Goal: Information Seeking & Learning: Learn about a topic

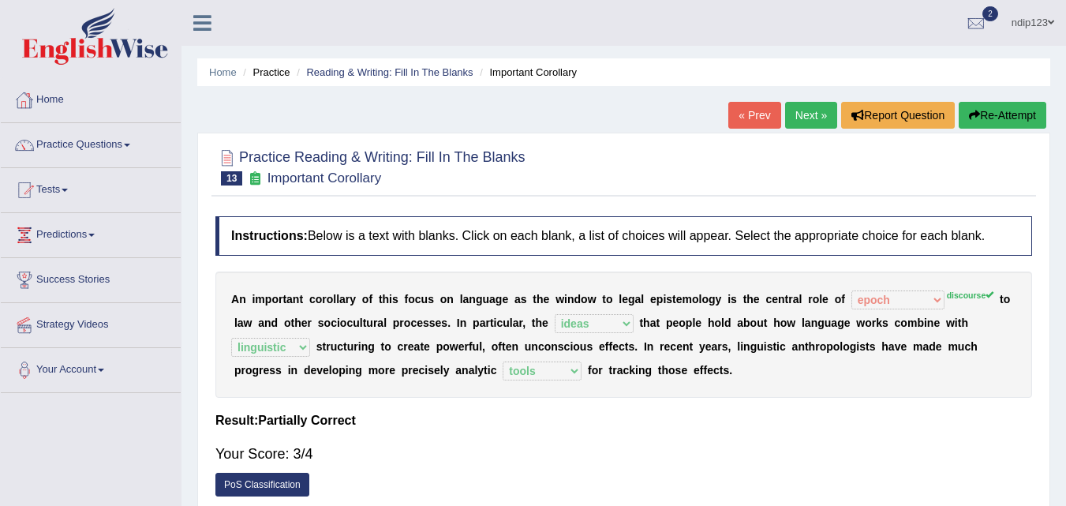
select select "epoch"
select select "ideas"
select select "linguistic"
select select "tools"
click at [797, 113] on link "Next »" at bounding box center [811, 115] width 52 height 27
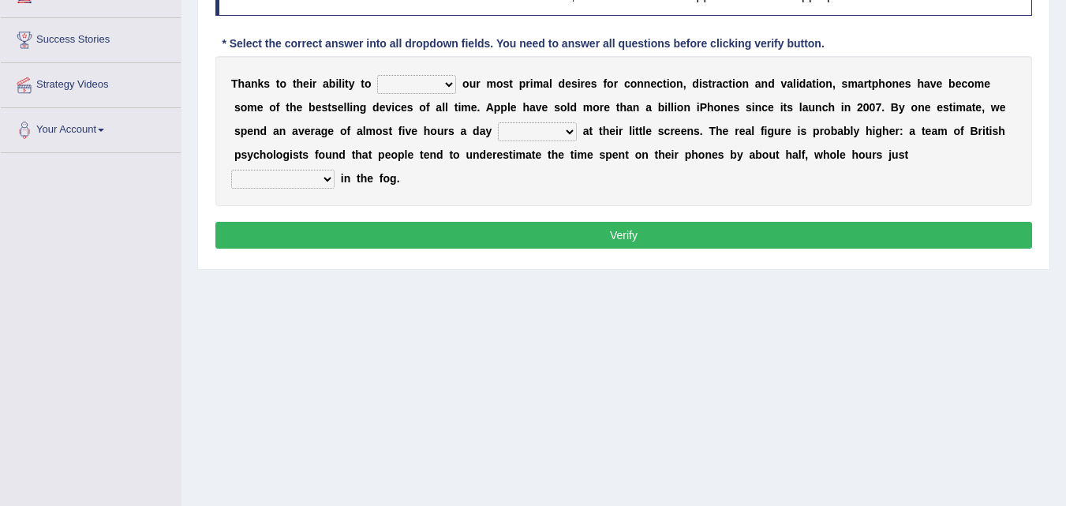
click at [452, 81] on select "hijack describe sharpen conserve" at bounding box center [416, 84] width 79 height 19
select select "conserve"
click at [377, 75] on select "hijack describe sharpen conserve" at bounding box center [416, 84] width 79 height 19
click at [574, 130] on select "watching waggling snoring staring" at bounding box center [537, 131] width 79 height 19
select select "watching"
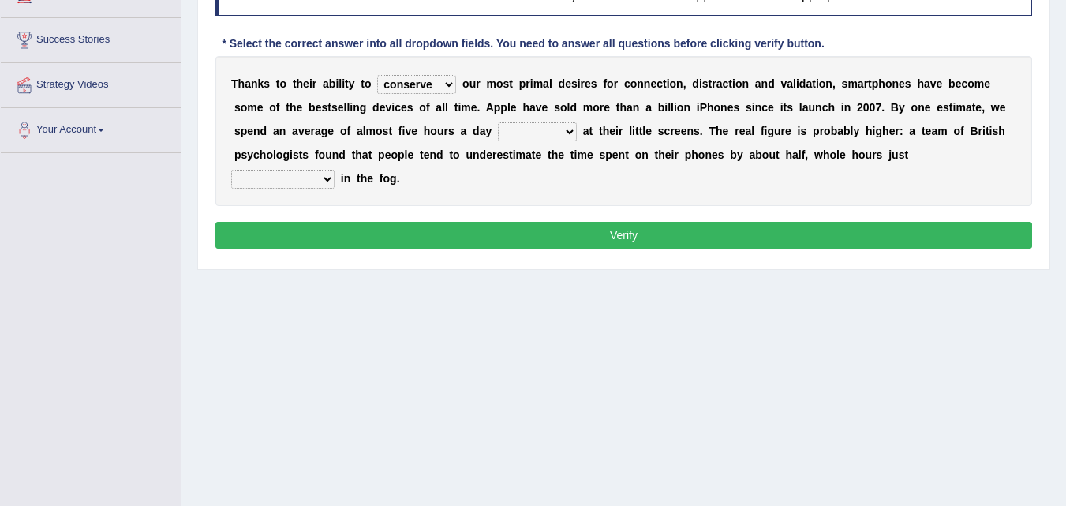
click at [498, 122] on select "watching waggling snoring staring" at bounding box center [537, 131] width 79 height 19
click at [325, 175] on select "has evaporated evaporating evaporate evaporates" at bounding box center [282, 179] width 103 height 19
select select "evaporates"
click at [231, 170] on select "has evaporated evaporating evaporate evaporates" at bounding box center [282, 179] width 103 height 19
click at [629, 232] on button "Verify" at bounding box center [623, 235] width 816 height 27
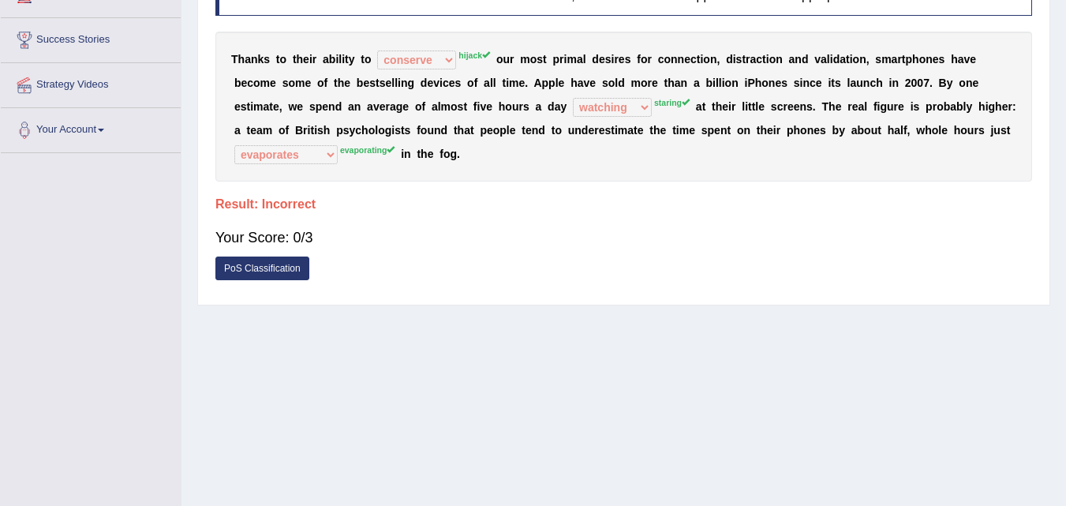
click at [267, 268] on link "PoS Classification" at bounding box center [262, 268] width 94 height 24
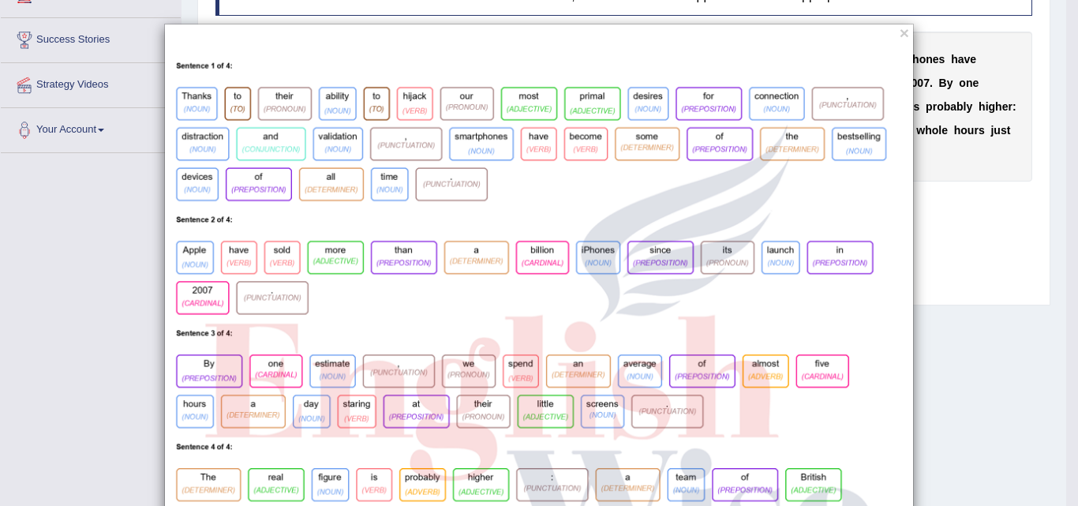
click at [939, 199] on div "×" at bounding box center [539, 336] width 1078 height 625
click at [934, 172] on div "×" at bounding box center [539, 336] width 1078 height 625
click at [899, 31] on button "×" at bounding box center [903, 32] width 9 height 17
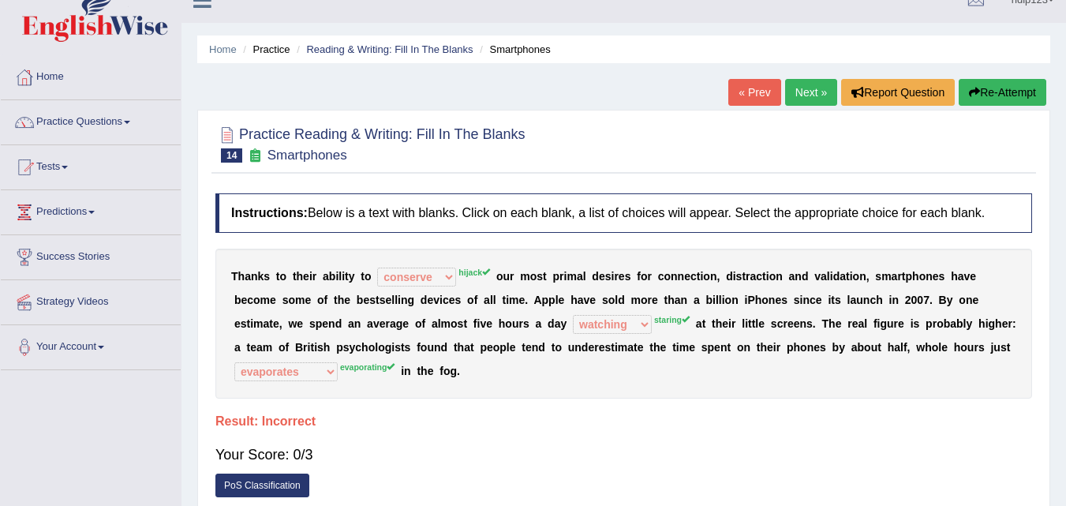
scroll to position [3, 0]
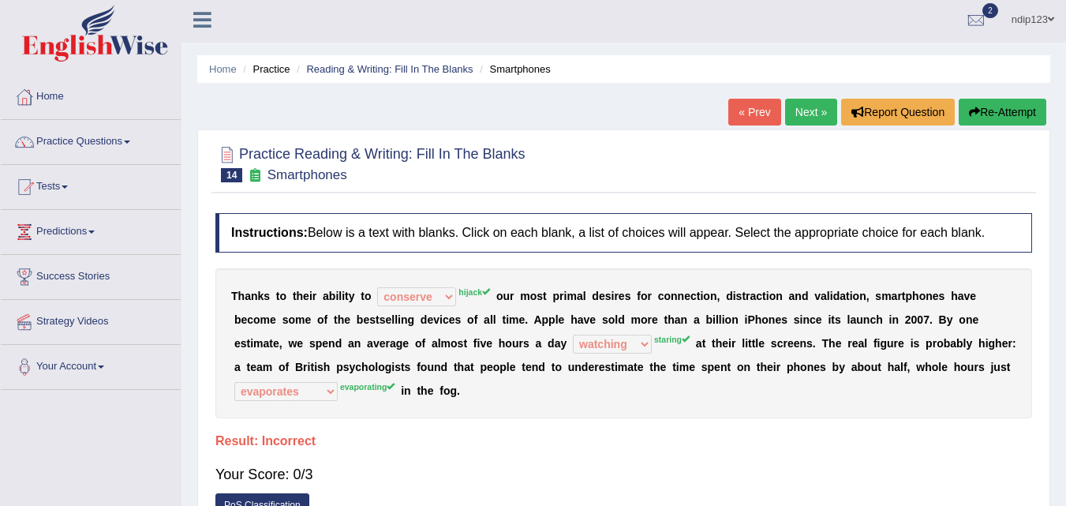
click at [1005, 111] on button "Re-Attempt" at bounding box center [1002, 112] width 88 height 27
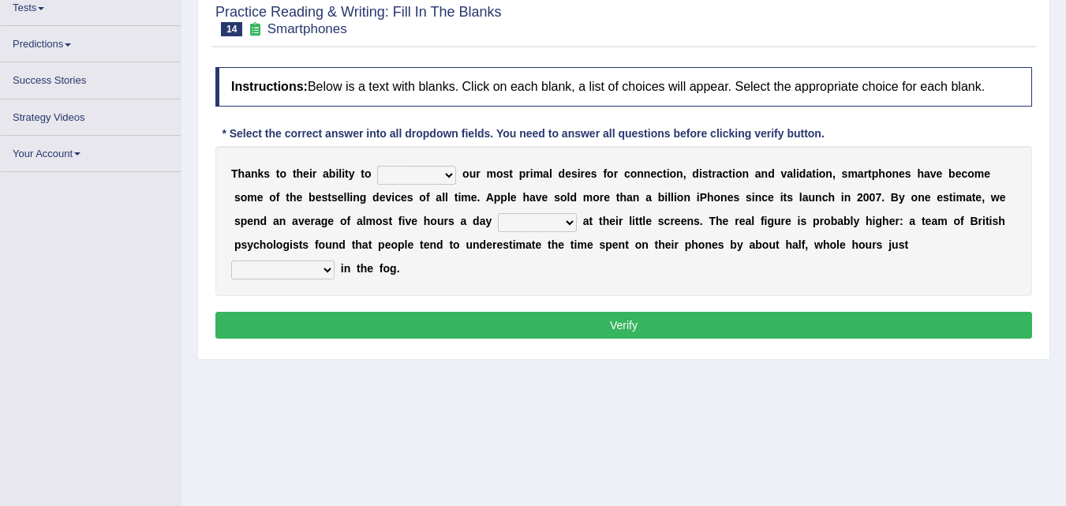
scroll to position [181, 0]
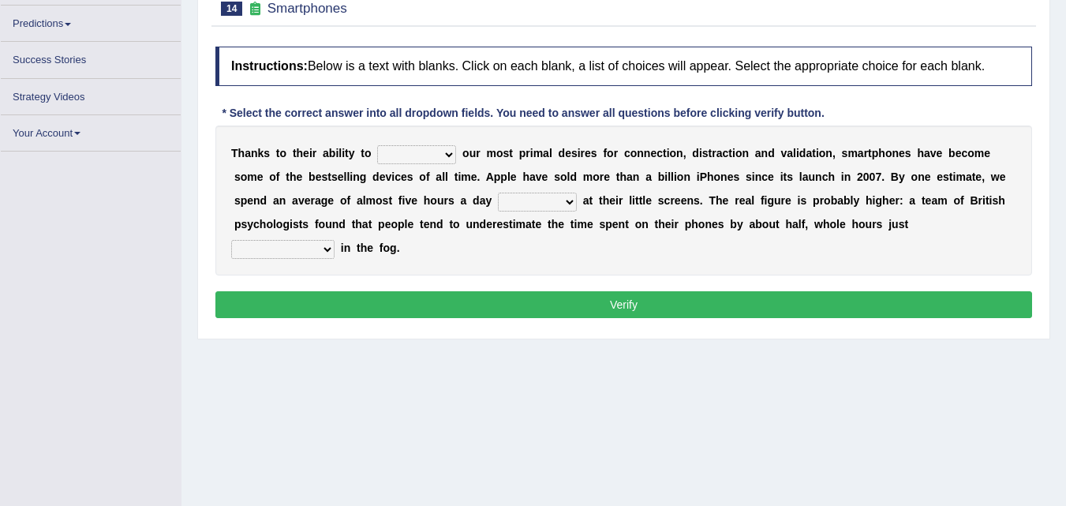
click at [449, 175] on div "T [PERSON_NAME] t o t h e i r a b i l i t y t o hijack describe [PERSON_NAME] c…" at bounding box center [623, 200] width 816 height 150
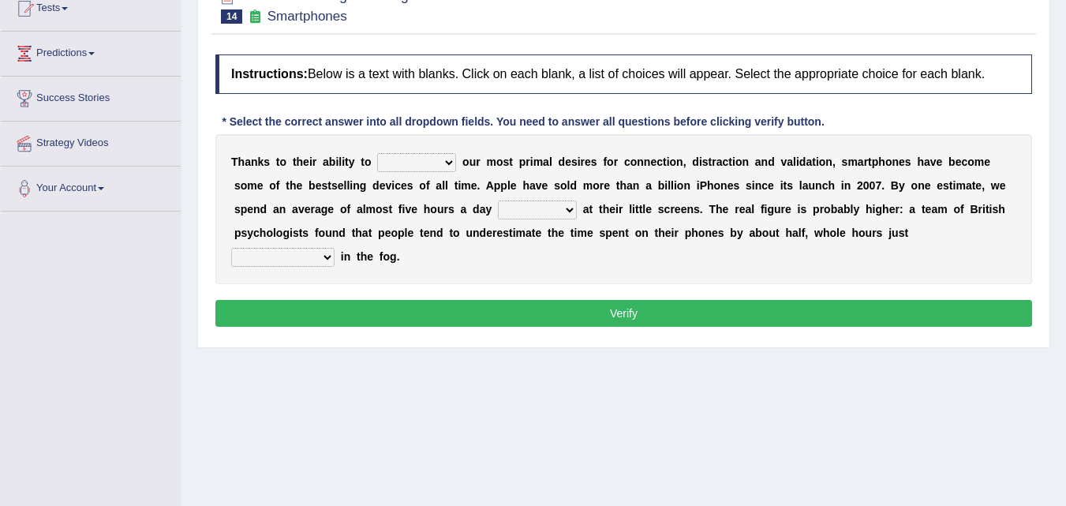
click at [443, 163] on select "hijack describe sharpen conserve" at bounding box center [416, 162] width 79 height 19
select select "hijack"
click at [377, 153] on select "hijack describe sharpen conserve" at bounding box center [416, 162] width 79 height 19
click at [569, 211] on select "watching waggling snoring staring" at bounding box center [537, 209] width 79 height 19
select select "staring"
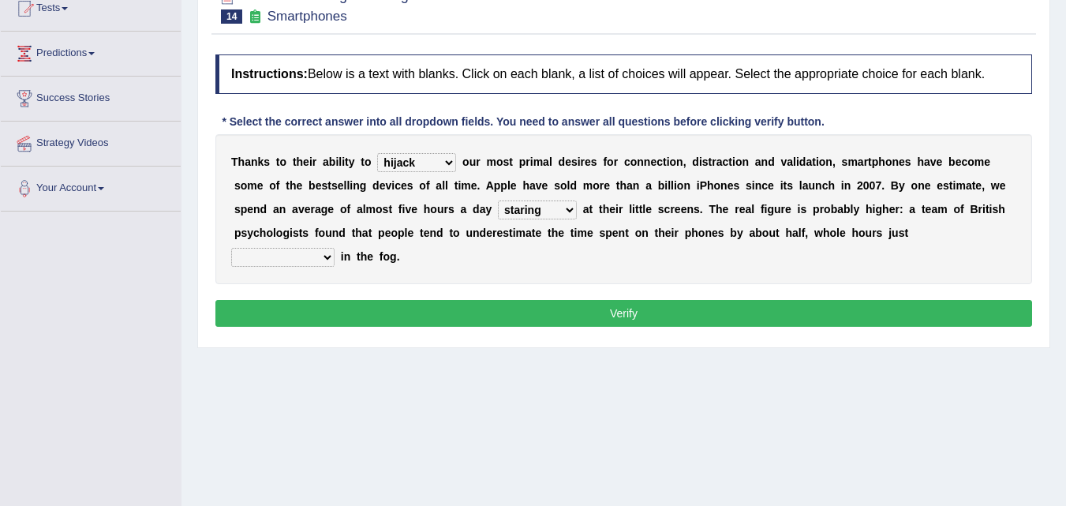
click at [498, 200] on select "watching waggling snoring staring" at bounding box center [537, 209] width 79 height 19
click at [325, 256] on select "has evaporated evaporating evaporate evaporates" at bounding box center [282, 257] width 103 height 19
select select "evaporating"
click at [231, 248] on select "has evaporated evaporating evaporate evaporates" at bounding box center [282, 257] width 103 height 19
click at [626, 316] on button "Verify" at bounding box center [623, 313] width 816 height 27
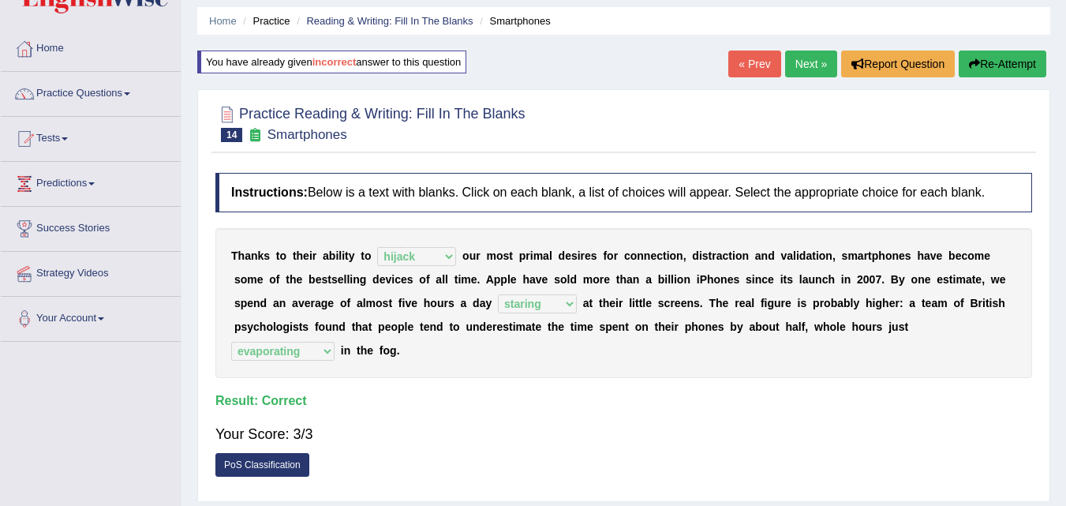
scroll to position [0, 0]
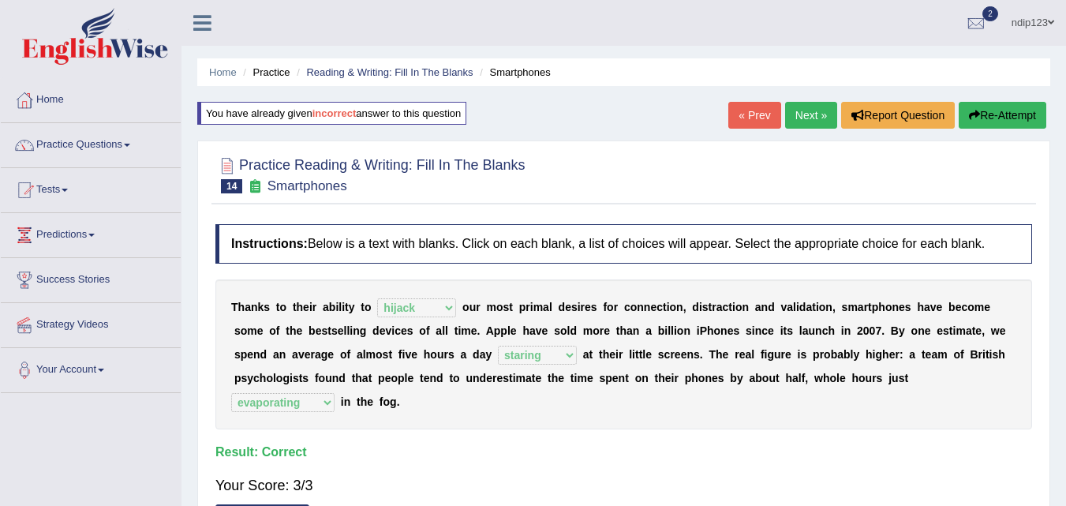
click at [804, 109] on link "Next »" at bounding box center [811, 115] width 52 height 27
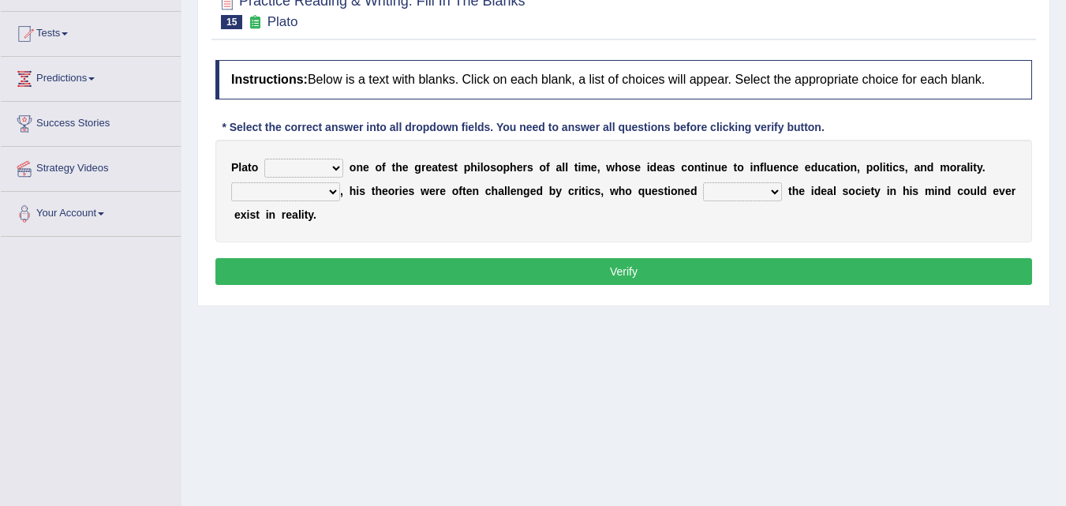
scroll to position [158, 0]
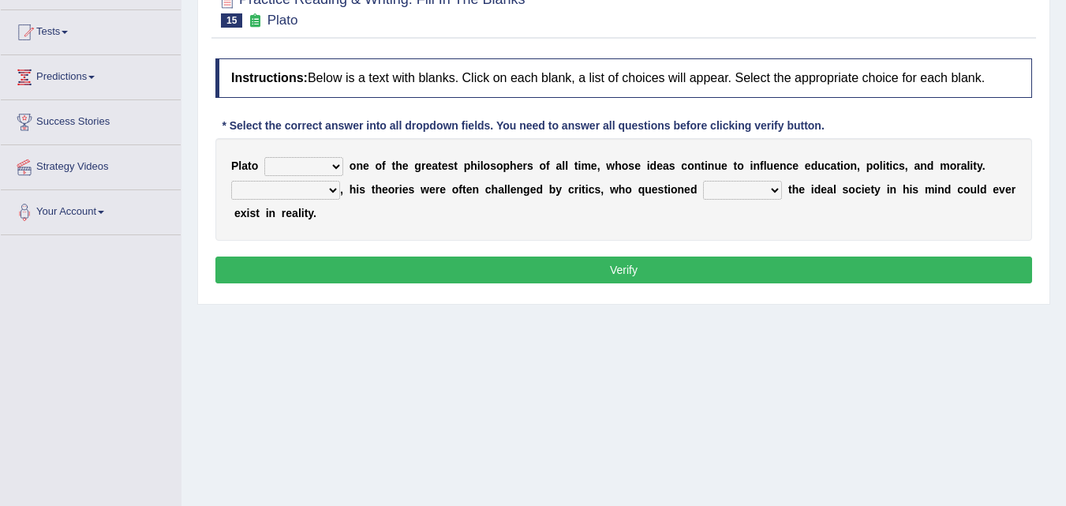
click at [333, 166] on select "keeps comes claims remains" at bounding box center [303, 166] width 79 height 19
select select "remains"
click at [264, 157] on select "keeps comes claims remains" at bounding box center [303, 166] width 79 height 19
click at [328, 188] on select "Notwithstanding So However Whatever" at bounding box center [285, 190] width 109 height 19
select select "However"
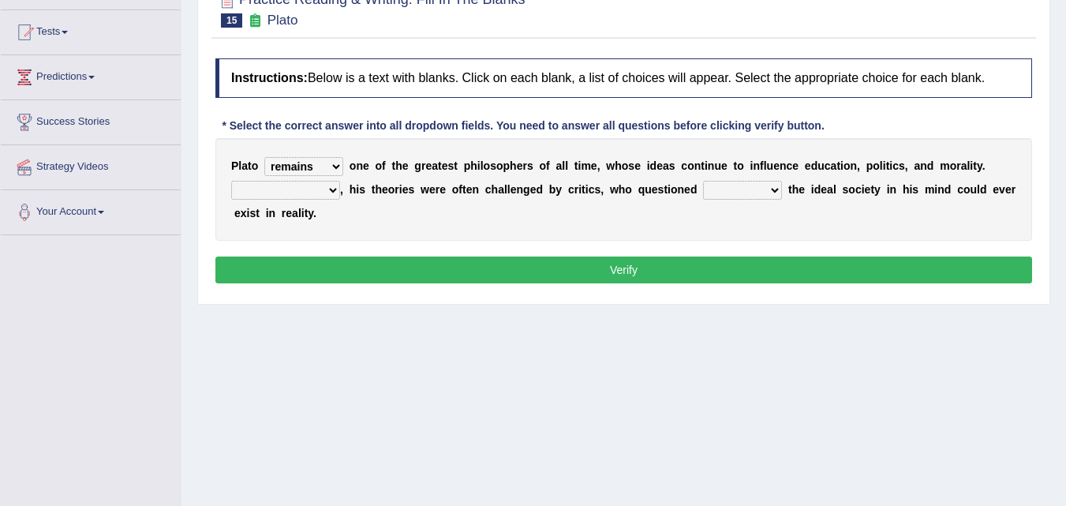
click at [231, 181] on select "Notwithstanding So However Whatever" at bounding box center [285, 190] width 109 height 19
click at [772, 191] on select "which what that whether" at bounding box center [742, 190] width 79 height 19
select select "whether"
click at [703, 181] on select "which what that whether" at bounding box center [742, 190] width 79 height 19
click at [630, 269] on button "Verify" at bounding box center [623, 269] width 816 height 27
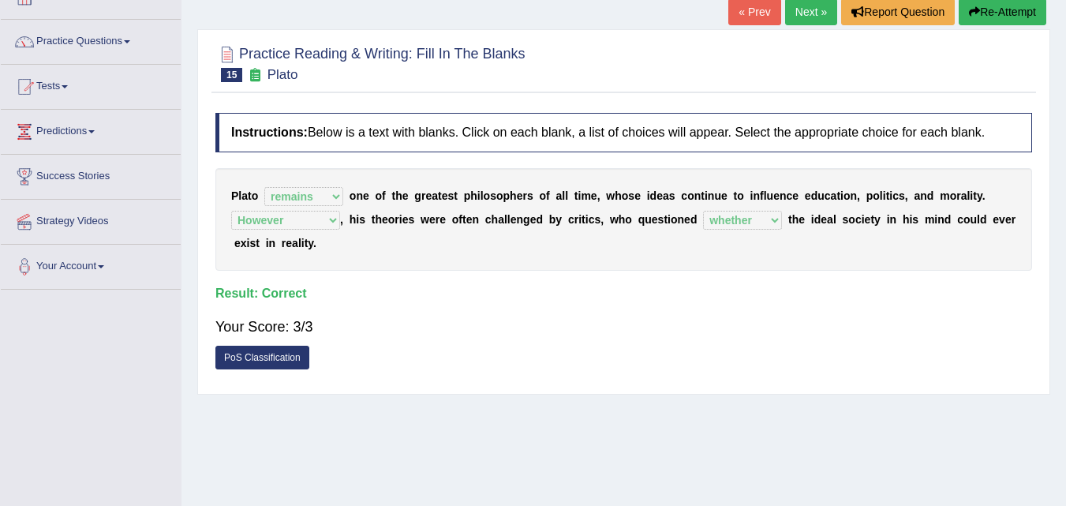
scroll to position [0, 0]
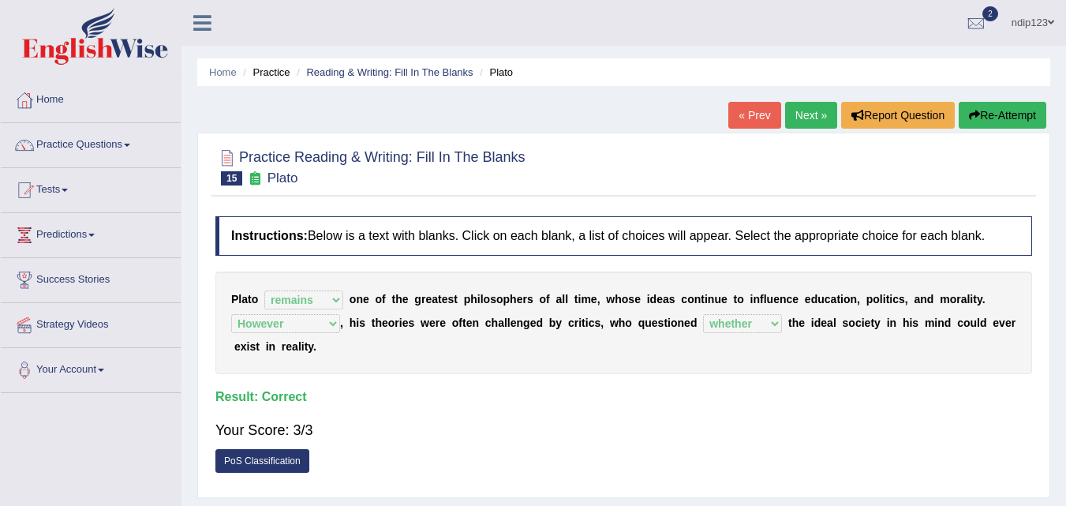
drag, startPoint x: 804, startPoint y: 112, endPoint x: 790, endPoint y: 125, distance: 19.0
click at [804, 113] on link "Next »" at bounding box center [811, 115] width 52 height 27
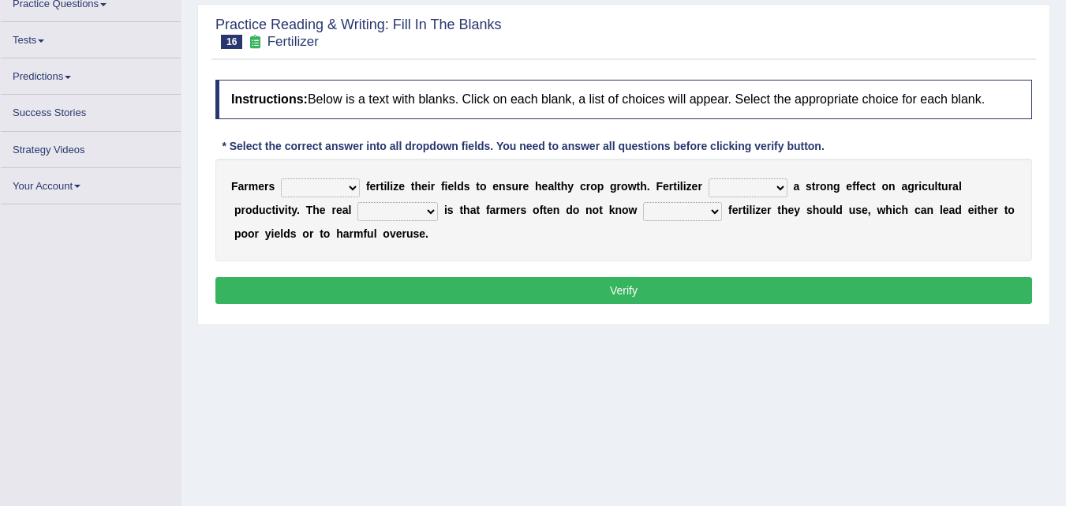
scroll to position [178, 0]
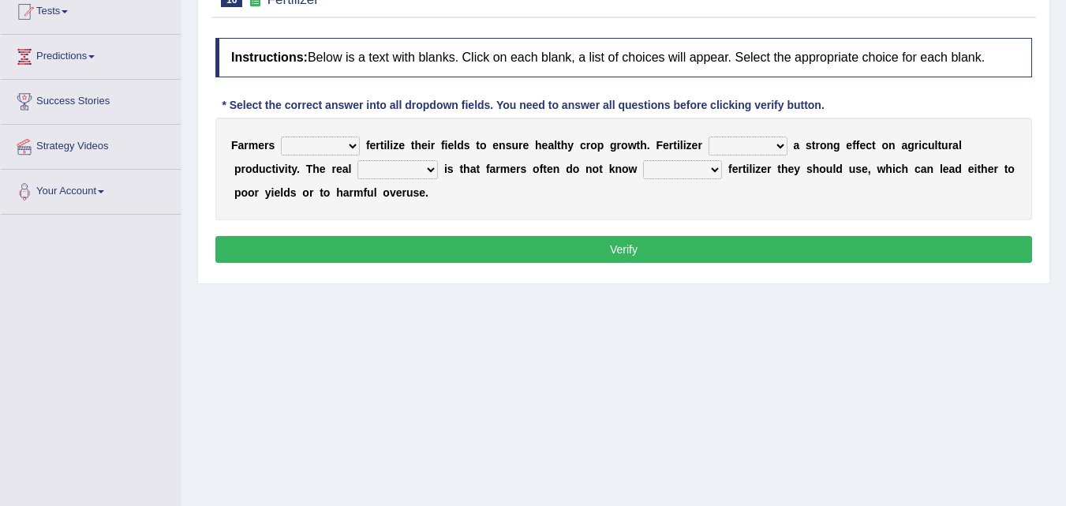
click at [352, 145] on select "must should need can" at bounding box center [320, 145] width 79 height 19
select select "should"
click at [281, 136] on select "must should need can" at bounding box center [320, 145] width 79 height 19
click at [778, 142] on select "has had have having" at bounding box center [747, 145] width 79 height 19
select select "have"
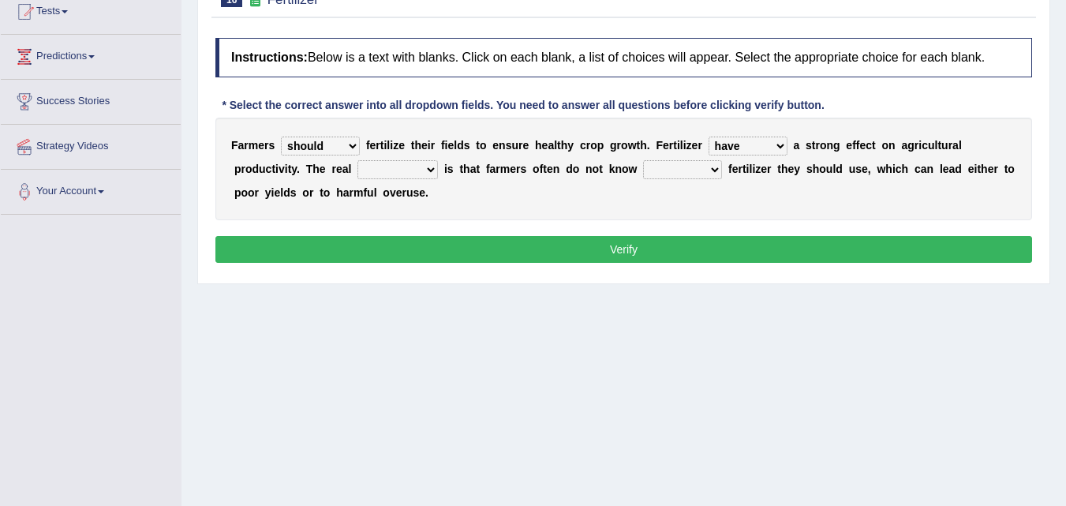
click at [708, 136] on select "has had have having" at bounding box center [747, 145] width 79 height 19
click at [424, 174] on select "problem question conclusion answer" at bounding box center [397, 169] width 80 height 19
click at [357, 160] on select "problem question conclusion answer" at bounding box center [397, 169] width 80 height 19
click at [431, 170] on select "problem question conclusion answer" at bounding box center [397, 169] width 80 height 19
select select "problem"
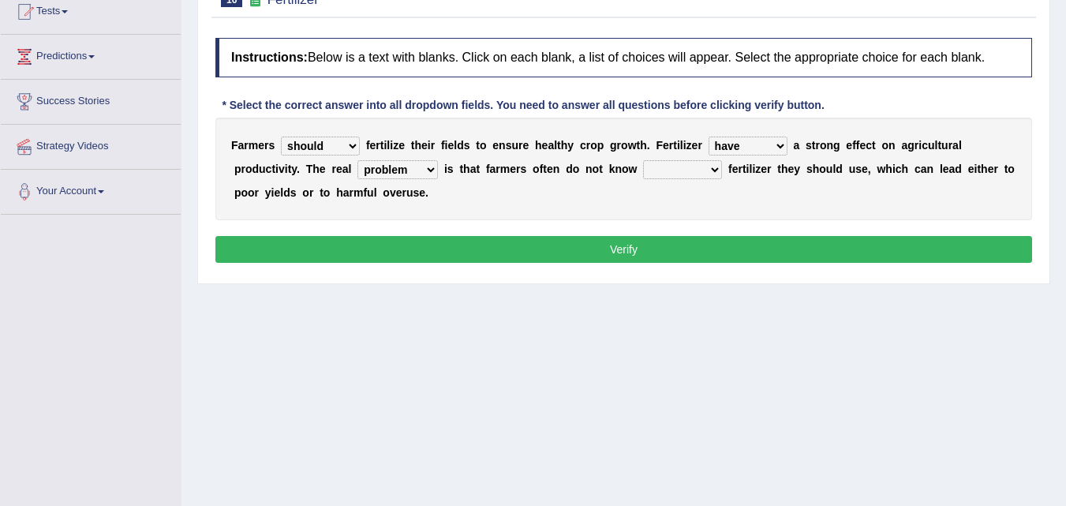
click at [357, 160] on select "problem question conclusion answer" at bounding box center [397, 169] width 80 height 19
click at [713, 168] on select "how much how many however so much" at bounding box center [682, 169] width 79 height 19
select select "how much"
click at [643, 160] on select "how much how many however so much" at bounding box center [682, 169] width 79 height 19
click at [615, 249] on button "Verify" at bounding box center [623, 249] width 816 height 27
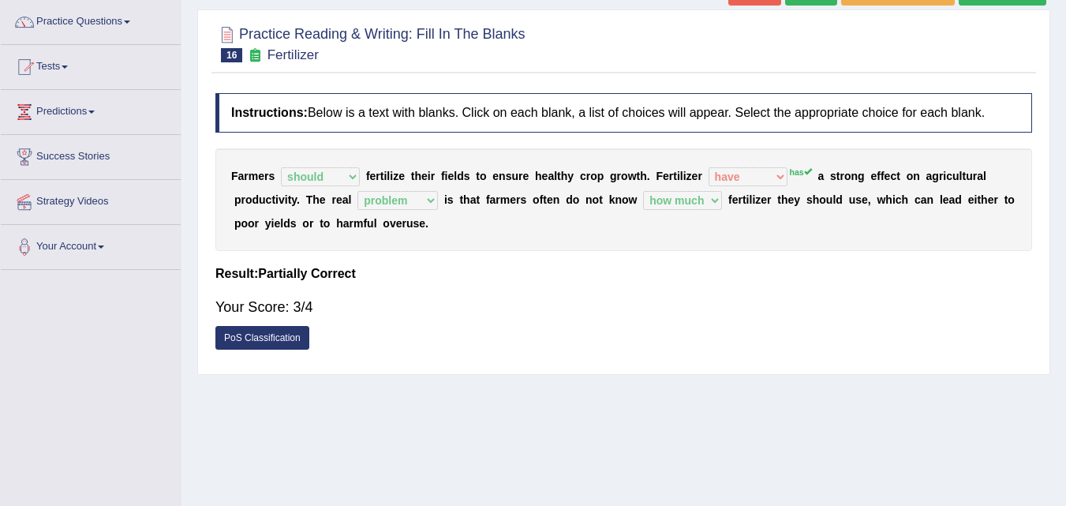
scroll to position [21, 0]
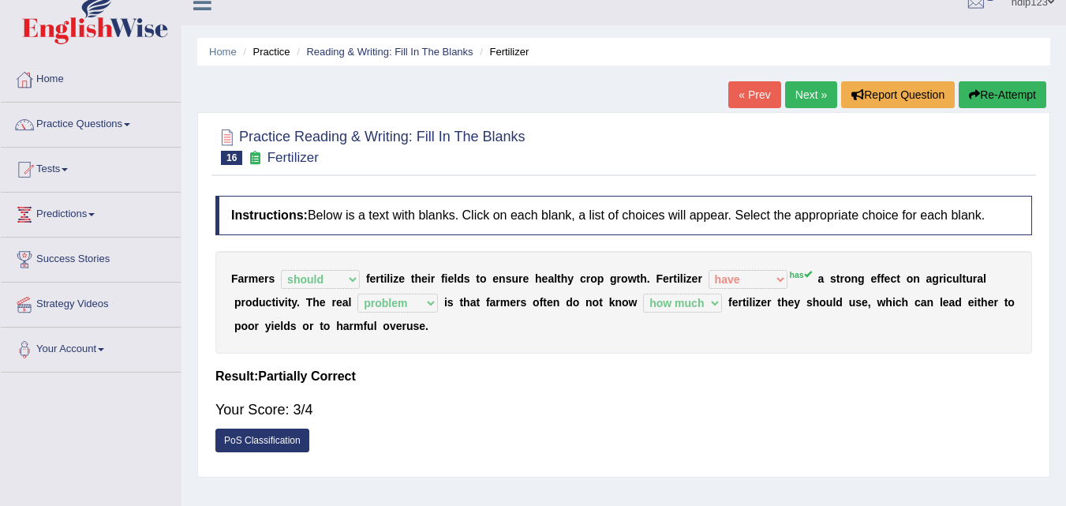
click at [977, 93] on button "Re-Attempt" at bounding box center [1002, 94] width 88 height 27
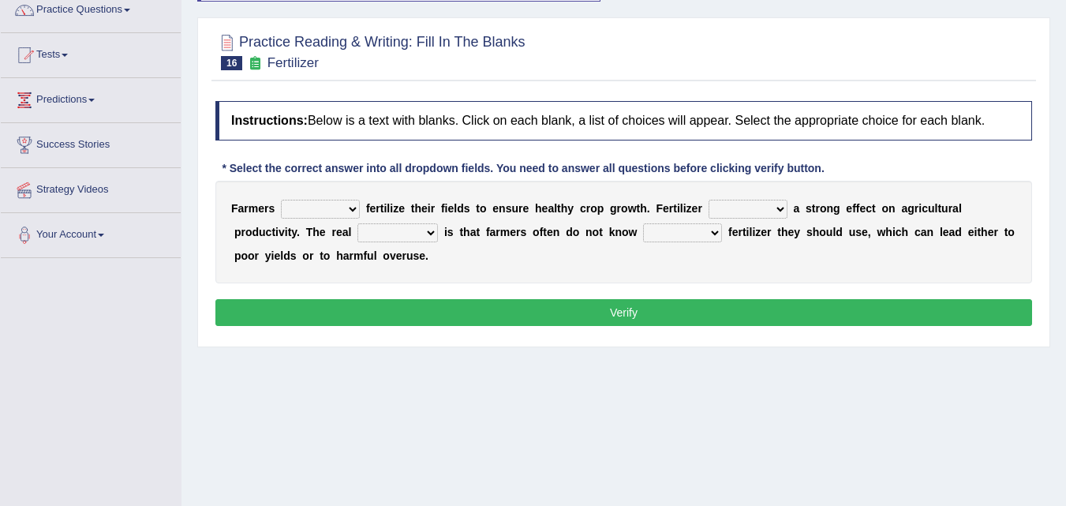
scroll to position [178, 0]
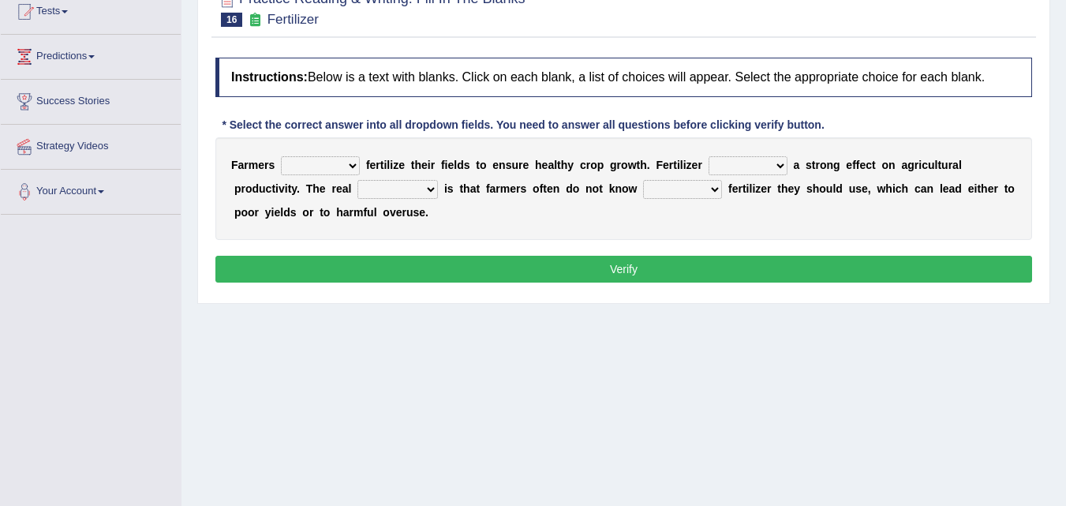
click at [354, 166] on select "must should need can" at bounding box center [320, 165] width 79 height 19
select select "should"
click at [281, 156] on select "must should need can" at bounding box center [320, 165] width 79 height 19
click at [781, 163] on select "has had have having" at bounding box center [747, 165] width 79 height 19
select select "has"
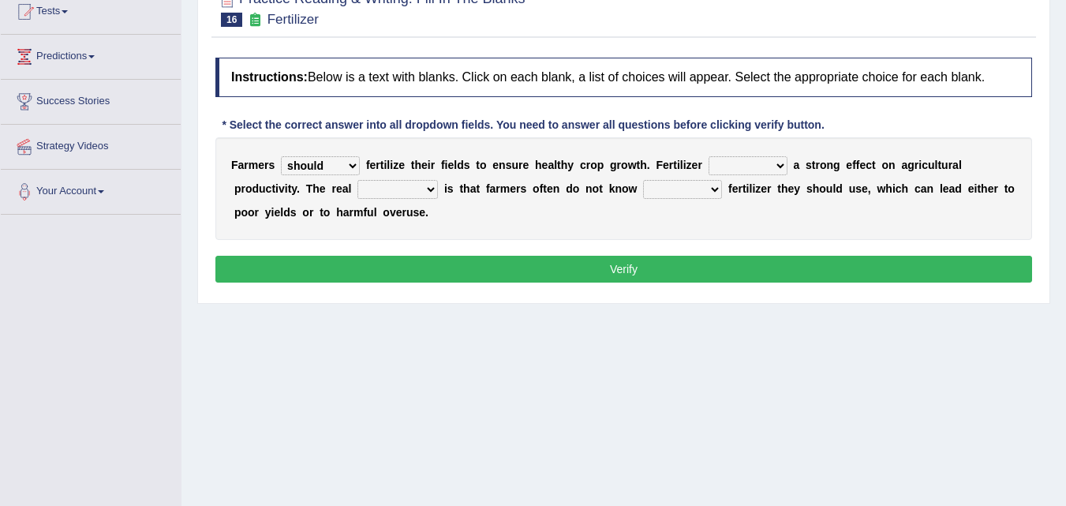
click at [708, 156] on select "has had have having" at bounding box center [747, 165] width 79 height 19
click at [428, 192] on select "problem question conclusion answer" at bounding box center [397, 189] width 80 height 19
select select "problem"
click at [357, 180] on select "problem question conclusion answer" at bounding box center [397, 189] width 80 height 19
click at [719, 188] on select "how much how many however so much" at bounding box center [682, 189] width 79 height 19
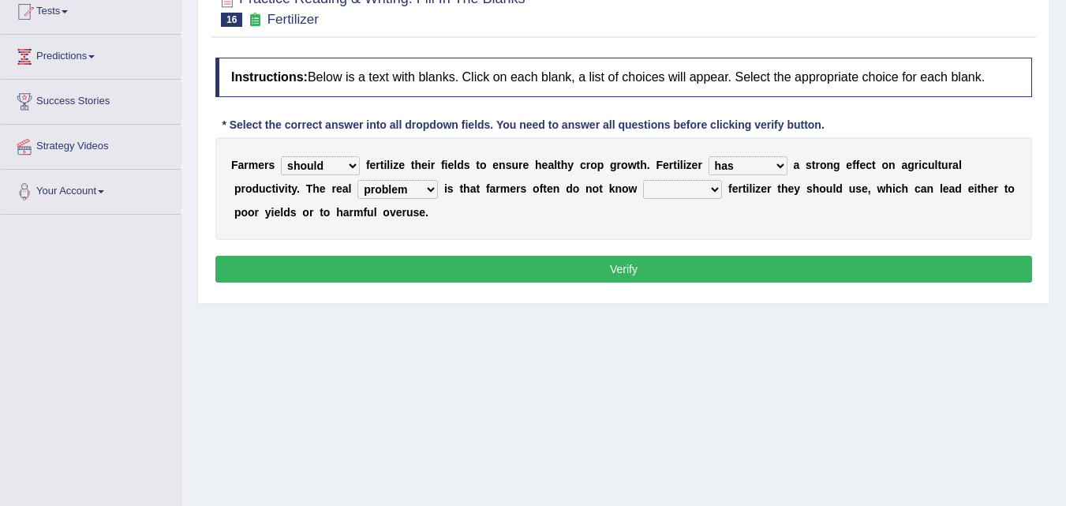
select select "how much"
click at [643, 180] on select "how much how many however so much" at bounding box center [682, 189] width 79 height 19
click at [607, 273] on button "Verify" at bounding box center [623, 269] width 816 height 27
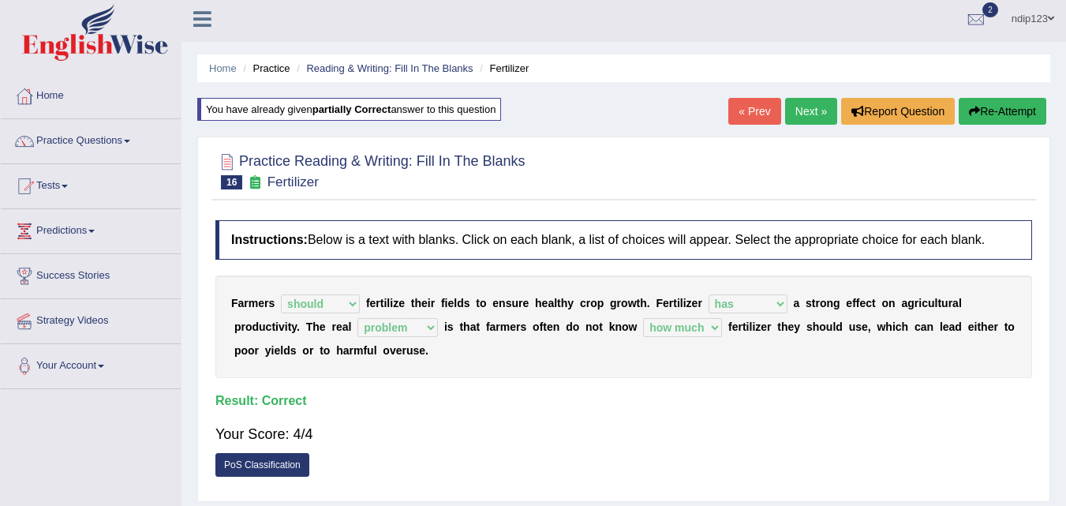
scroll to position [0, 0]
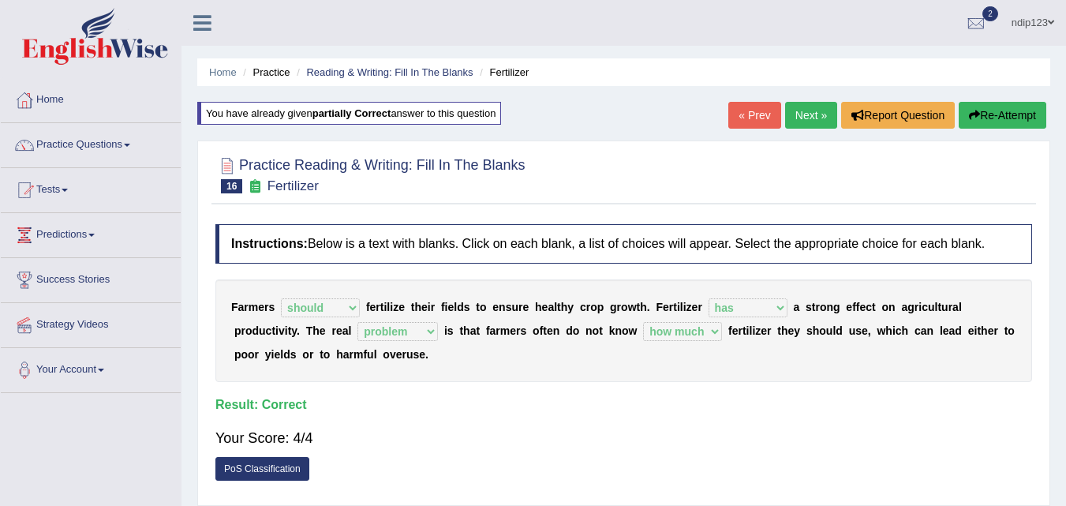
click at [795, 114] on link "Next »" at bounding box center [811, 115] width 52 height 27
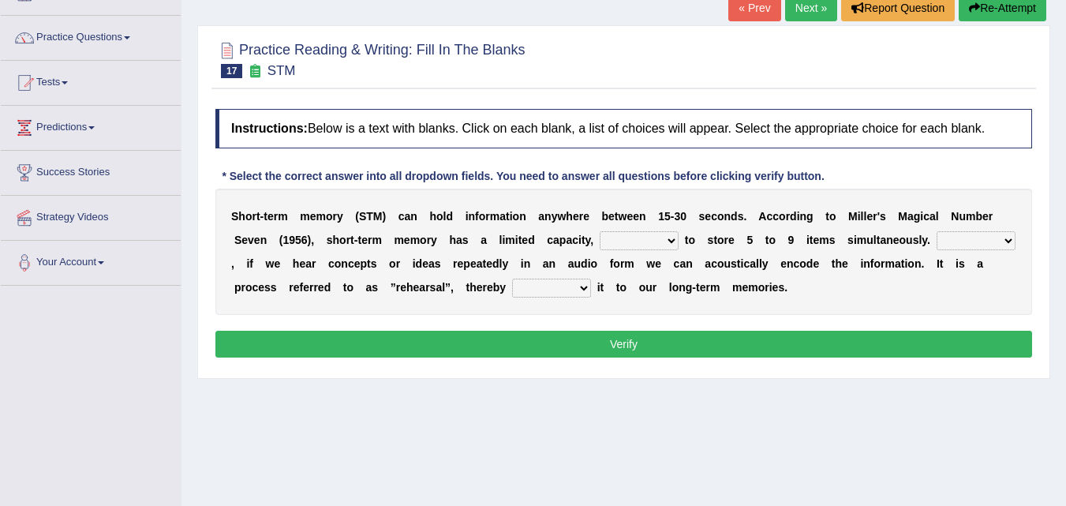
scroll to position [158, 0]
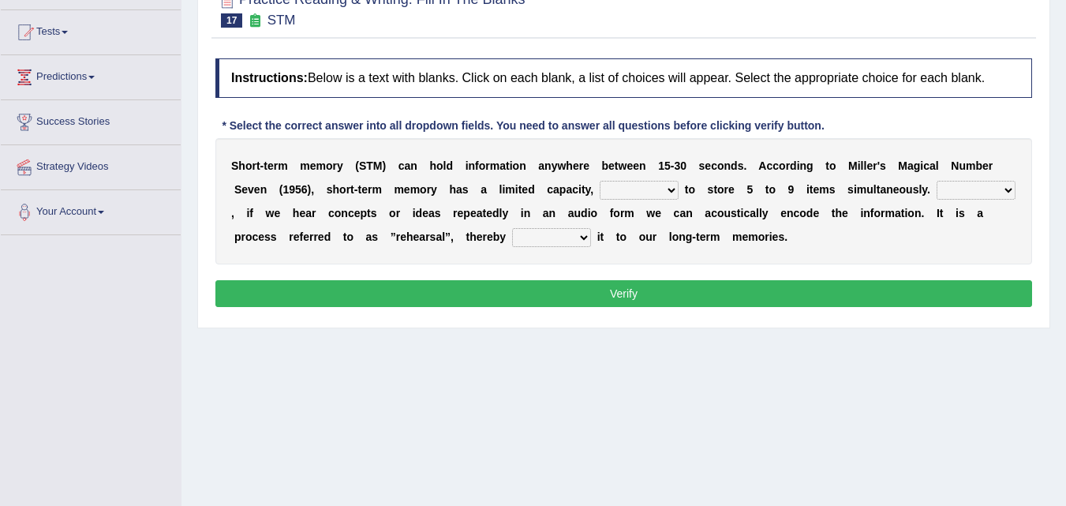
click at [674, 192] on select "being able is able be able unable" at bounding box center [639, 190] width 79 height 19
select select "unable"
click at [600, 181] on select "being able is able be able unable" at bounding box center [639, 190] width 79 height 19
click at [1007, 192] on select "However So Moreover Therefore" at bounding box center [975, 190] width 79 height 19
select select "However"
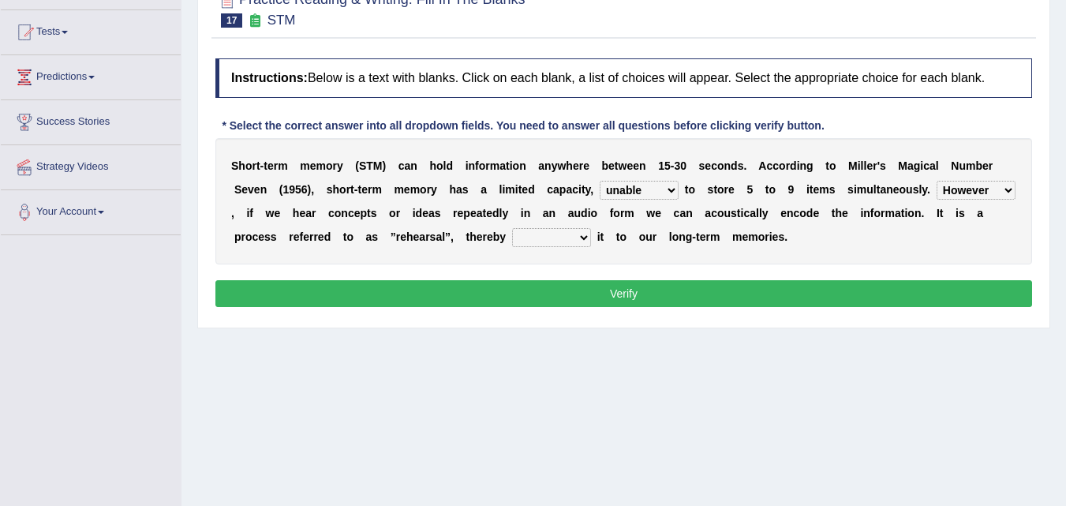
click at [936, 181] on select "However So Moreover Therefore" at bounding box center [975, 190] width 79 height 19
click at [581, 234] on select "commit commits commiting commited" at bounding box center [551, 237] width 79 height 19
select select "commiting"
click at [512, 228] on select "commit commits commiting commited" at bounding box center [551, 237] width 79 height 19
click at [635, 294] on button "Verify" at bounding box center [623, 293] width 816 height 27
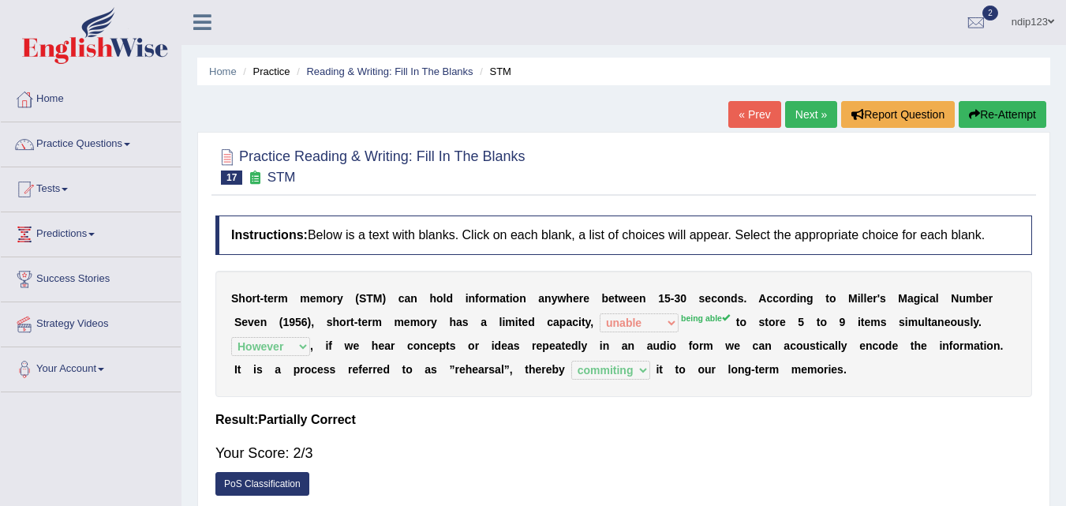
scroll to position [0, 0]
click at [993, 116] on button "Re-Attempt" at bounding box center [1002, 115] width 88 height 27
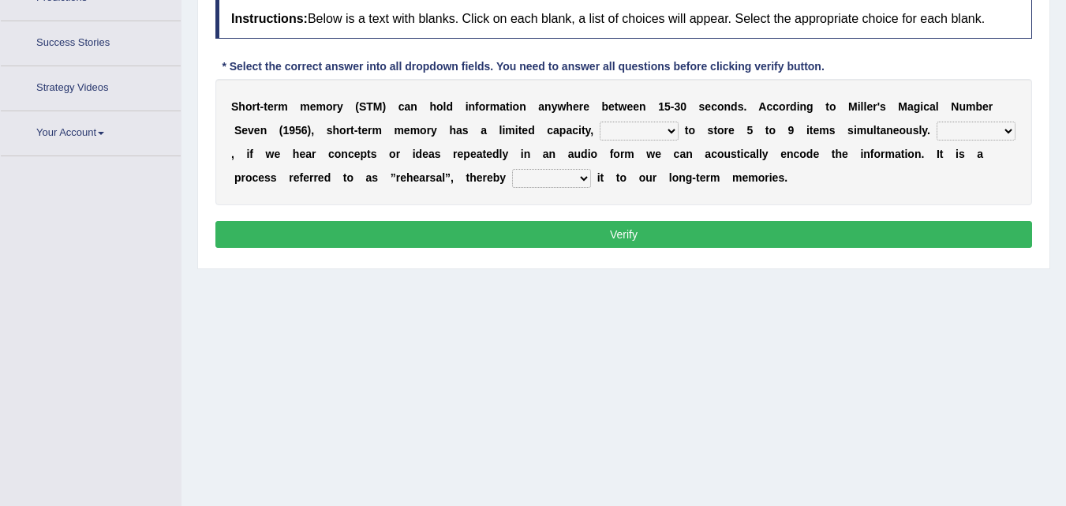
scroll to position [275, 0]
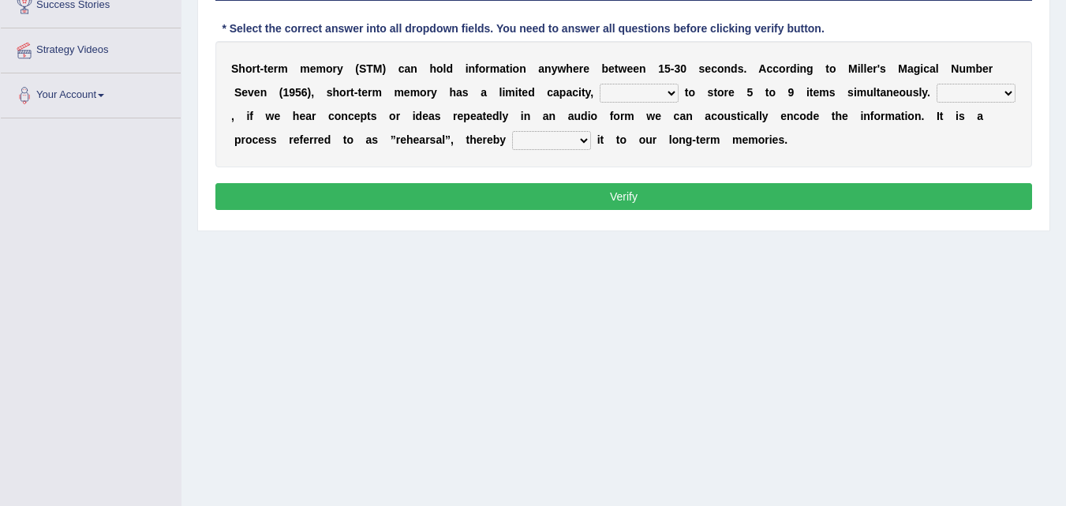
click at [672, 95] on select "being able is able be able unable" at bounding box center [639, 93] width 79 height 19
select select "being able"
click at [600, 84] on select "being able is able be able unable" at bounding box center [639, 93] width 79 height 19
drag, startPoint x: 1011, startPoint y: 93, endPoint x: 1000, endPoint y: 99, distance: 12.7
click at [1011, 93] on select "However So Moreover Therefore" at bounding box center [975, 93] width 79 height 19
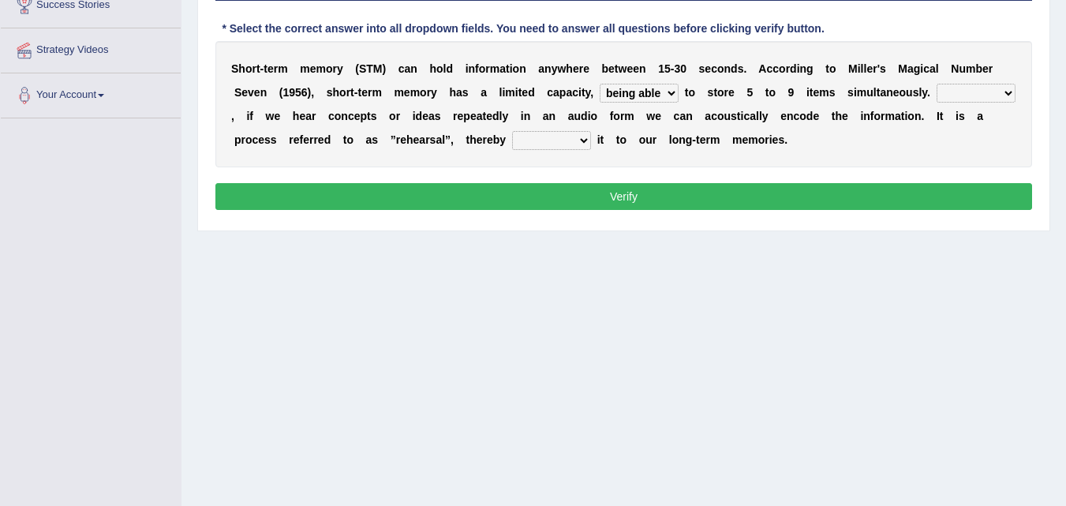
select select "However"
click at [936, 84] on select "However So Moreover Therefore" at bounding box center [975, 93] width 79 height 19
click at [581, 138] on select "commit commits commiting commited" at bounding box center [551, 140] width 79 height 19
select select "commiting"
click at [512, 131] on select "commit commits commiting commited" at bounding box center [551, 140] width 79 height 19
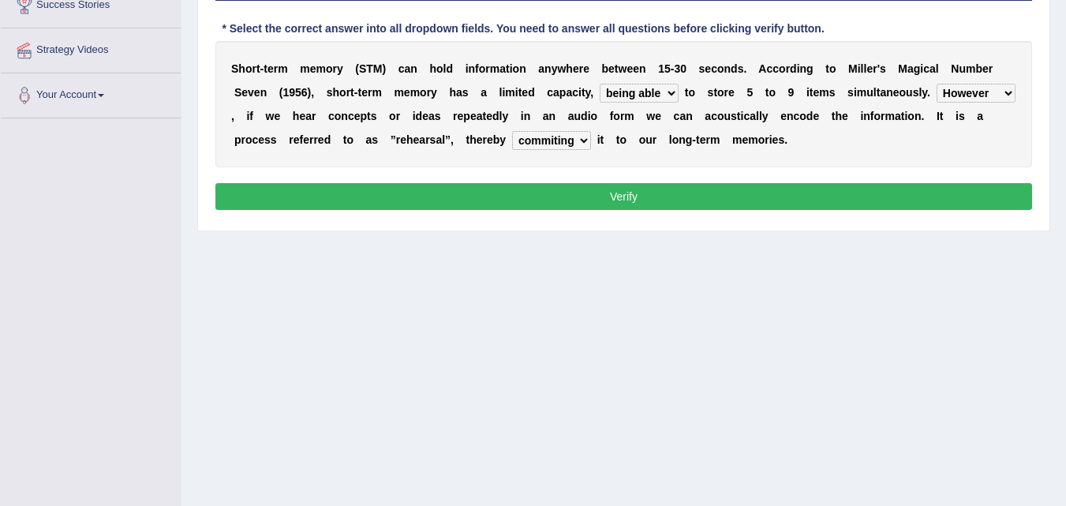
click at [623, 194] on button "Verify" at bounding box center [623, 196] width 816 height 27
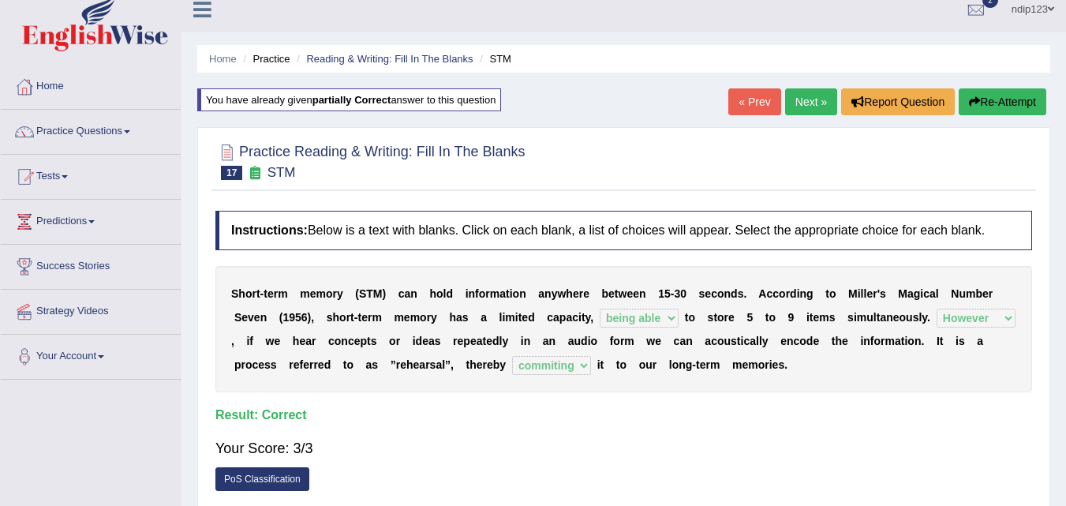
scroll to position [0, 0]
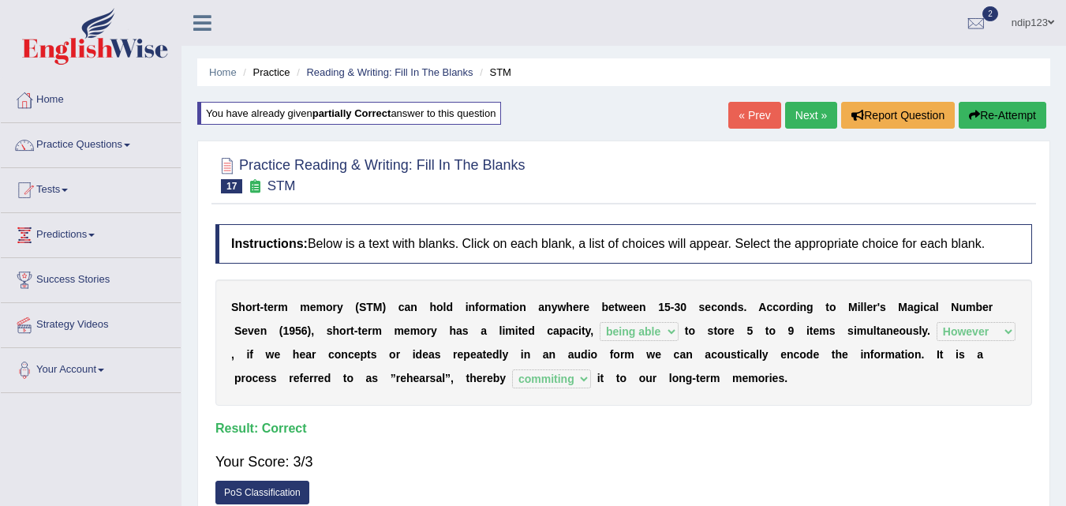
click at [805, 118] on link "Next »" at bounding box center [811, 115] width 52 height 27
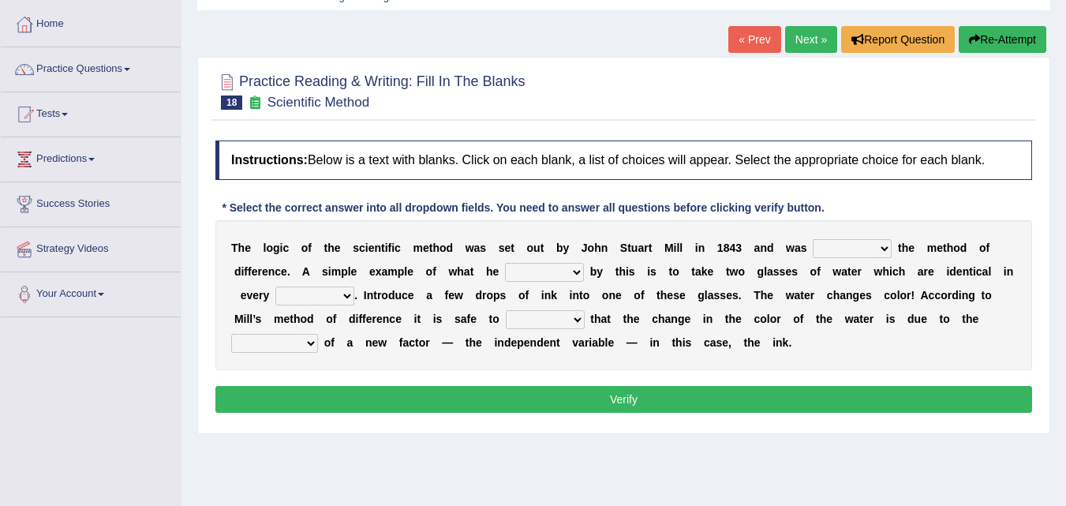
scroll to position [237, 0]
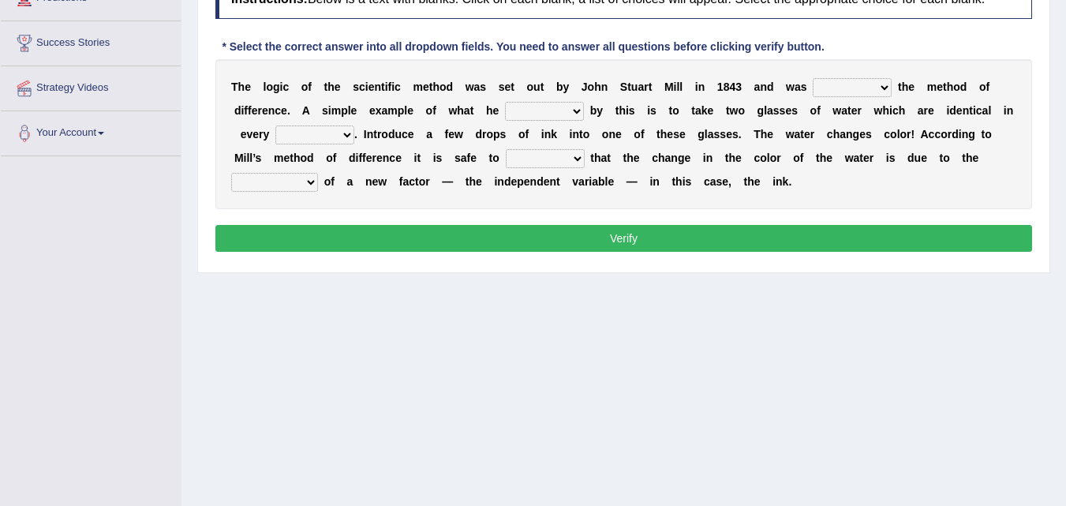
click at [887, 83] on select "pointed claimed demanded named" at bounding box center [852, 87] width 79 height 19
select select "named"
click at [813, 78] on select "pointed claimed demanded named" at bounding box center [852, 87] width 79 height 19
click at [570, 113] on select "capped charged found meant" at bounding box center [544, 111] width 79 height 19
select select "meant"
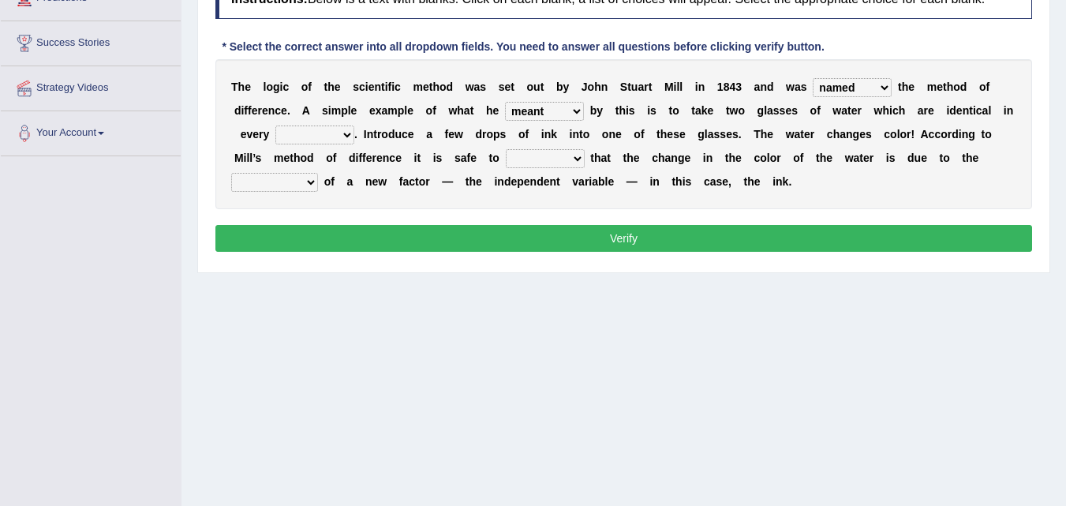
click at [505, 102] on select "capped charged found meant" at bounding box center [544, 111] width 79 height 19
click at [345, 136] on select "thought identity measure respect" at bounding box center [314, 134] width 79 height 19
select select "measure"
click at [275, 125] on select "thought identity measure respect" at bounding box center [314, 134] width 79 height 19
click at [349, 132] on select "thought identity measure respect" at bounding box center [314, 134] width 79 height 19
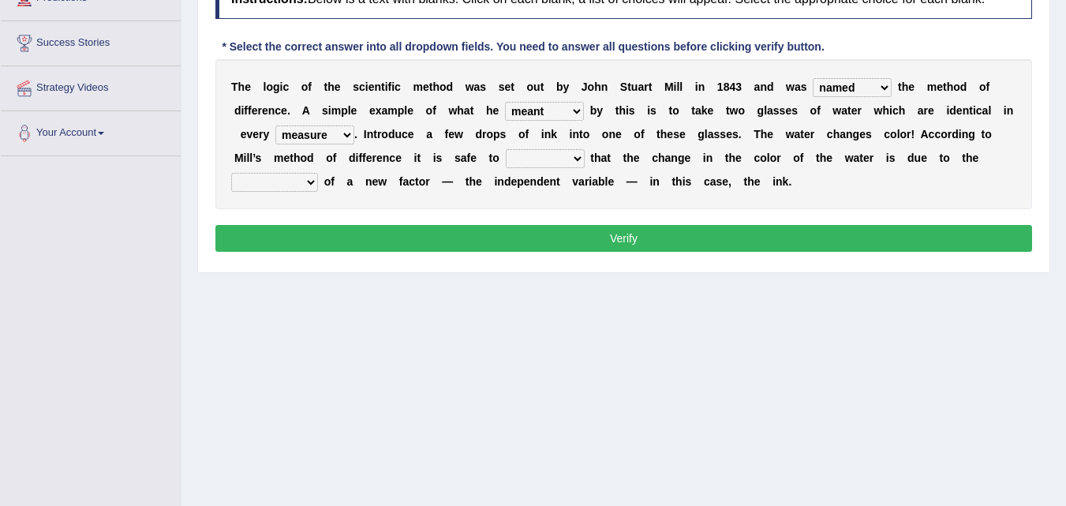
click at [883, 159] on b at bounding box center [883, 157] width 6 height 13
click at [576, 158] on select "assume discuss prefer acclaim" at bounding box center [545, 158] width 79 height 19
select select "assume"
click at [506, 149] on select "assume discuss prefer acclaim" at bounding box center [545, 158] width 79 height 19
click at [308, 178] on select "introduction magnitude preparation purification" at bounding box center [274, 182] width 87 height 19
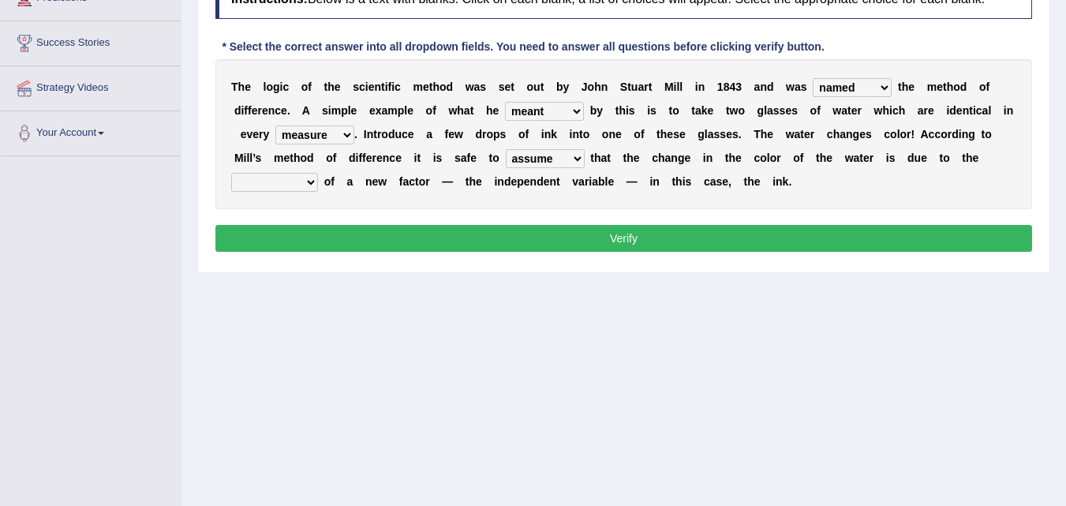
select select "introduction"
click at [231, 173] on select "introduction magnitude preparation purification" at bounding box center [274, 182] width 87 height 19
click at [574, 155] on select "assume discuss prefer acclaim" at bounding box center [545, 158] width 79 height 19
click at [621, 237] on button "Verify" at bounding box center [623, 238] width 816 height 27
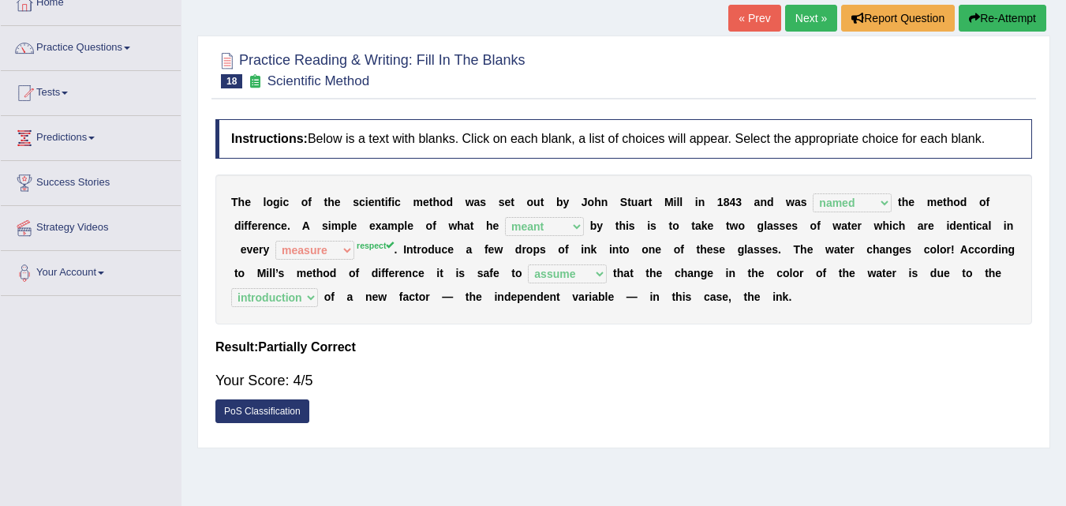
scroll to position [79, 0]
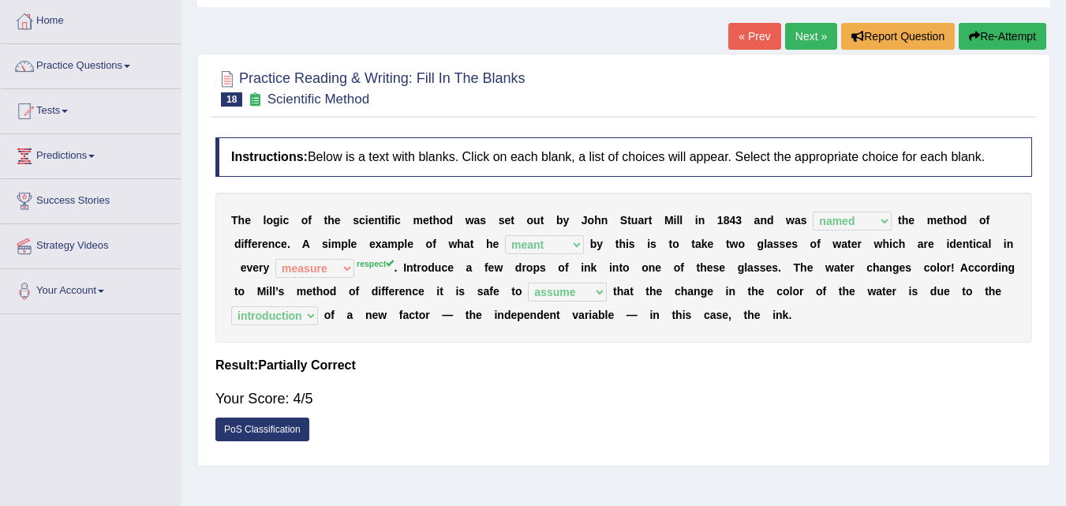
click at [803, 32] on link "Next »" at bounding box center [811, 36] width 52 height 27
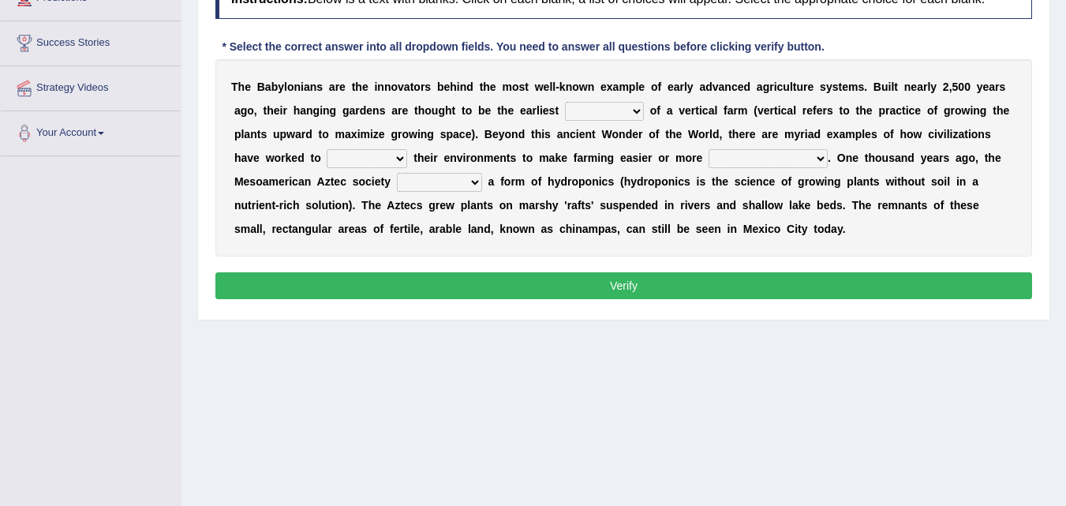
scroll to position [158, 0]
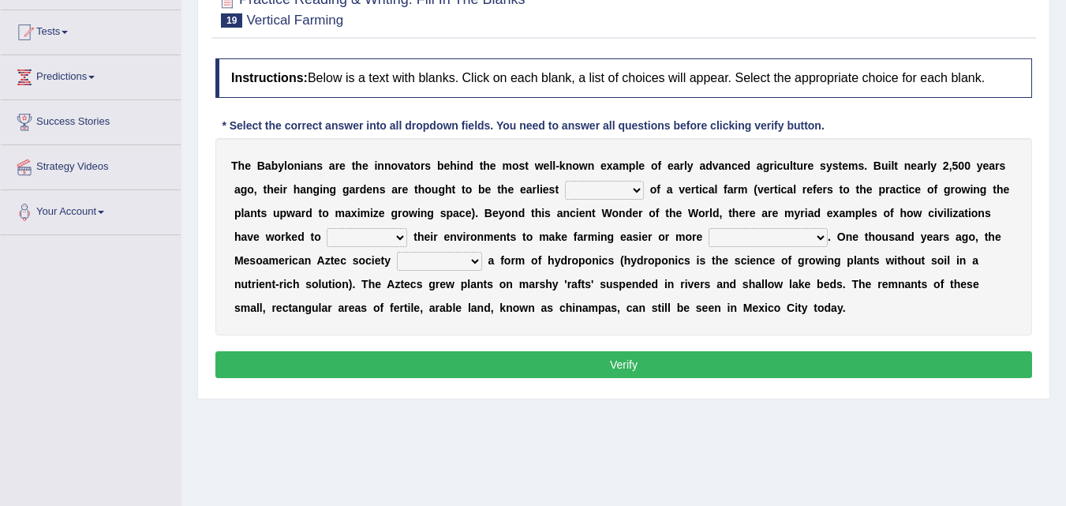
click at [638, 187] on select "prototype failure discredit protocol" at bounding box center [604, 190] width 79 height 19
select select "prototype"
click at [565, 181] on select "prototype failure discredit protocol" at bounding box center [604, 190] width 79 height 19
click at [398, 234] on select "manipulate escape respect disarrange" at bounding box center [367, 237] width 80 height 19
select select "disarrange"
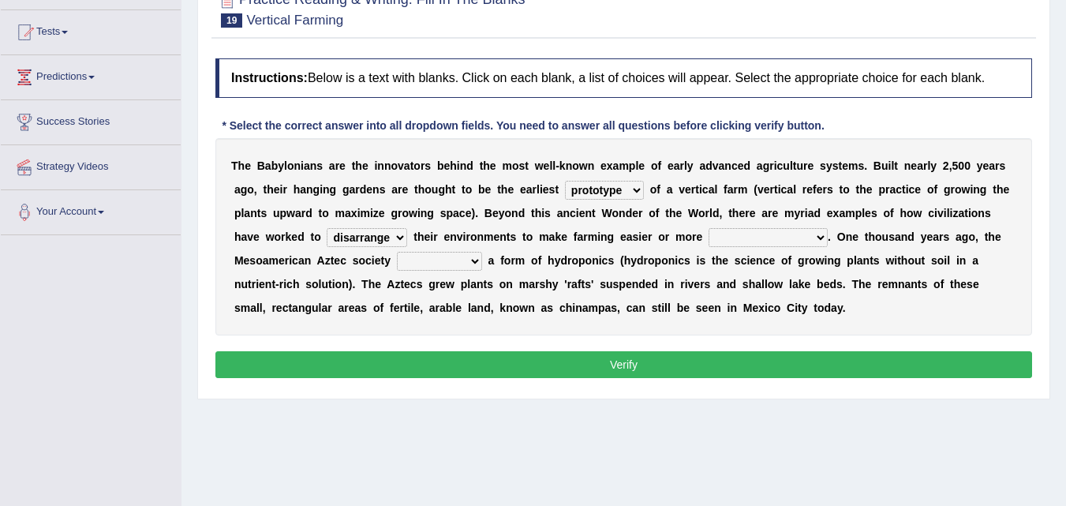
click at [327, 228] on select "manipulate escape respect disarrange" at bounding box center [367, 237] width 80 height 19
click at [819, 234] on select "productive constructive connective counterproductive" at bounding box center [767, 237] width 119 height 19
select select "counterproductive"
click at [708, 228] on select "productive constructive connective counterproductive" at bounding box center [767, 237] width 119 height 19
click at [469, 260] on select "domineered volunteered pioneered engineered" at bounding box center [439, 261] width 85 height 19
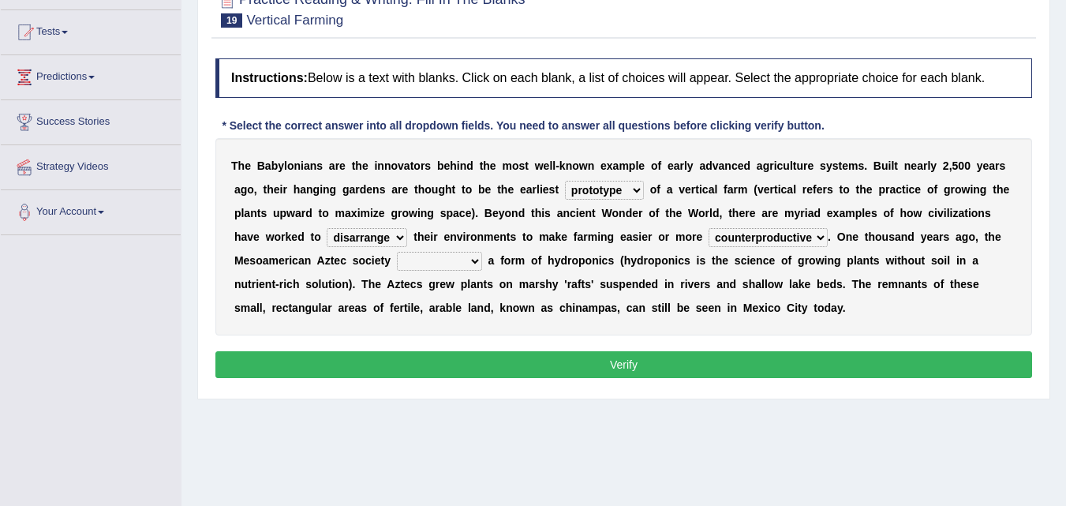
select select "engineered"
click at [397, 252] on select "domineered volunteered pioneered engineered" at bounding box center [439, 261] width 85 height 19
click at [633, 368] on button "Verify" at bounding box center [623, 364] width 816 height 27
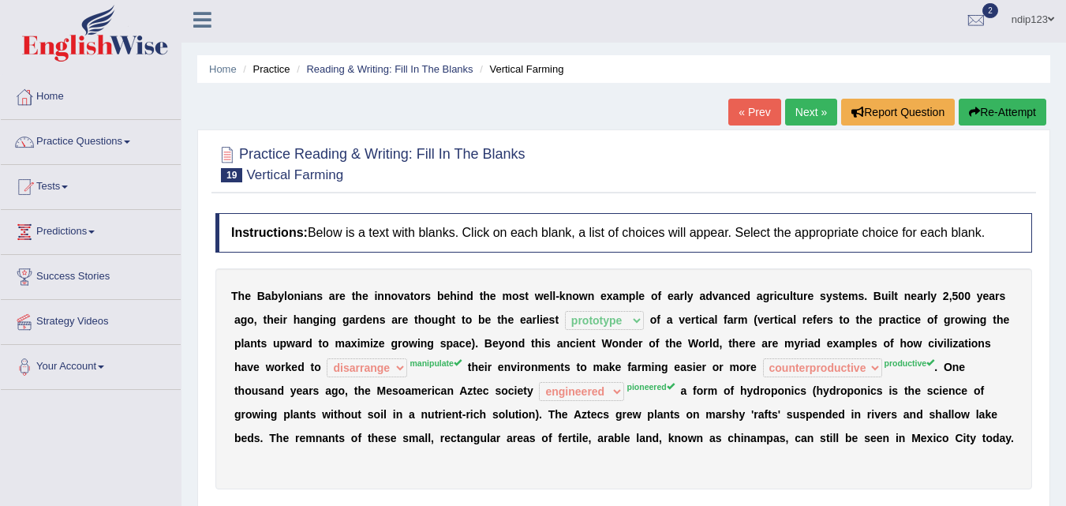
scroll to position [0, 0]
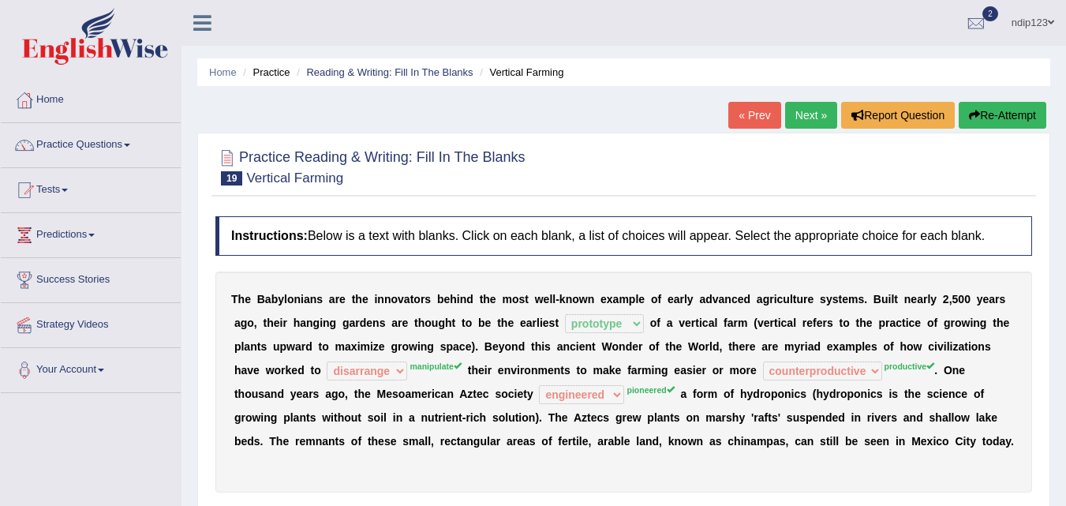
click at [1003, 114] on button "Re-Attempt" at bounding box center [1002, 115] width 88 height 27
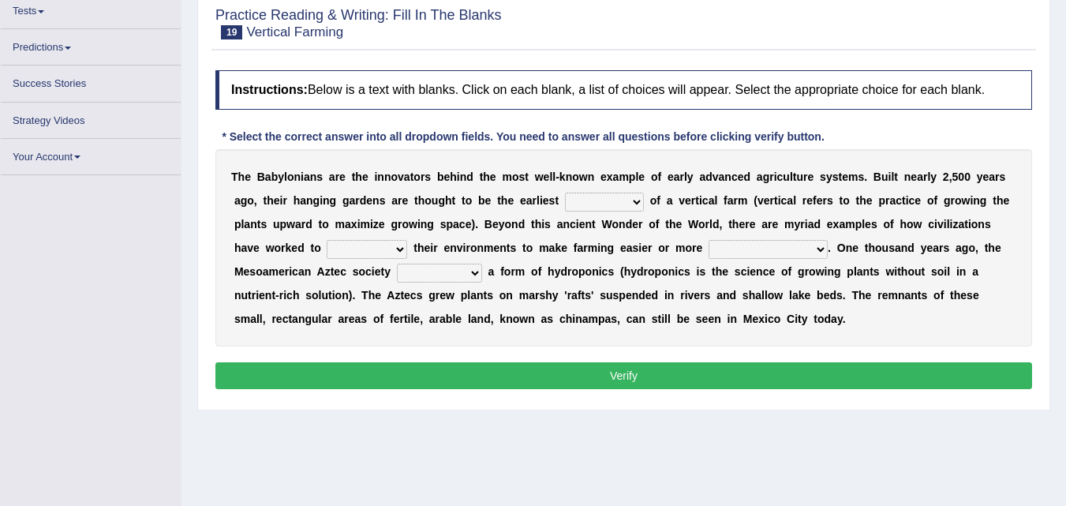
scroll to position [178, 0]
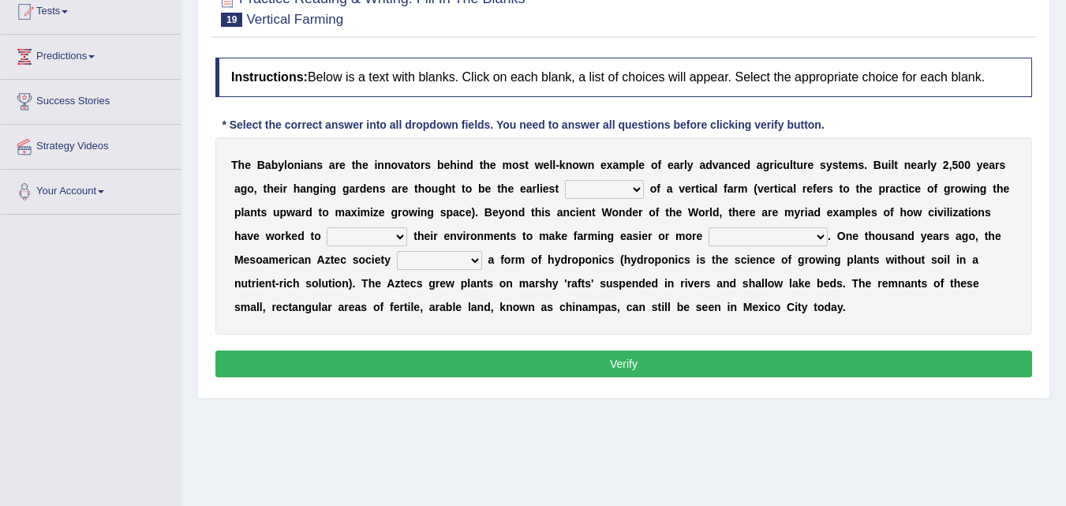
click at [635, 189] on select "prototype failure discredit protocol" at bounding box center [604, 189] width 79 height 19
select select "prototype"
click at [565, 180] on select "prototype failure discredit protocol" at bounding box center [604, 189] width 79 height 19
click at [402, 235] on select "manipulate escape respect disarrange" at bounding box center [367, 236] width 80 height 19
select select "manipulate"
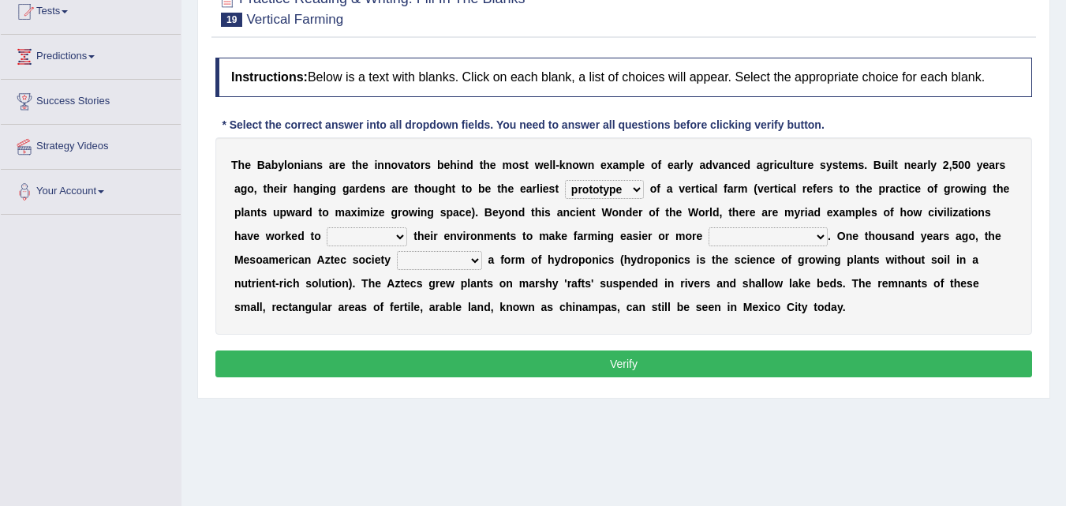
click at [327, 227] on select "manipulate escape respect disarrange" at bounding box center [367, 236] width 80 height 19
click at [817, 235] on select "productive constructive connective counterproductive" at bounding box center [767, 236] width 119 height 19
select select "productive"
click at [708, 227] on select "productive constructive connective counterproductive" at bounding box center [767, 236] width 119 height 19
click at [476, 257] on select "domineered volunteered pioneered engineered" at bounding box center [439, 260] width 85 height 19
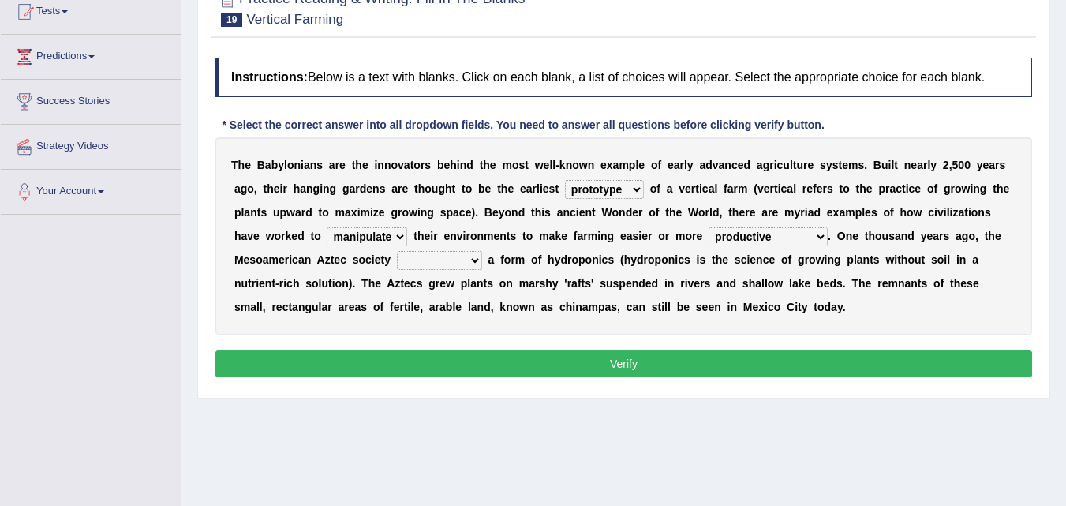
select select "pioneered"
click at [397, 251] on select "domineered volunteered pioneered engineered" at bounding box center [439, 260] width 85 height 19
click at [626, 364] on button "Verify" at bounding box center [623, 363] width 816 height 27
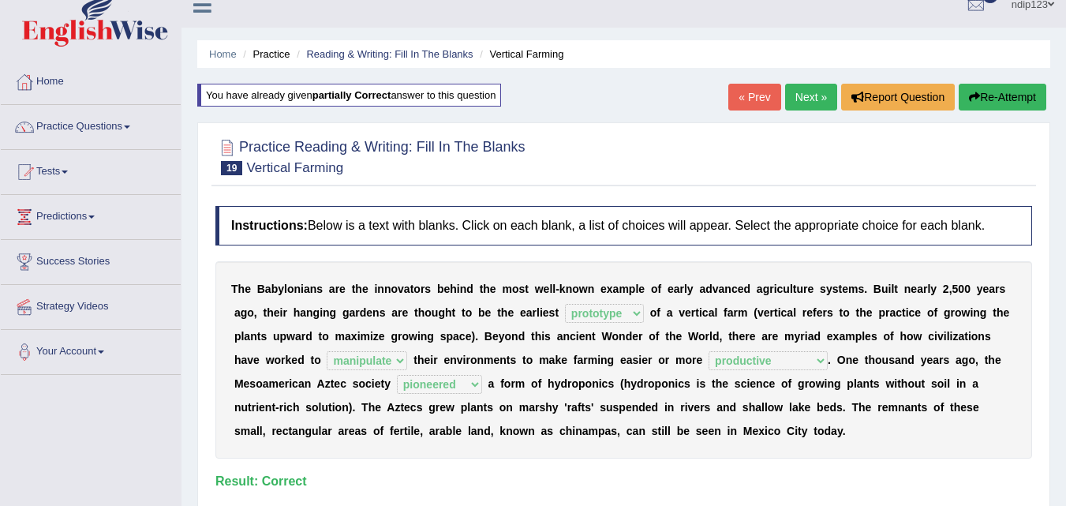
scroll to position [0, 0]
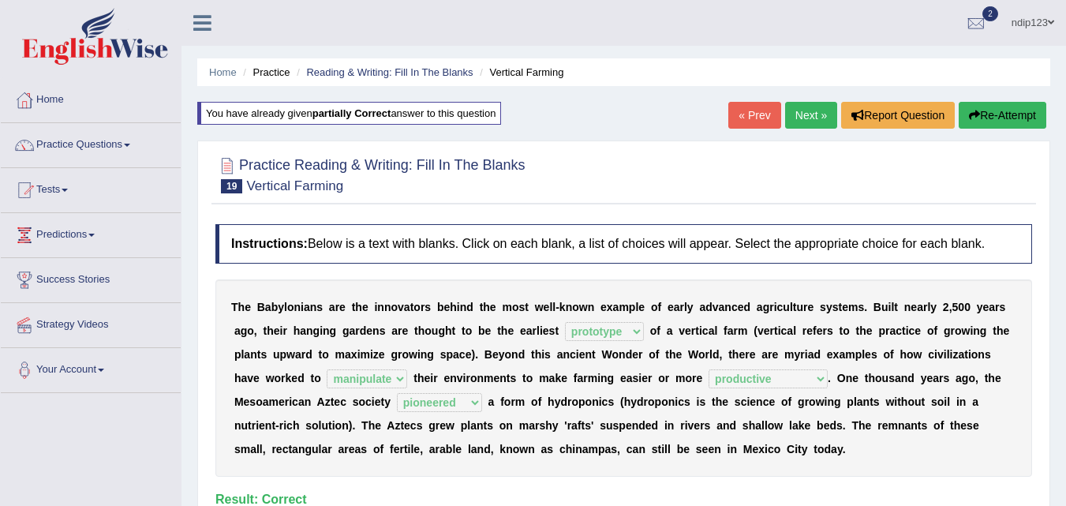
click at [809, 114] on link "Next »" at bounding box center [811, 115] width 52 height 27
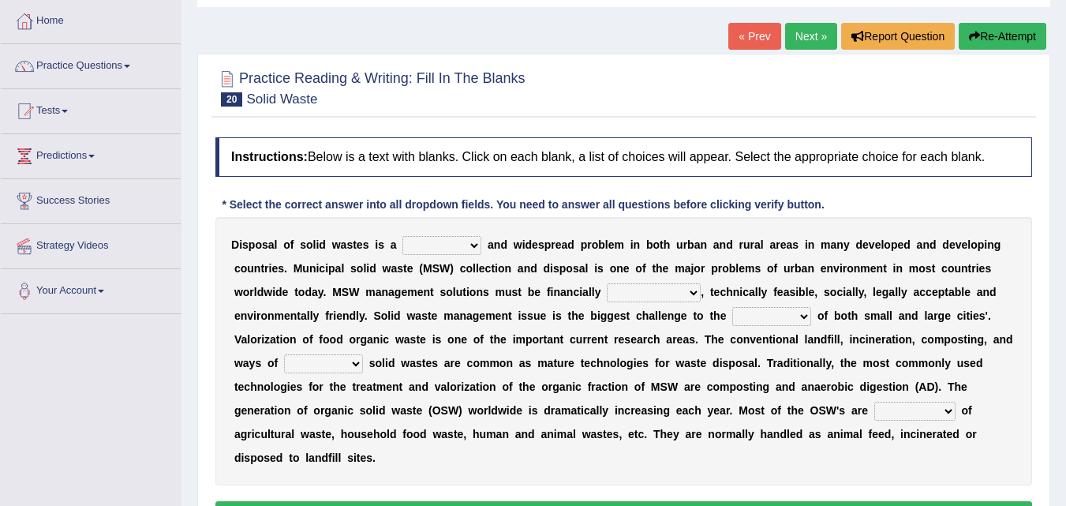
scroll to position [158, 0]
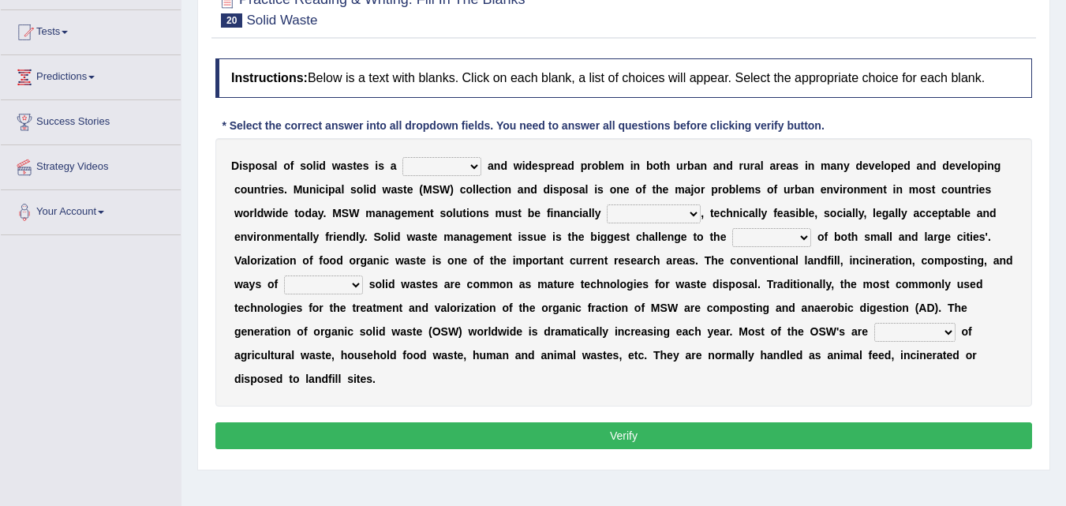
click at [473, 165] on select "slanting stinging stalling shafting" at bounding box center [441, 166] width 79 height 19
select select "stinging"
click at [402, 157] on select "slanting stinging stalling shafting" at bounding box center [441, 166] width 79 height 19
click at [692, 210] on select "unattainable sustainable objectionable treasonable" at bounding box center [654, 213] width 94 height 19
select select "sustainable"
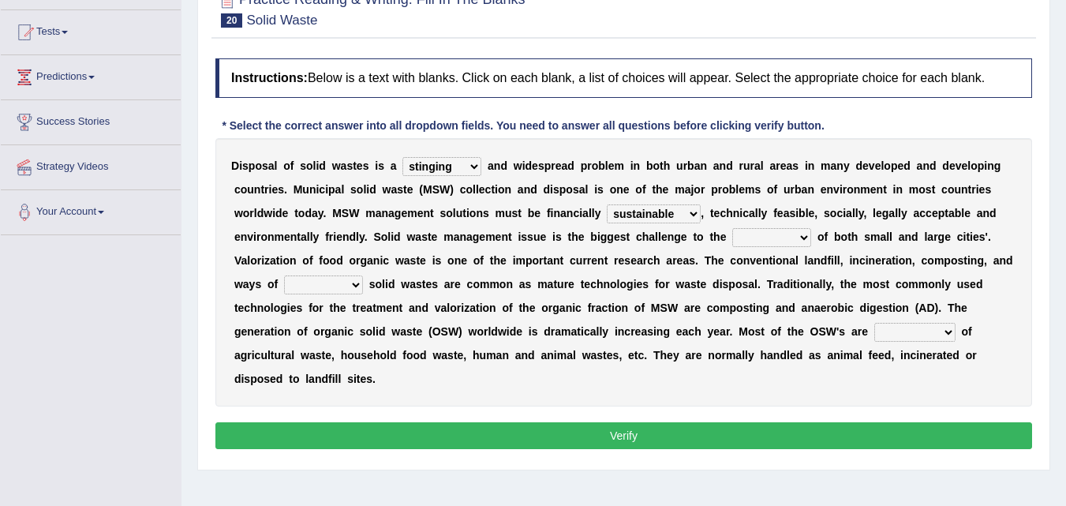
click at [607, 204] on select "unattainable sustainable objectionable treasonable" at bounding box center [654, 213] width 94 height 19
click at [804, 235] on select "plants culture authorities history" at bounding box center [771, 237] width 79 height 19
select select "authorities"
click at [732, 228] on select "plants culture authorities history" at bounding box center [771, 237] width 79 height 19
click at [355, 282] on select "reserving preserving deserving handling" at bounding box center [323, 284] width 79 height 19
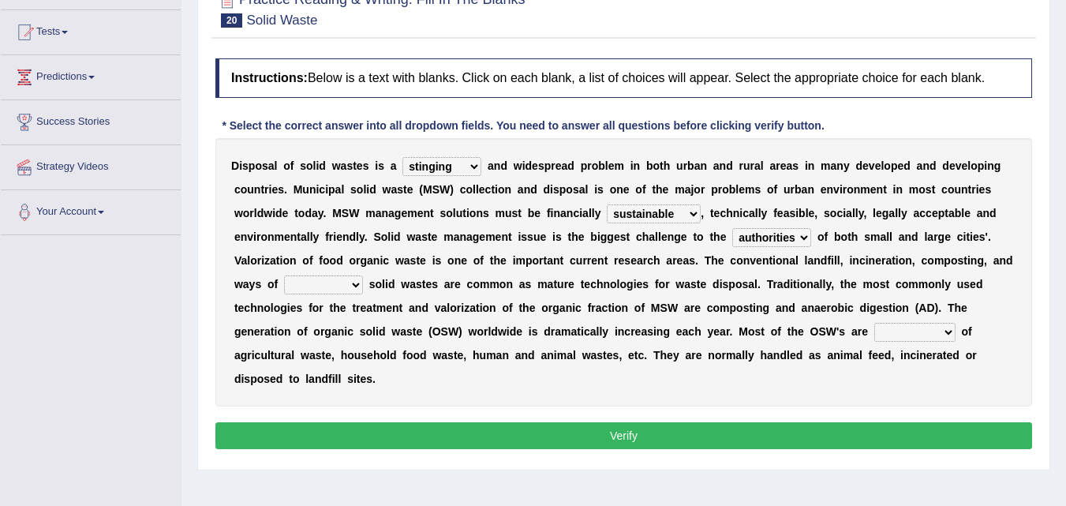
select select "handling"
click at [284, 275] on select "reserving preserving deserving handling" at bounding box center [323, 284] width 79 height 19
click at [946, 332] on select "composed disposed composing disposing" at bounding box center [914, 332] width 81 height 19
select select "composed"
click at [874, 323] on select "composed disposed composing disposing" at bounding box center [914, 332] width 81 height 19
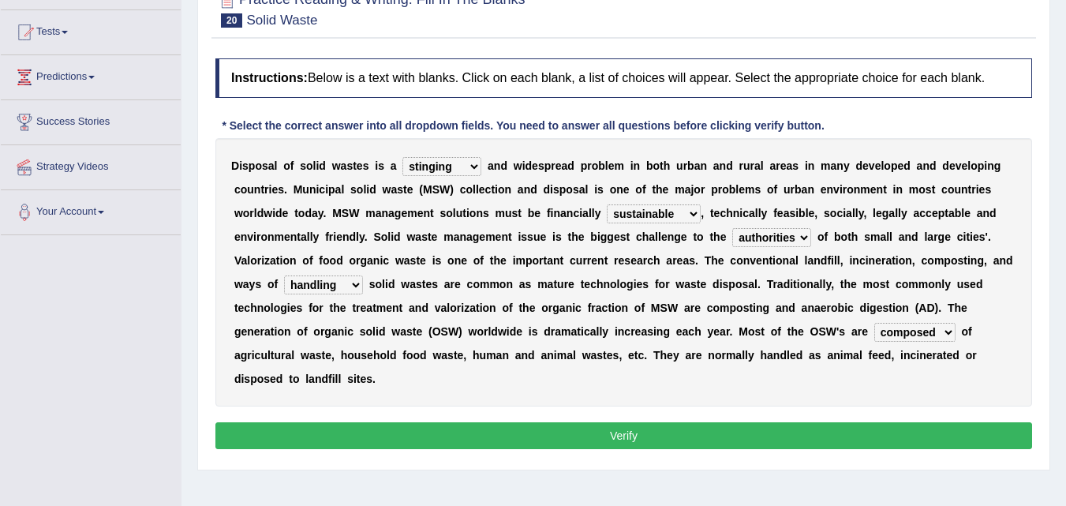
click at [635, 432] on button "Verify" at bounding box center [623, 435] width 816 height 27
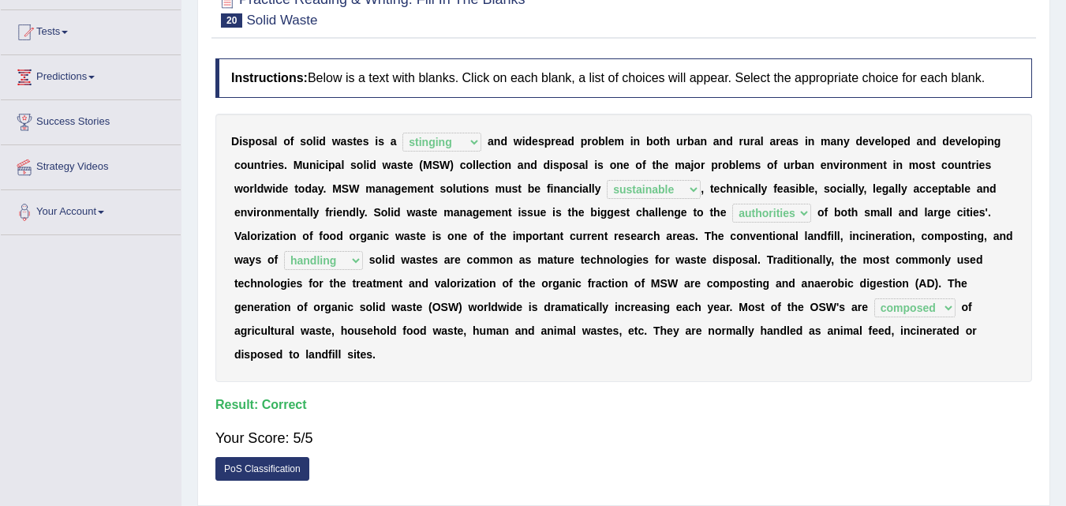
scroll to position [0, 0]
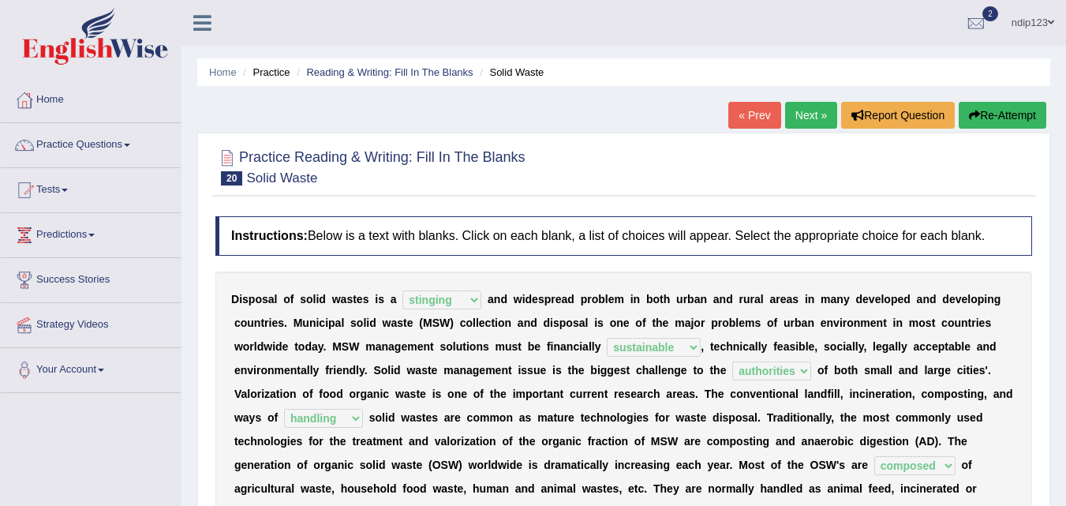
click at [803, 114] on link "Next »" at bounding box center [811, 115] width 52 height 27
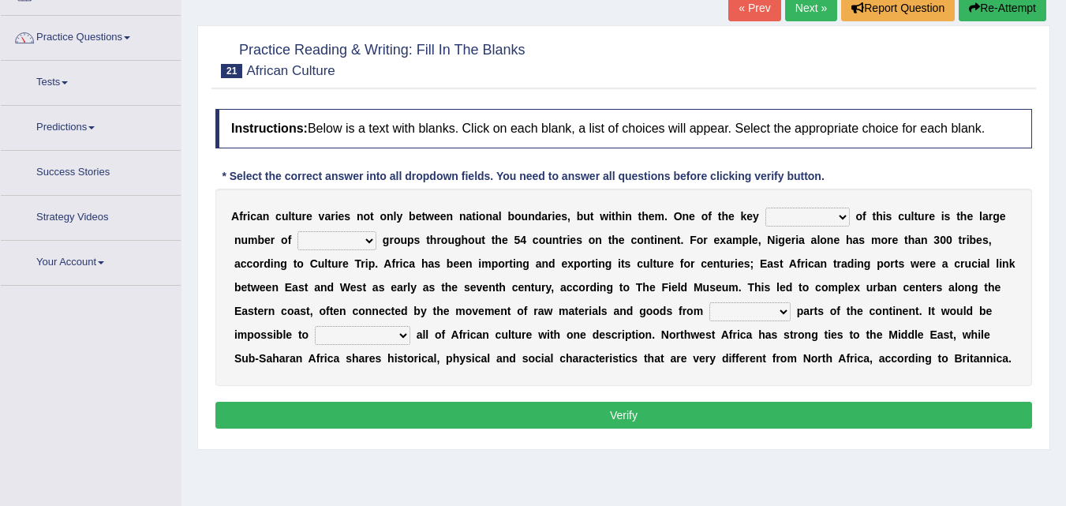
scroll to position [158, 0]
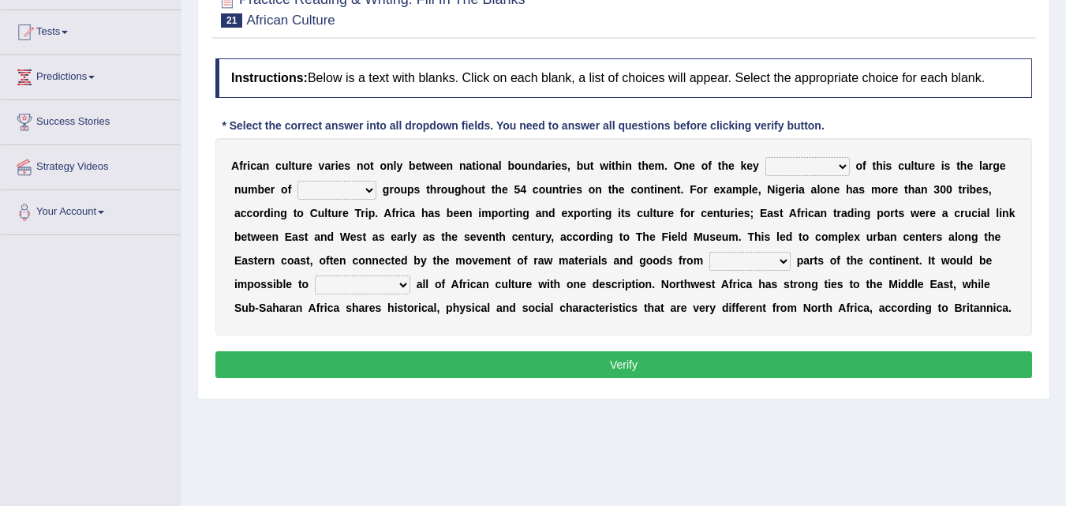
click at [843, 164] on select "conjectures features issues doubts" at bounding box center [807, 166] width 84 height 19
select select "issues"
click at [765, 157] on select "conjectures features issues doubts" at bounding box center [807, 166] width 84 height 19
click at [372, 191] on select "ethic ethnic eugenic epic" at bounding box center [336, 190] width 79 height 19
select select "ethnic"
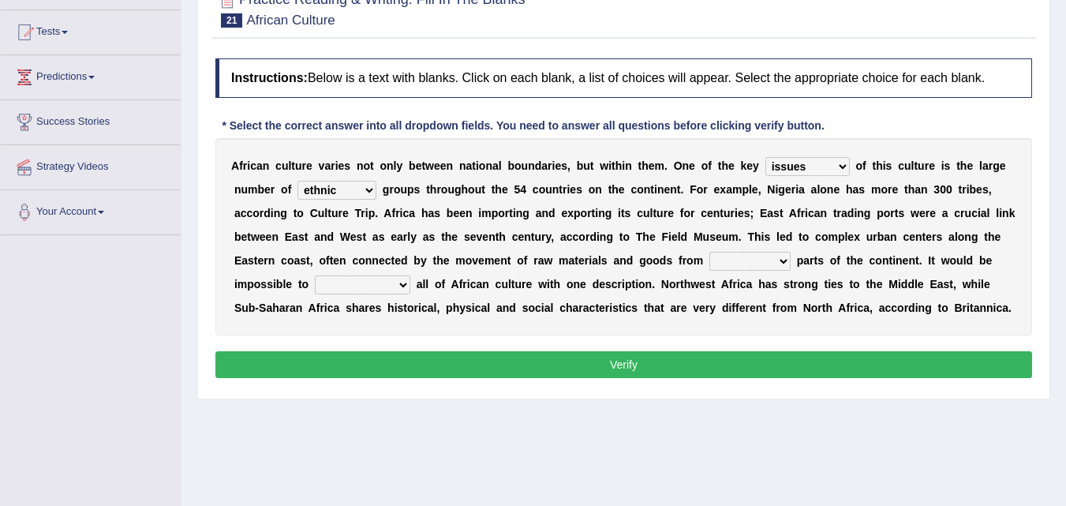
click at [297, 181] on select "ethic ethnic eugenic epic" at bounding box center [336, 190] width 79 height 19
click at [783, 259] on select "forelocked interlocked unlocked landlocked" at bounding box center [749, 261] width 81 height 19
click at [709, 252] on select "forelocked interlocked unlocked landlocked" at bounding box center [749, 261] width 81 height 19
click at [786, 260] on select "forelocked interlocked unlocked landlocked" at bounding box center [749, 261] width 81 height 19
select select "landlocked"
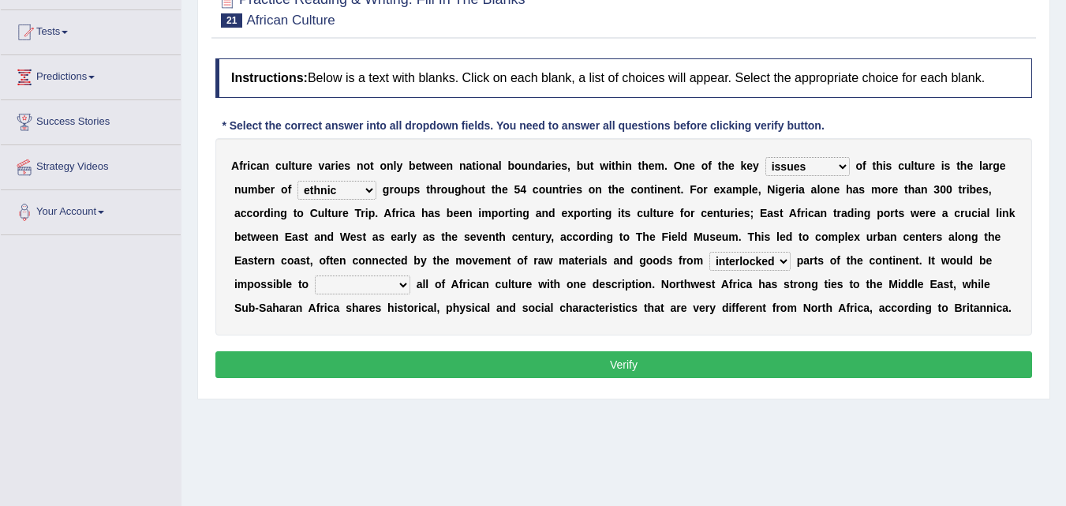
click at [709, 252] on select "forelocked interlocked unlocked landlocked" at bounding box center [749, 261] width 81 height 19
click at [402, 282] on select "characterize conceptualize symbolize synthesize" at bounding box center [362, 284] width 95 height 19
select select "characterize"
click at [315, 275] on select "characterize conceptualize symbolize synthesize" at bounding box center [362, 284] width 95 height 19
click at [636, 364] on button "Verify" at bounding box center [623, 364] width 816 height 27
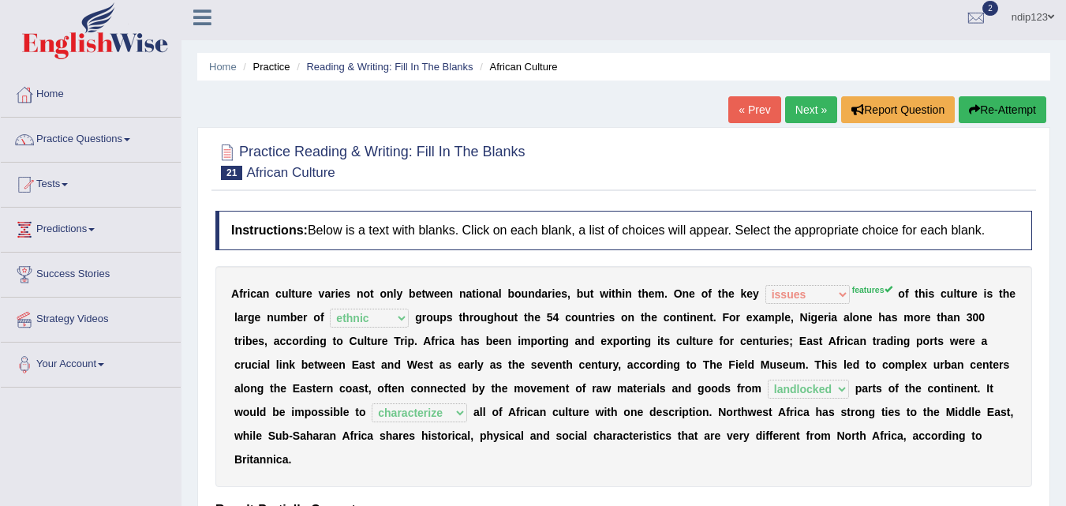
scroll to position [0, 0]
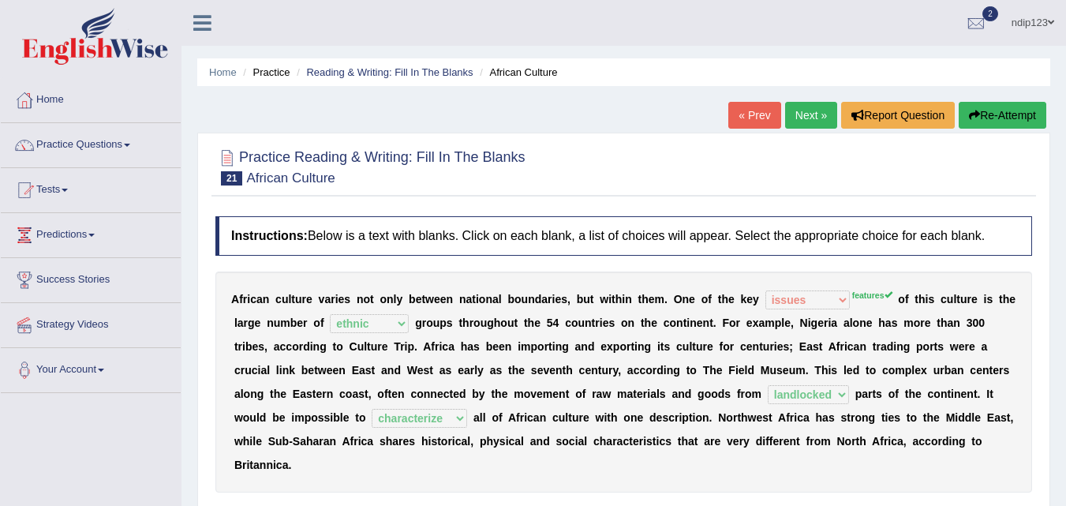
click at [804, 112] on link "Next »" at bounding box center [811, 115] width 52 height 27
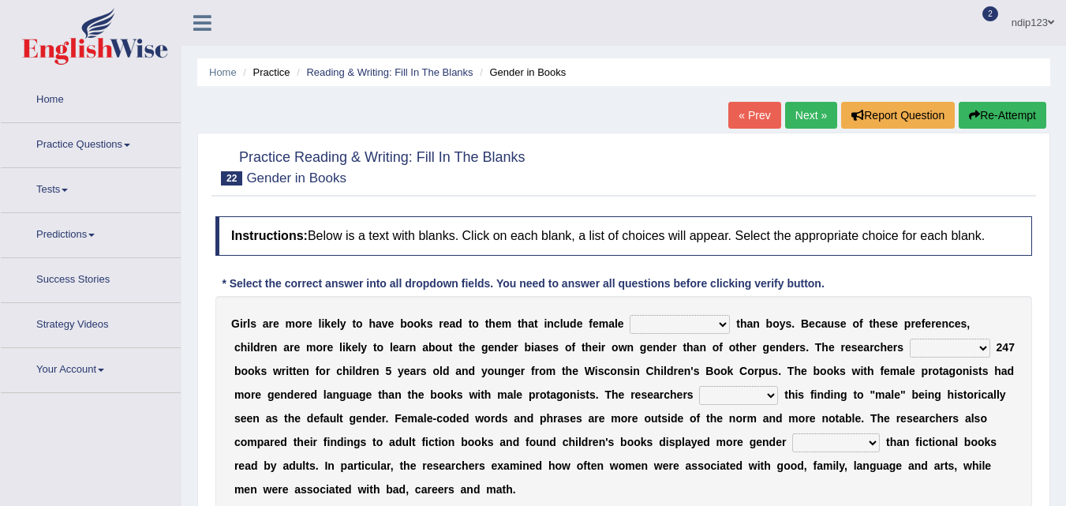
click at [741, 112] on link "« Prev" at bounding box center [754, 115] width 52 height 27
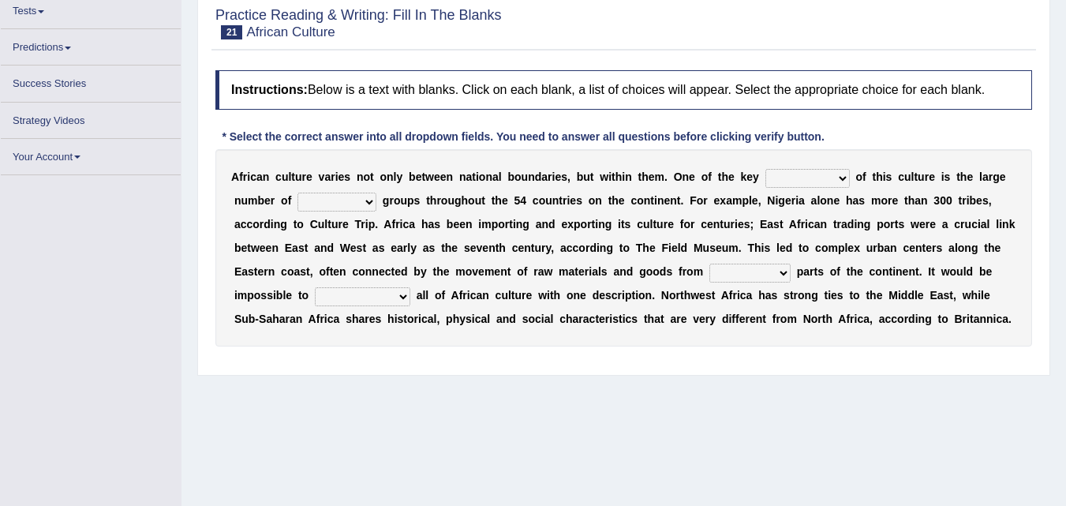
scroll to position [158, 0]
click at [840, 179] on select "conjectures features issues doubts" at bounding box center [807, 178] width 84 height 19
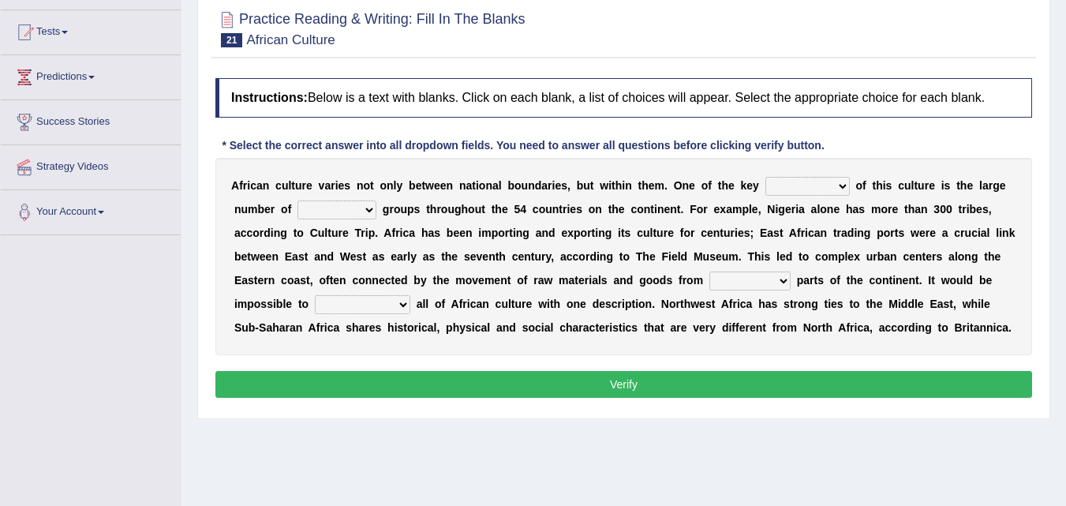
scroll to position [178, 0]
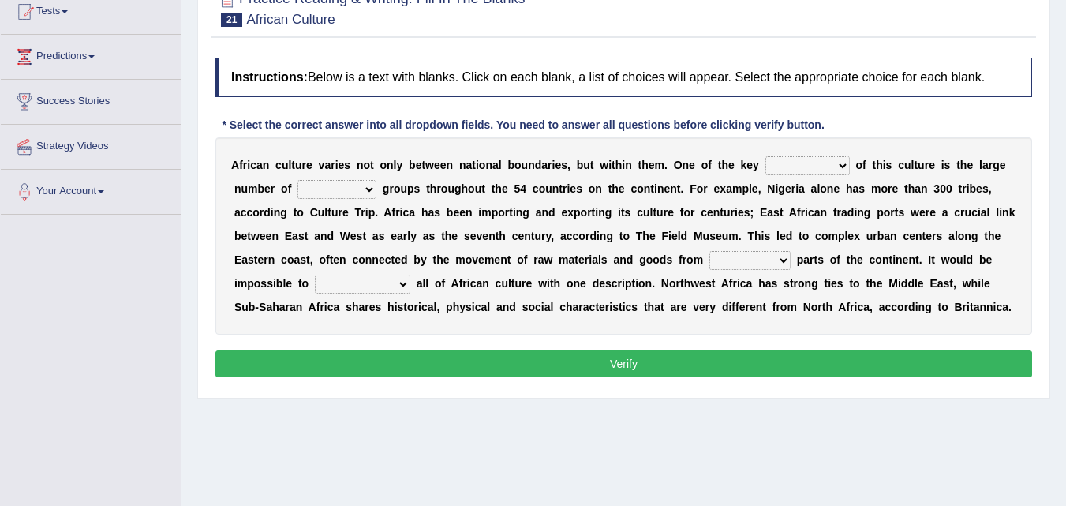
select select "features"
click at [765, 156] on select "conjectures features issues doubts" at bounding box center [807, 165] width 84 height 19
click at [371, 187] on select "ethic ethnic eugenic epic" at bounding box center [336, 189] width 79 height 19
select select "ethnic"
click at [297, 180] on select "ethic ethnic eugenic epic" at bounding box center [336, 189] width 79 height 19
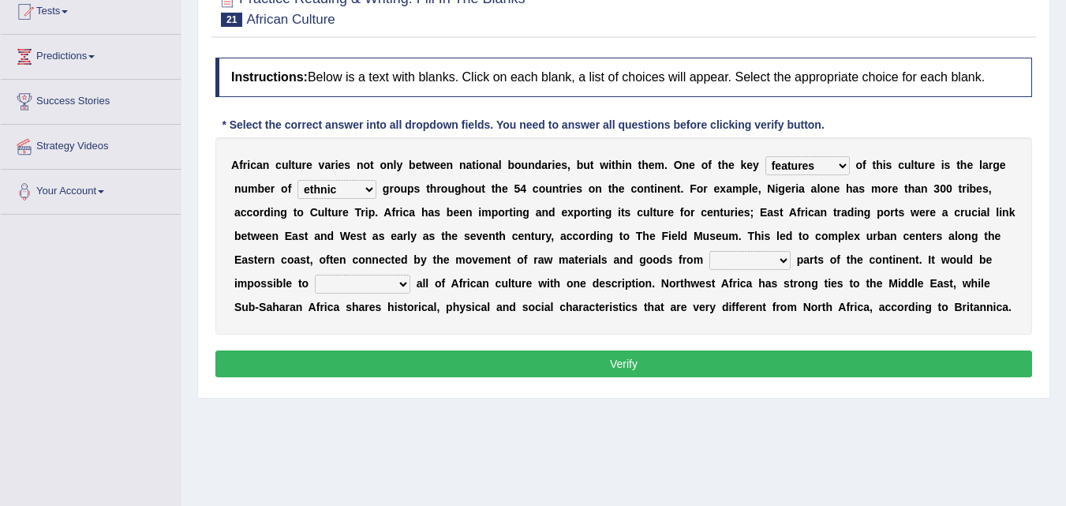
click at [783, 260] on select "forelocked interlocked unlocked landlocked" at bounding box center [749, 260] width 81 height 19
select select "landlocked"
click at [709, 251] on select "forelocked interlocked unlocked landlocked" at bounding box center [749, 260] width 81 height 19
click at [402, 284] on select "characterize conceptualize symbolize synthesize" at bounding box center [362, 284] width 95 height 19
select select "characterize"
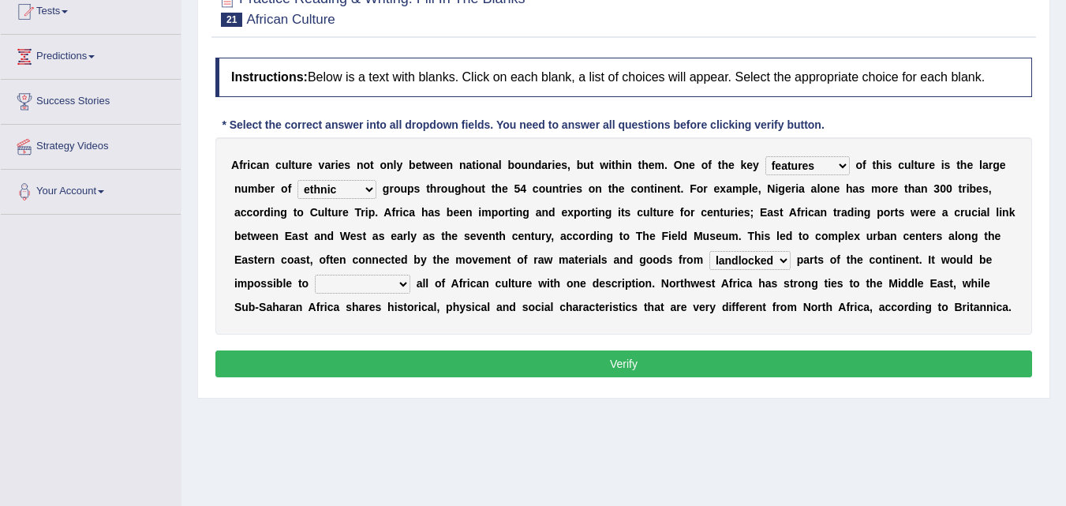
click at [315, 275] on select "characterize conceptualize symbolize synthesize" at bounding box center [362, 284] width 95 height 19
click at [588, 368] on button "Verify" at bounding box center [623, 363] width 816 height 27
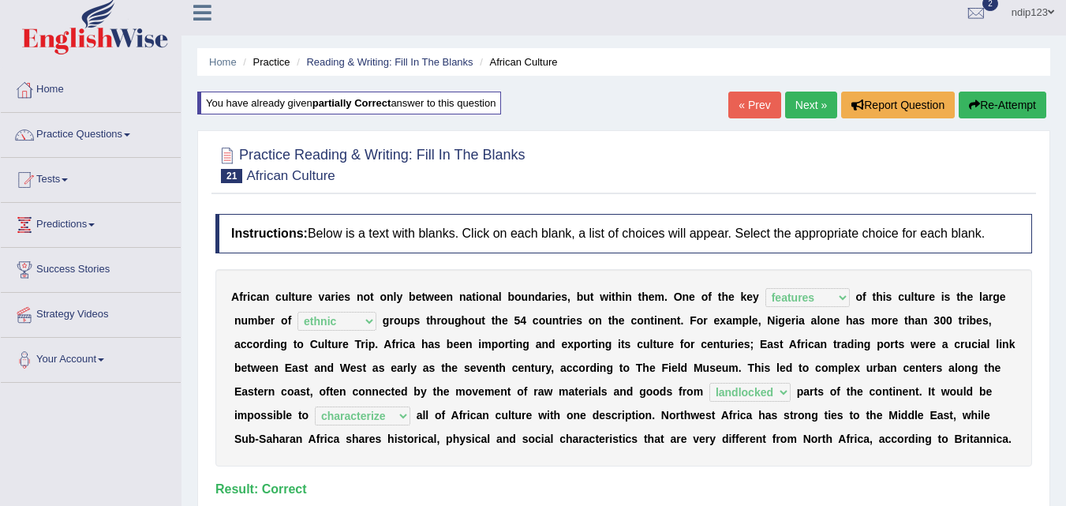
scroll to position [0, 0]
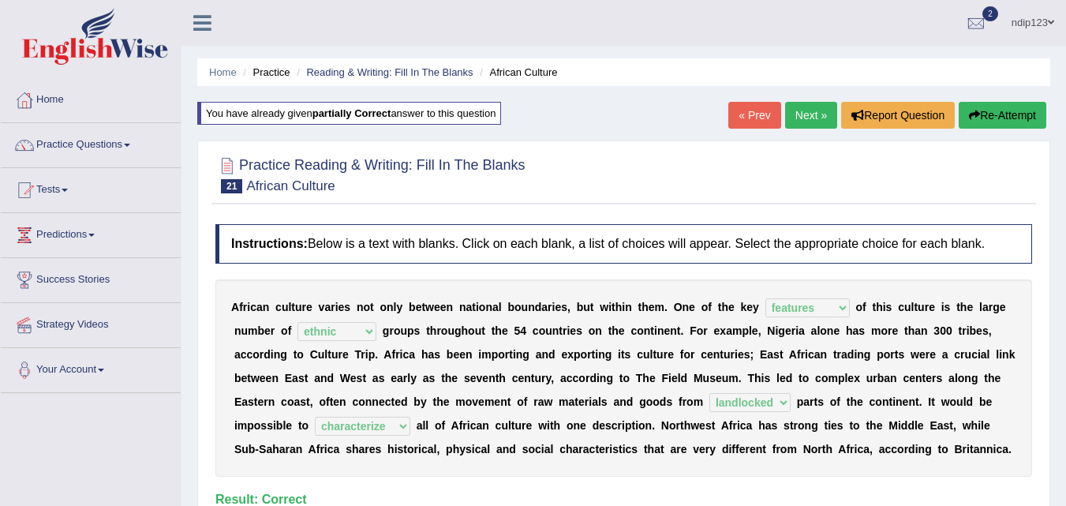
click at [794, 117] on link "Next »" at bounding box center [811, 115] width 52 height 27
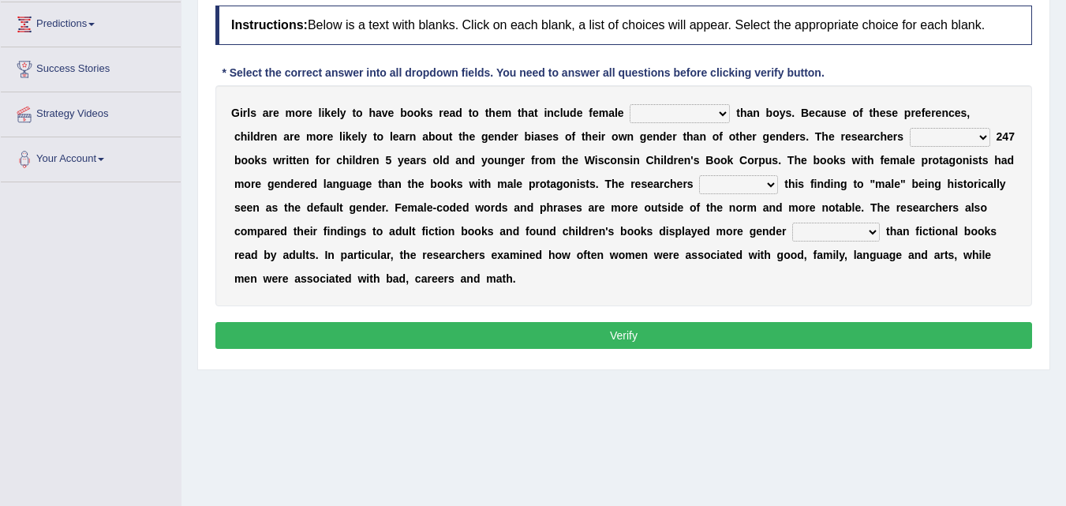
scroll to position [237, 0]
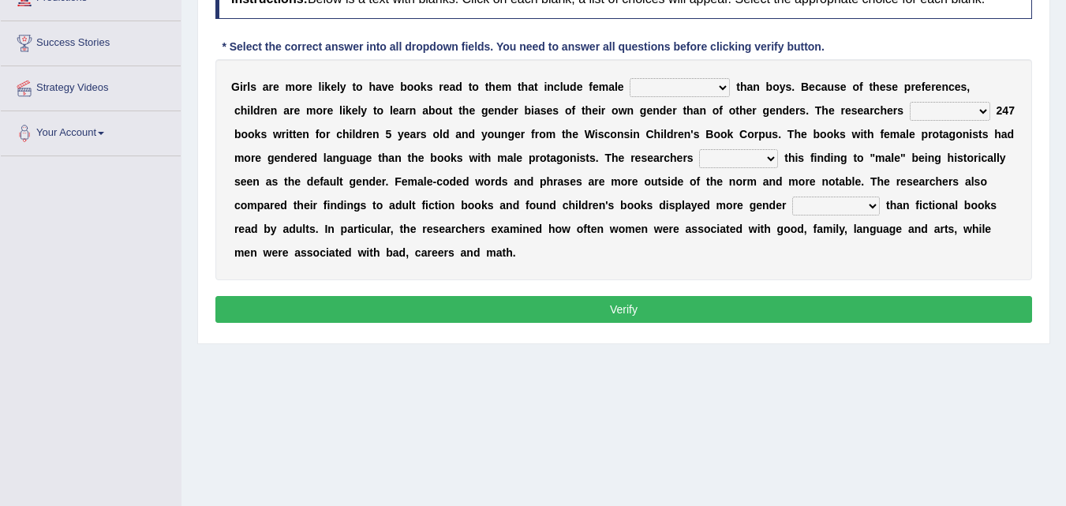
click at [723, 85] on select "protagonists cosmogonists agonists expressionists" at bounding box center [680, 87] width 100 height 19
click at [630, 78] on select "protagonists cosmogonists agonists expressionists" at bounding box center [680, 87] width 100 height 19
click at [719, 92] on select "protagonists cosmogonists agonists expressionists" at bounding box center [680, 87] width 100 height 19
click at [630, 78] on select "protagonists cosmogonists agonists expressionists" at bounding box center [680, 87] width 100 height 19
click at [723, 88] on select "protagonists cosmogonists agonists expressionists" at bounding box center [680, 87] width 100 height 19
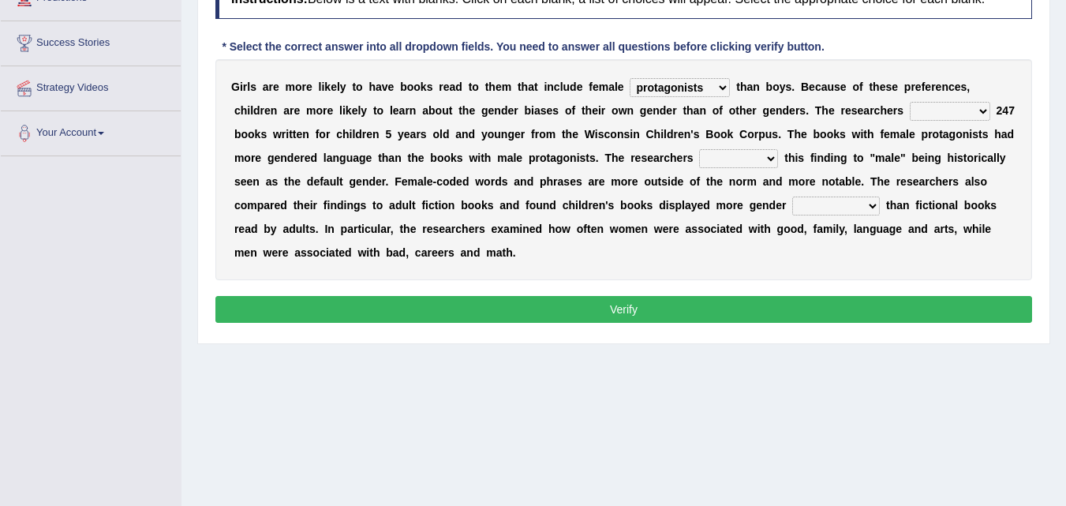
click at [630, 78] on select "protagonists cosmogonists agonists expressionists" at bounding box center [680, 87] width 100 height 19
click at [723, 87] on select "protagonists cosmogonists agonists expressionists" at bounding box center [680, 87] width 100 height 19
click at [630, 78] on select "protagonists cosmogonists agonists expressionists" at bounding box center [680, 87] width 100 height 19
click at [721, 88] on select "protagonists cosmogonists agonists expressionists" at bounding box center [680, 87] width 100 height 19
select select "protagonists"
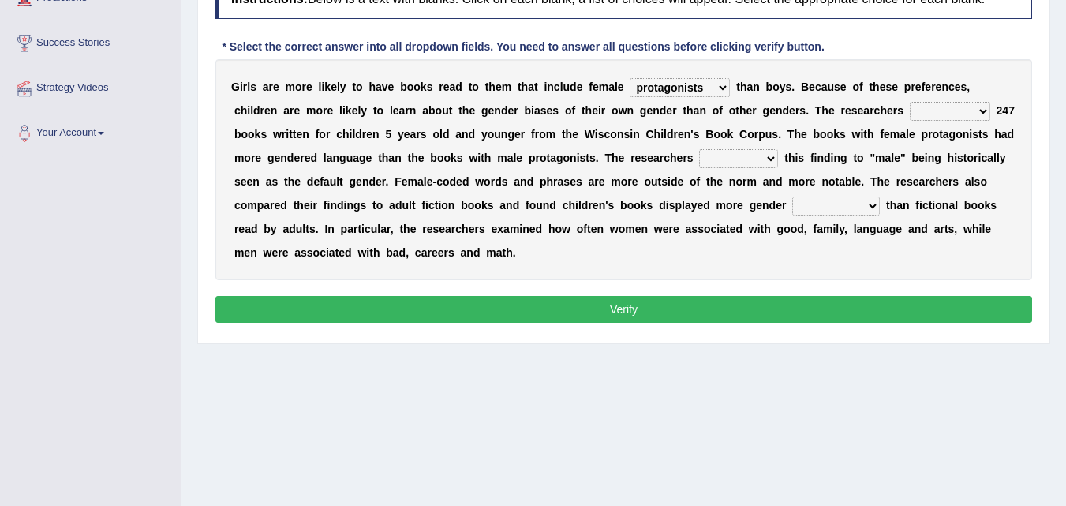
click at [630, 78] on select "protagonists cosmogonists agonists expressionists" at bounding box center [680, 87] width 100 height 19
click at [983, 110] on select "hydrolyzed paralyzed catalyzed analyzed" at bounding box center [950, 111] width 80 height 19
select select "analyzed"
click at [910, 102] on select "hydrolyzed paralyzed catalyzed analyzed" at bounding box center [950, 111] width 80 height 19
click at [767, 156] on select "contribute tribute distribute attribute" at bounding box center [738, 158] width 79 height 19
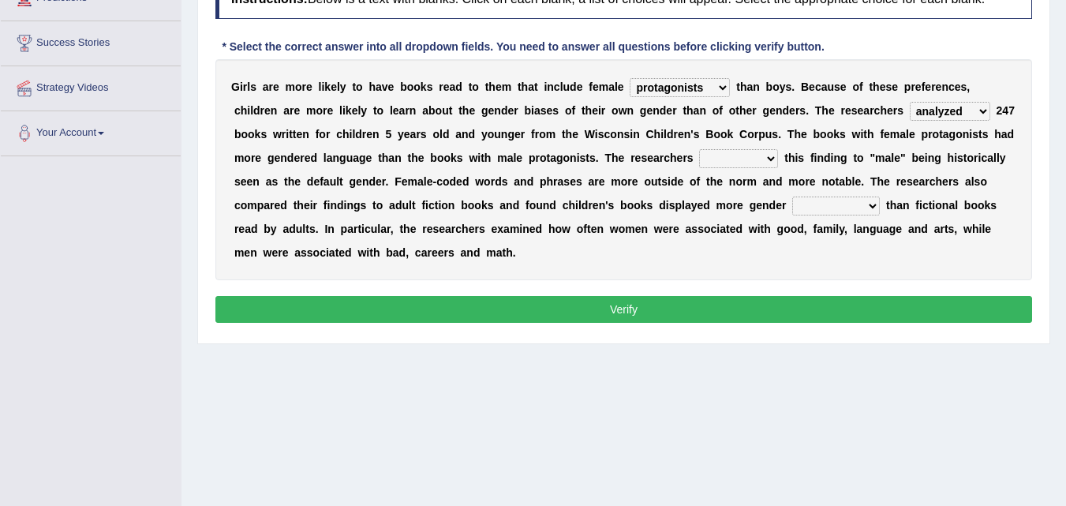
select select "attribute"
click at [699, 149] on select "contribute tribute distribute attribute" at bounding box center [738, 158] width 79 height 19
click at [873, 204] on select "stereotypes teletypes prototypes electrotypes" at bounding box center [836, 205] width 88 height 19
select select "prototypes"
click at [792, 196] on select "stereotypes teletypes prototypes electrotypes" at bounding box center [836, 205] width 88 height 19
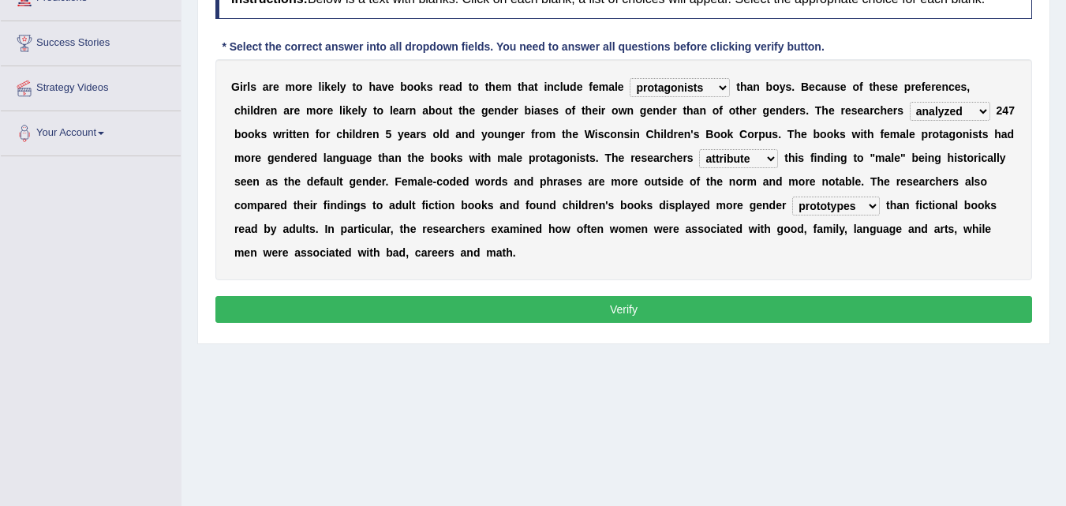
click at [641, 311] on button "Verify" at bounding box center [623, 309] width 816 height 27
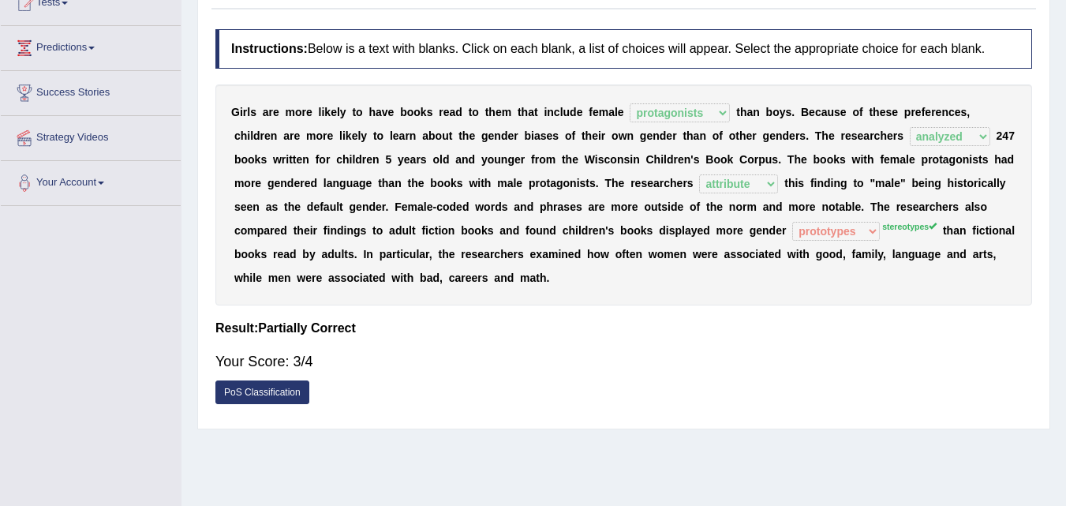
scroll to position [0, 0]
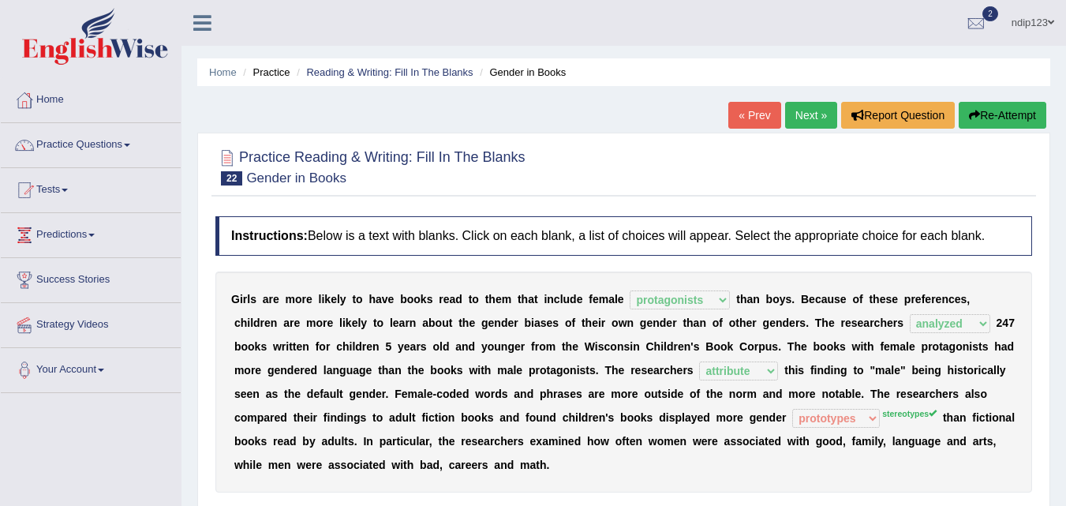
click at [798, 114] on link "Next »" at bounding box center [811, 115] width 52 height 27
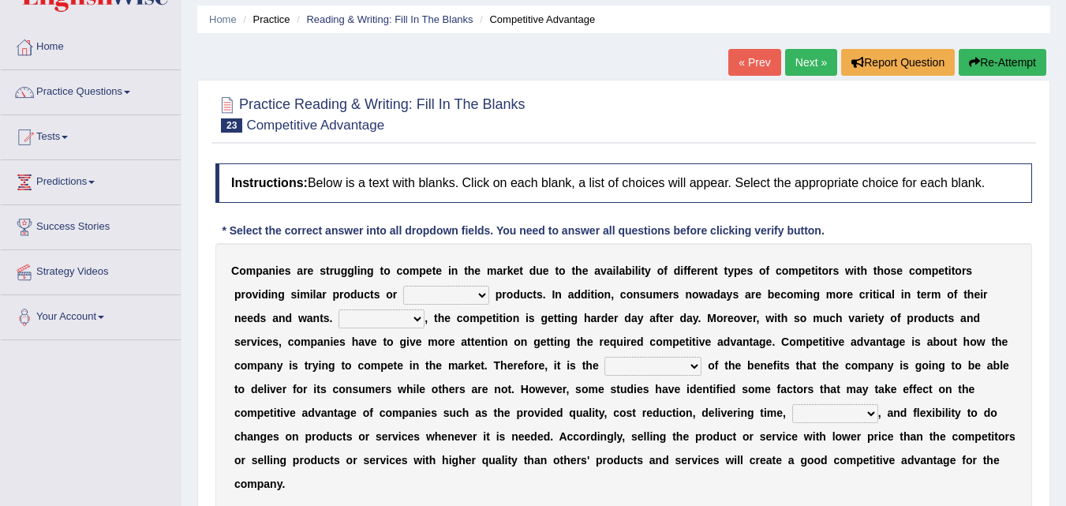
scroll to position [79, 0]
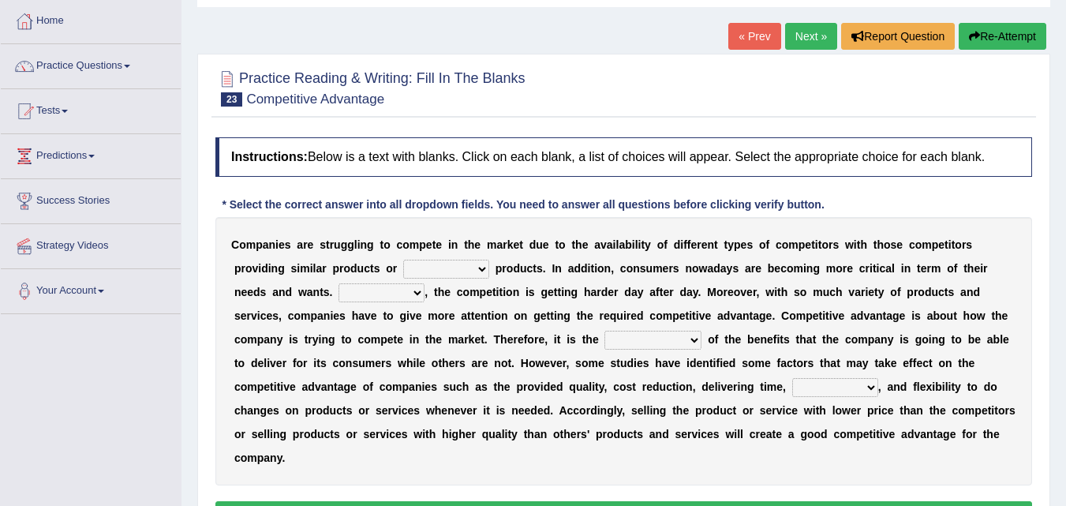
click at [486, 269] on select "constitution restitution substitution institution" at bounding box center [446, 269] width 86 height 19
select select "substitution"
click at [403, 260] on select "constitution restitution substitution institution" at bounding box center [446, 269] width 86 height 19
click at [414, 291] on select "However Instead Additionally Therefore" at bounding box center [381, 292] width 86 height 19
select select "However"
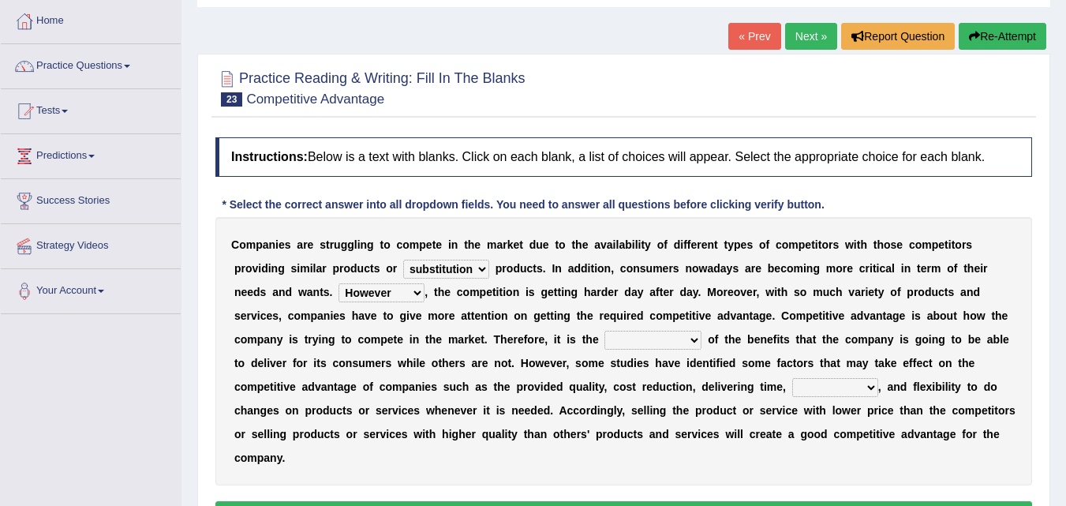
click at [338, 283] on select "However Instead Additionally Therefore" at bounding box center [381, 292] width 86 height 19
click at [691, 342] on select "dissemination ordination determination incarnation" at bounding box center [652, 340] width 97 height 19
select select "determination"
click at [604, 331] on select "dissemination ordination determination incarnation" at bounding box center [652, 340] width 97 height 19
click at [870, 385] on select "captivation aggregation deprivation innovation" at bounding box center [835, 387] width 86 height 19
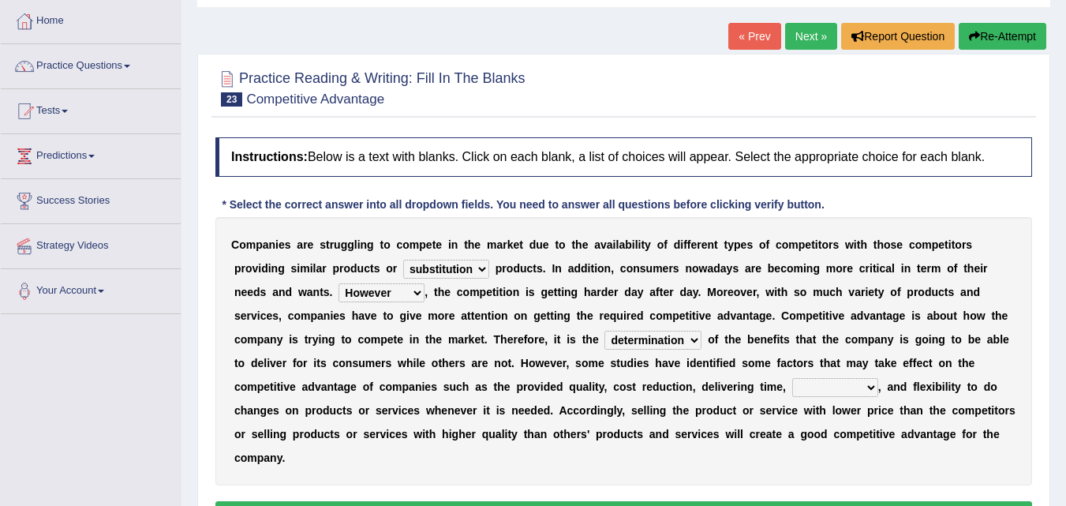
select select "innovation"
click at [792, 378] on select "captivation aggregation deprivation innovation" at bounding box center [835, 387] width 86 height 19
click at [689, 341] on select "dissemination ordination determination incarnation" at bounding box center [652, 340] width 97 height 19
click at [604, 331] on select "dissemination ordination determination incarnation" at bounding box center [652, 340] width 97 height 19
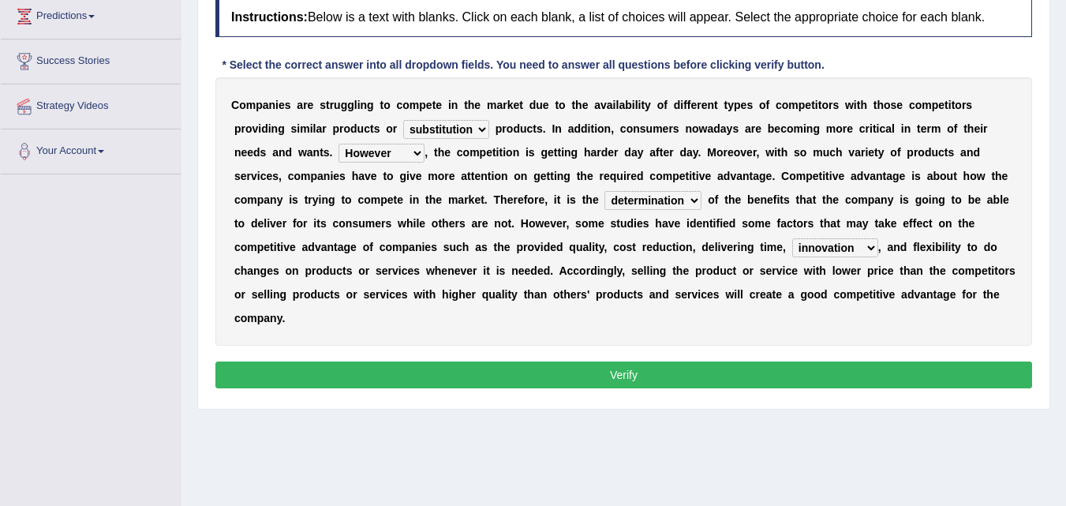
scroll to position [237, 0]
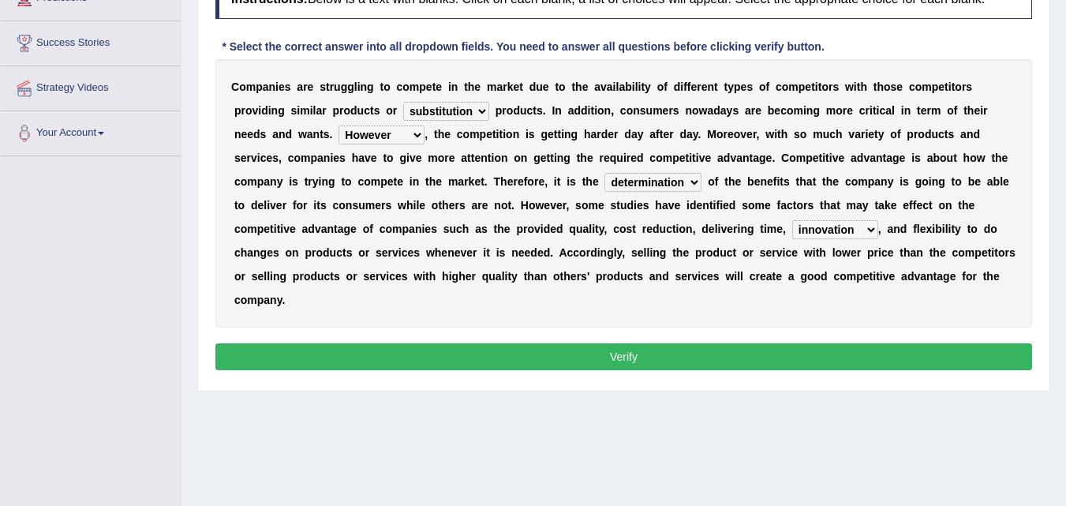
click at [637, 352] on button "Verify" at bounding box center [623, 356] width 816 height 27
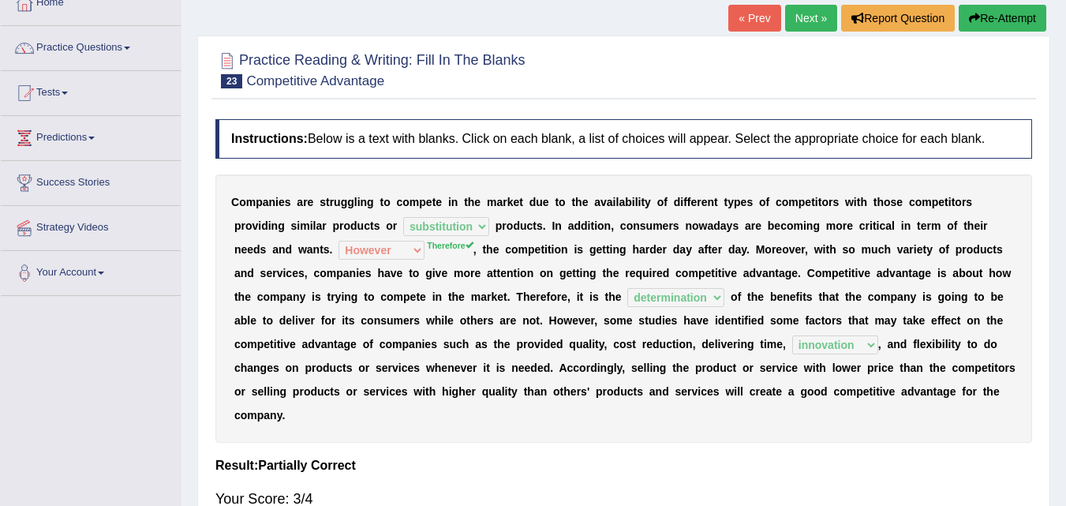
scroll to position [0, 0]
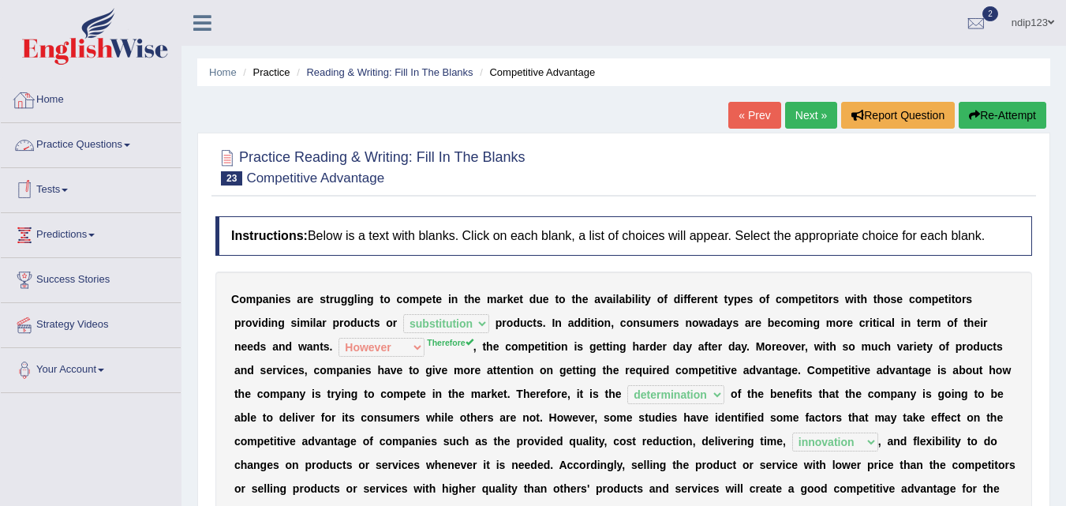
click at [55, 100] on link "Home" at bounding box center [91, 97] width 180 height 39
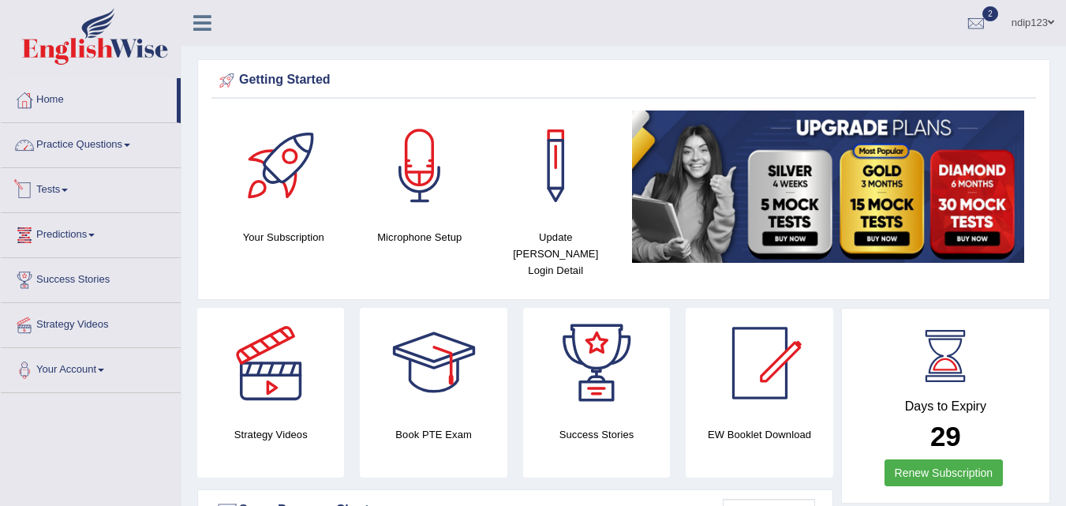
click at [92, 149] on link "Practice Questions" at bounding box center [91, 142] width 180 height 39
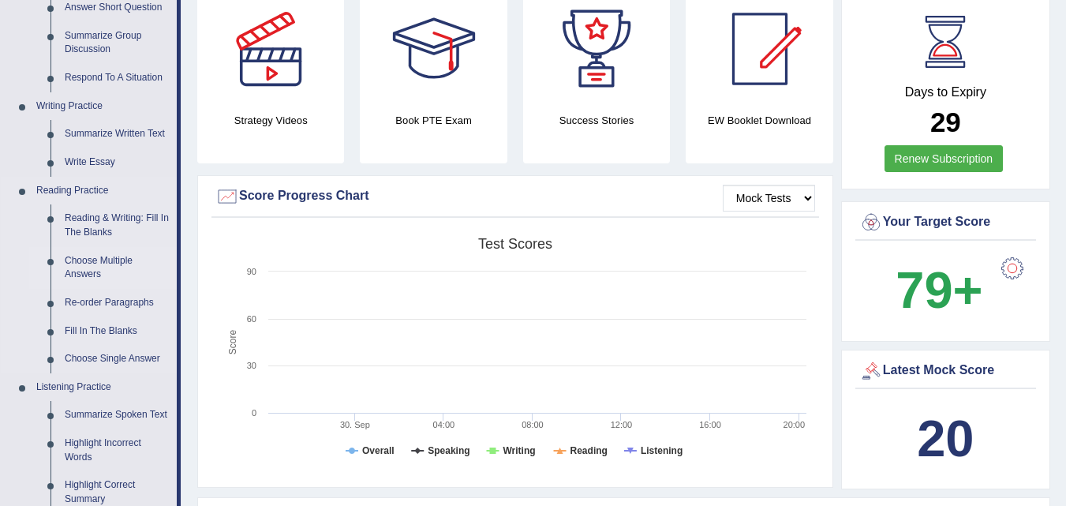
scroll to position [316, 0]
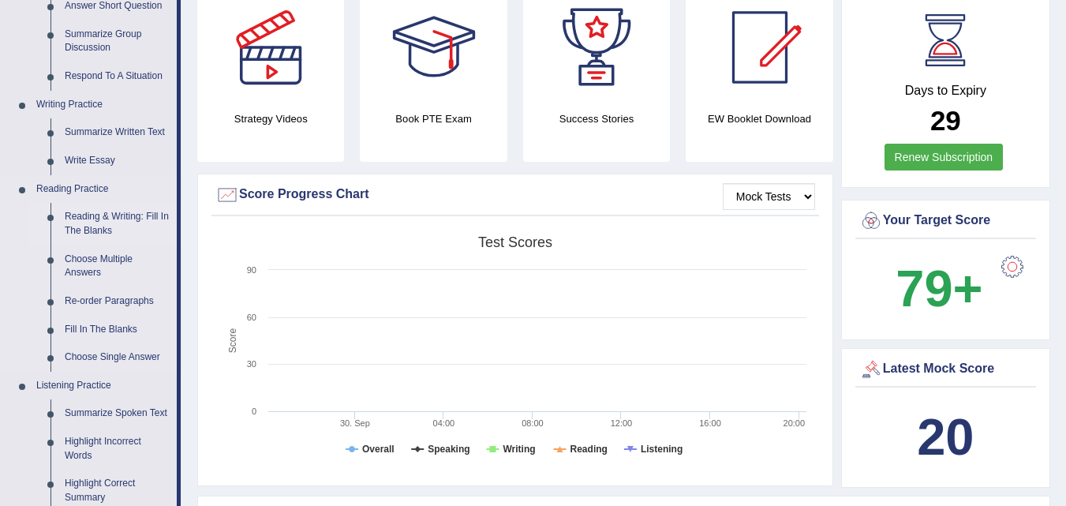
click at [103, 217] on link "Reading & Writing: Fill In The Blanks" at bounding box center [117, 224] width 119 height 42
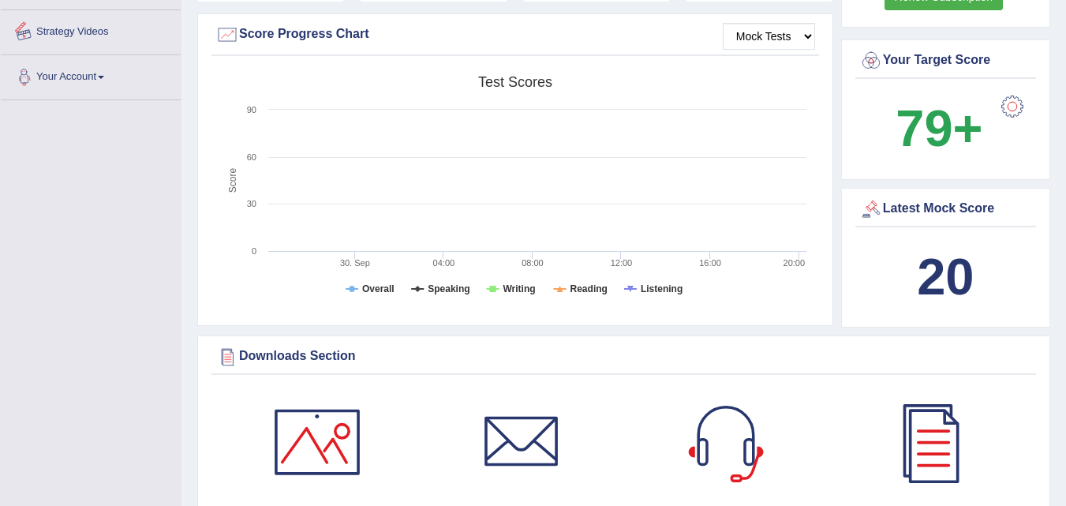
scroll to position [547, 0]
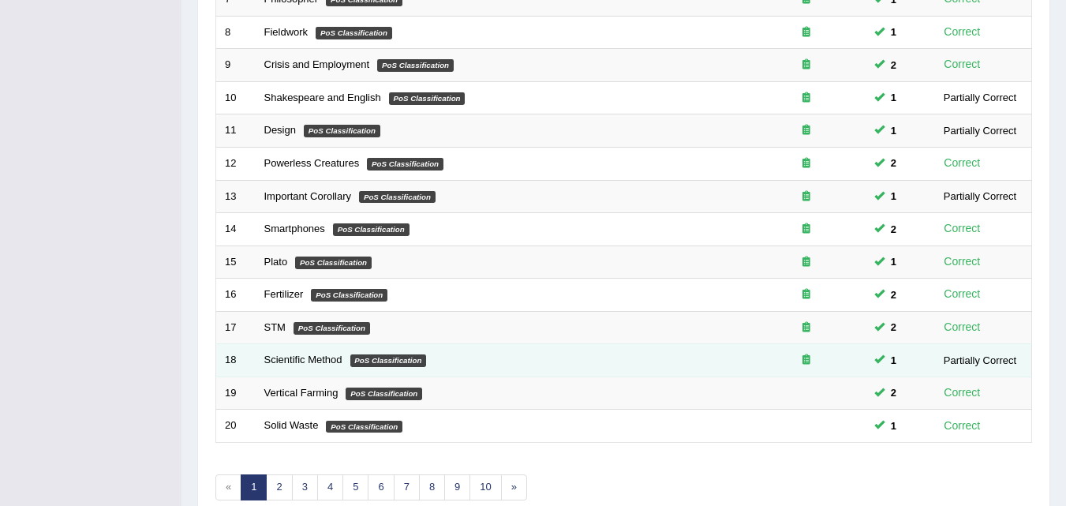
scroll to position [539, 0]
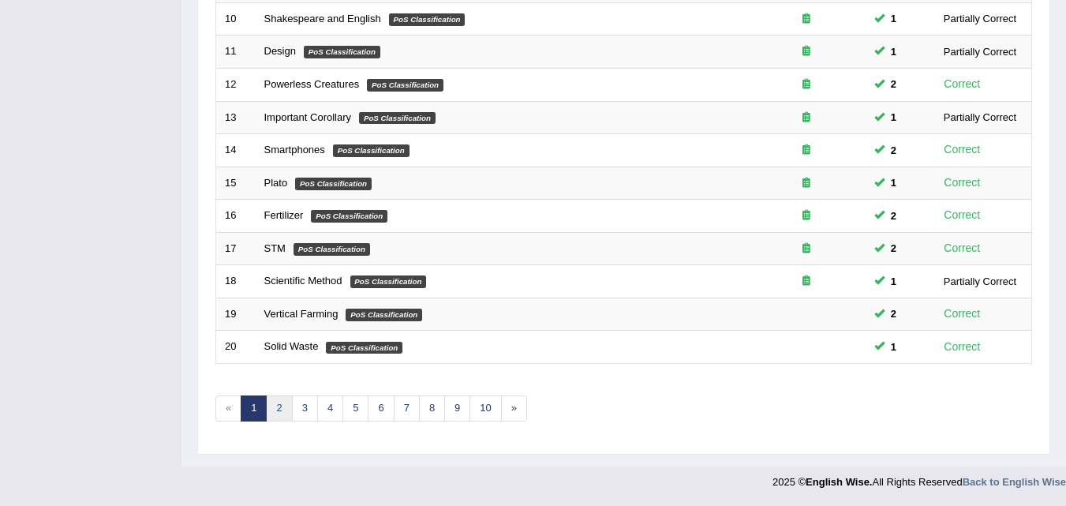
click at [284, 401] on link "2" at bounding box center [279, 408] width 26 height 26
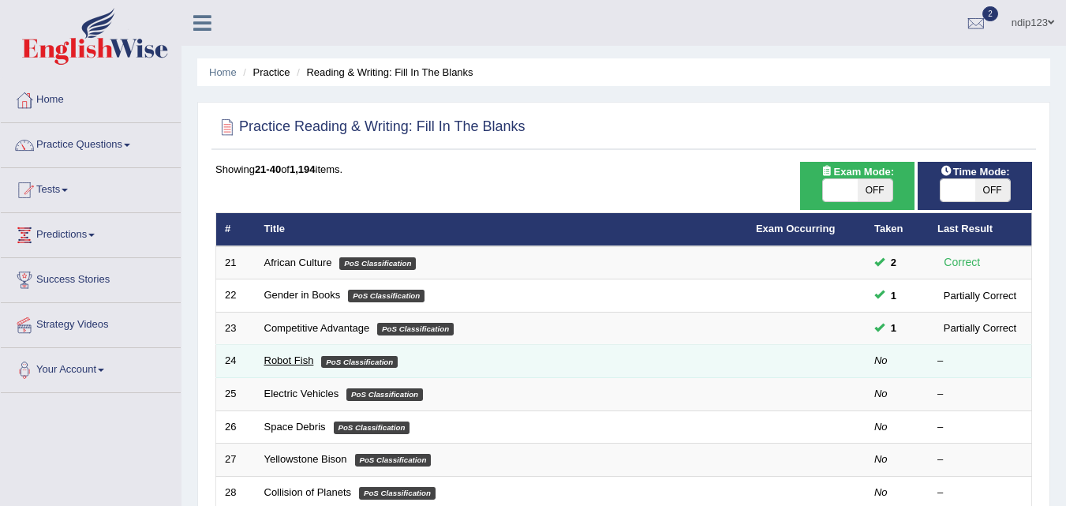
click at [282, 359] on link "Robot Fish" at bounding box center [289, 360] width 50 height 12
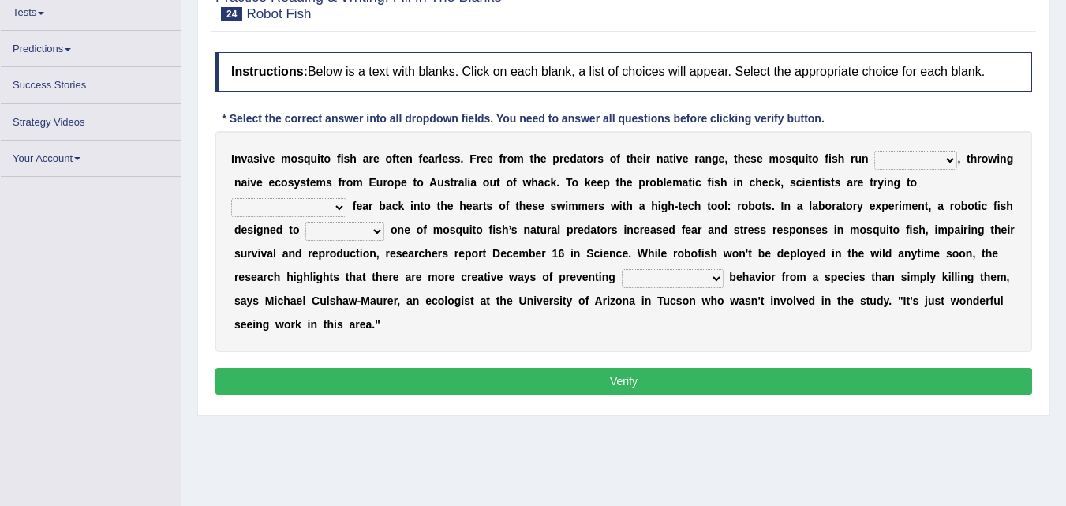
scroll to position [178, 0]
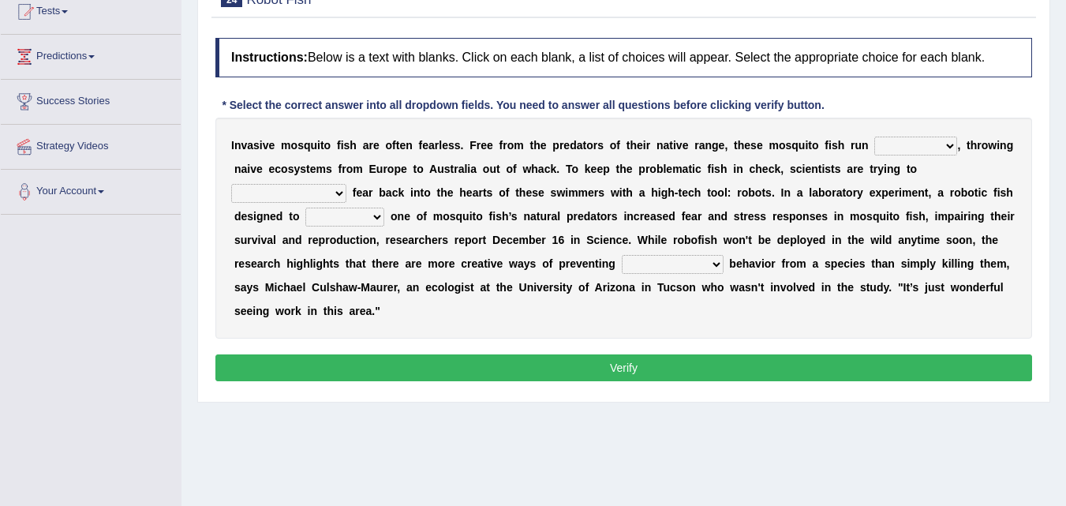
click at [949, 148] on select "occupant flippant rampant concordant" at bounding box center [915, 145] width 83 height 19
select select "flippant"
click at [874, 136] on select "occupant flippant rampant concordant" at bounding box center [915, 145] width 83 height 19
click at [346, 184] on select "accept spike strike drake" at bounding box center [288, 193] width 115 height 19
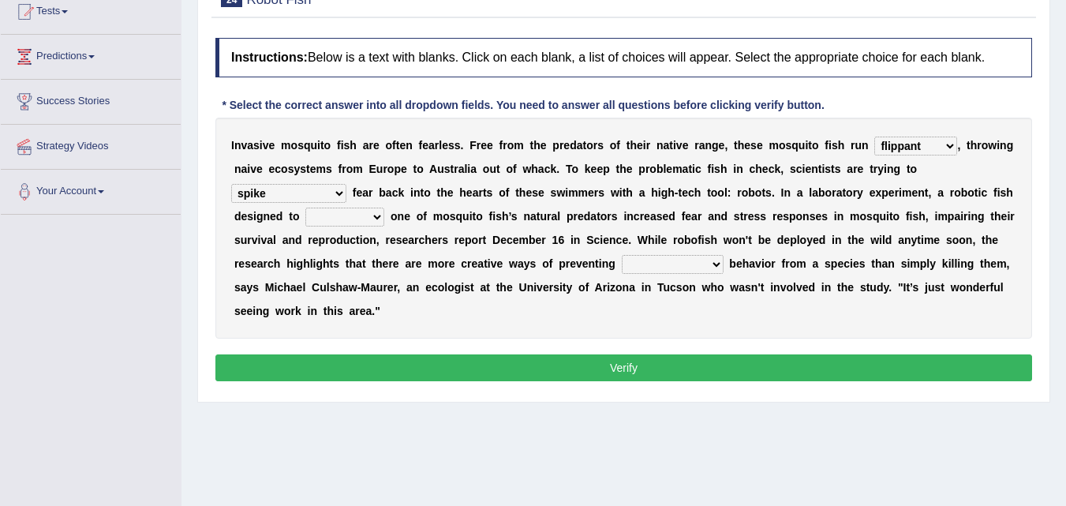
click at [346, 184] on select "accept spike strike drake" at bounding box center [288, 193] width 115 height 19
select select "strike"
click at [346, 184] on select "accept spike strike drake" at bounding box center [288, 193] width 115 height 19
click at [948, 146] on select "occupant flippant rampant concordant" at bounding box center [915, 145] width 83 height 19
select select "rampant"
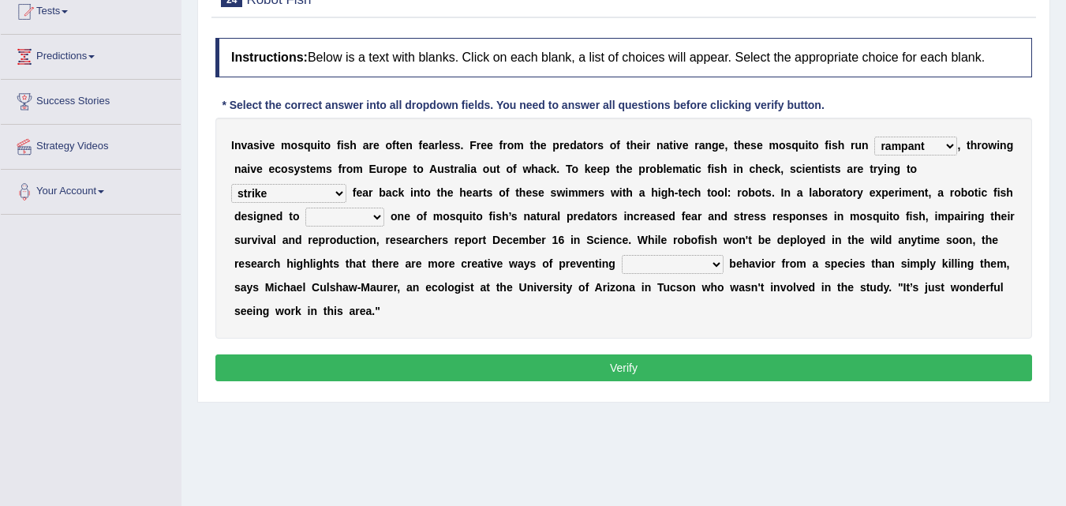
click at [874, 136] on select "occupant flippant rampant concordant" at bounding box center [915, 145] width 83 height 19
click at [305, 217] on select "bequest mimic battle conquest" at bounding box center [344, 216] width 79 height 19
select select "mimic"
click at [305, 207] on select "bequest mimic battle conquest" at bounding box center [344, 216] width 79 height 19
click at [661, 265] on select "unprivileged unprecedented uncharted unwanted" at bounding box center [673, 264] width 102 height 19
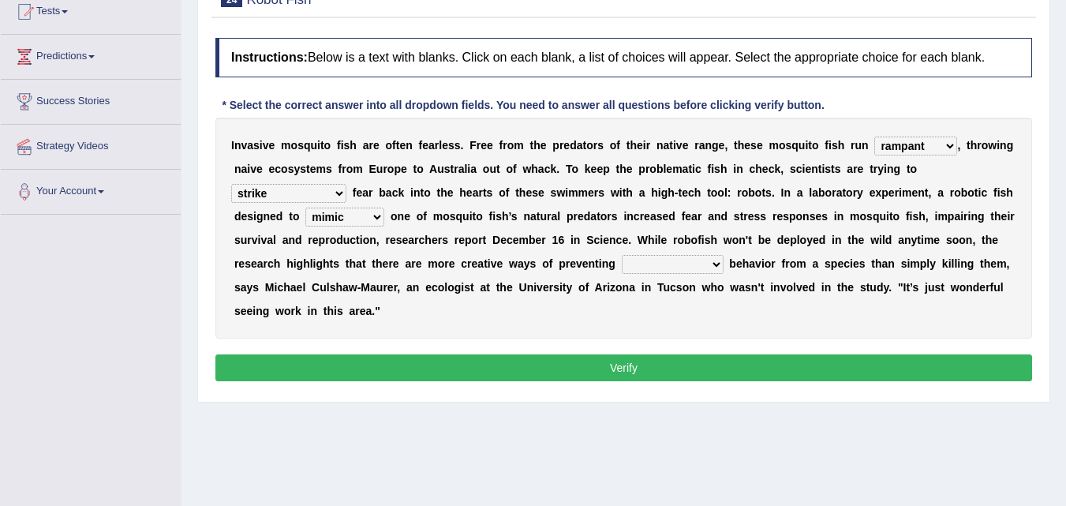
select select "unwanted"
click at [622, 255] on select "unprivileged unprecedented uncharted unwanted" at bounding box center [673, 264] width 102 height 19
click at [644, 367] on button "Verify" at bounding box center [623, 367] width 816 height 27
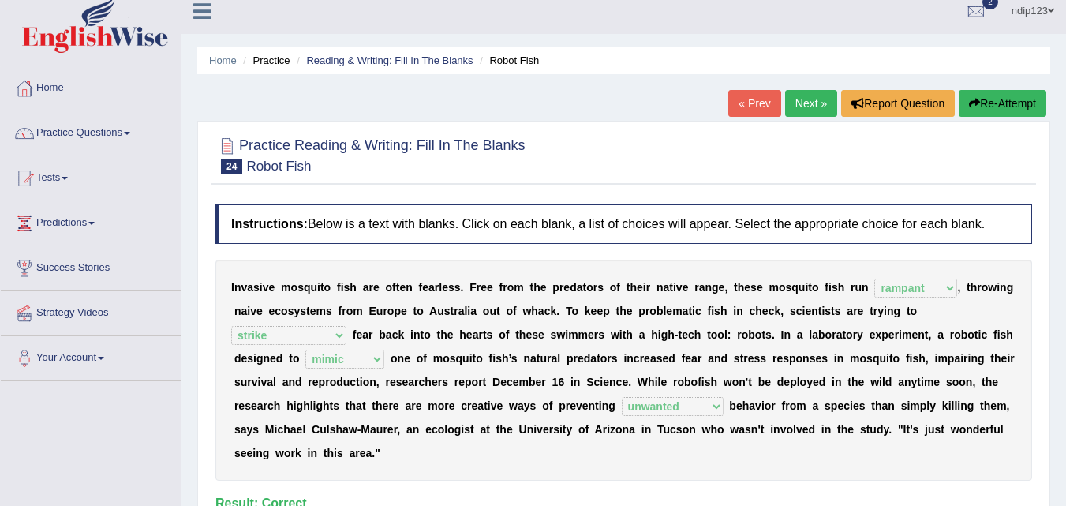
scroll to position [0, 0]
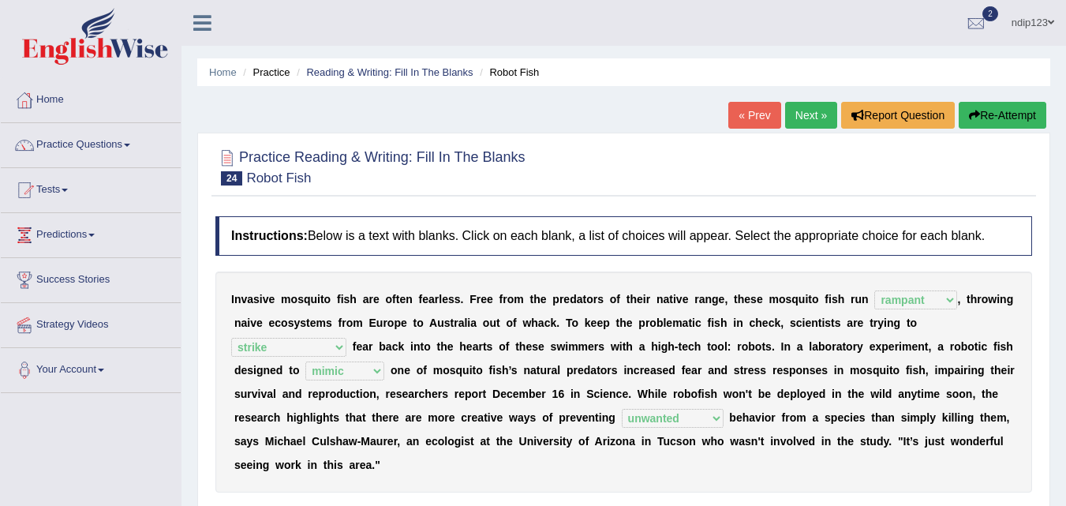
click at [800, 116] on link "Next »" at bounding box center [811, 115] width 52 height 27
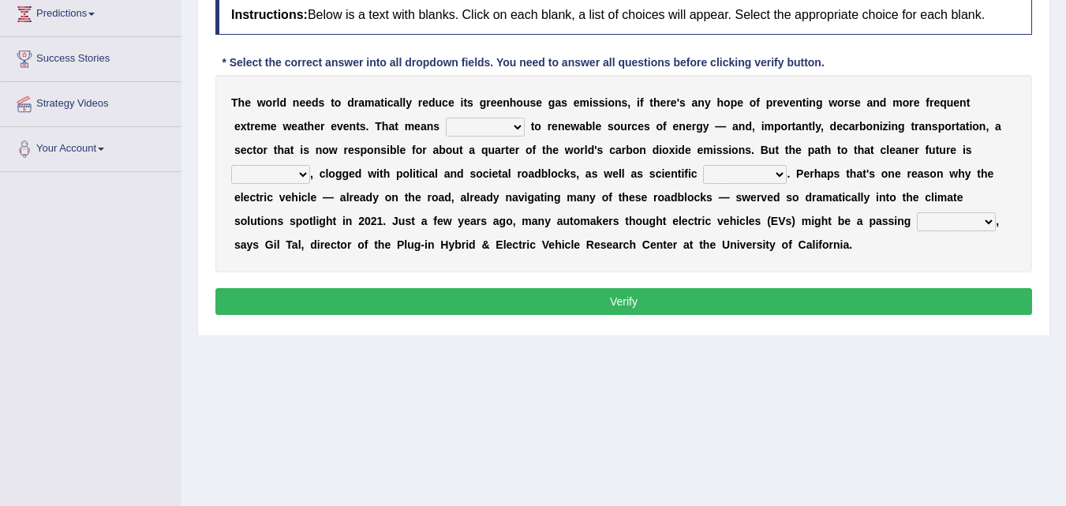
scroll to position [196, 0]
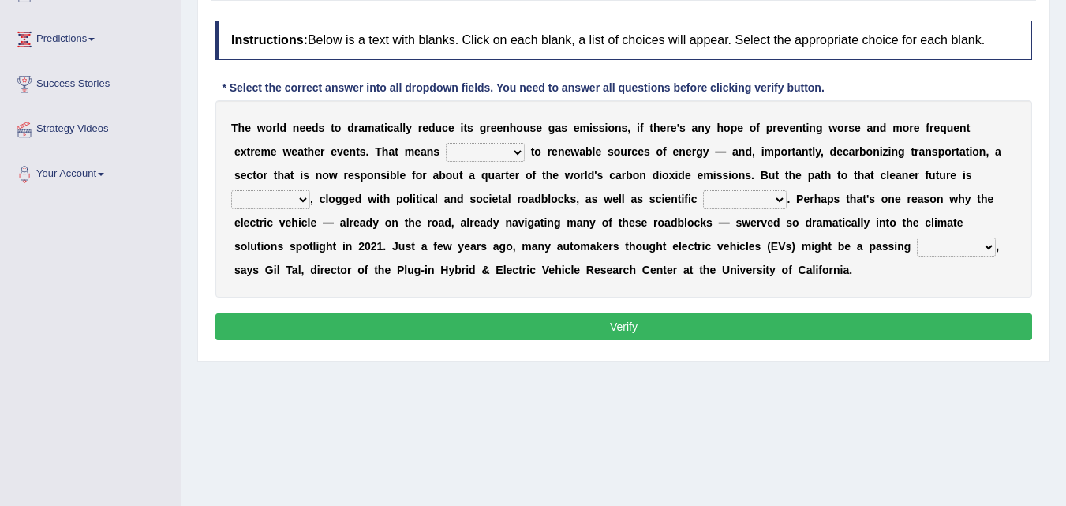
click at [518, 149] on select "grafting drafting crafting shifting" at bounding box center [485, 152] width 79 height 19
select select "shifting"
click at [446, 143] on select "grafting drafting crafting shifting" at bounding box center [485, 152] width 79 height 19
click at [303, 199] on select "daunting daunted daunt dauntless" at bounding box center [270, 199] width 79 height 19
select select "daunting"
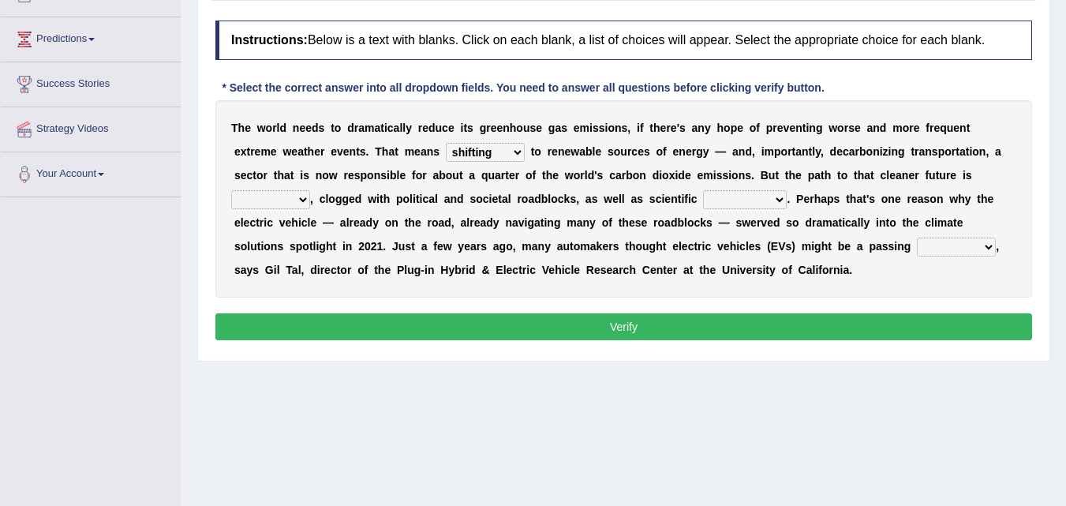
click at [231, 190] on select "daunting daunted daunt dauntless" at bounding box center [270, 199] width 79 height 19
click at [774, 200] on select "spectacles obstacles tentacles receptacles" at bounding box center [745, 199] width 84 height 19
select select "obstacles"
click at [703, 190] on select "spectacles obstacles tentacles receptacles" at bounding box center [745, 199] width 84 height 19
click at [980, 250] on select "fad gad tad lad" at bounding box center [956, 246] width 79 height 19
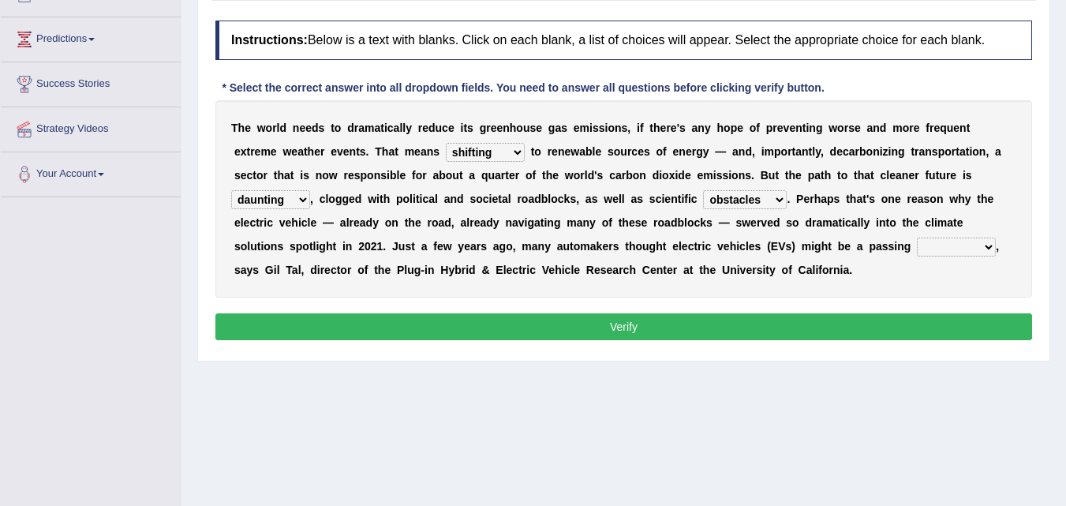
select select "gad"
click at [917, 237] on select "fad gad tad lad" at bounding box center [956, 246] width 79 height 19
click at [624, 327] on button "Verify" at bounding box center [623, 326] width 816 height 27
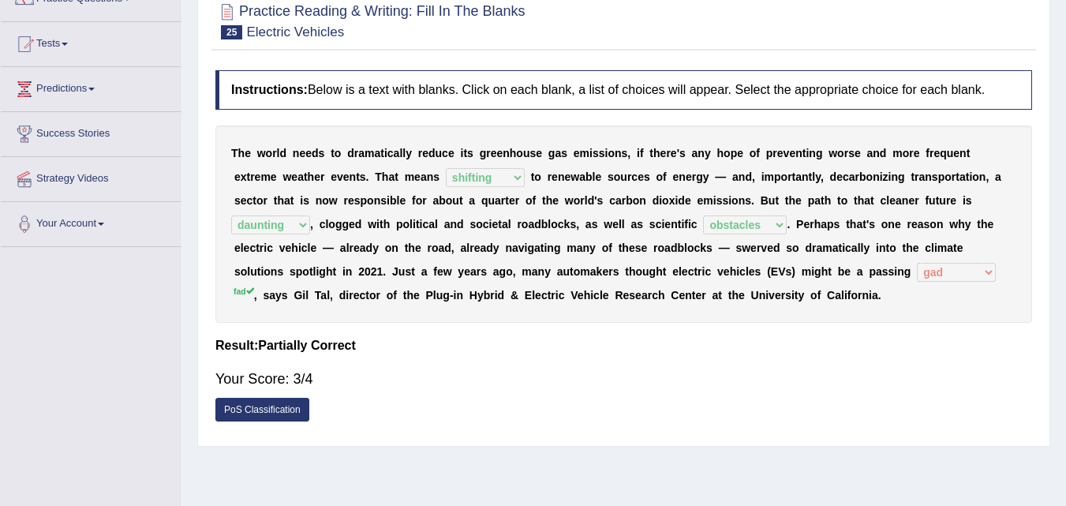
scroll to position [38, 0]
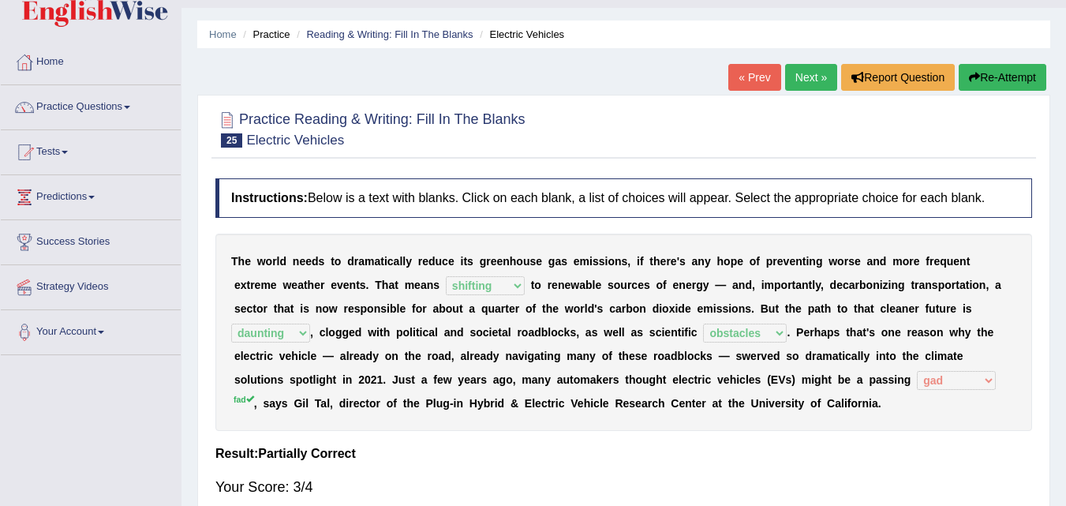
click at [816, 79] on link "Next »" at bounding box center [811, 77] width 52 height 27
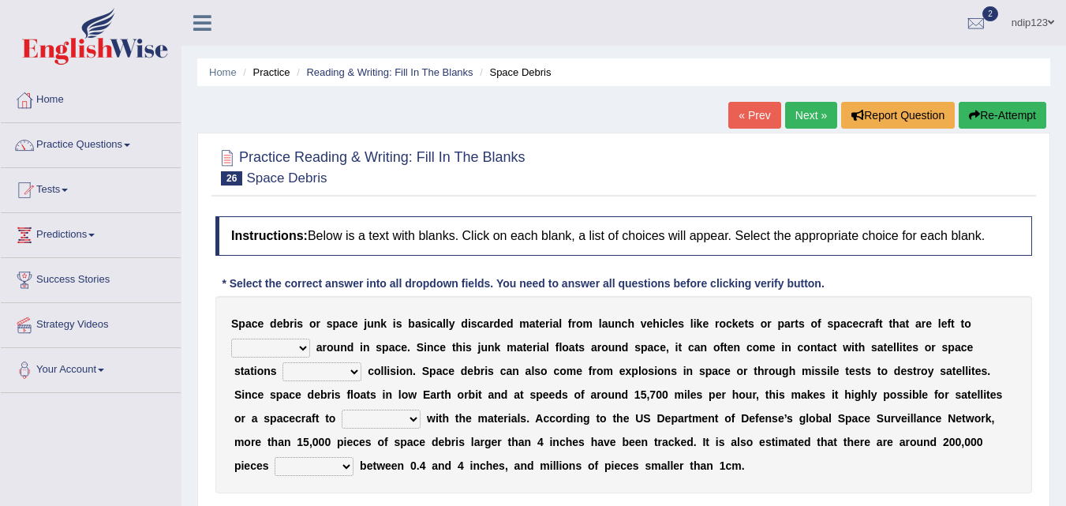
click at [300, 352] on select "twist center roam loll" at bounding box center [270, 347] width 79 height 19
select select "roam"
click at [231, 338] on select "twist center roam loll" at bounding box center [270, 347] width 79 height 19
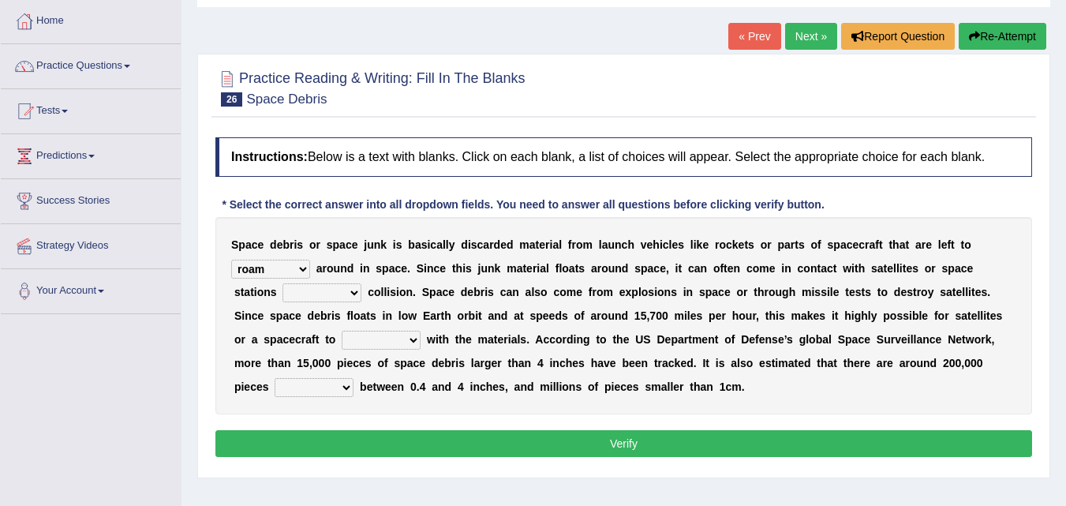
click at [354, 294] on select "risks risk risked risking" at bounding box center [321, 292] width 79 height 19
select select "risking"
click at [282, 283] on select "risks risk risked risking" at bounding box center [321, 292] width 79 height 19
click at [417, 344] on select "collect collate collide collocate" at bounding box center [381, 340] width 79 height 19
select select "collide"
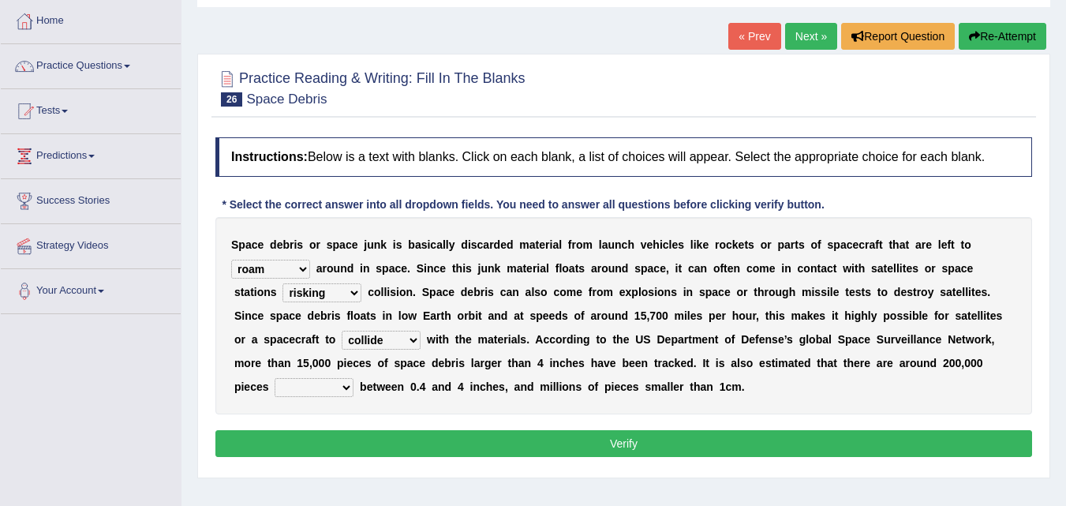
click at [342, 331] on select "collect collate collide collocate" at bounding box center [381, 340] width 79 height 19
click at [339, 387] on select "sized sizing size sizes" at bounding box center [314, 387] width 79 height 19
select select "sizes"
click at [275, 378] on select "sized sizing size sizes" at bounding box center [314, 387] width 79 height 19
click at [625, 440] on button "Verify" at bounding box center [623, 443] width 816 height 27
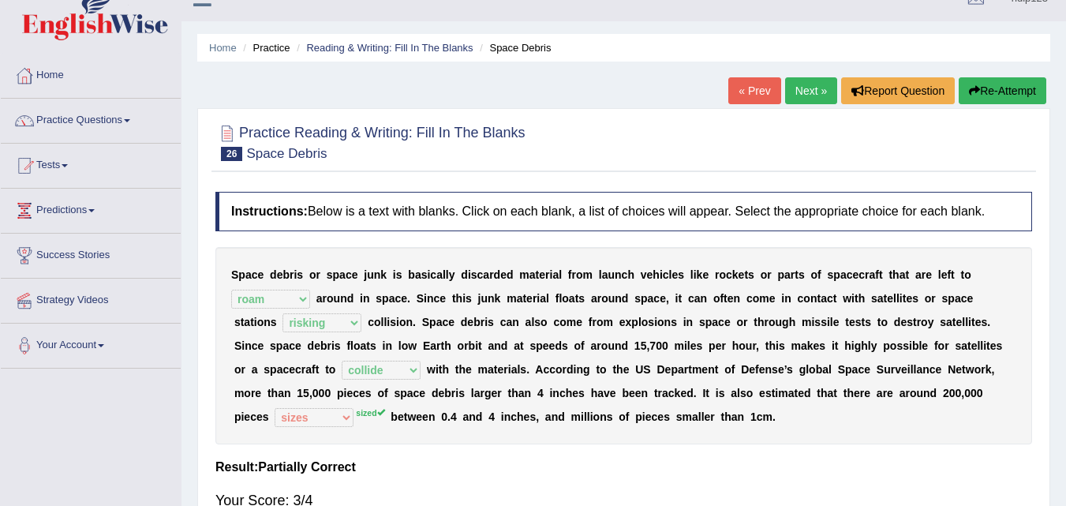
scroll to position [0, 0]
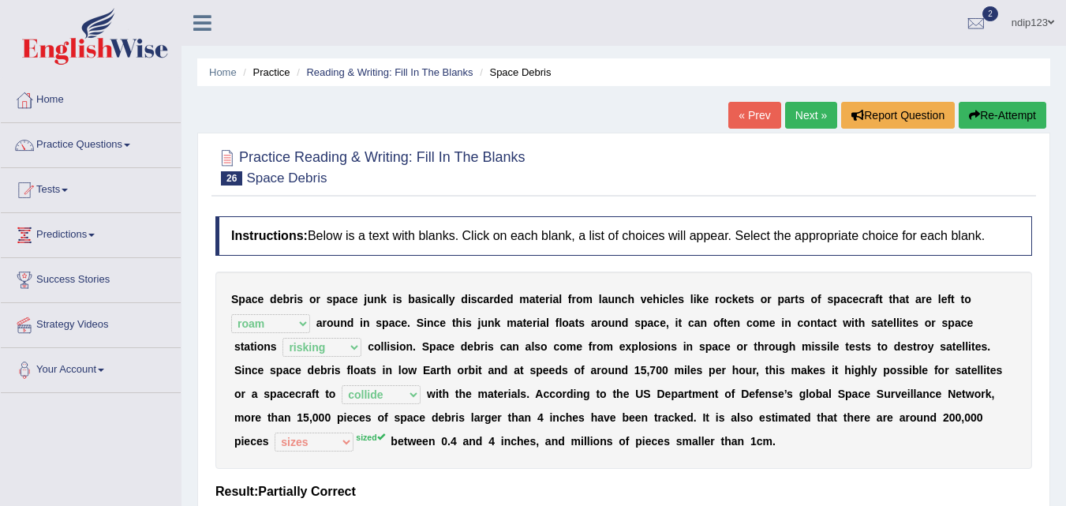
click at [802, 114] on link "Next »" at bounding box center [811, 115] width 52 height 27
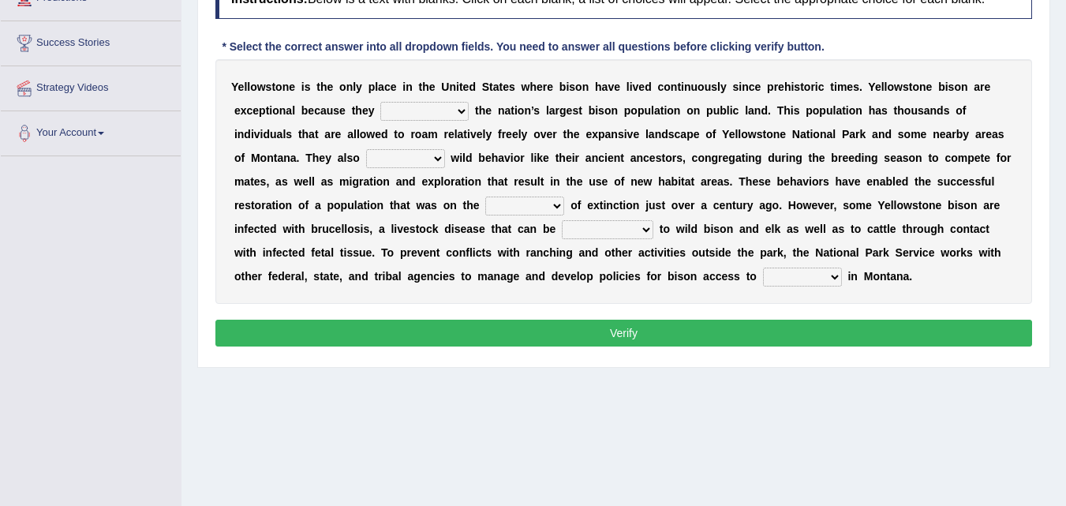
scroll to position [26, 0]
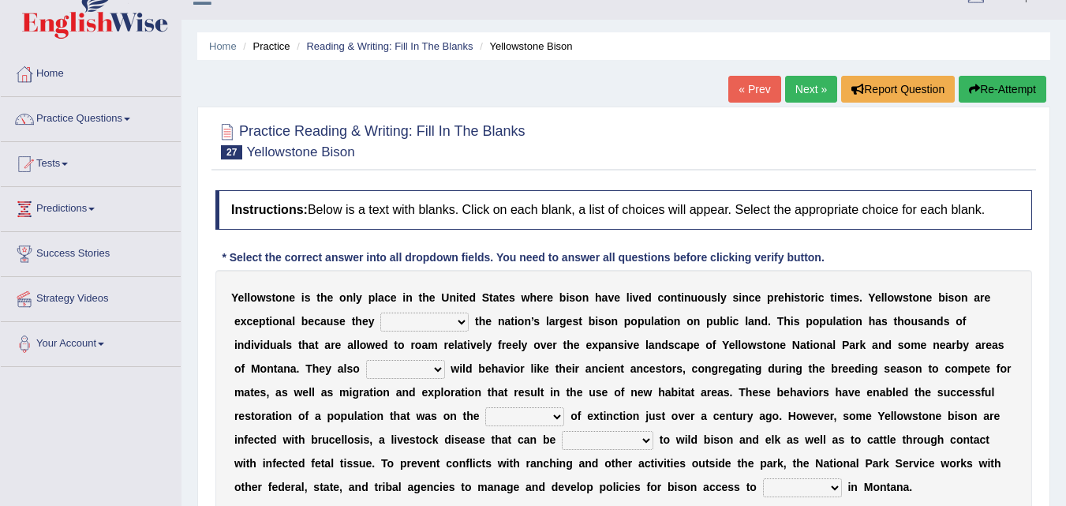
click at [804, 90] on link "Next »" at bounding box center [811, 89] width 52 height 27
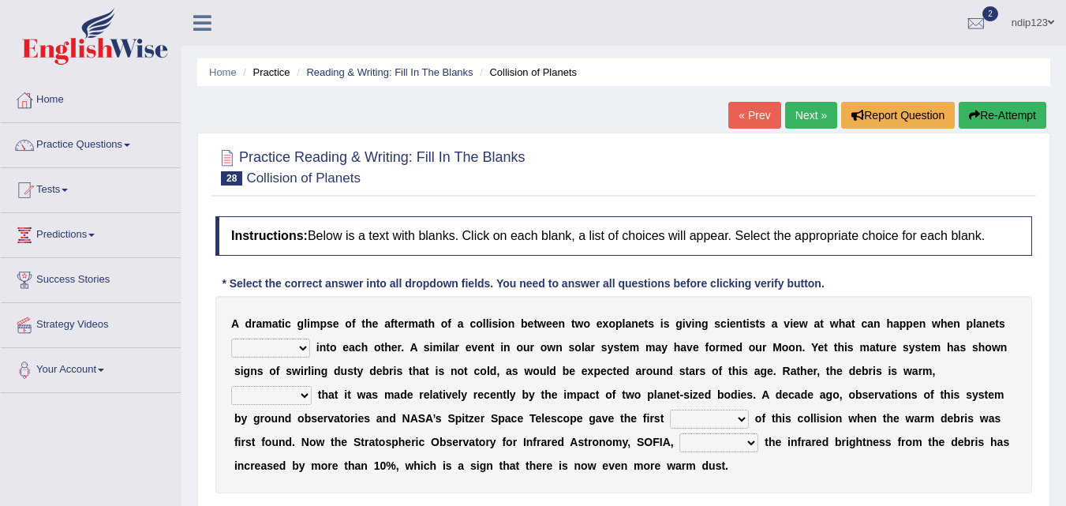
click at [793, 114] on link "Next »" at bounding box center [811, 115] width 52 height 27
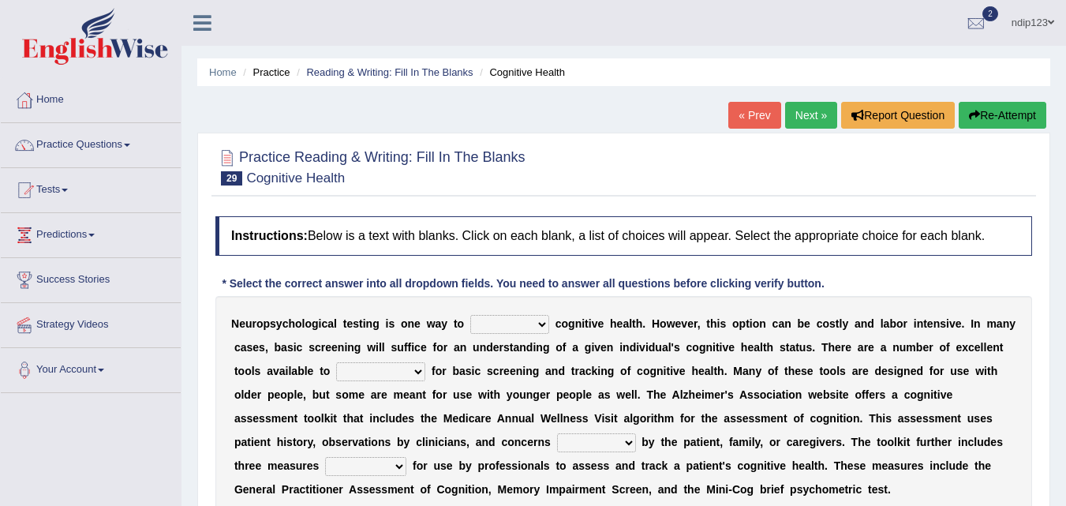
click at [796, 114] on link "Next »" at bounding box center [811, 115] width 52 height 27
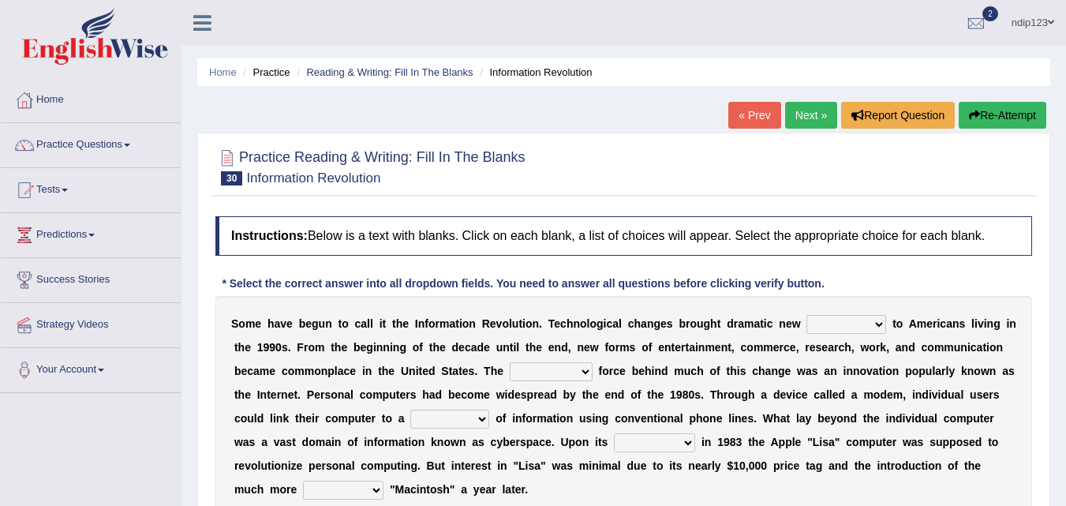
click at [750, 109] on link "« Prev" at bounding box center [754, 115] width 52 height 27
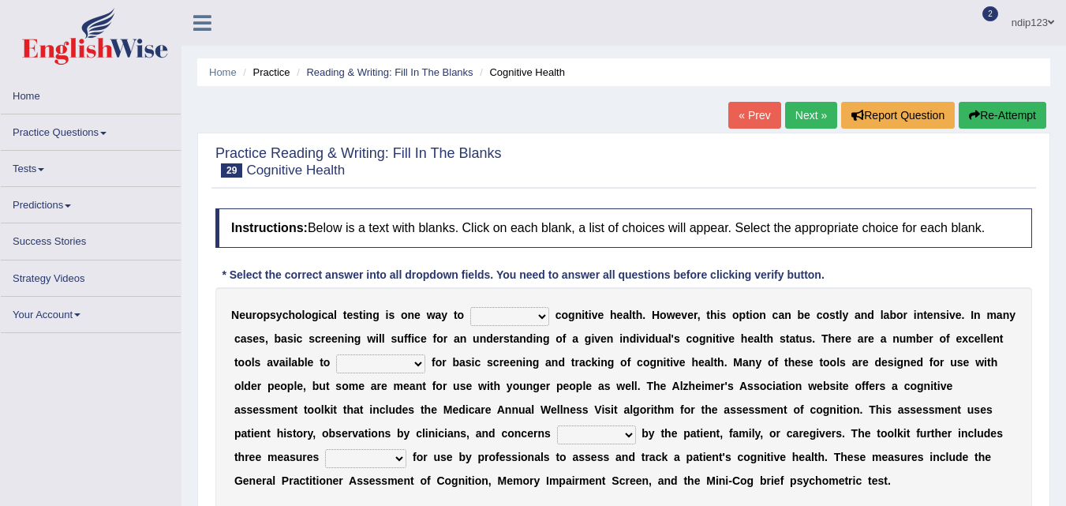
click at [750, 109] on link "« Prev" at bounding box center [754, 115] width 52 height 27
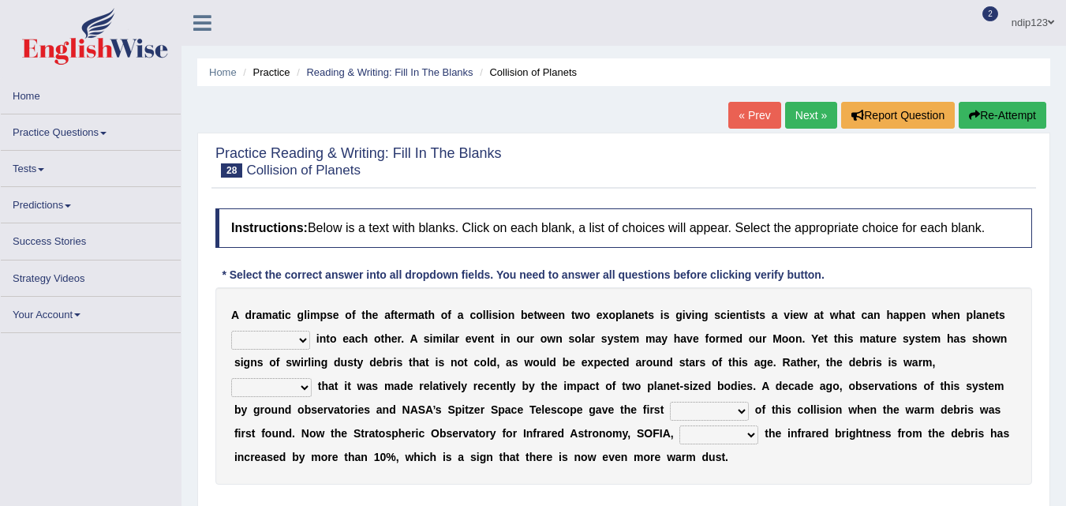
click at [750, 110] on link "« Prev" at bounding box center [754, 115] width 52 height 27
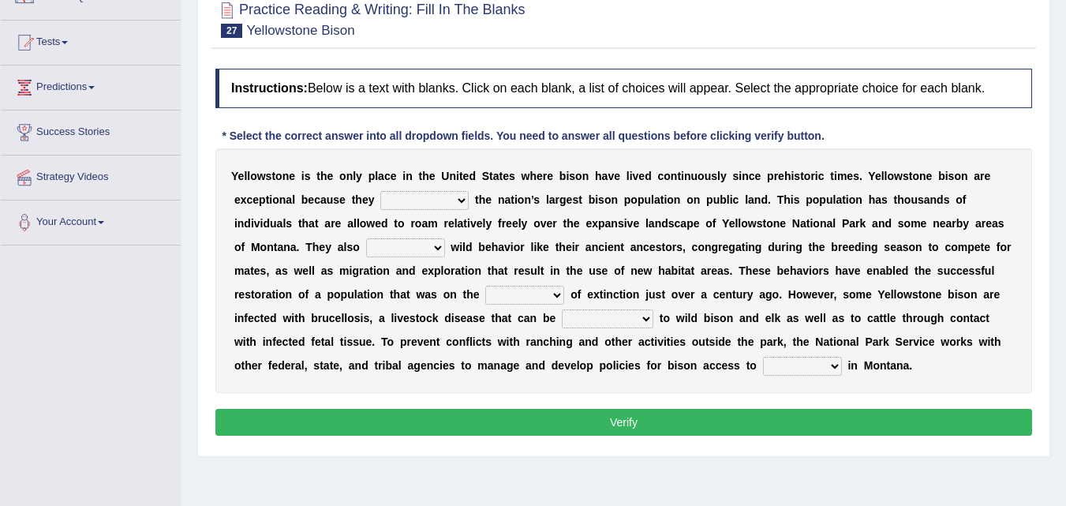
scroll to position [158, 0]
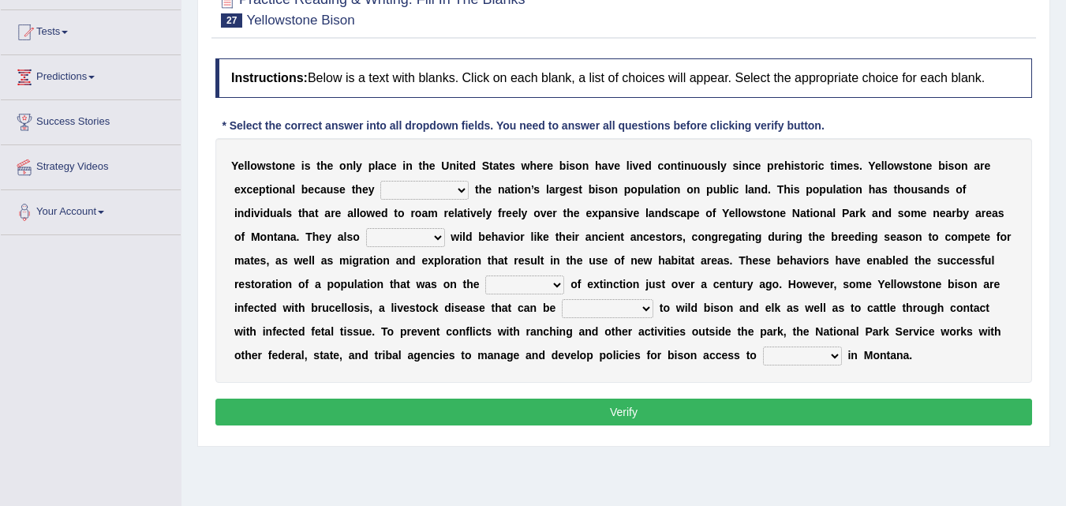
click at [458, 190] on select "congregate comprise consist compromise" at bounding box center [424, 190] width 88 height 19
select select "comprise"
click at [380, 181] on select "congregate comprise consist compromise" at bounding box center [424, 190] width 88 height 19
click at [439, 237] on select "exhibit disregard resist encourage" at bounding box center [405, 237] width 79 height 19
select select "exhibit"
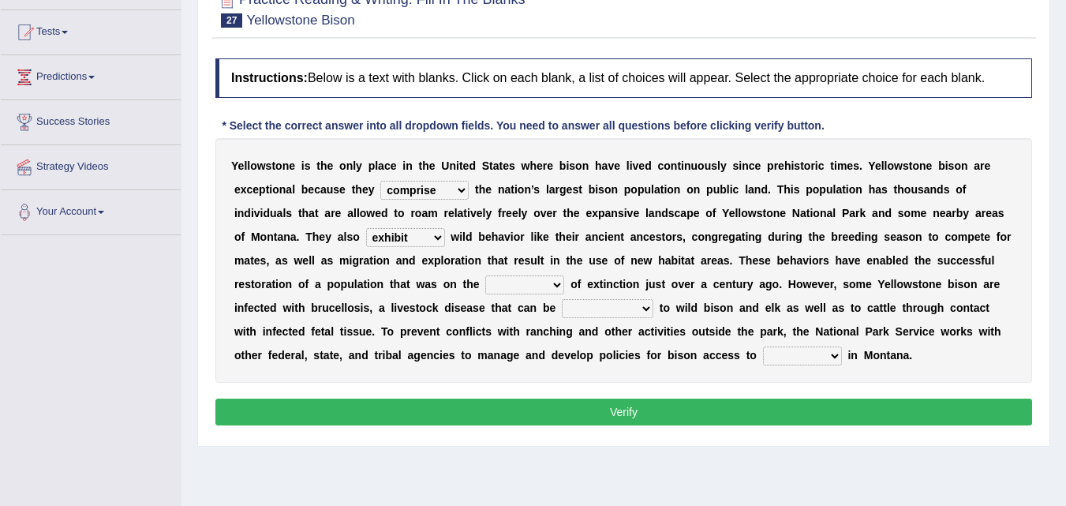
click at [366, 228] on select "exhibit disregard resist encourage" at bounding box center [405, 237] width 79 height 19
click at [558, 286] on select "brine brink danger brindle" at bounding box center [524, 284] width 79 height 19
select select "brine"
click at [485, 275] on select "brine brink danger brindle" at bounding box center [524, 284] width 79 height 19
click at [646, 308] on select "transplanted transported transgressed transmitted" at bounding box center [608, 308] width 92 height 19
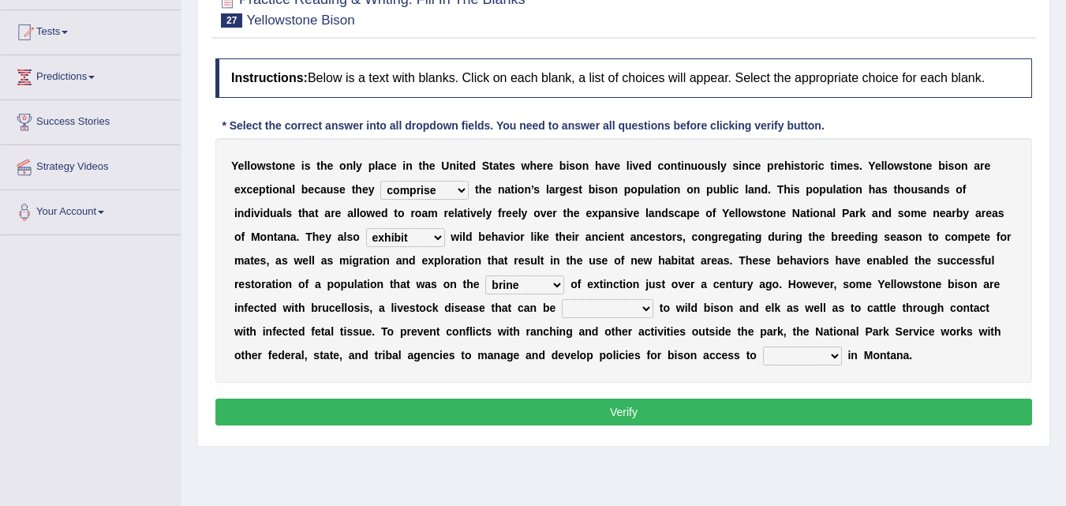
select select "transmitted"
click at [562, 299] on select "transplanted transported transgressed transmitted" at bounding box center [608, 308] width 92 height 19
click at [835, 356] on select "habitat habitat habitant food" at bounding box center [802, 355] width 79 height 19
select select "habitat"
click at [763, 346] on select "habitat habitat habitant food" at bounding box center [802, 355] width 79 height 19
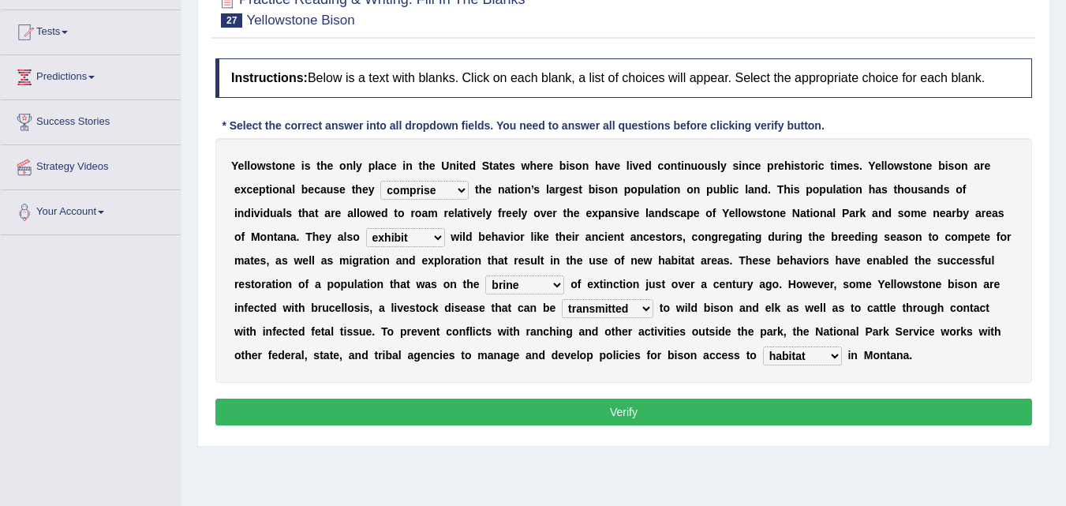
click at [647, 405] on button "Verify" at bounding box center [623, 411] width 816 height 27
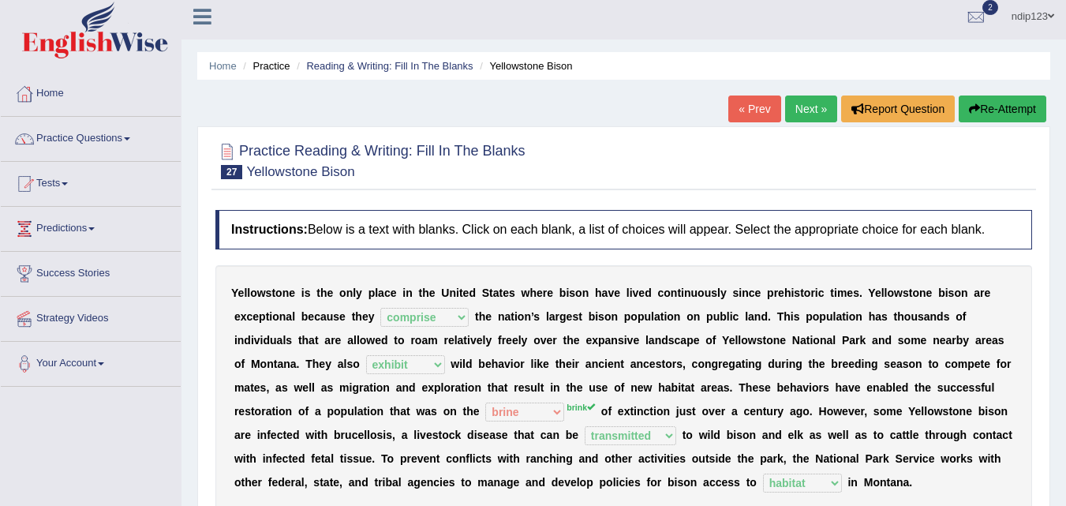
scroll to position [0, 0]
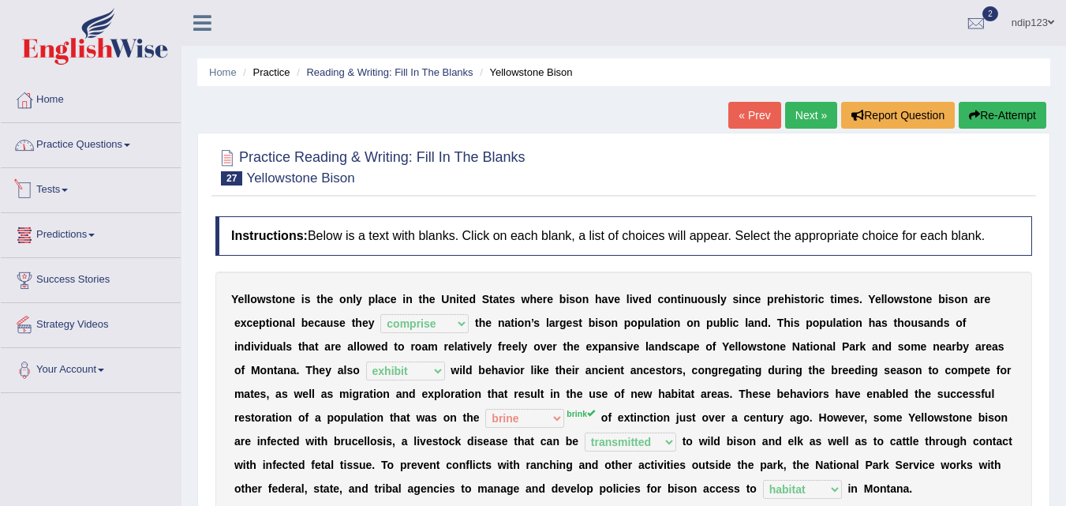
click at [132, 153] on link "Practice Questions" at bounding box center [91, 142] width 180 height 39
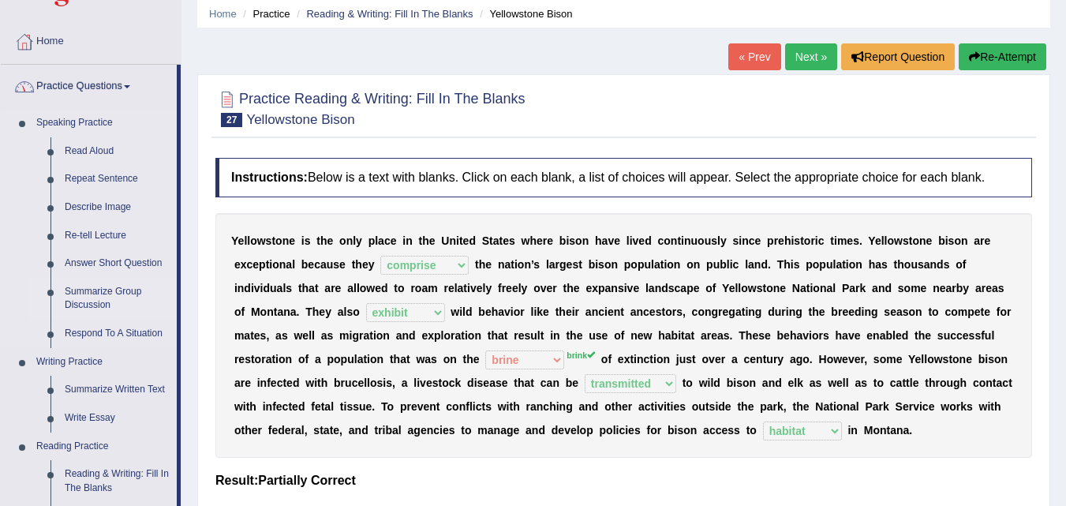
scroll to position [237, 0]
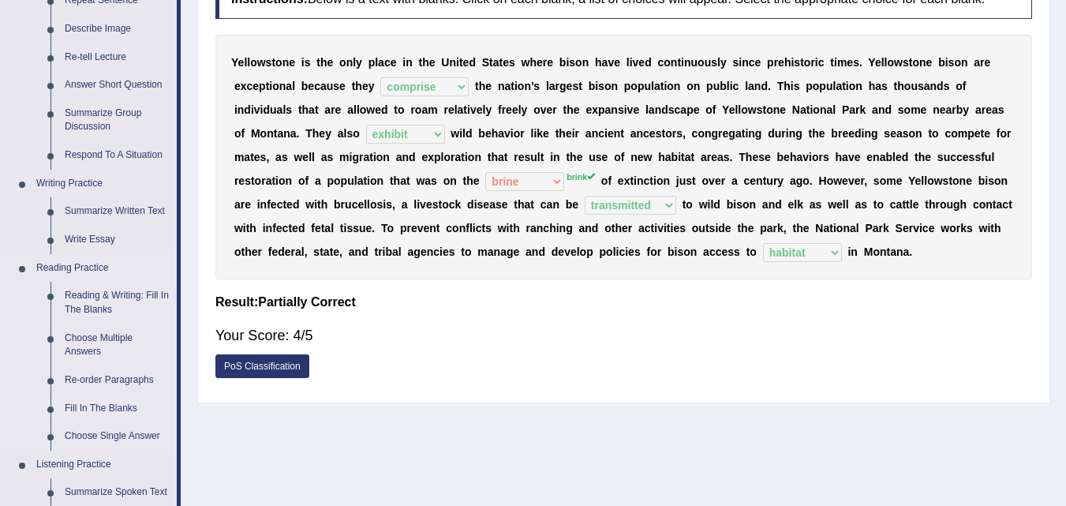
click at [88, 402] on link "Fill In The Blanks" at bounding box center [117, 408] width 119 height 28
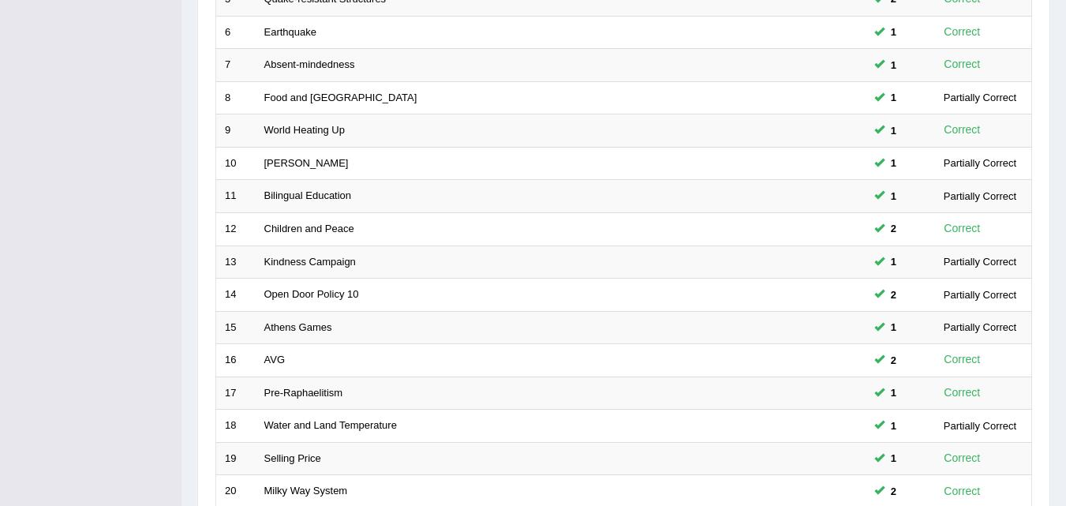
scroll to position [539, 0]
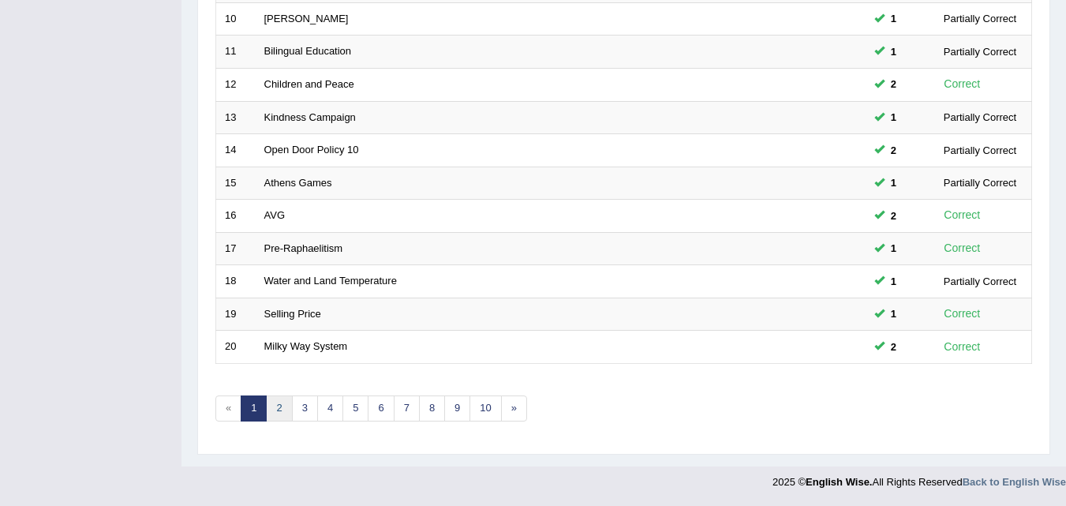
click at [278, 413] on link "2" at bounding box center [279, 408] width 26 height 26
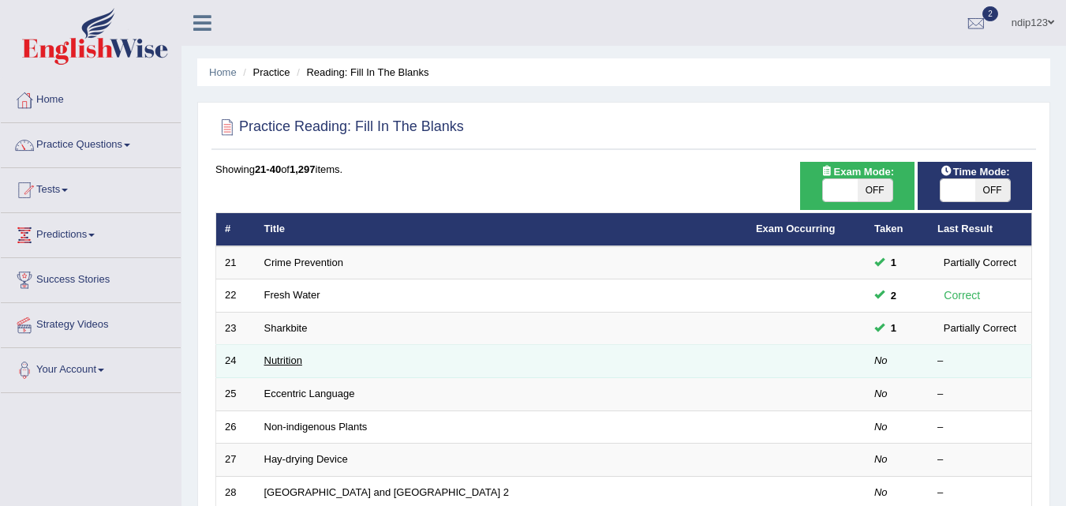
click at [285, 363] on link "Nutrition" at bounding box center [283, 360] width 38 height 12
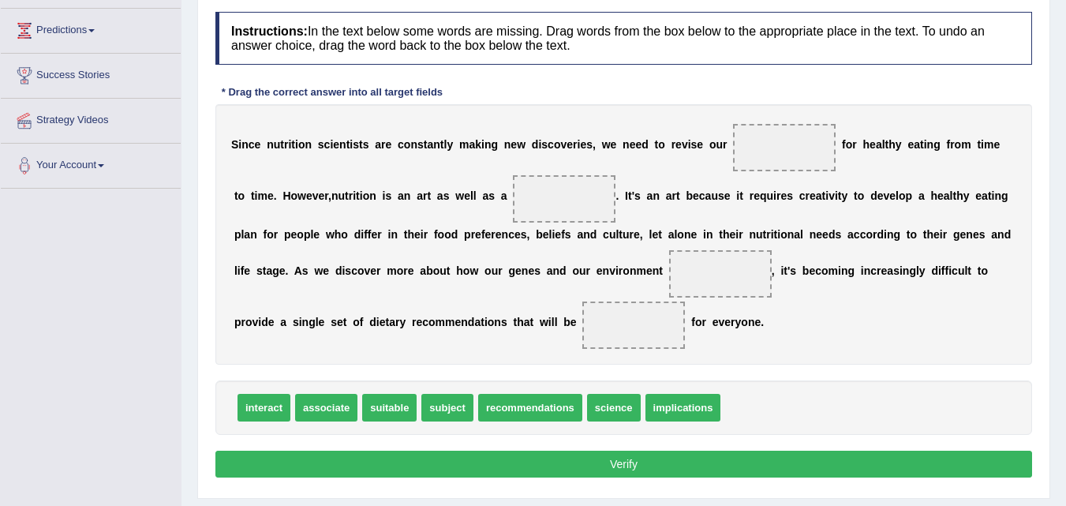
scroll to position [237, 0]
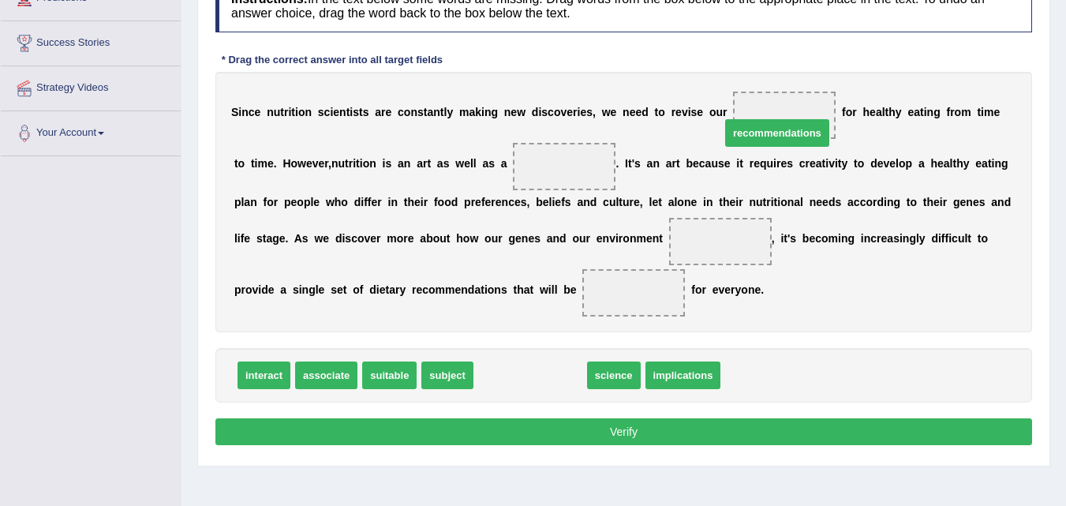
drag, startPoint x: 510, startPoint y: 376, endPoint x: 756, endPoint y: 130, distance: 347.0
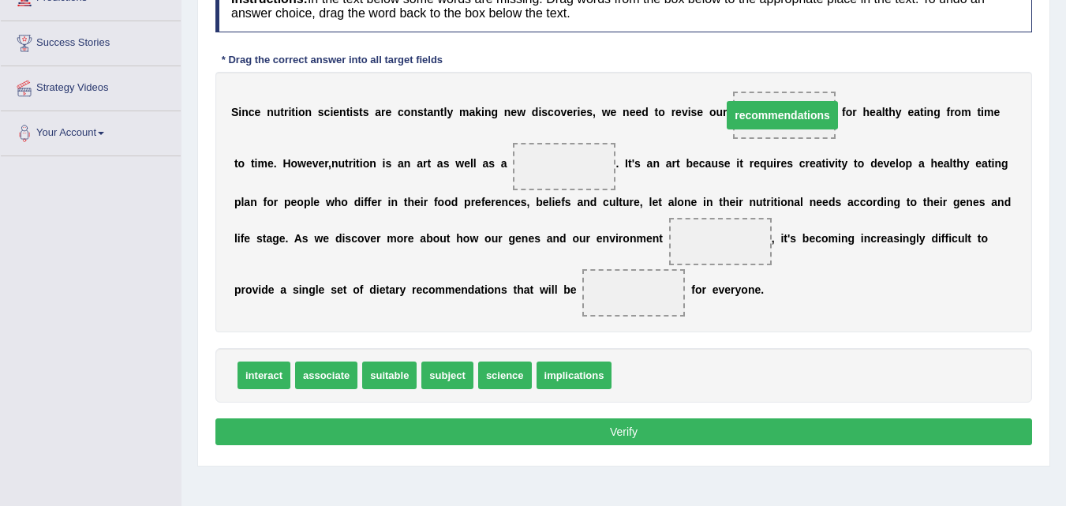
drag, startPoint x: 775, startPoint y: 116, endPoint x: 753, endPoint y: 115, distance: 21.3
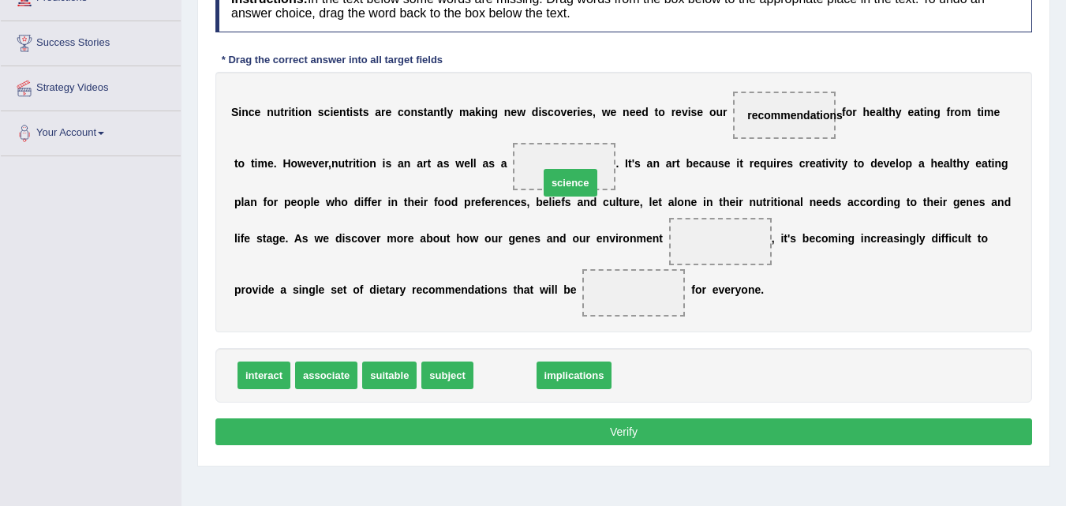
drag, startPoint x: 506, startPoint y: 379, endPoint x: 572, endPoint y: 180, distance: 209.3
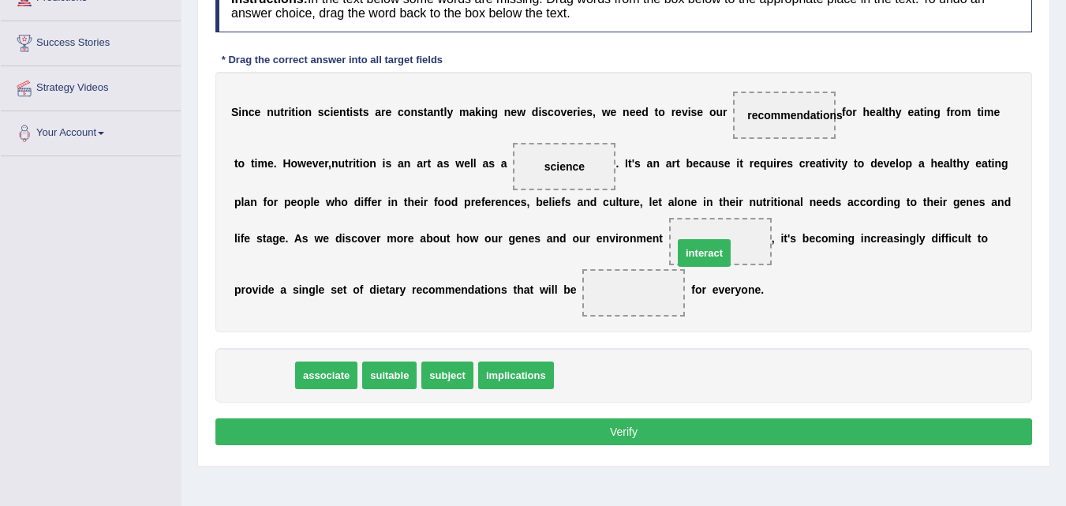
drag, startPoint x: 275, startPoint y: 377, endPoint x: 715, endPoint y: 255, distance: 456.9
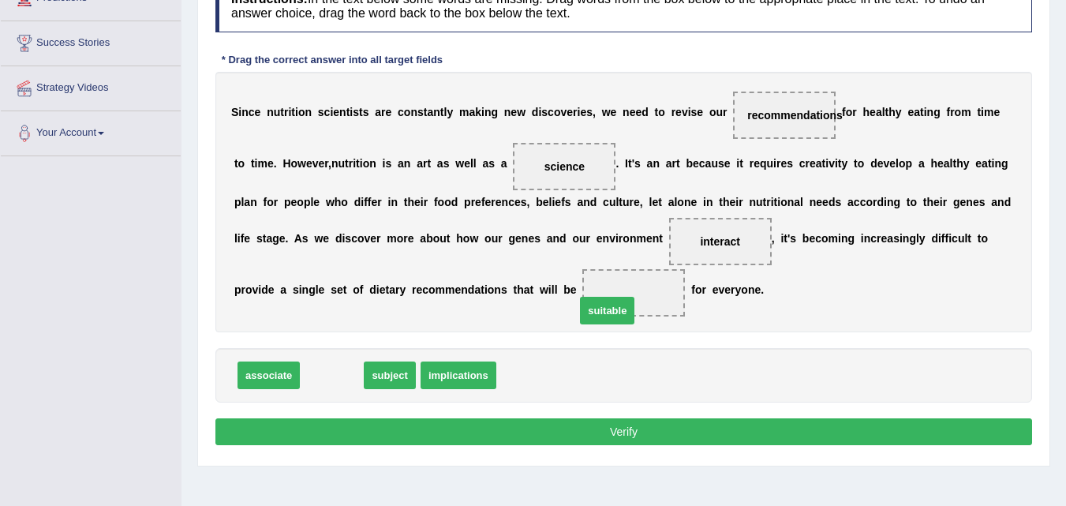
drag, startPoint x: 347, startPoint y: 381, endPoint x: 639, endPoint y: 310, distance: 300.4
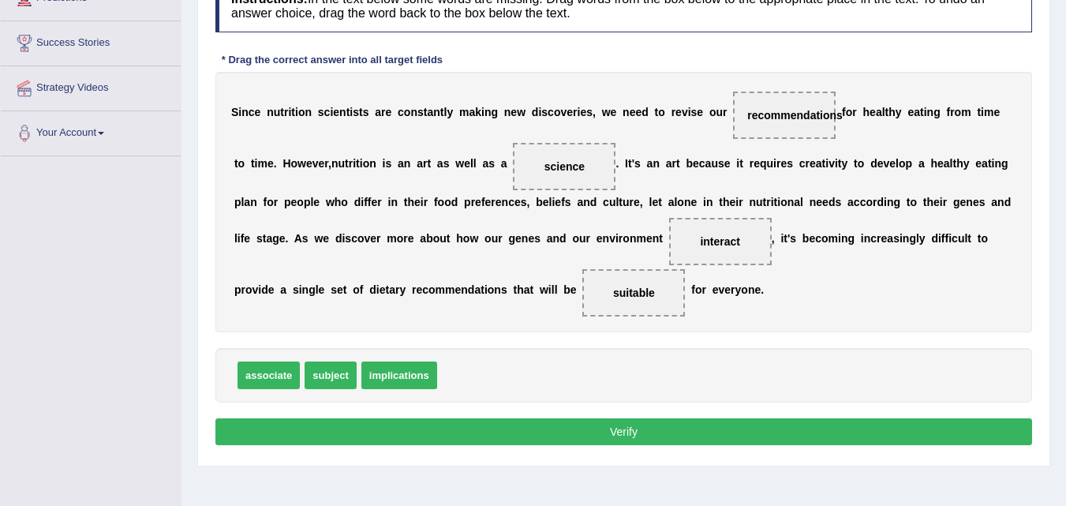
click at [614, 436] on button "Verify" at bounding box center [623, 431] width 816 height 27
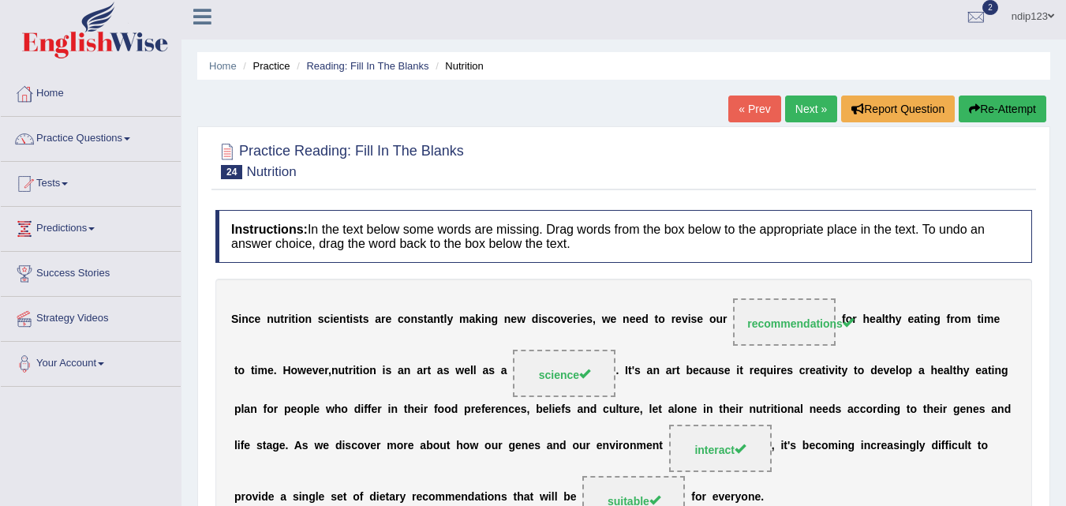
scroll to position [0, 0]
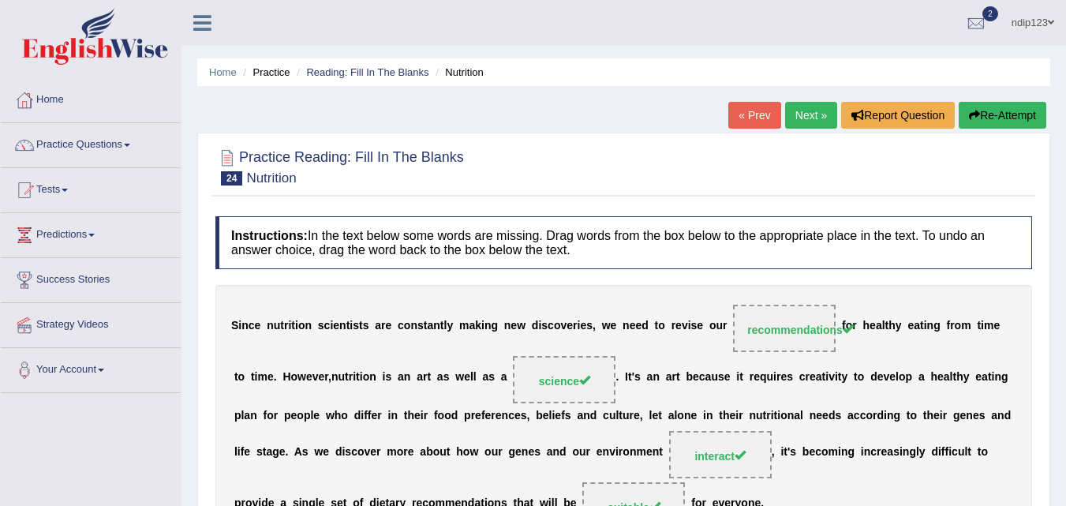
click at [796, 112] on link "Next »" at bounding box center [811, 115] width 52 height 27
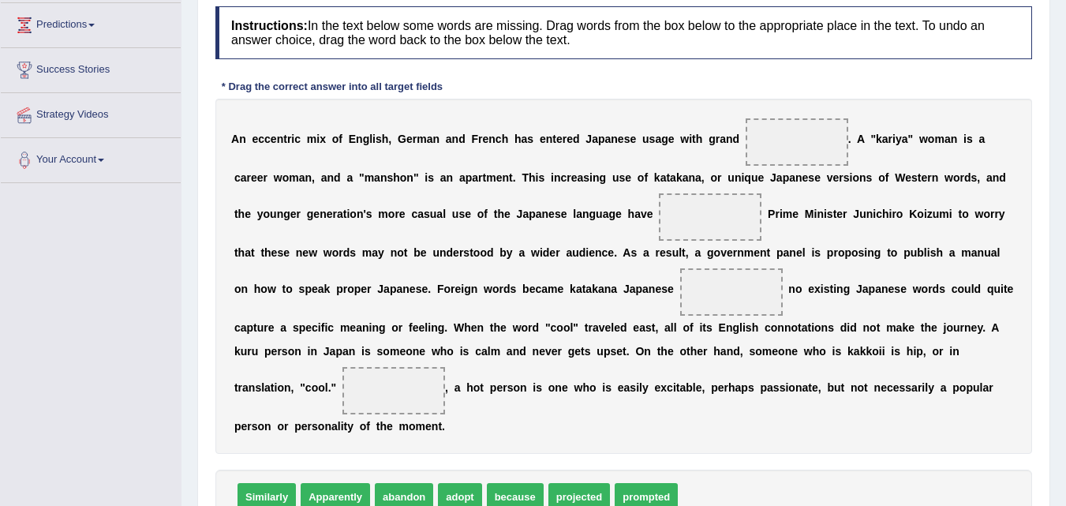
scroll to position [237, 0]
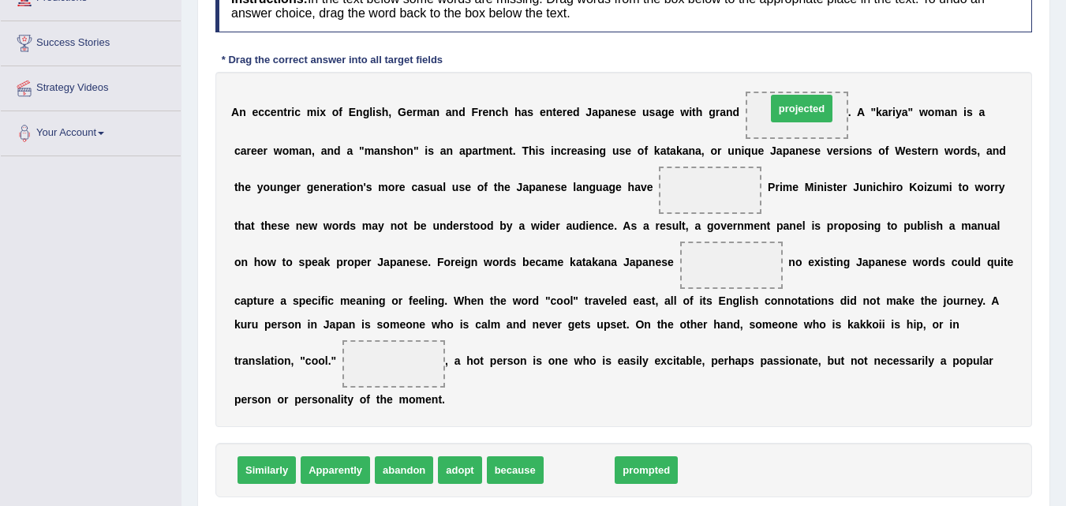
drag, startPoint x: 568, startPoint y: 467, endPoint x: 792, endPoint y: 103, distance: 427.2
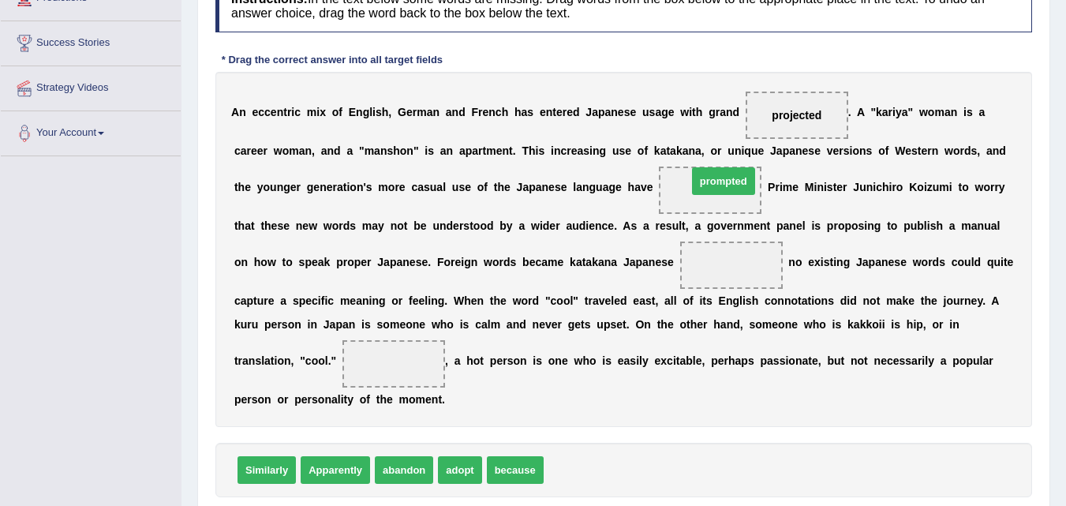
drag, startPoint x: 585, startPoint y: 473, endPoint x: 728, endPoint y: 184, distance: 322.5
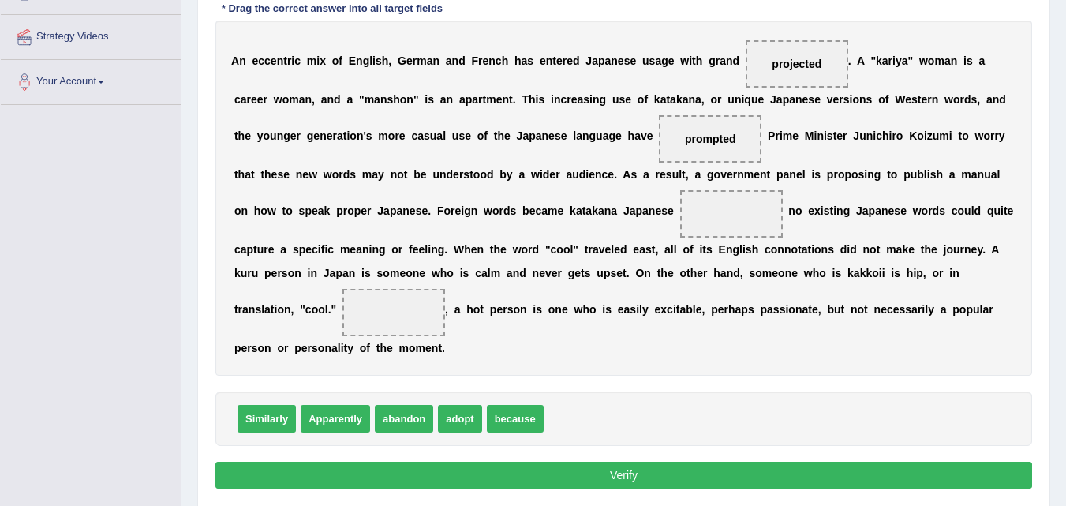
scroll to position [316, 0]
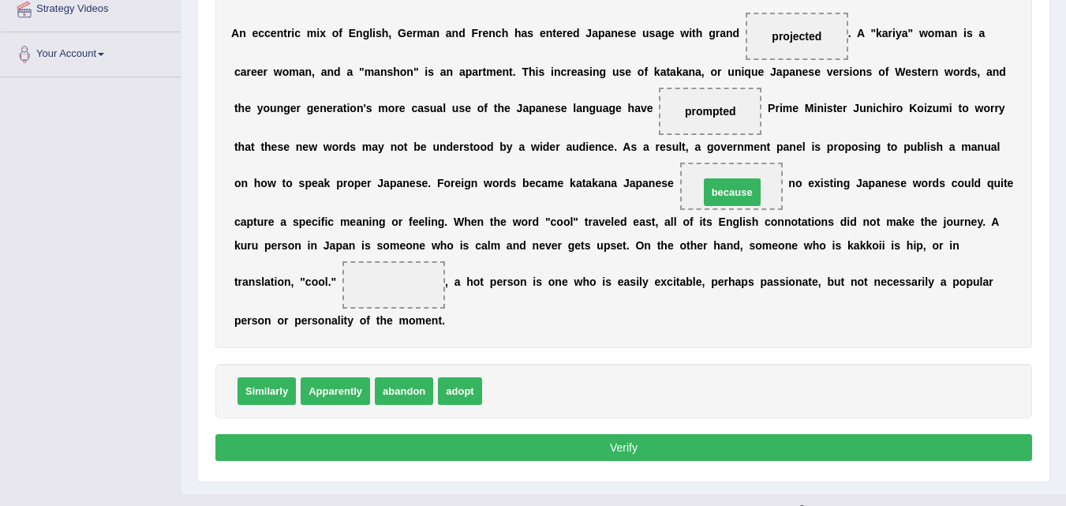
drag, startPoint x: 505, startPoint y: 364, endPoint x: 723, endPoint y: 196, distance: 274.6
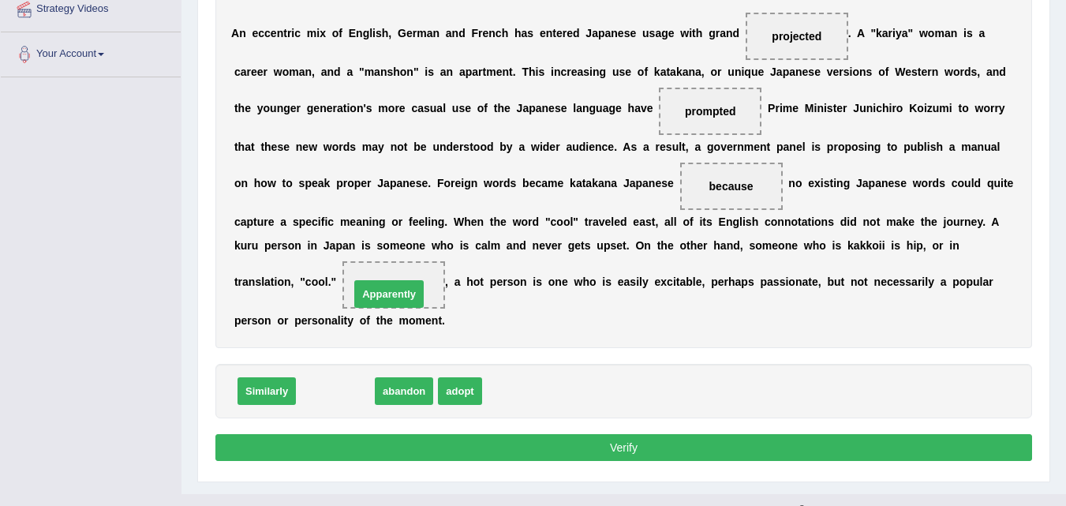
drag, startPoint x: 340, startPoint y: 390, endPoint x: 390, endPoint y: 299, distance: 104.5
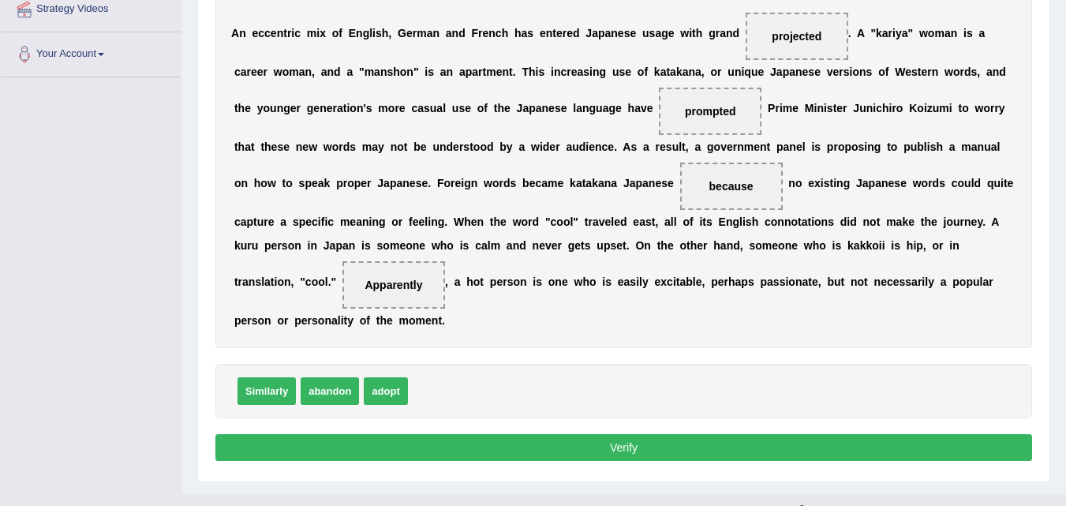
click at [633, 453] on button "Verify" at bounding box center [623, 447] width 816 height 27
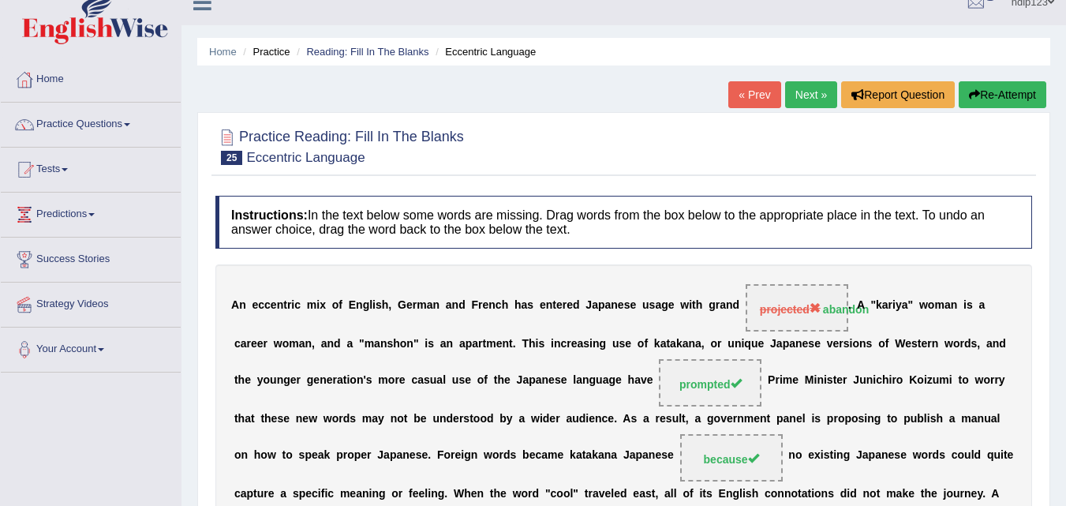
scroll to position [0, 0]
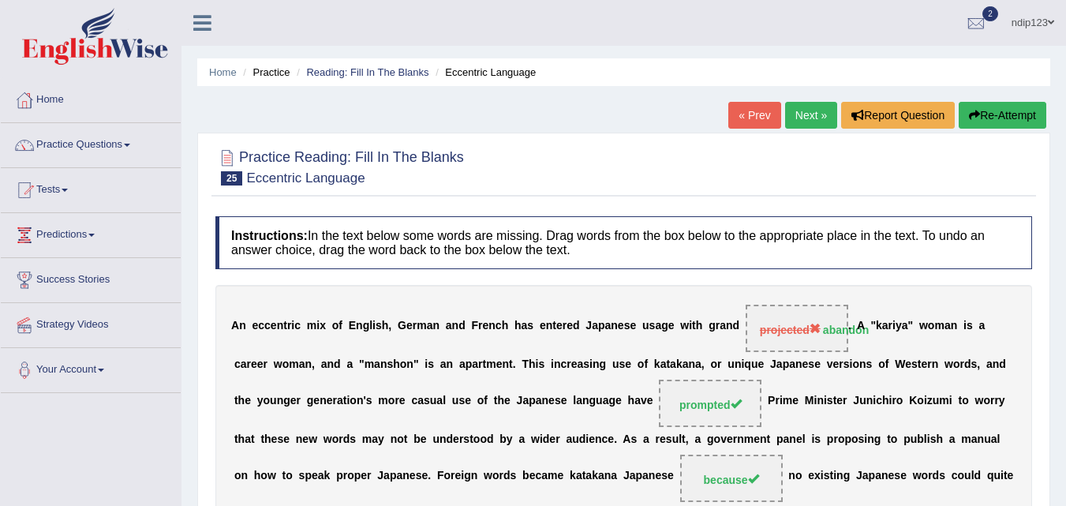
click at [802, 115] on link "Next »" at bounding box center [811, 115] width 52 height 27
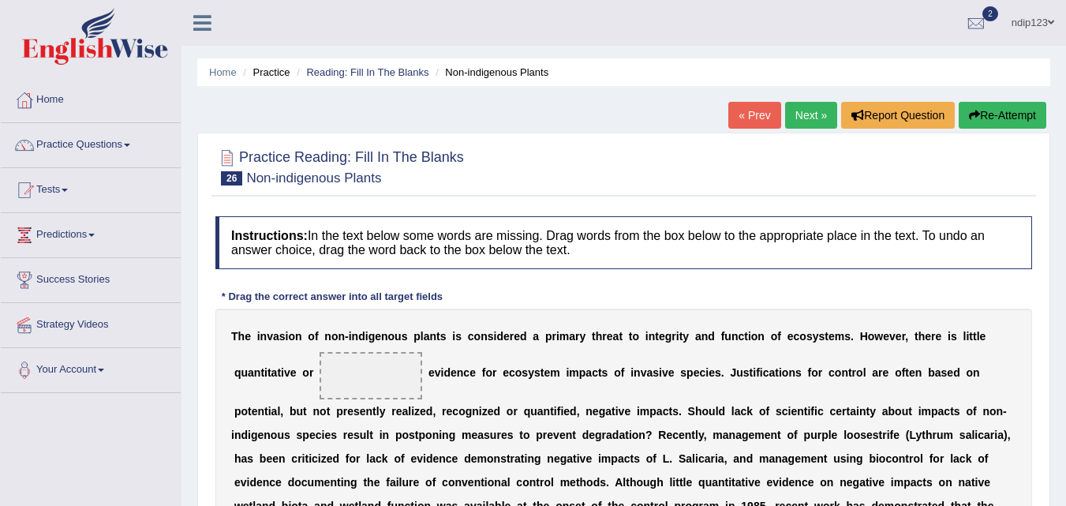
click at [752, 116] on link "« Prev" at bounding box center [754, 115] width 52 height 27
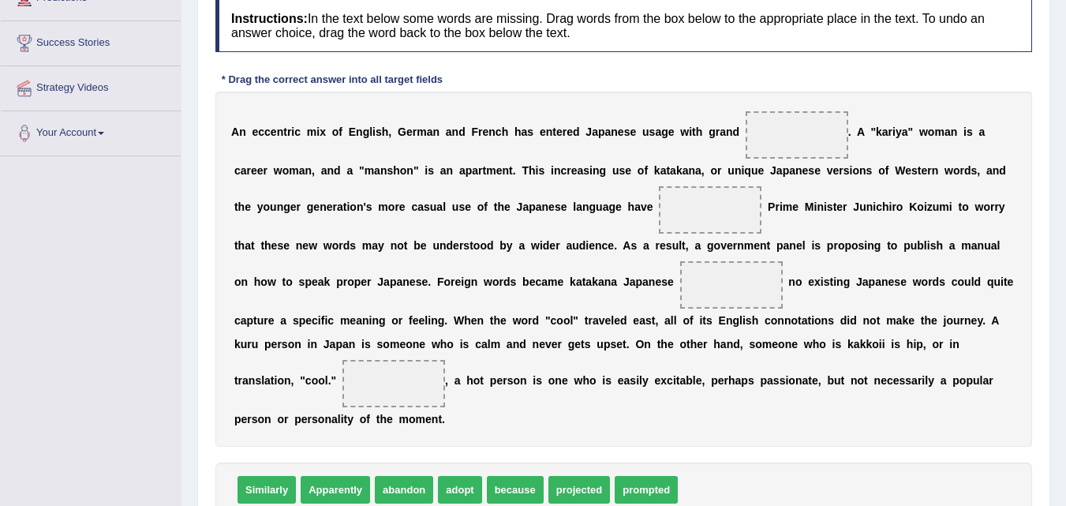
scroll to position [237, 0]
drag, startPoint x: 399, startPoint y: 489, endPoint x: 793, endPoint y: 140, distance: 526.4
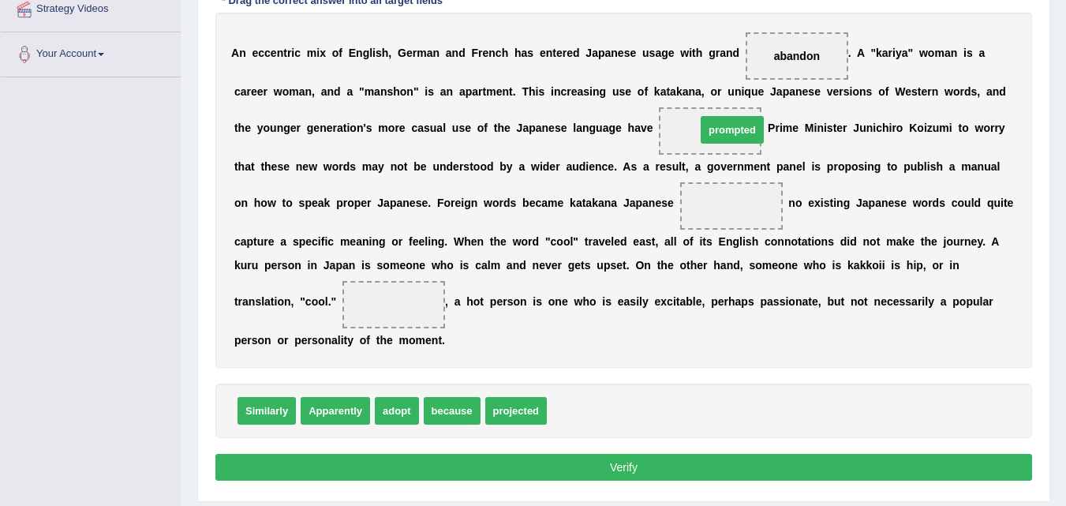
drag, startPoint x: 574, startPoint y: 406, endPoint x: 723, endPoint y: 127, distance: 316.6
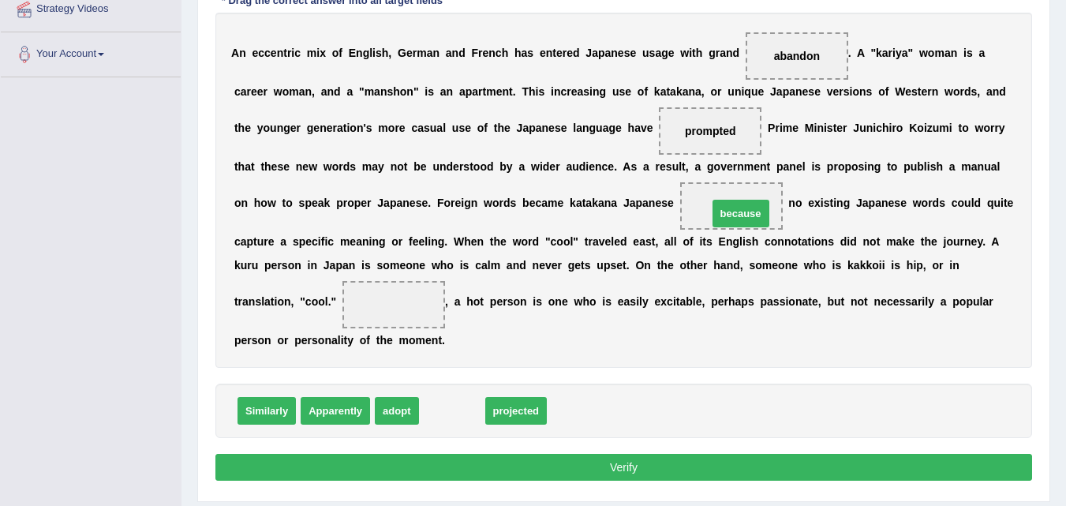
drag, startPoint x: 461, startPoint y: 417, endPoint x: 749, endPoint y: 219, distance: 350.1
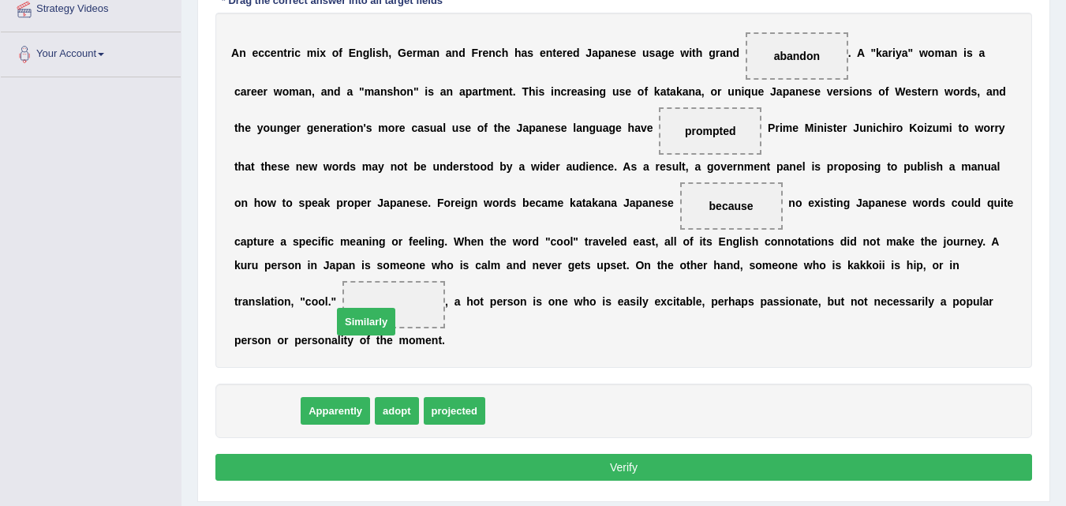
drag, startPoint x: 271, startPoint y: 413, endPoint x: 387, endPoint y: 312, distance: 154.4
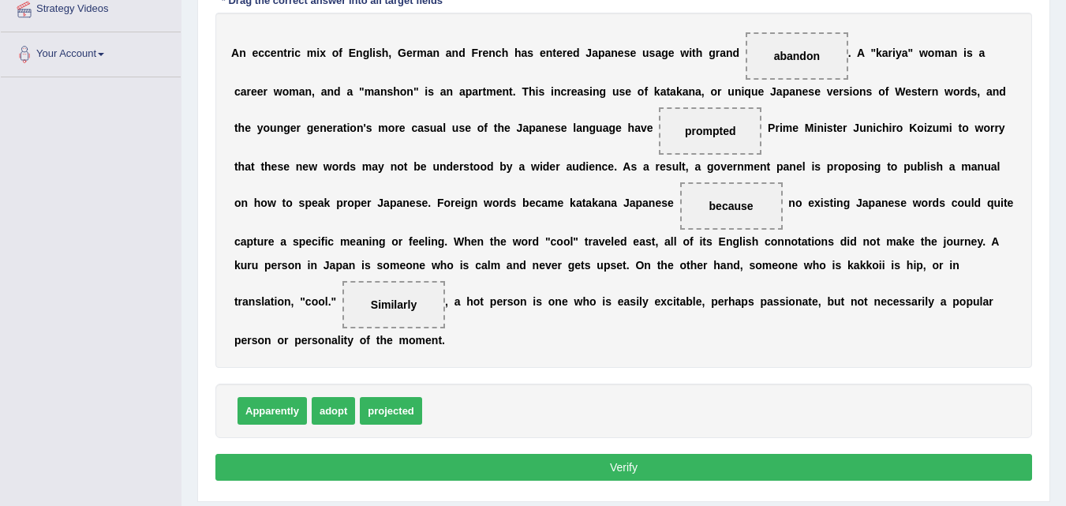
click at [646, 464] on button "Verify" at bounding box center [623, 467] width 816 height 27
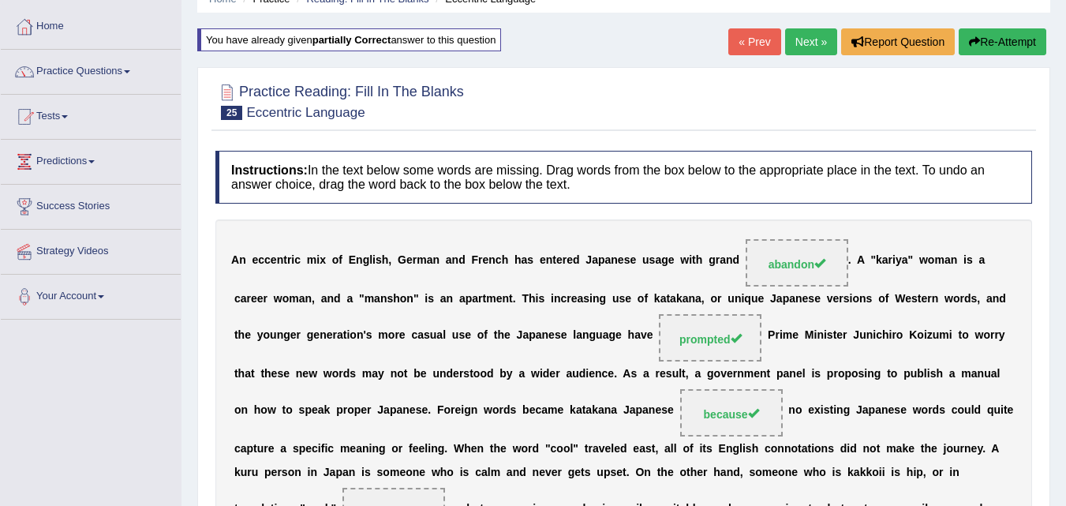
scroll to position [0, 0]
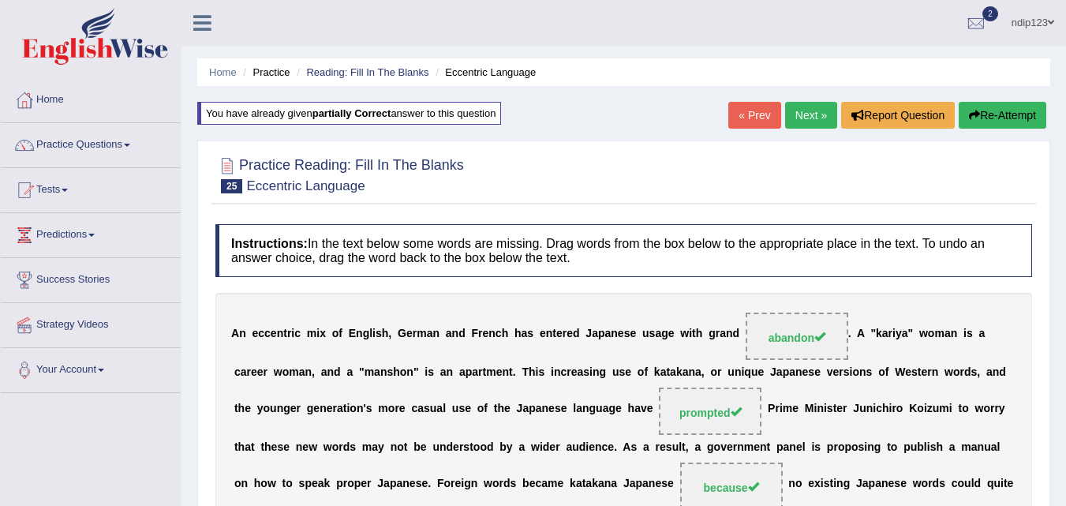
click at [802, 119] on link "Next »" at bounding box center [811, 115] width 52 height 27
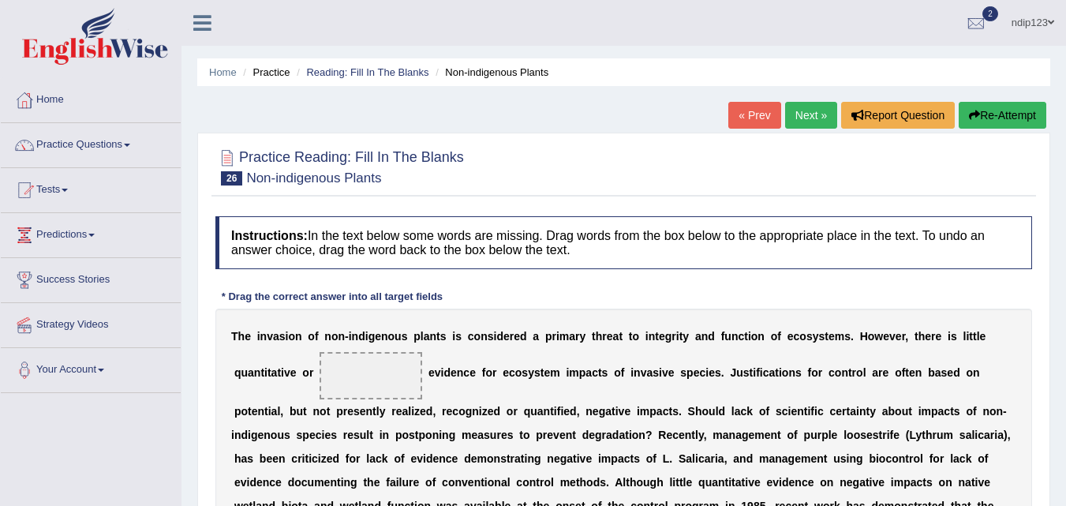
click at [807, 116] on link "Next »" at bounding box center [811, 115] width 52 height 27
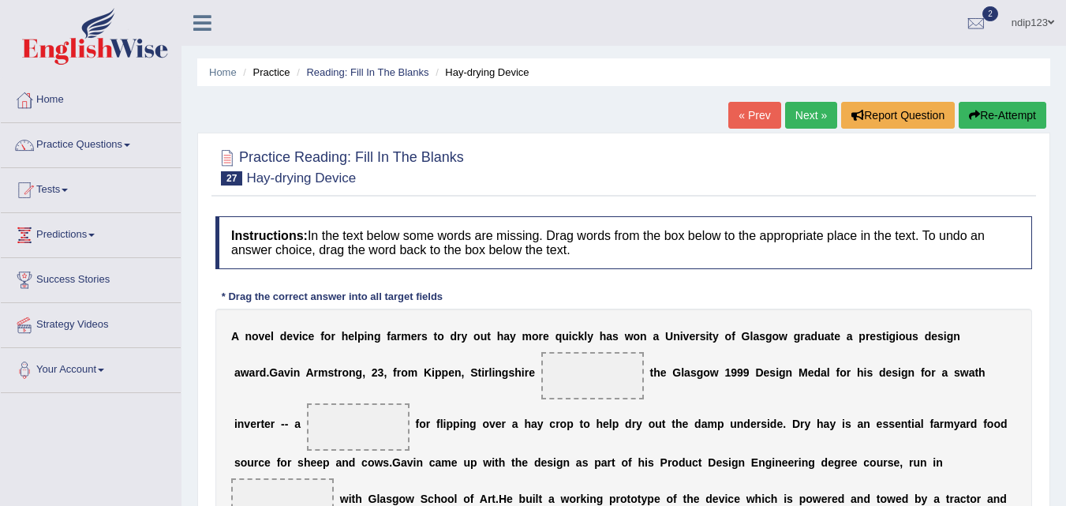
click at [750, 112] on link "« Prev" at bounding box center [754, 115] width 52 height 27
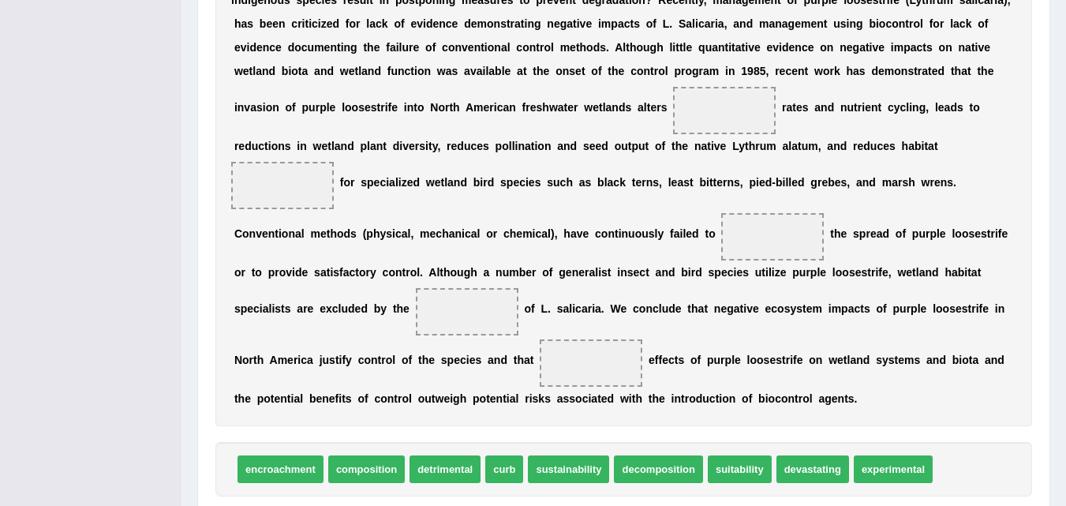
scroll to position [461, 0]
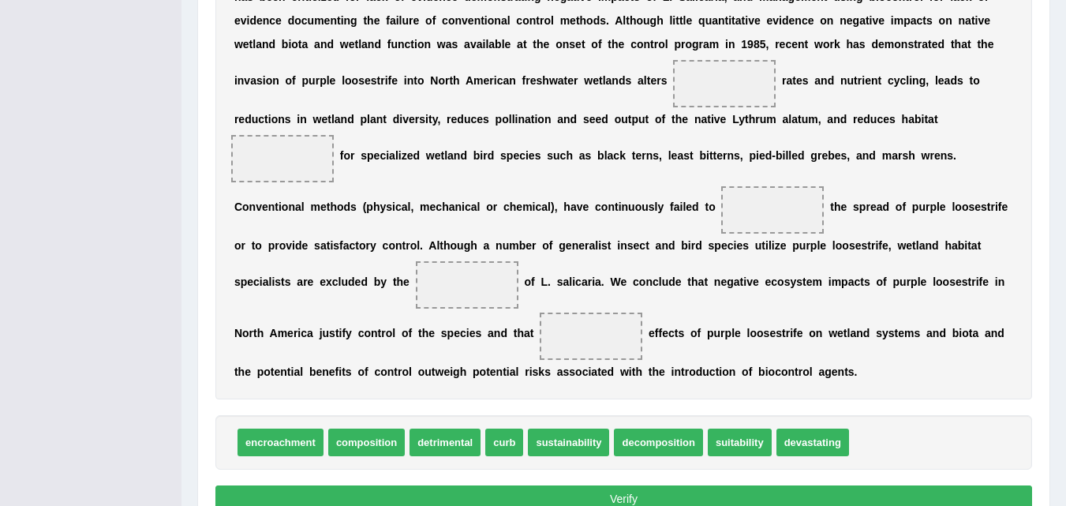
drag, startPoint x: 891, startPoint y: 443, endPoint x: 365, endPoint y: -16, distance: 697.8
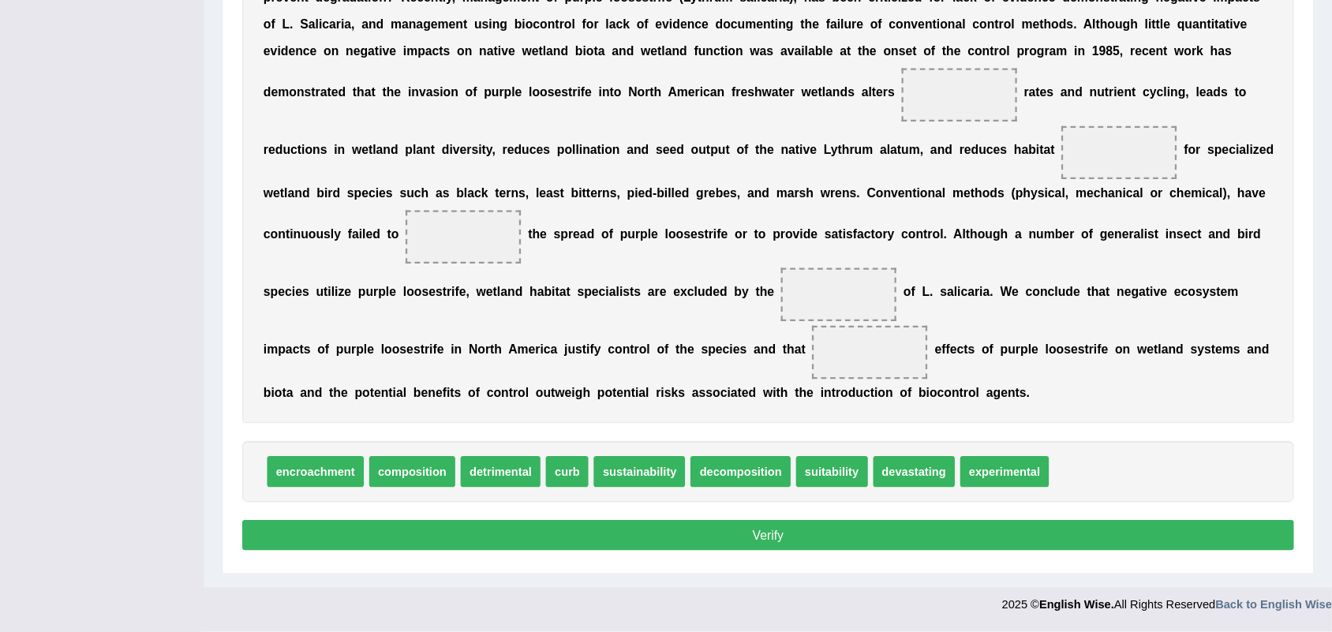
scroll to position [293, 0]
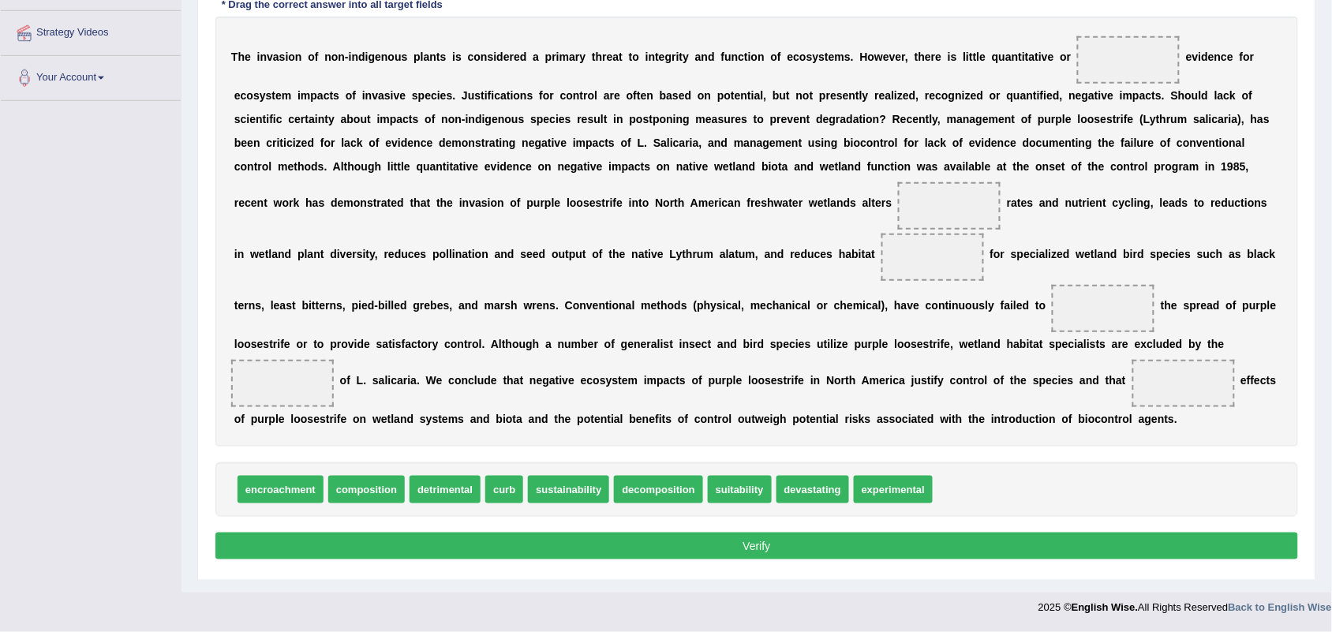
drag, startPoint x: 1018, startPoint y: 0, endPoint x: 92, endPoint y: 289, distance: 969.4
click at [92, 289] on div "Toggle navigation Home Practice Questions Speaking Practice Read Aloud Repeat S…" at bounding box center [666, 166] width 1332 height 916
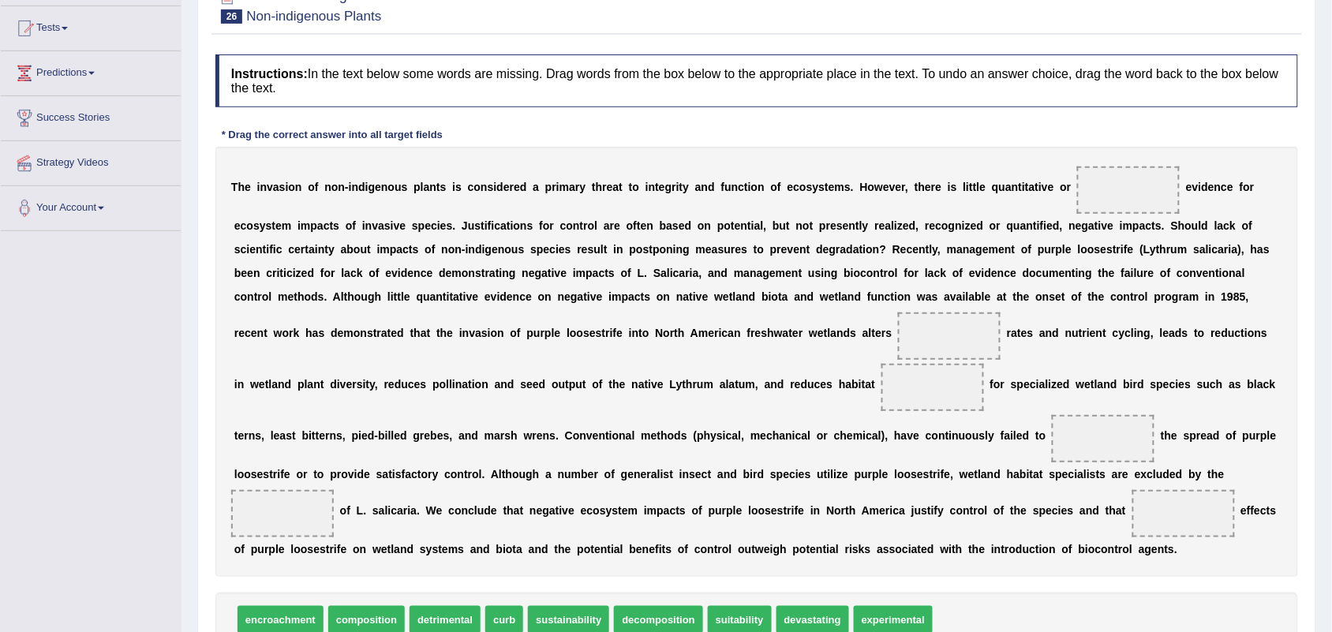
scroll to position [195, 0]
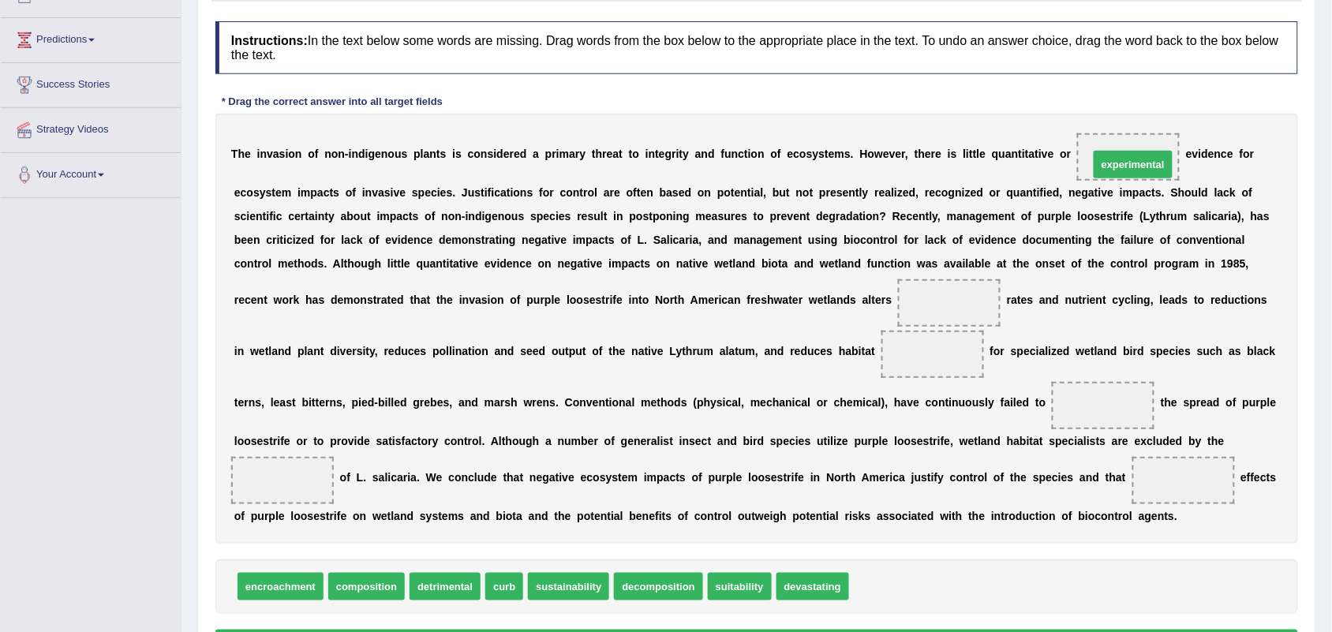
drag, startPoint x: 884, startPoint y: 588, endPoint x: 1123, endPoint y: 166, distance: 484.0
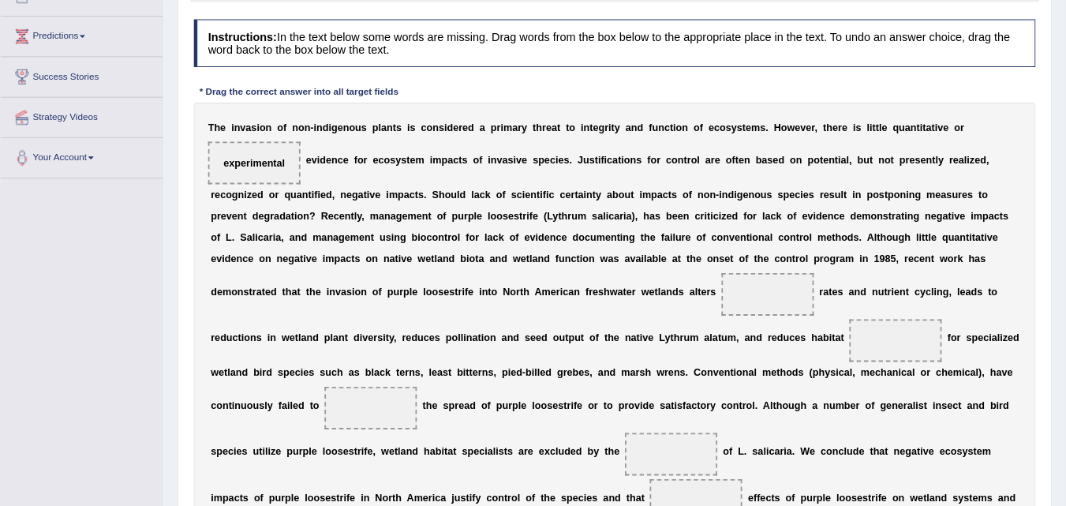
scroll to position [196, 0]
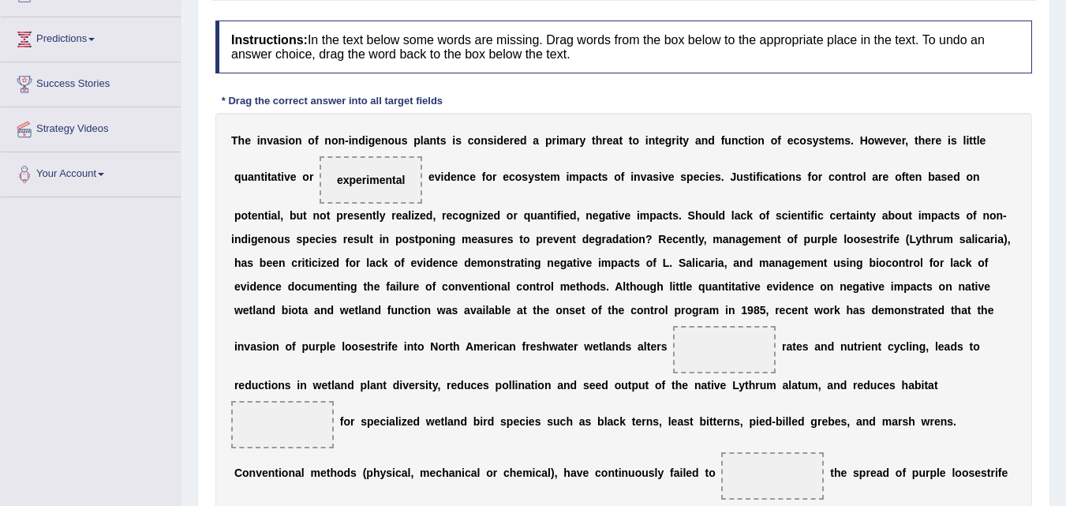
drag, startPoint x: 1322, startPoint y: 0, endPoint x: 138, endPoint y: 334, distance: 1230.5
click at [138, 334] on div "Toggle navigation Home Practice Questions Speaking Practice Read Aloud Repeat S…" at bounding box center [533, 323] width 1066 height 1038
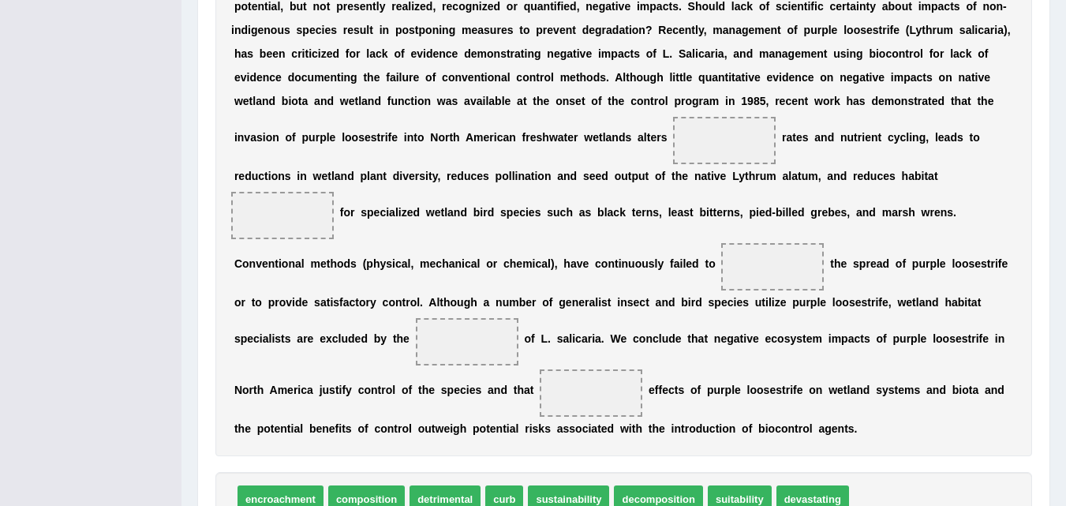
scroll to position [432, 0]
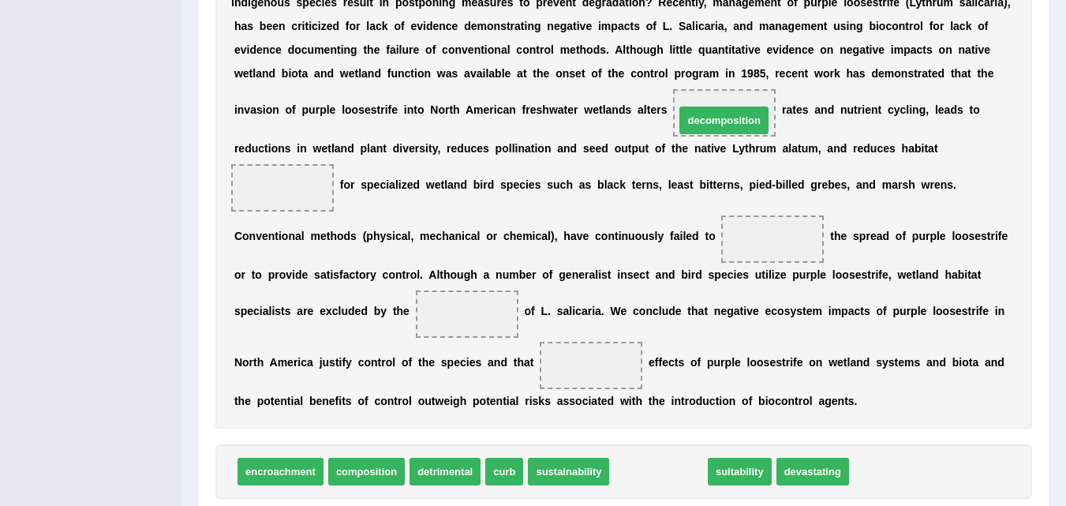
drag, startPoint x: 667, startPoint y: 474, endPoint x: 733, endPoint y: 114, distance: 366.4
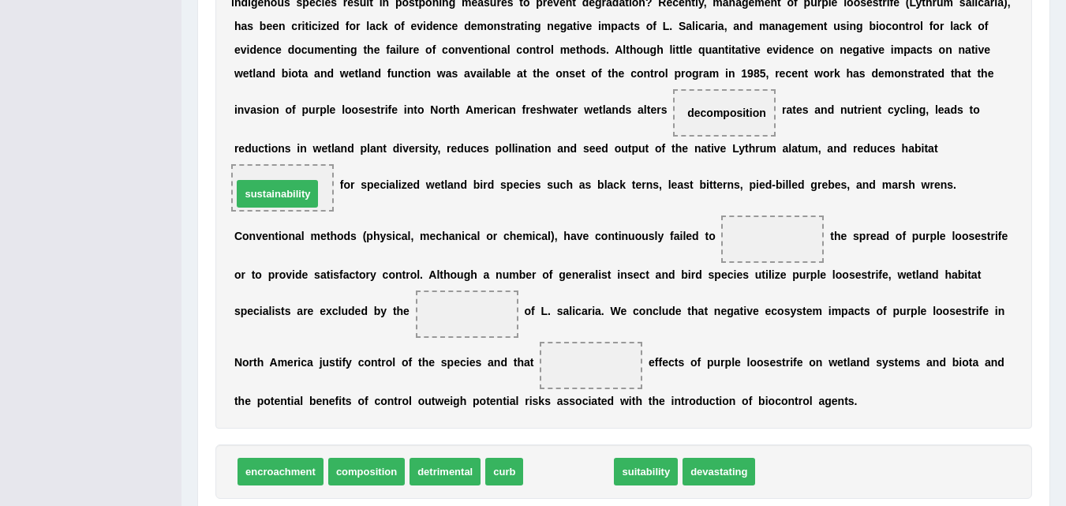
drag, startPoint x: 576, startPoint y: 469, endPoint x: 291, endPoint y: 192, distance: 397.2
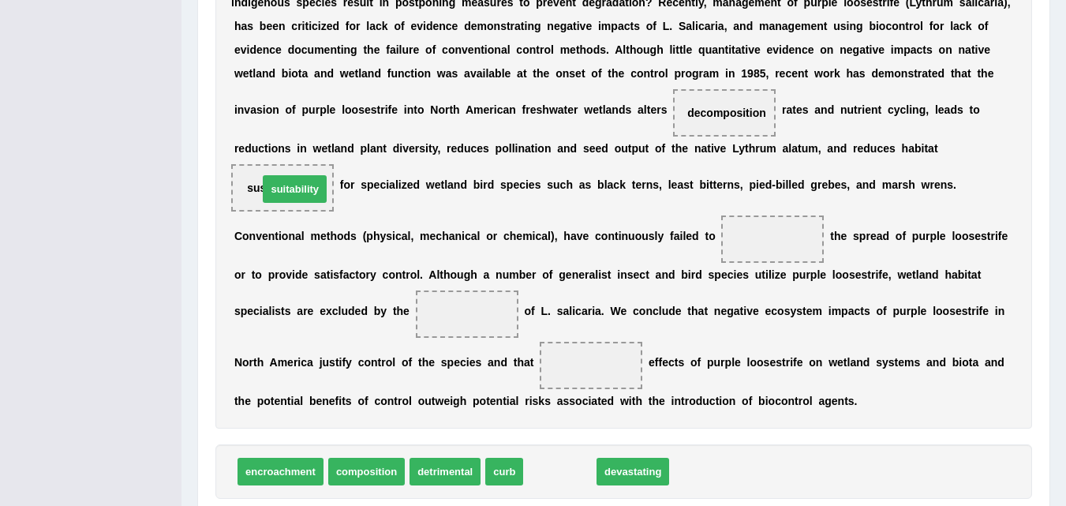
drag, startPoint x: 566, startPoint y: 471, endPoint x: 299, endPoint y: 189, distance: 389.0
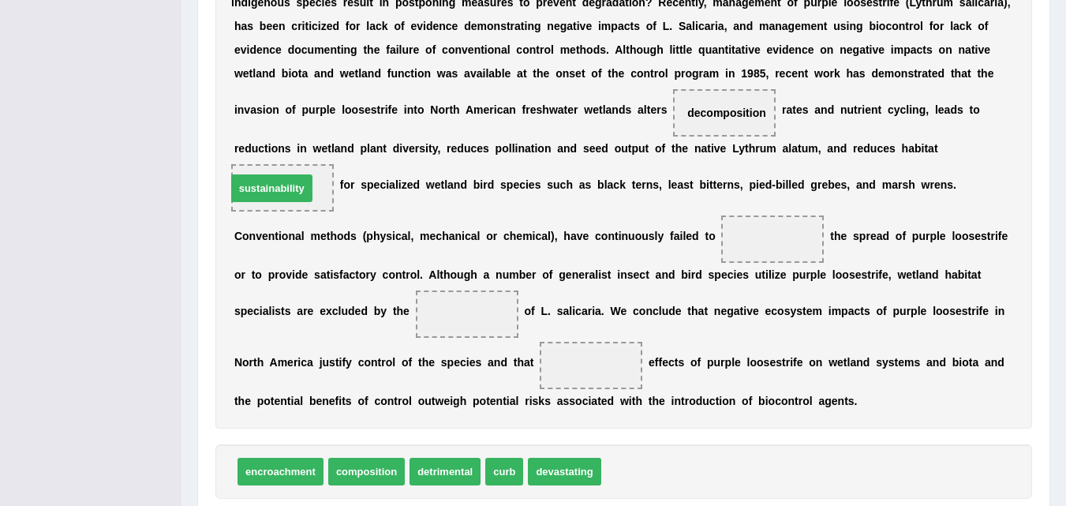
drag, startPoint x: 627, startPoint y: 475, endPoint x: 260, endPoint y: 196, distance: 461.0
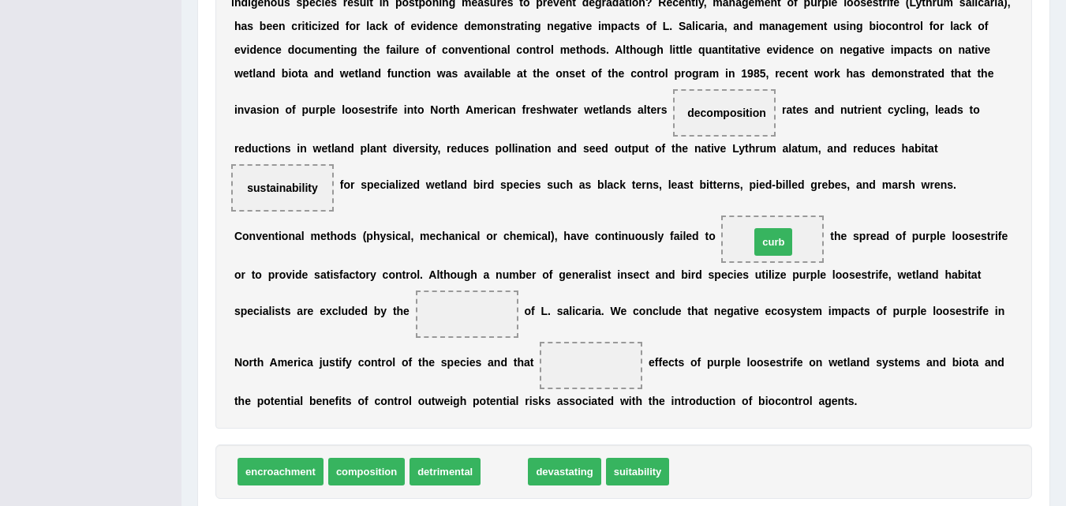
drag, startPoint x: 503, startPoint y: 474, endPoint x: 771, endPoint y: 240, distance: 355.6
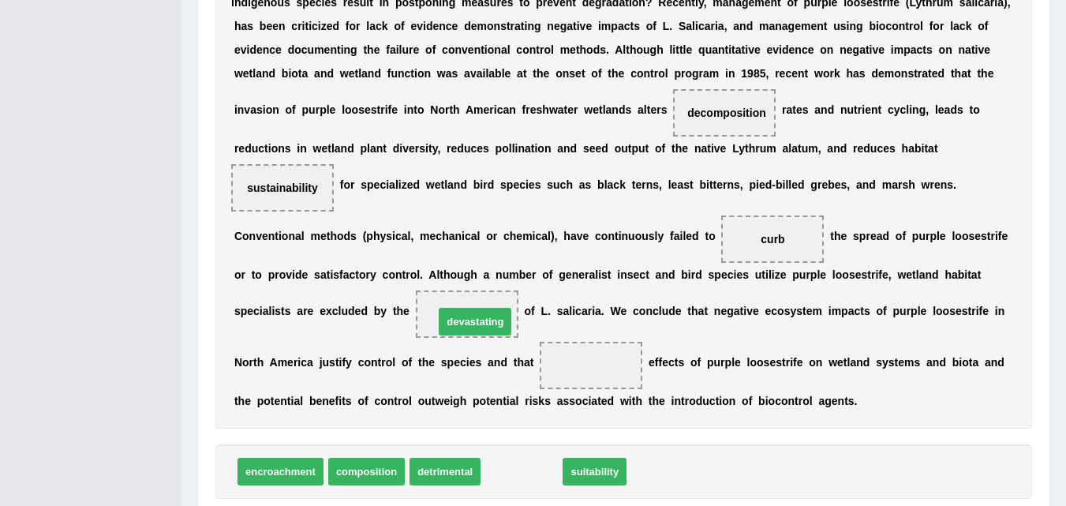
drag, startPoint x: 531, startPoint y: 477, endPoint x: 480, endPoint y: 327, distance: 159.2
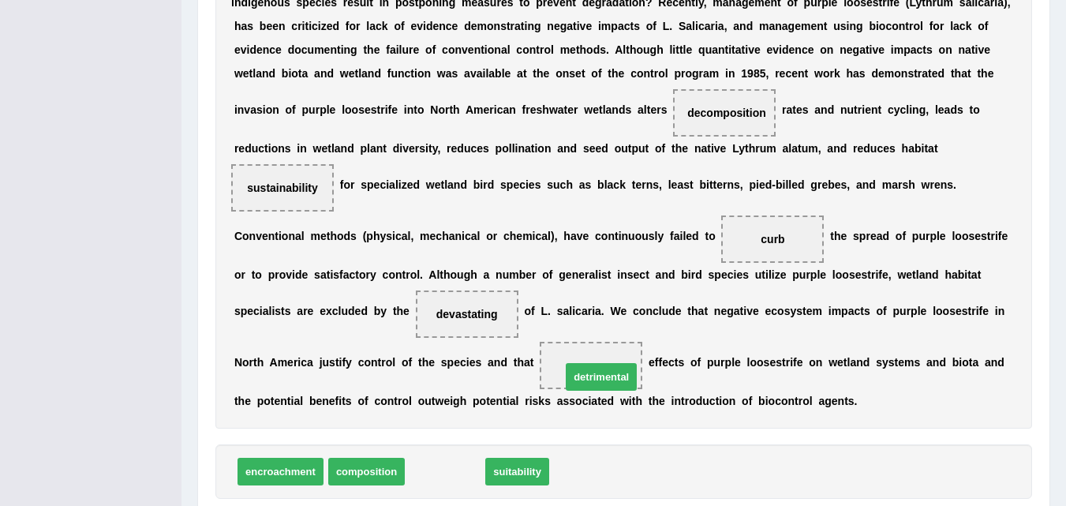
drag, startPoint x: 461, startPoint y: 475, endPoint x: 617, endPoint y: 380, distance: 182.6
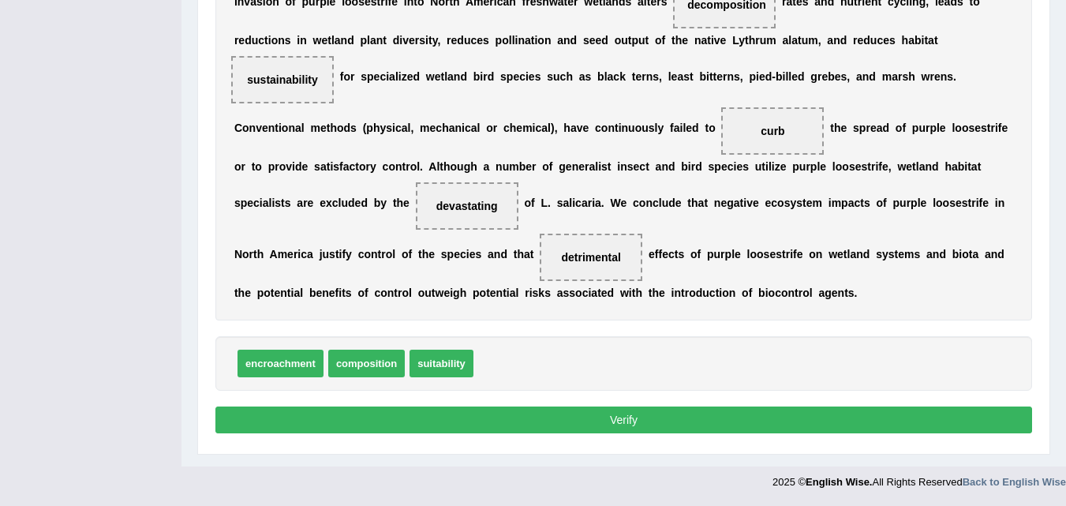
click at [618, 417] on button "Verify" at bounding box center [623, 419] width 816 height 27
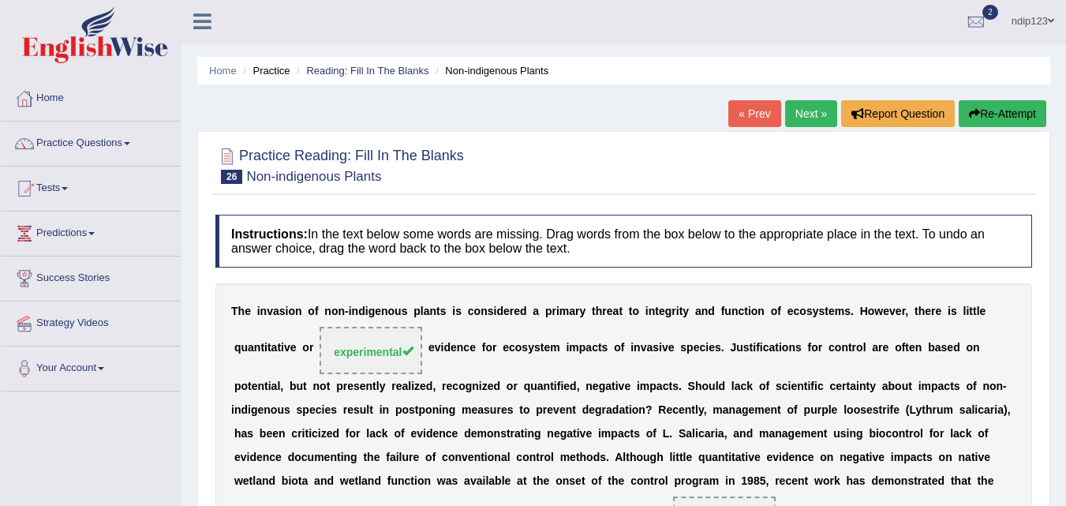
scroll to position [0, 0]
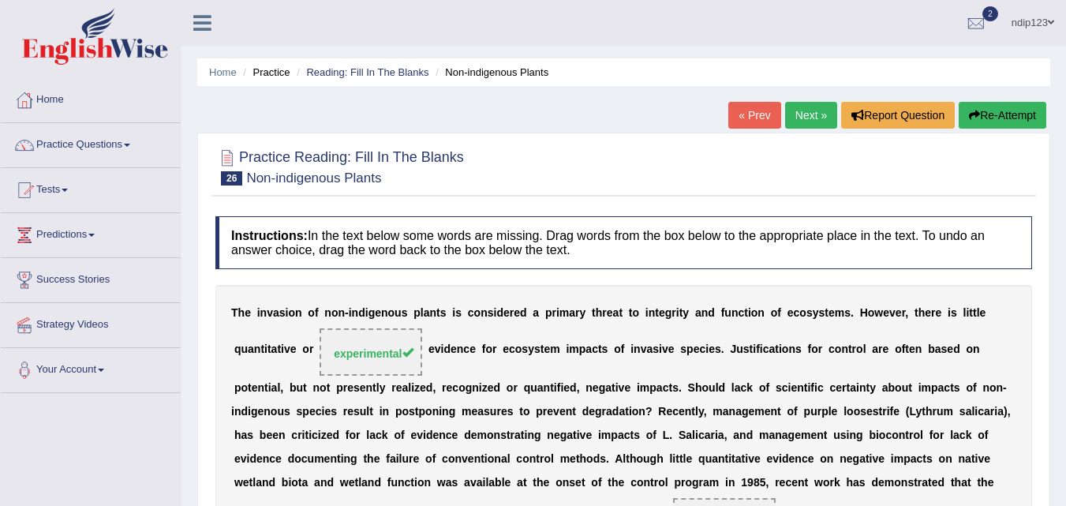
click at [798, 112] on link "Next »" at bounding box center [811, 115] width 52 height 27
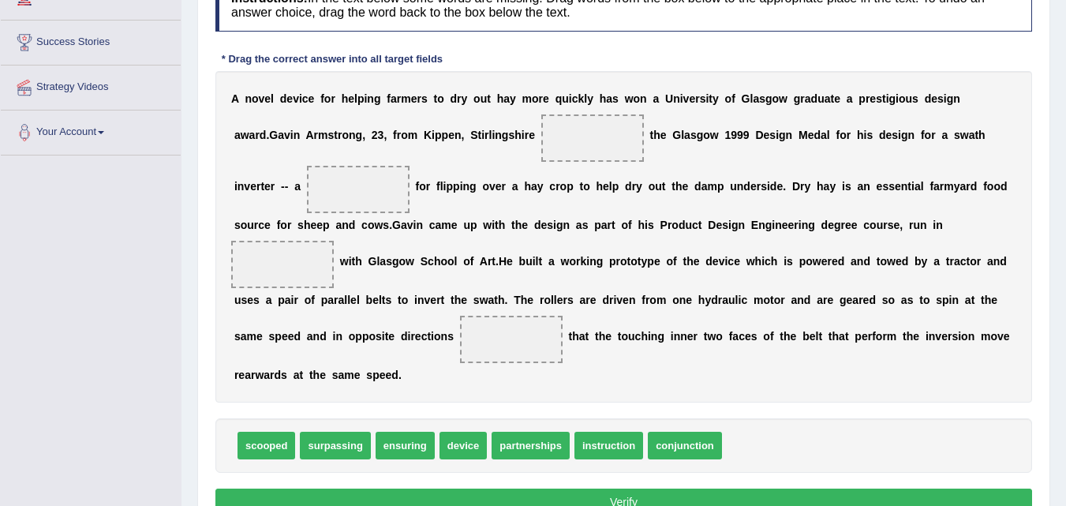
scroll to position [237, 0]
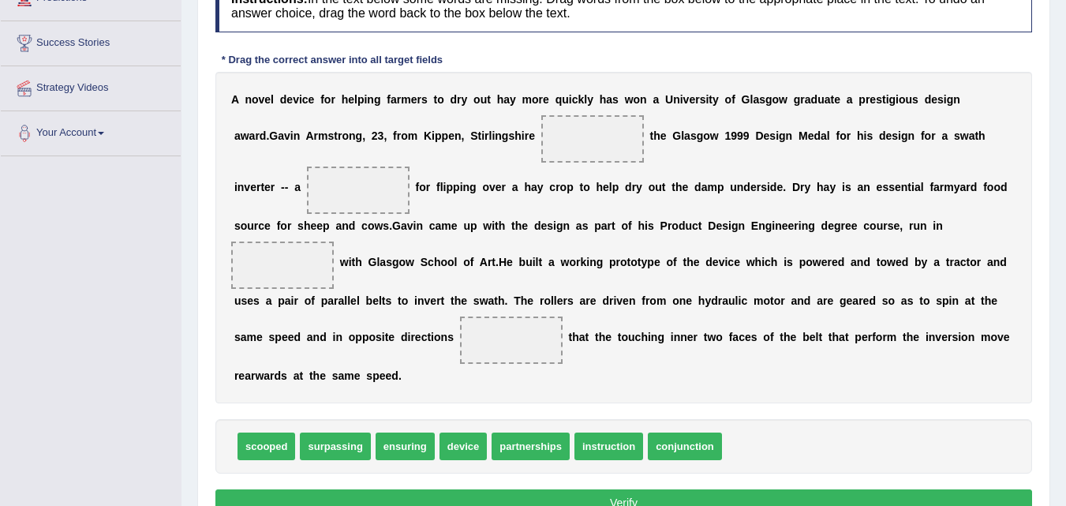
click at [567, 138] on span at bounding box center [592, 138] width 103 height 47
drag, startPoint x: 272, startPoint y: 446, endPoint x: 605, endPoint y: 141, distance: 451.2
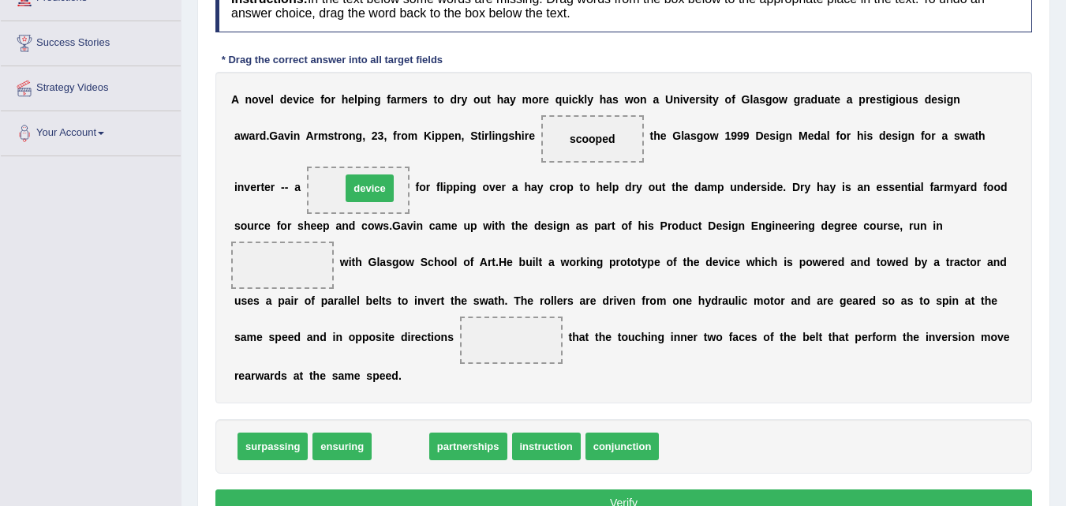
drag, startPoint x: 396, startPoint y: 447, endPoint x: 365, endPoint y: 189, distance: 259.8
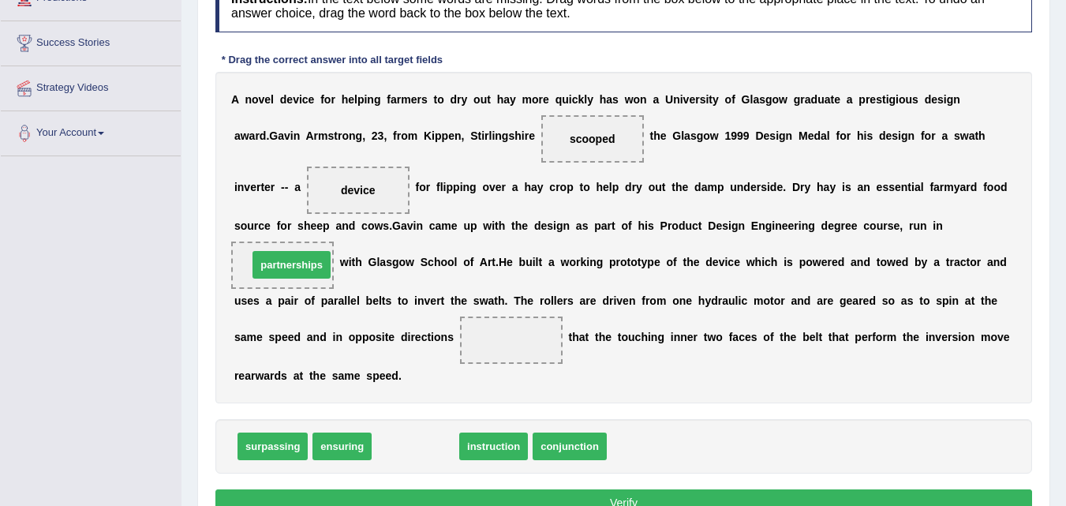
drag, startPoint x: 420, startPoint y: 444, endPoint x: 294, endPoint y: 263, distance: 220.6
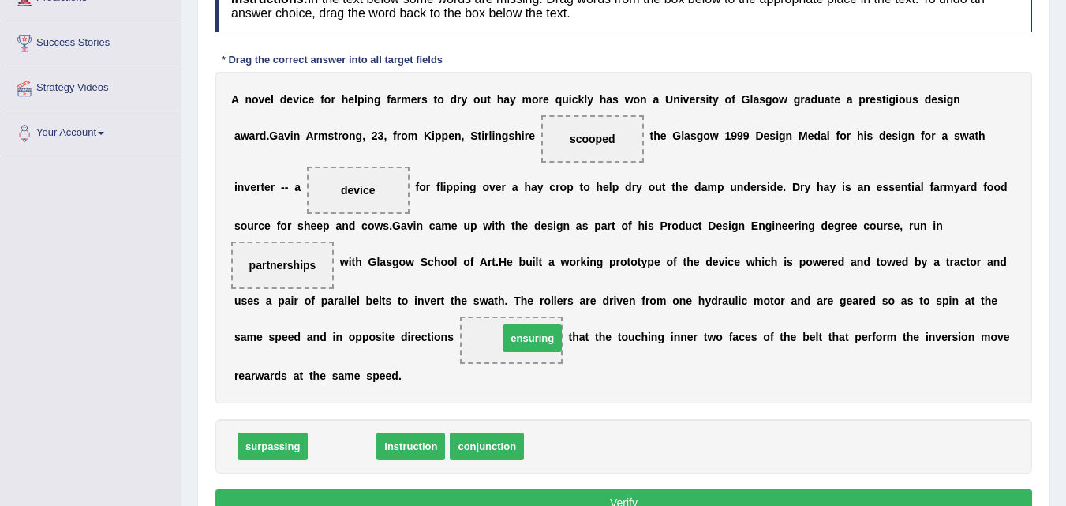
drag, startPoint x: 342, startPoint y: 445, endPoint x: 527, endPoint y: 345, distance: 210.0
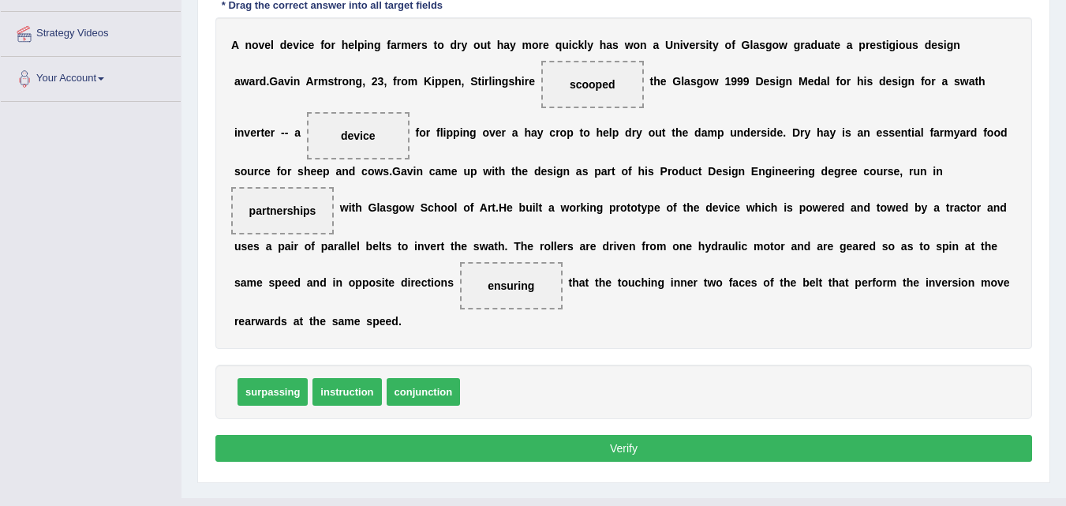
scroll to position [316, 0]
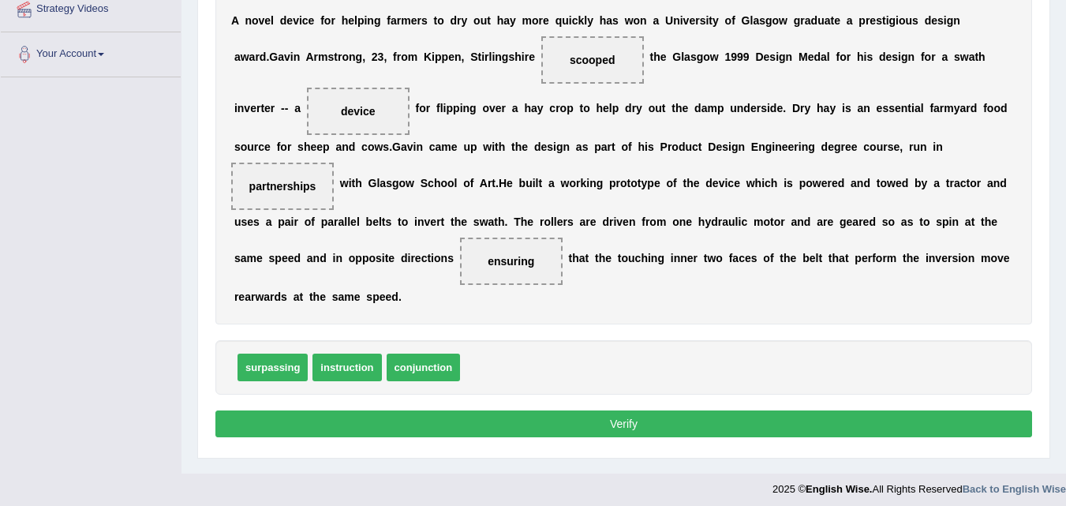
click at [626, 424] on button "Verify" at bounding box center [623, 423] width 816 height 27
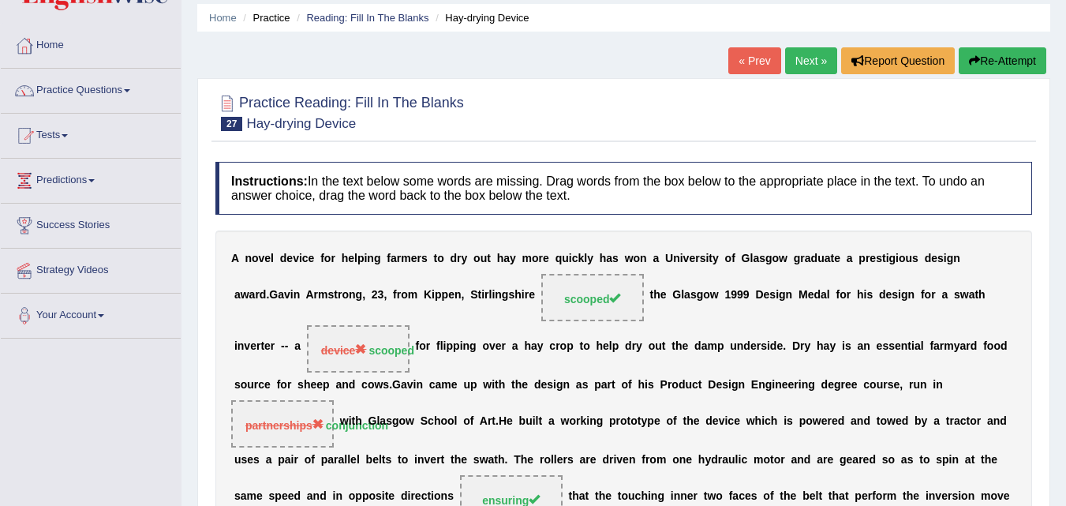
scroll to position [79, 0]
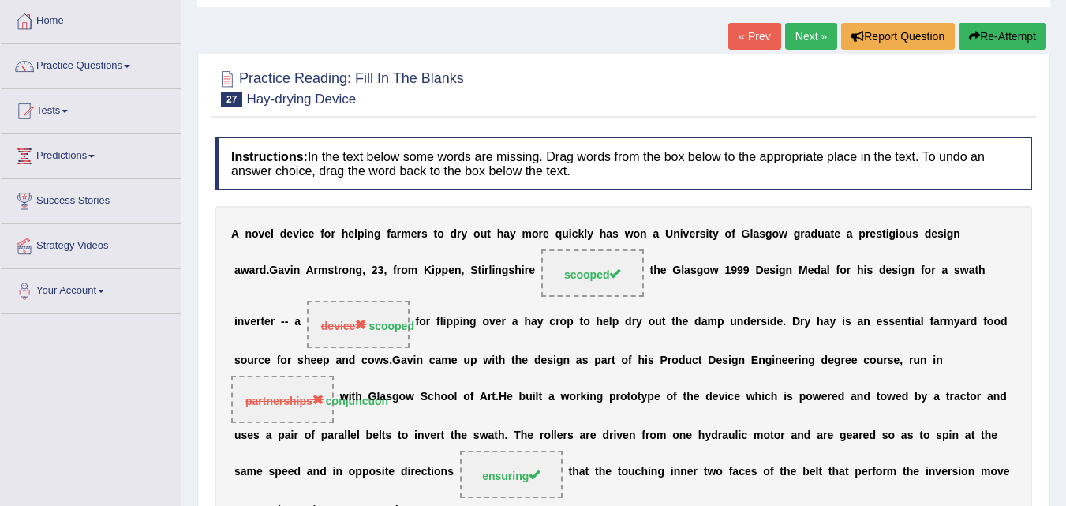
click at [980, 32] on button "Re-Attempt" at bounding box center [1002, 36] width 88 height 27
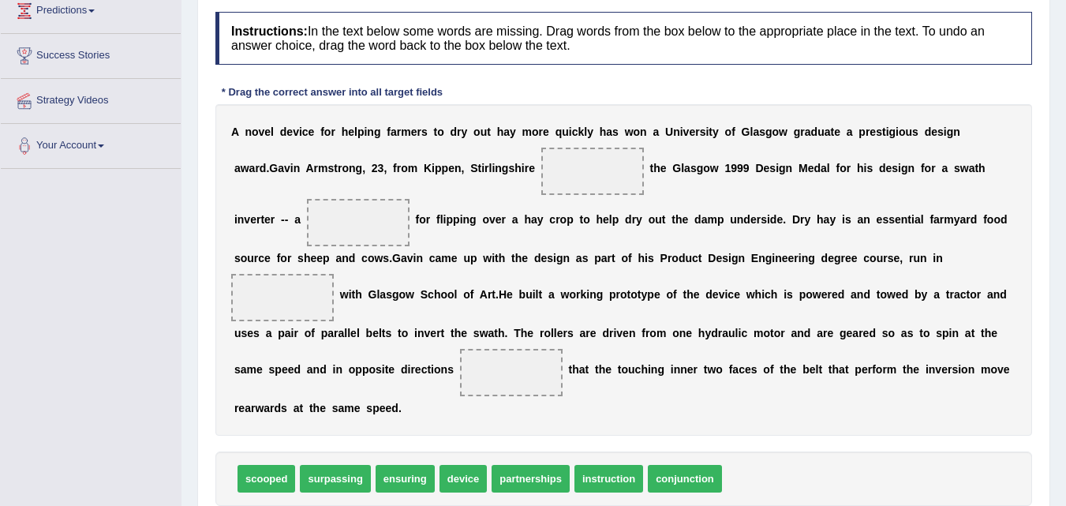
scroll to position [237, 0]
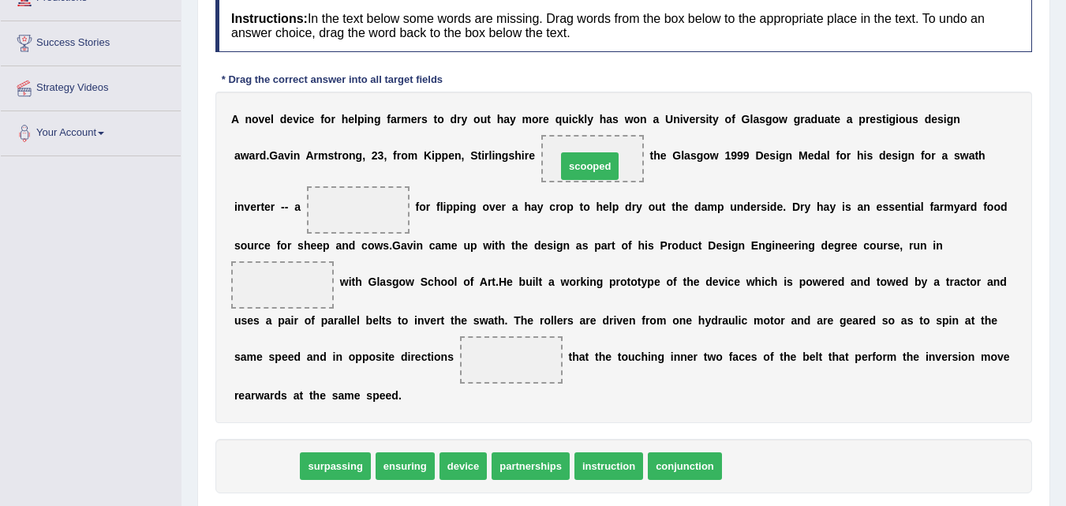
drag, startPoint x: 271, startPoint y: 469, endPoint x: 603, endPoint y: 162, distance: 452.2
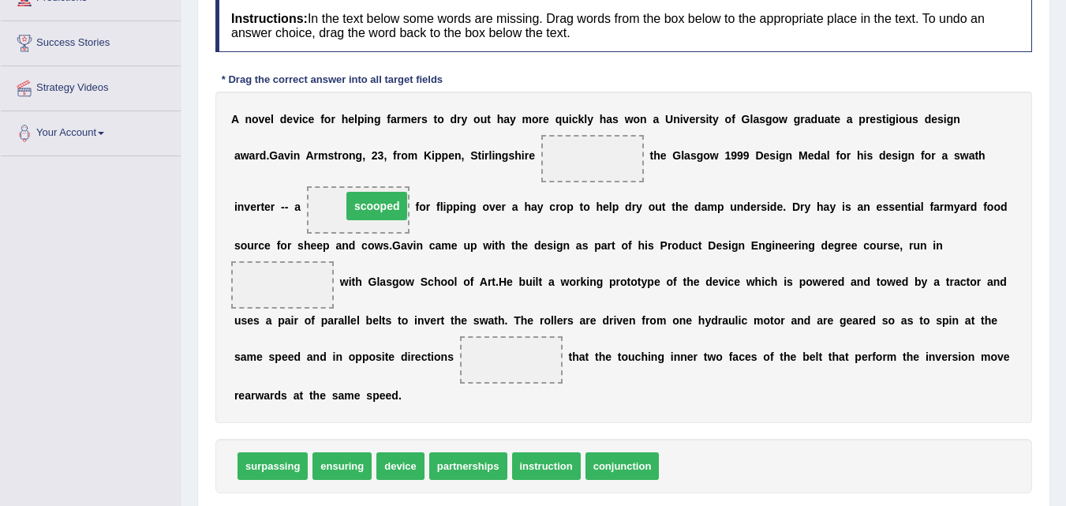
drag, startPoint x: 596, startPoint y: 159, endPoint x: 379, endPoint y: 203, distance: 221.4
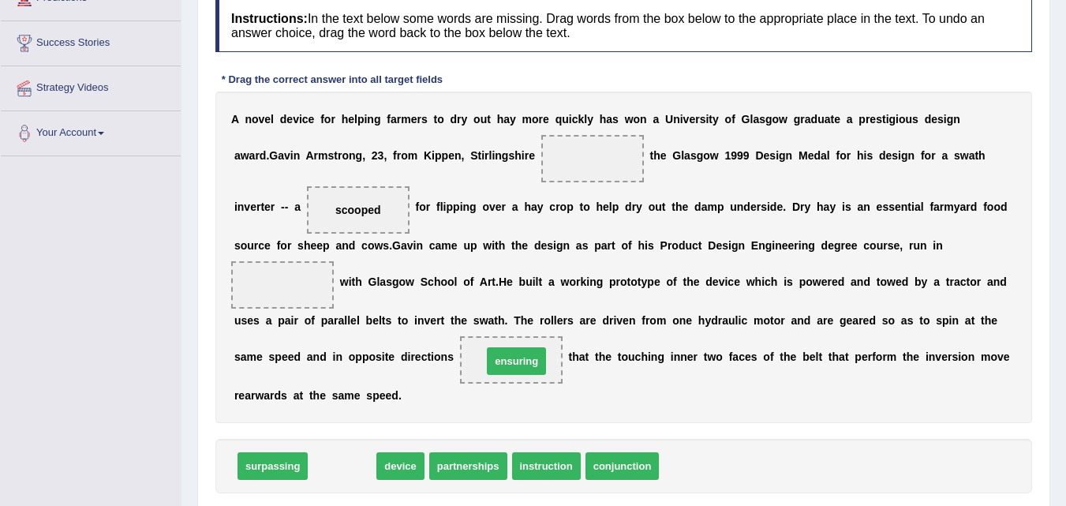
drag, startPoint x: 341, startPoint y: 467, endPoint x: 518, endPoint y: 368, distance: 203.4
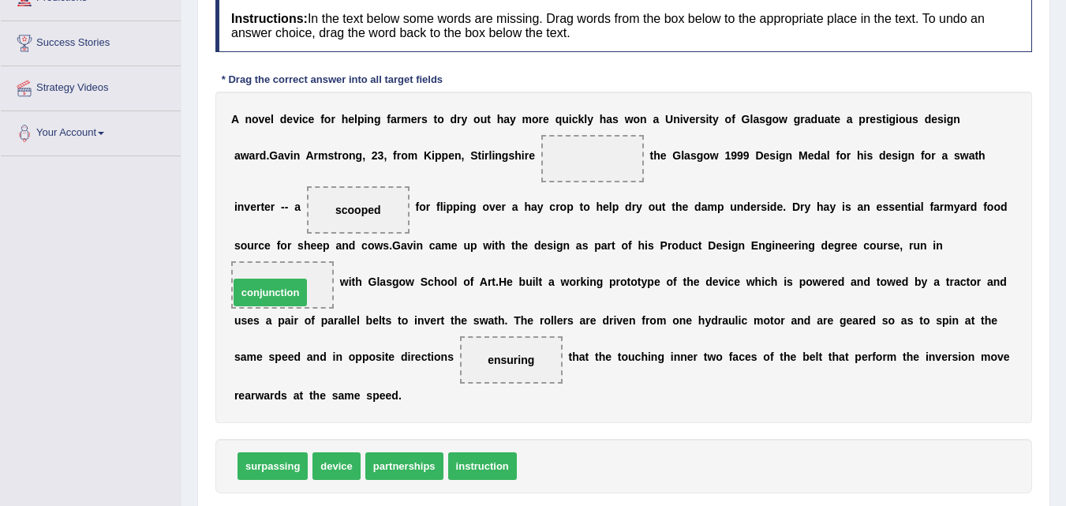
drag, startPoint x: 545, startPoint y: 472, endPoint x: 257, endPoint y: 298, distance: 336.2
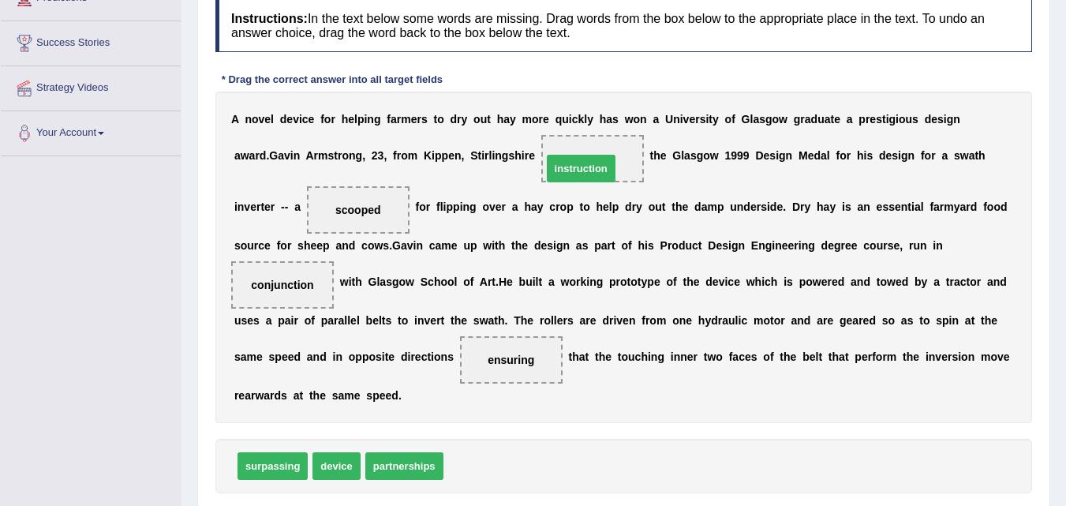
drag, startPoint x: 469, startPoint y: 447, endPoint x: 562, endPoint y: 174, distance: 288.4
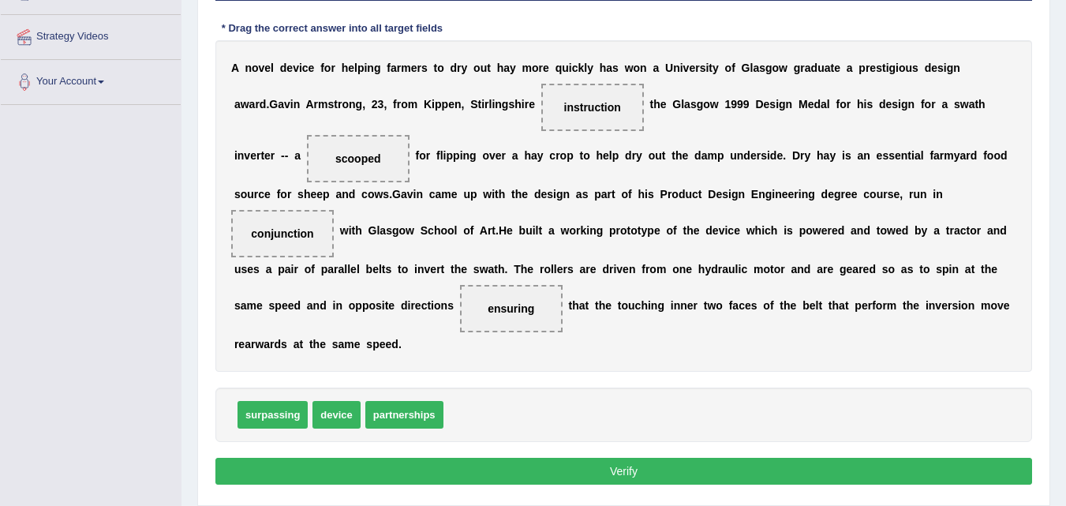
scroll to position [316, 0]
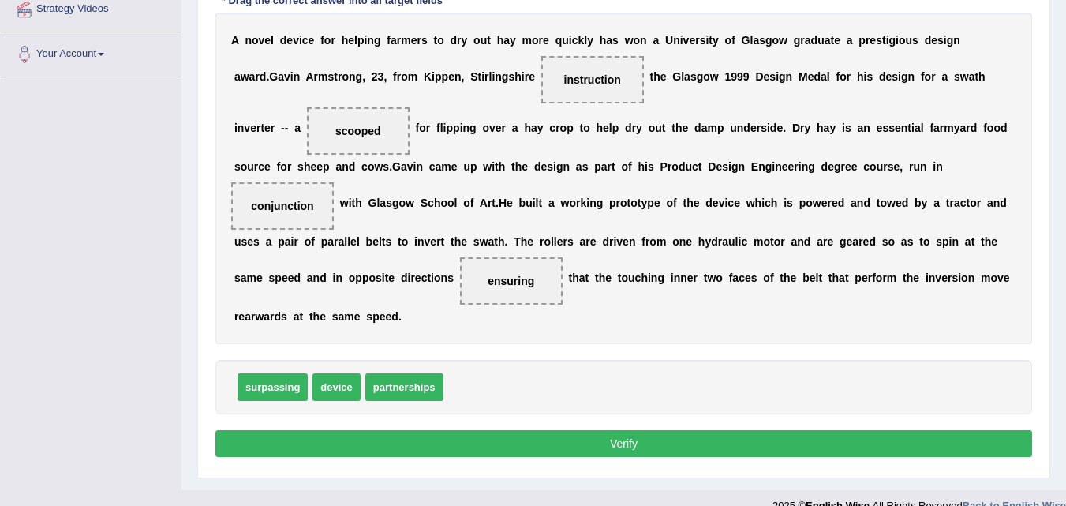
click at [560, 439] on button "Verify" at bounding box center [623, 443] width 816 height 27
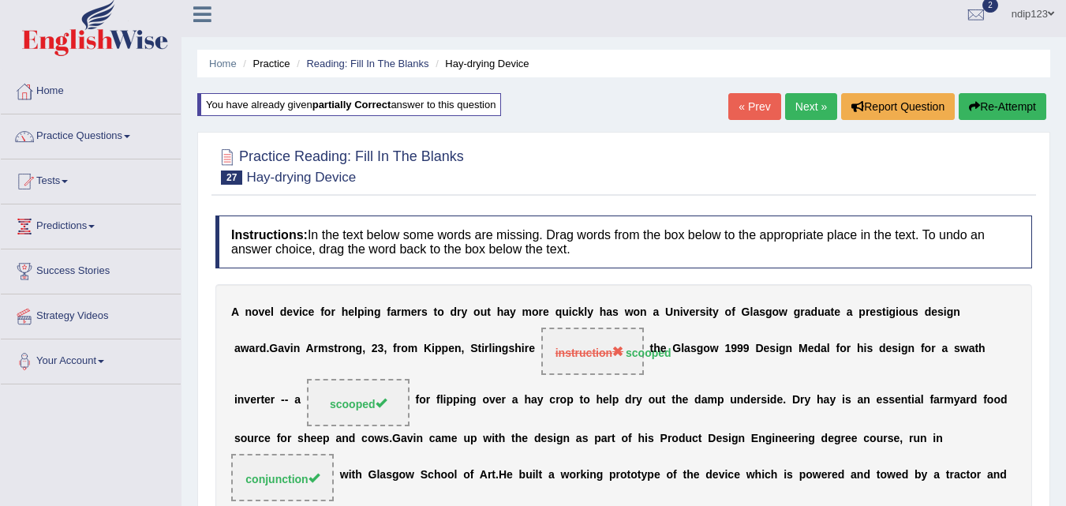
scroll to position [0, 0]
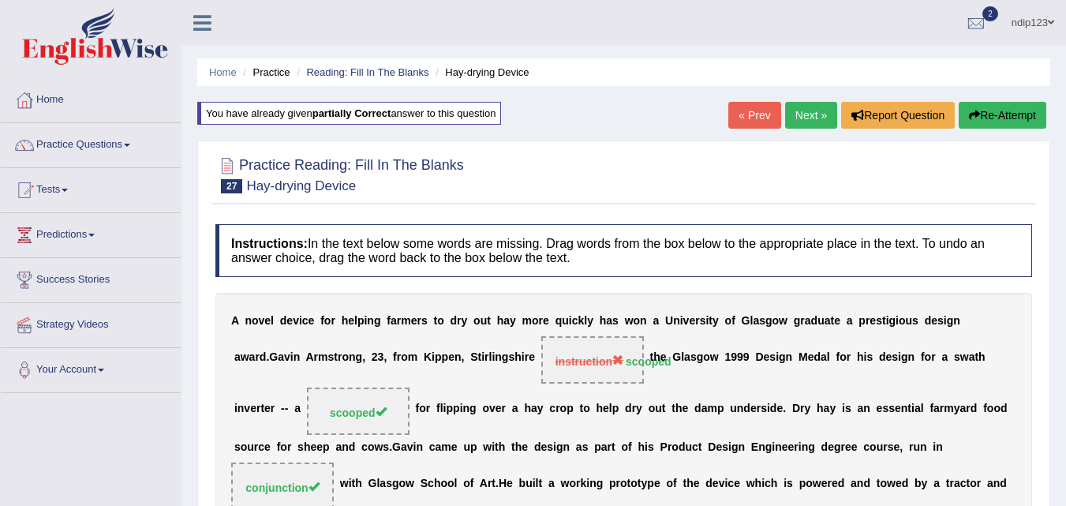
click at [798, 118] on link "Next »" at bounding box center [811, 115] width 52 height 27
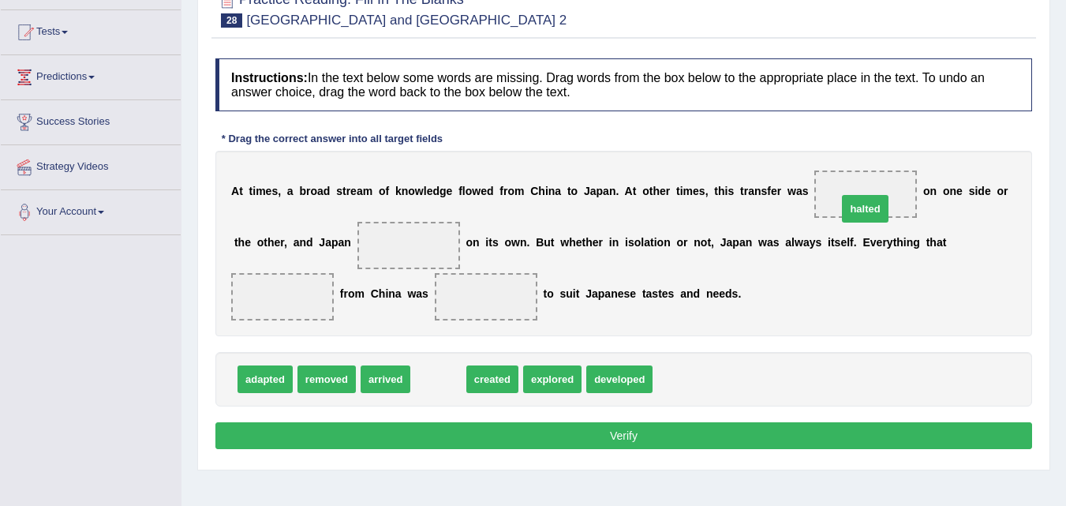
drag, startPoint x: 428, startPoint y: 376, endPoint x: 855, endPoint y: 206, distance: 459.5
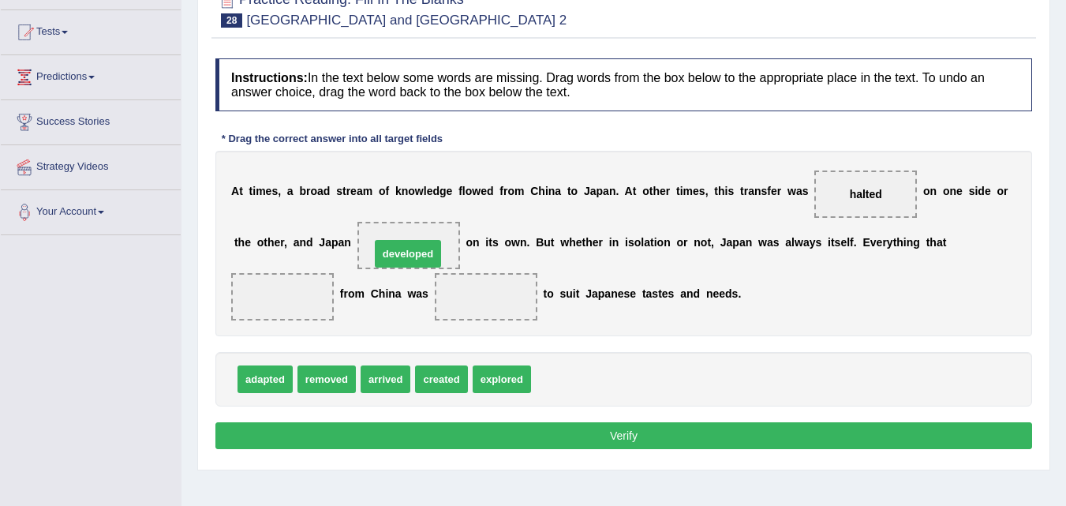
drag, startPoint x: 536, startPoint y: 364, endPoint x: 406, endPoint y: 256, distance: 169.2
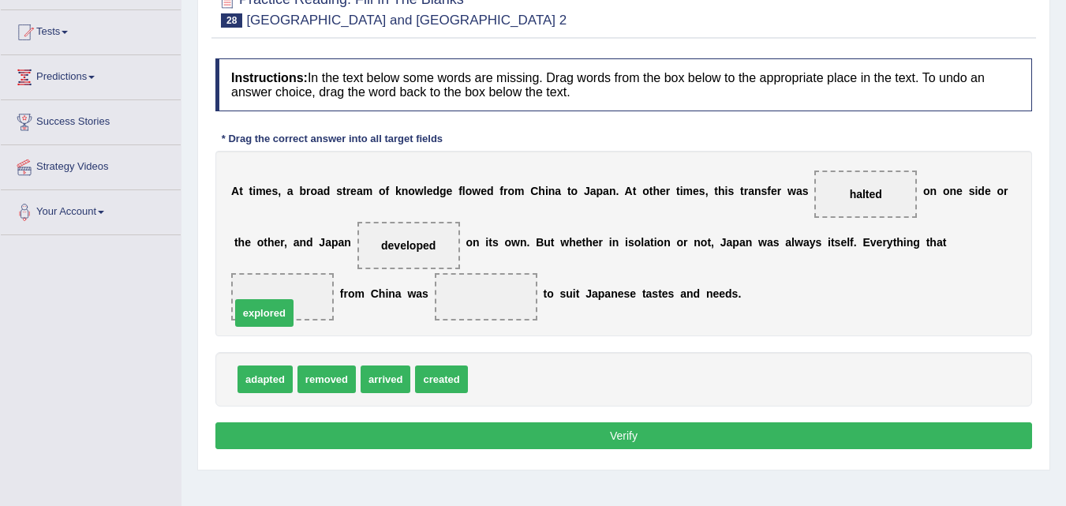
drag, startPoint x: 501, startPoint y: 382, endPoint x: 263, endPoint y: 316, distance: 246.5
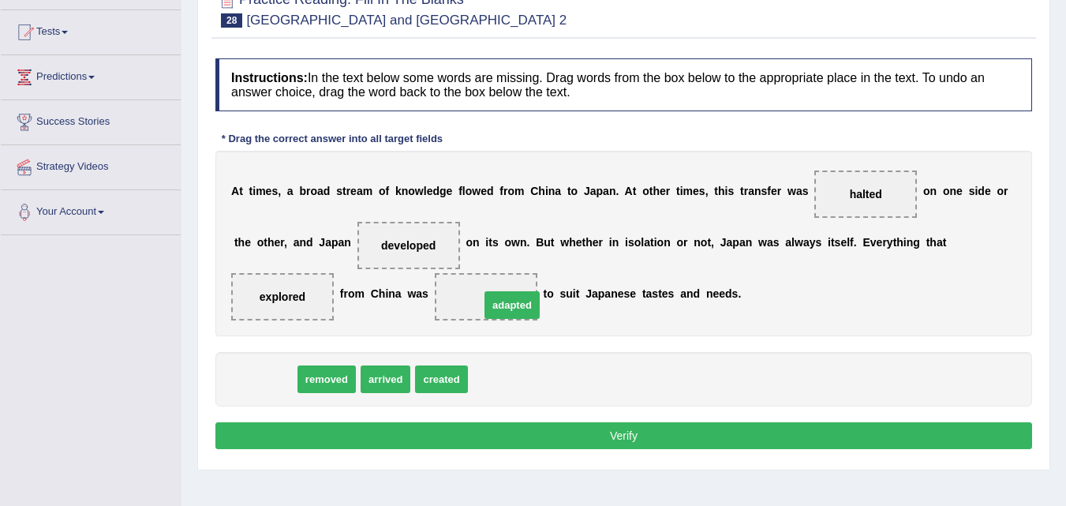
drag, startPoint x: 259, startPoint y: 381, endPoint x: 499, endPoint y: 303, distance: 252.2
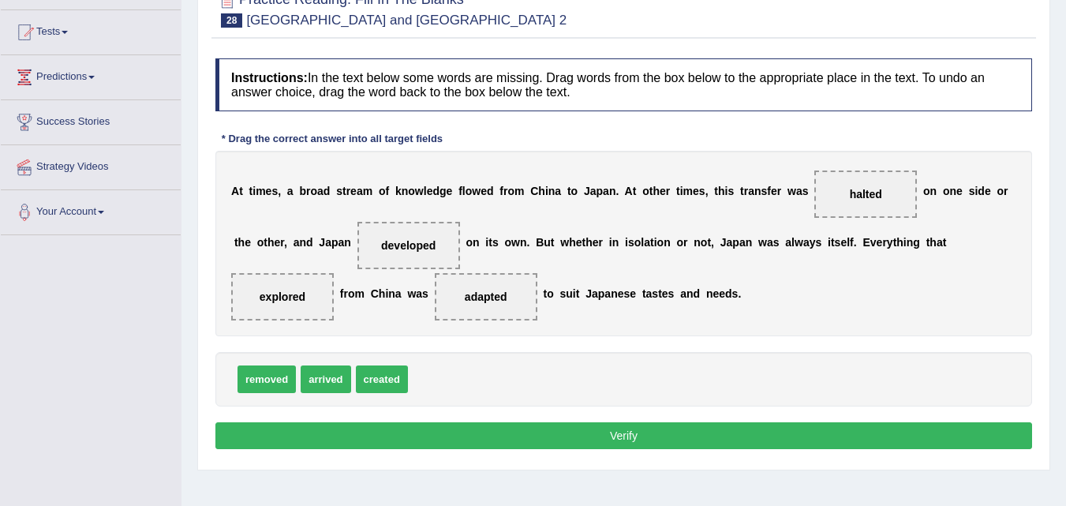
click at [621, 438] on button "Verify" at bounding box center [623, 435] width 816 height 27
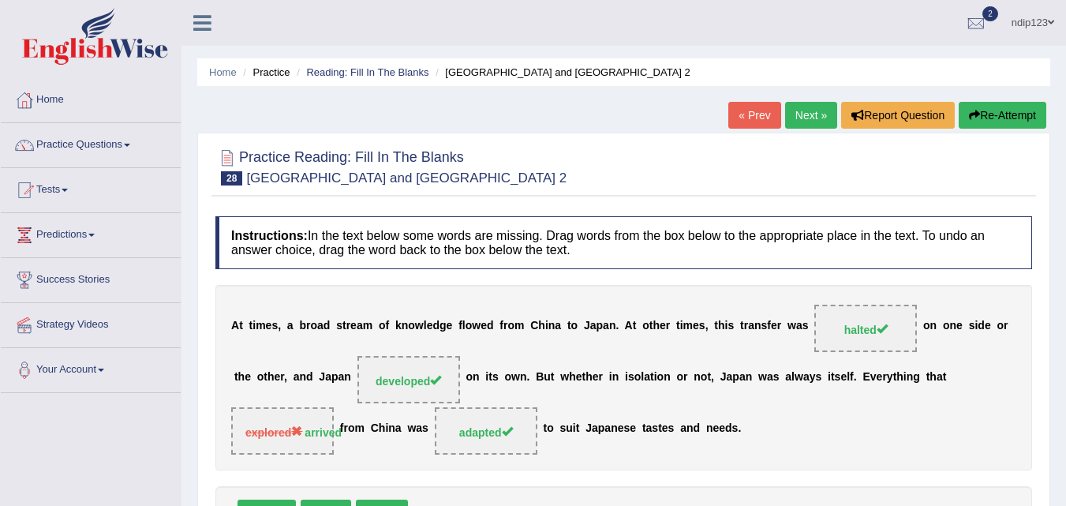
click at [1006, 110] on button "Re-Attempt" at bounding box center [1002, 115] width 88 height 27
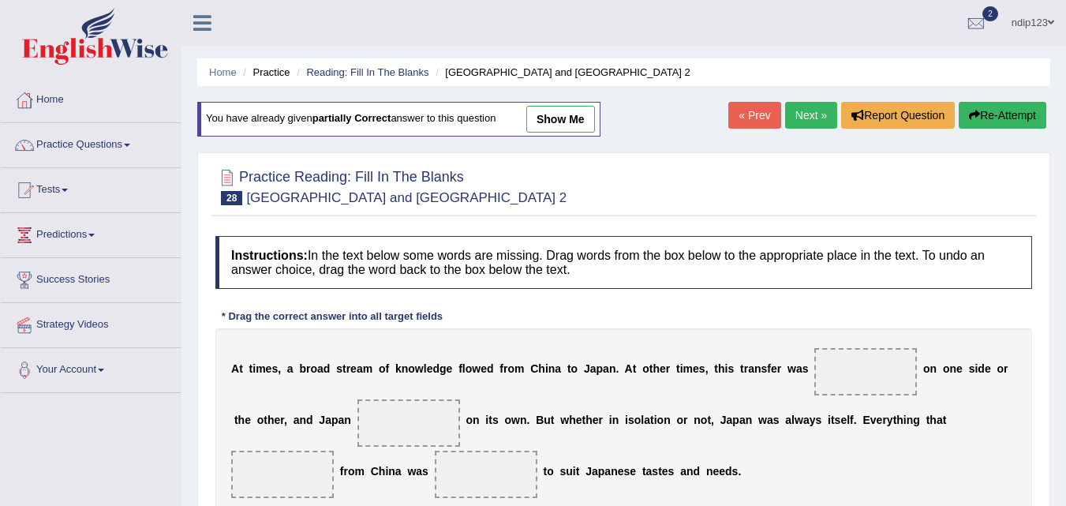
click at [802, 111] on link "Next »" at bounding box center [811, 115] width 52 height 27
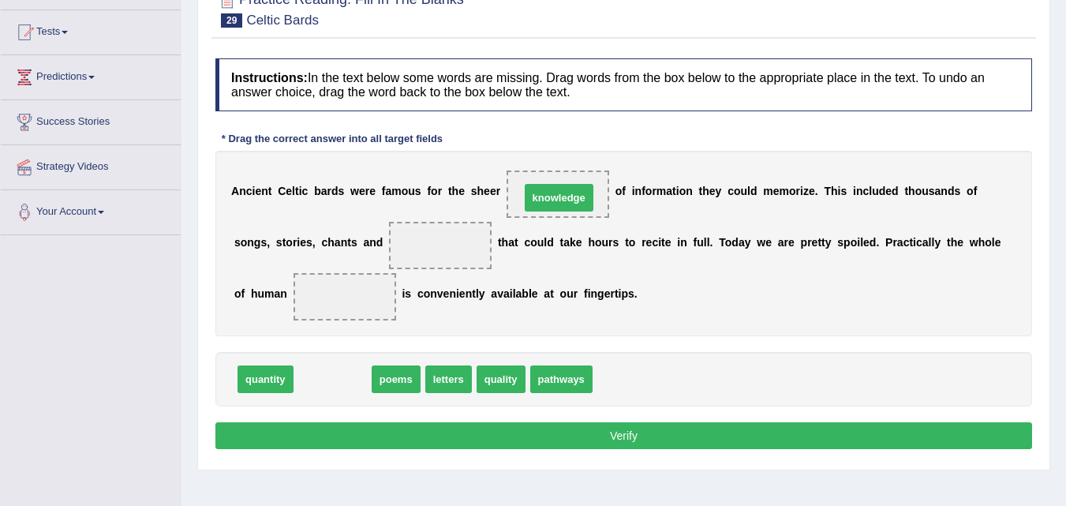
drag, startPoint x: 331, startPoint y: 378, endPoint x: 558, endPoint y: 196, distance: 290.1
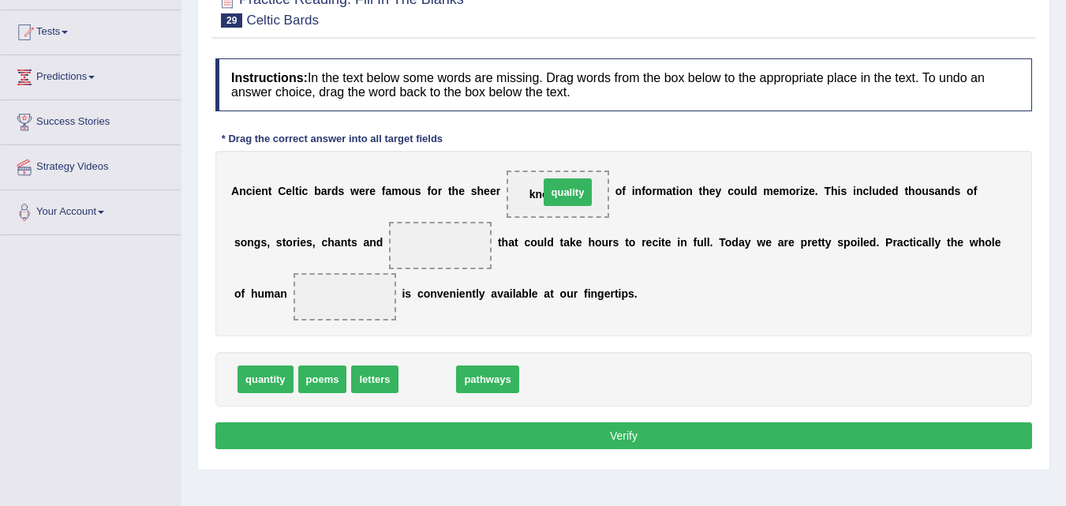
drag, startPoint x: 420, startPoint y: 379, endPoint x: 557, endPoint y: 192, distance: 231.5
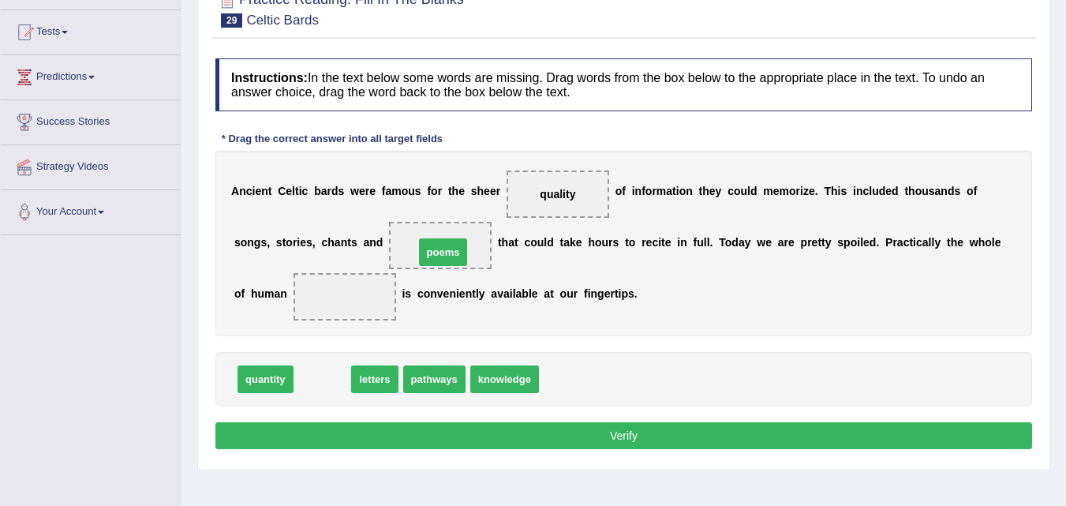
drag, startPoint x: 319, startPoint y: 383, endPoint x: 439, endPoint y: 255, distance: 175.8
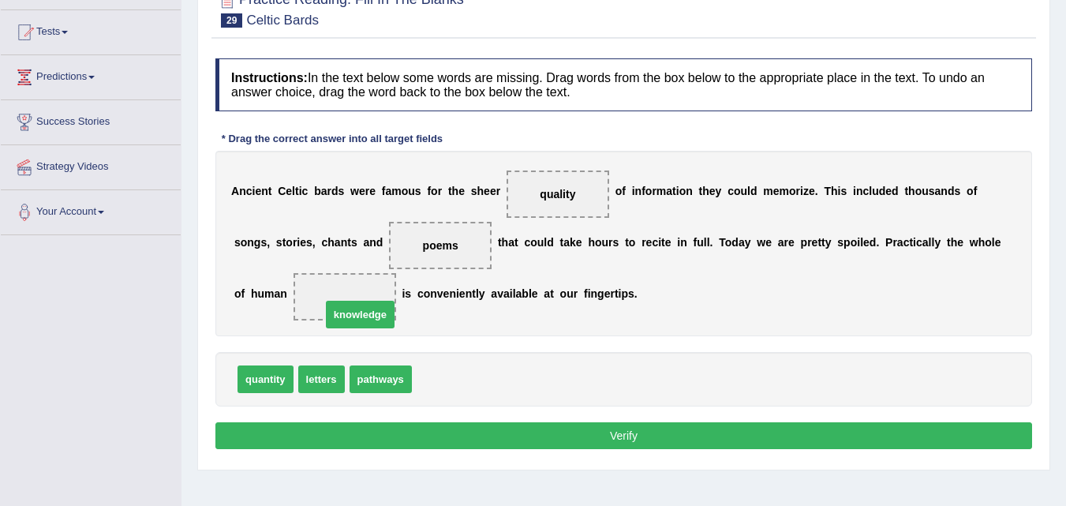
drag, startPoint x: 450, startPoint y: 377, endPoint x: 356, endPoint y: 311, distance: 115.6
click at [623, 435] on button "Verify" at bounding box center [623, 435] width 816 height 27
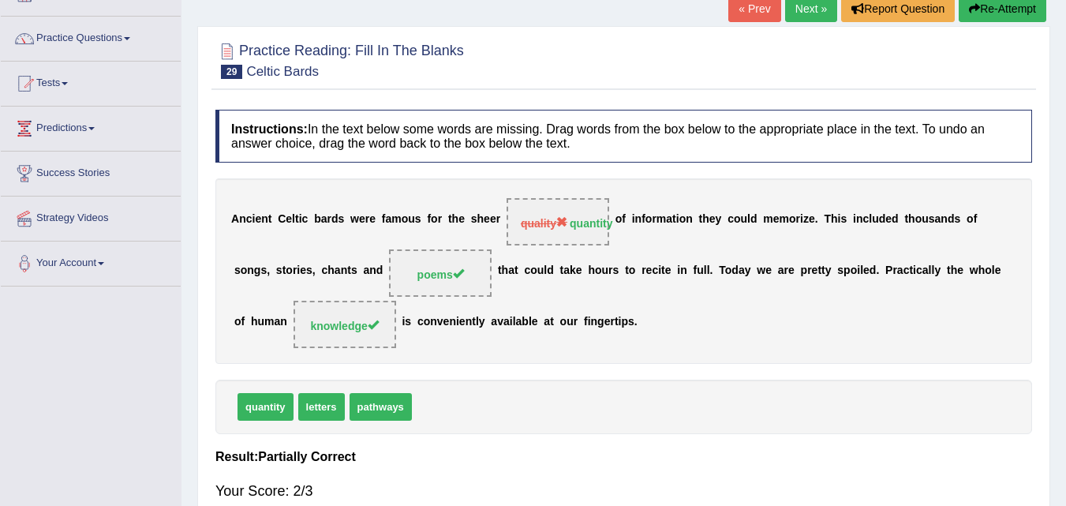
scroll to position [79, 0]
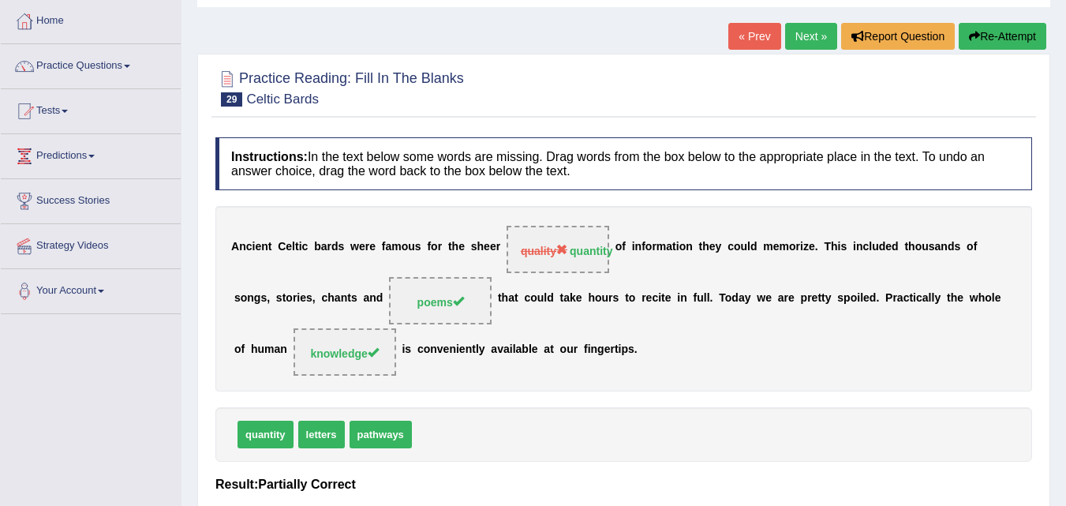
click at [991, 38] on button "Re-Attempt" at bounding box center [1002, 36] width 88 height 27
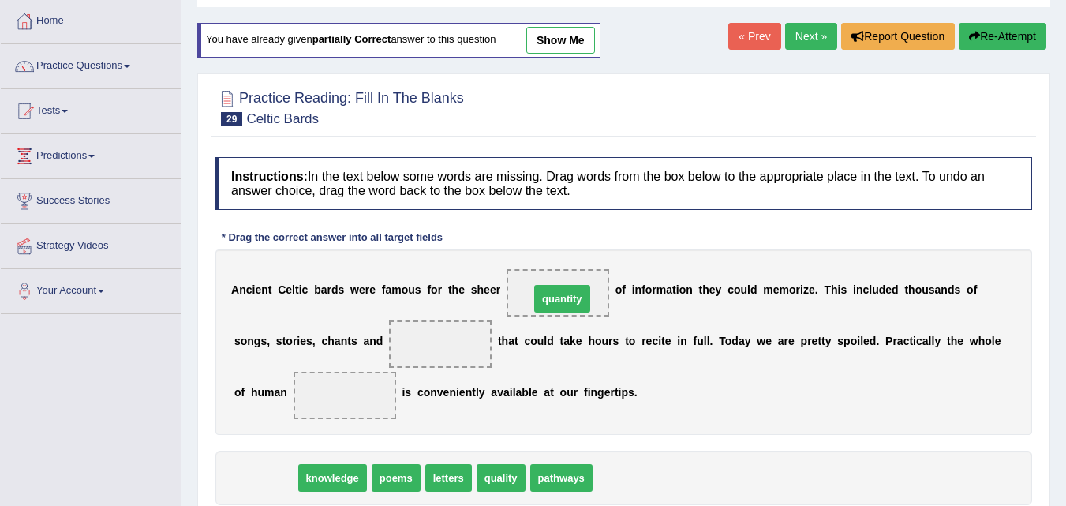
drag, startPoint x: 274, startPoint y: 478, endPoint x: 566, endPoint y: 298, distance: 342.9
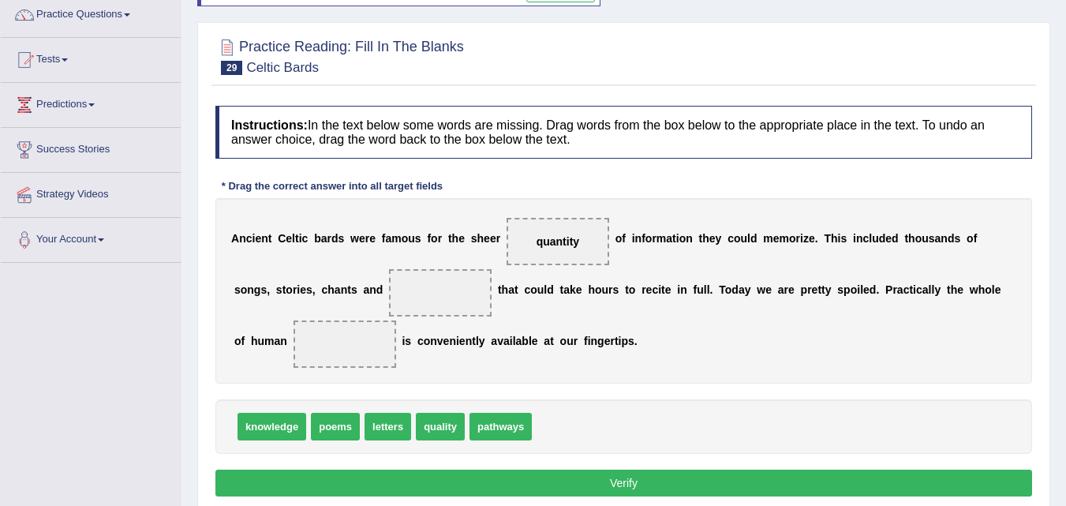
scroll to position [158, 0]
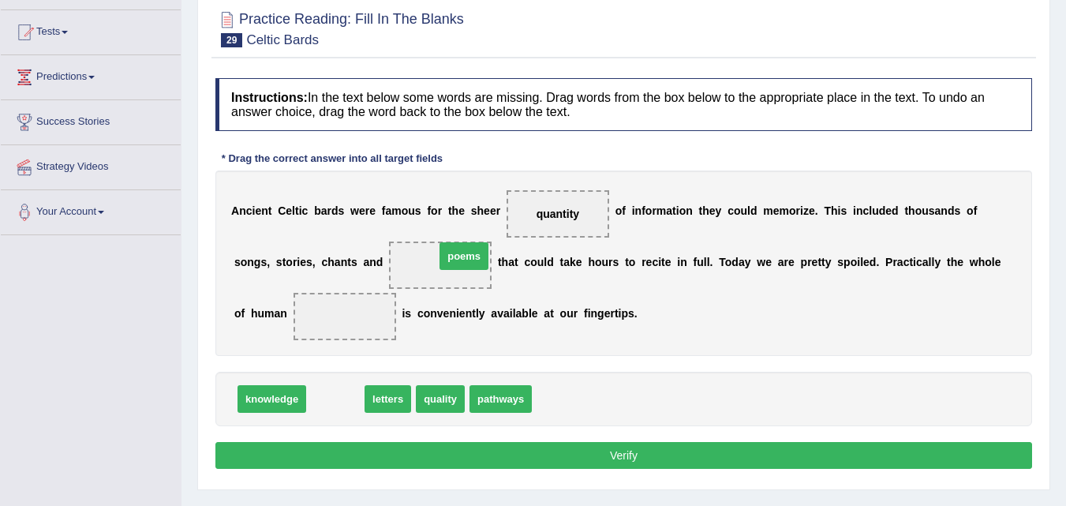
drag, startPoint x: 340, startPoint y: 399, endPoint x: 453, endPoint y: 268, distance: 172.8
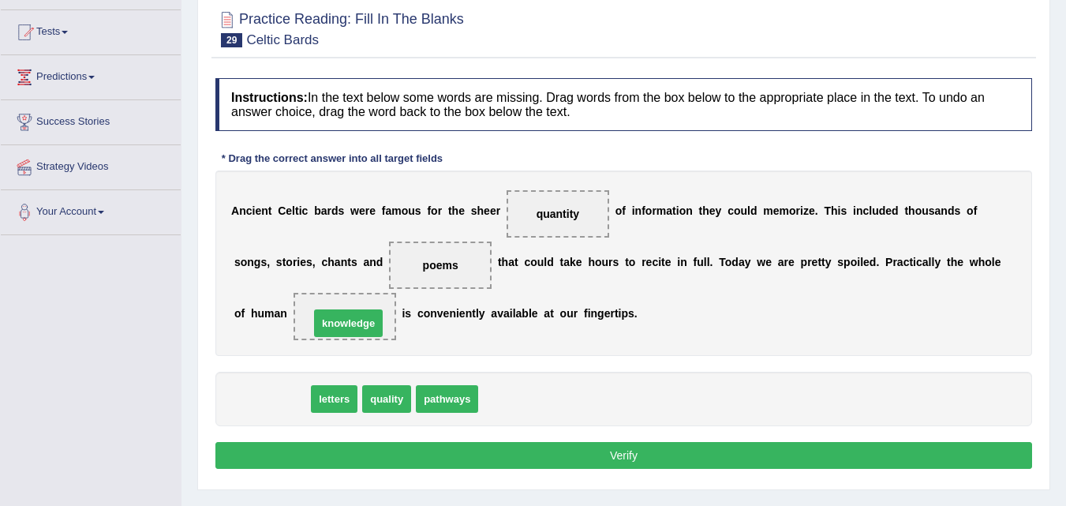
drag, startPoint x: 271, startPoint y: 403, endPoint x: 360, endPoint y: 308, distance: 130.0
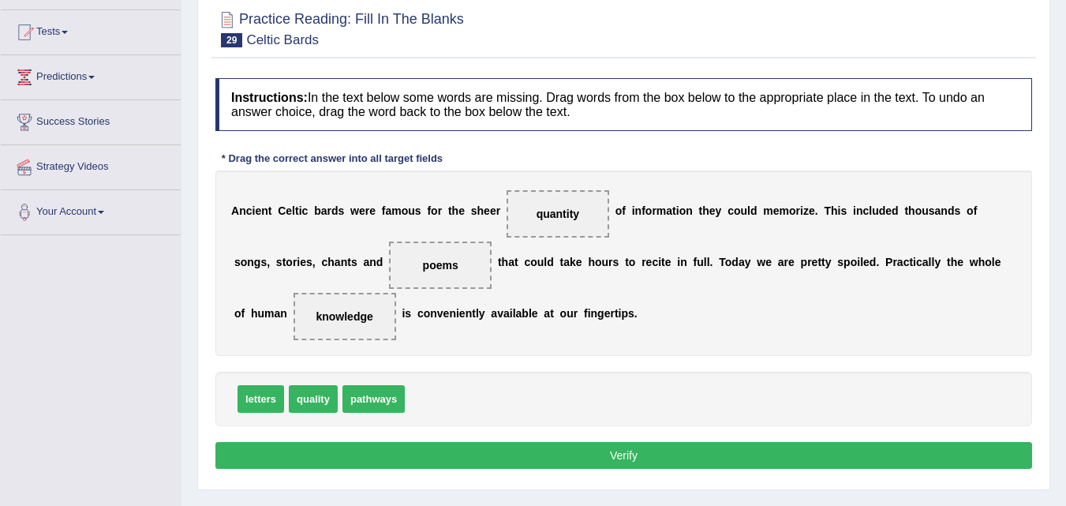
click at [583, 449] on button "Verify" at bounding box center [623, 455] width 816 height 27
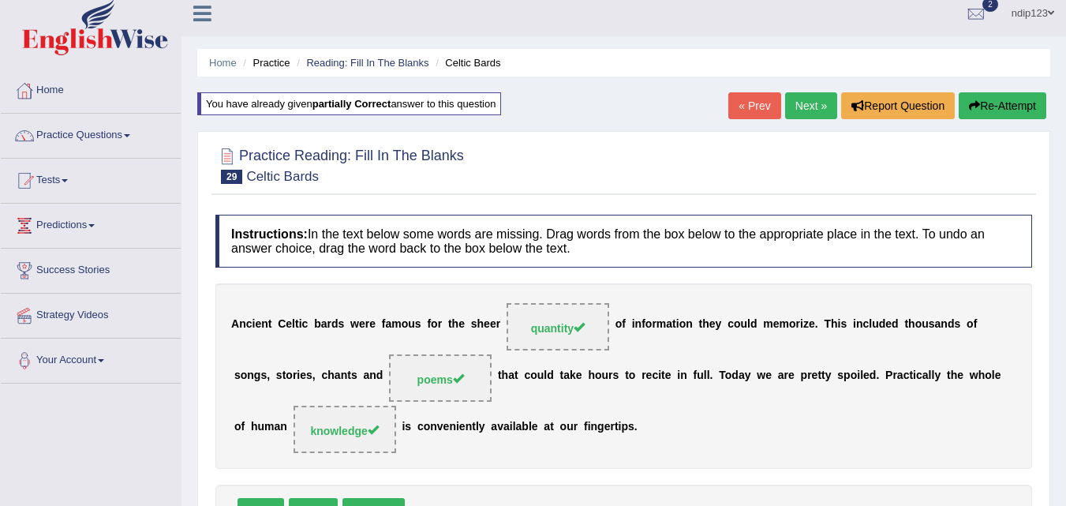
scroll to position [0, 0]
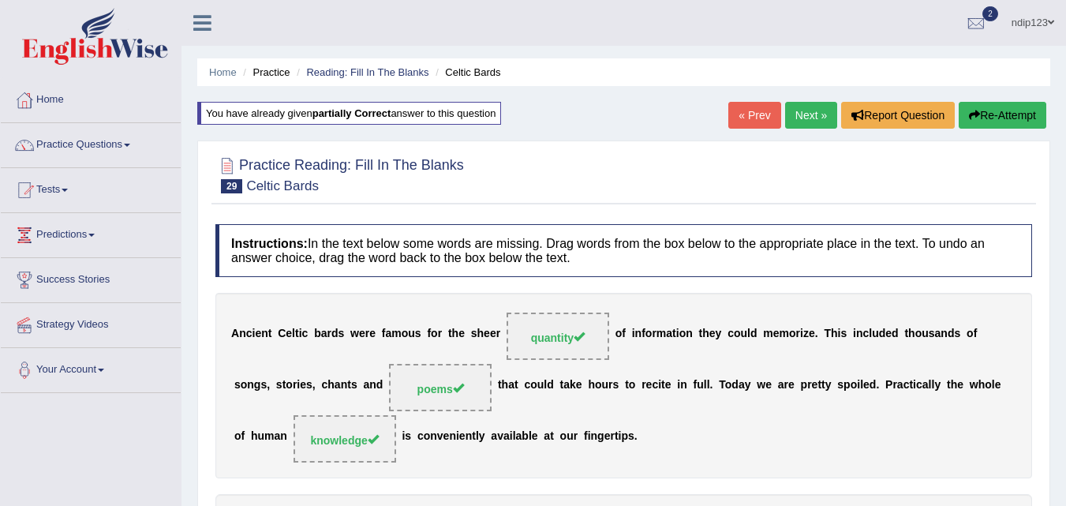
click at [802, 112] on link "Next »" at bounding box center [811, 115] width 52 height 27
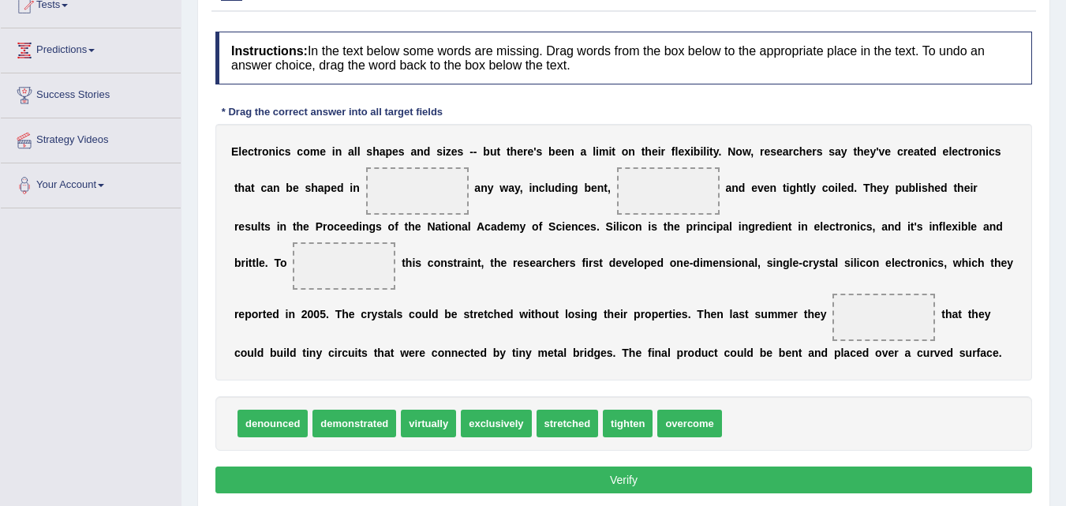
scroll to position [158, 0]
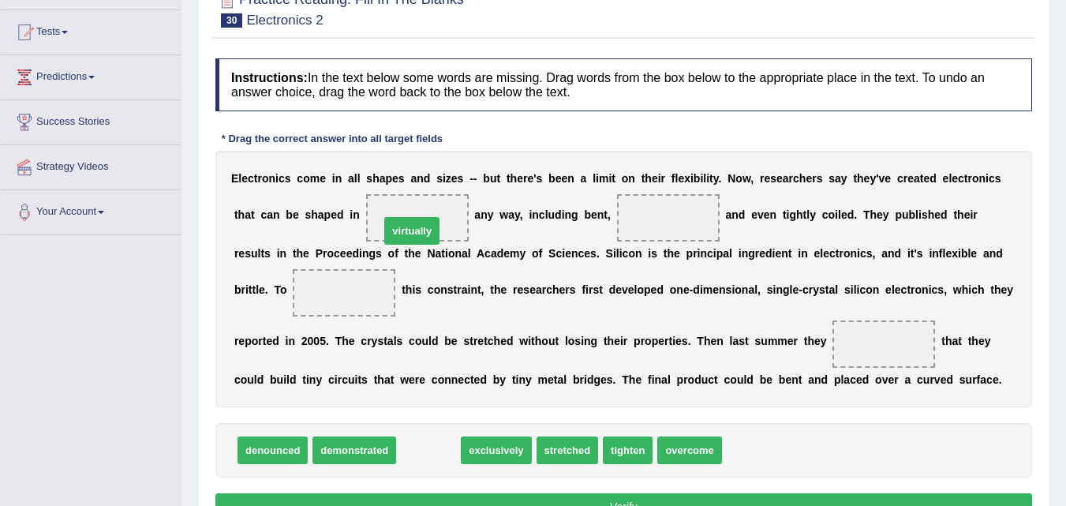
drag, startPoint x: 428, startPoint y: 453, endPoint x: 412, endPoint y: 234, distance: 219.9
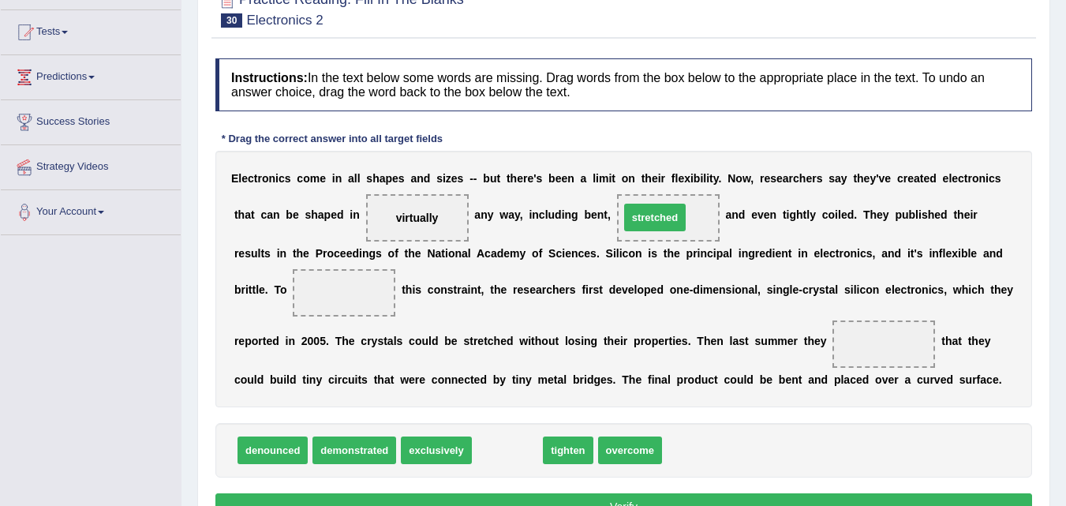
drag, startPoint x: 507, startPoint y: 454, endPoint x: 655, endPoint y: 221, distance: 275.5
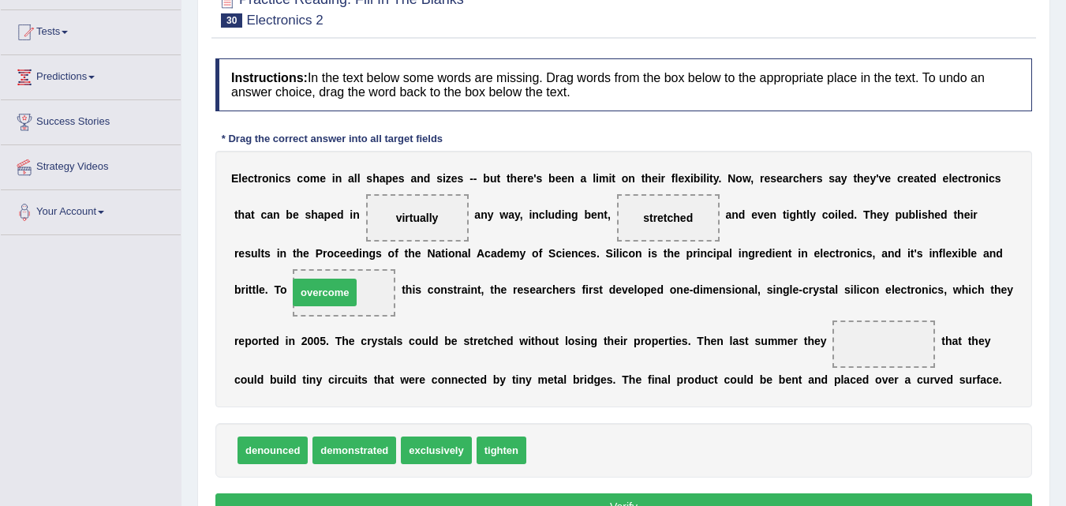
drag, startPoint x: 563, startPoint y: 451, endPoint x: 336, endPoint y: 297, distance: 274.4
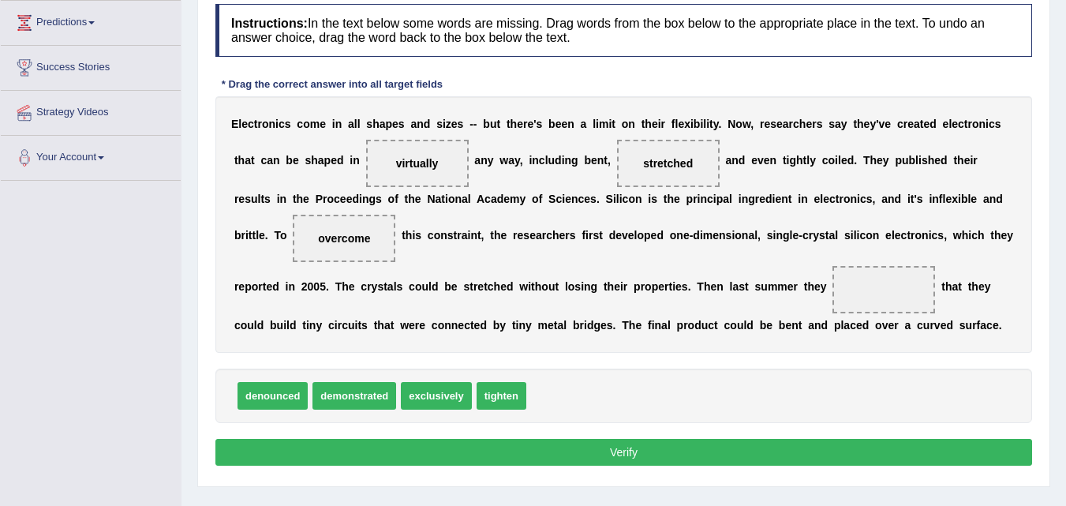
scroll to position [237, 0]
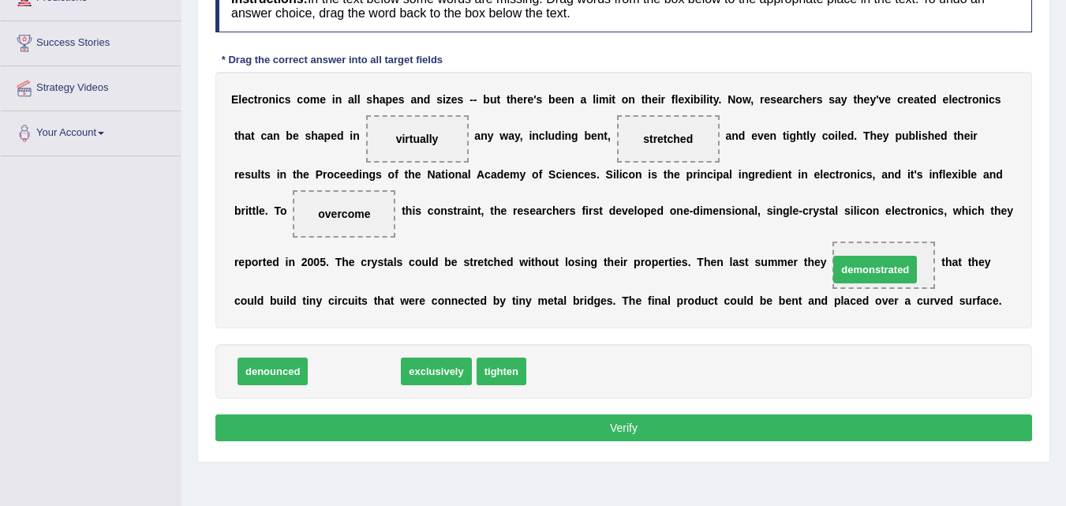
drag, startPoint x: 354, startPoint y: 369, endPoint x: 882, endPoint y: 267, distance: 537.5
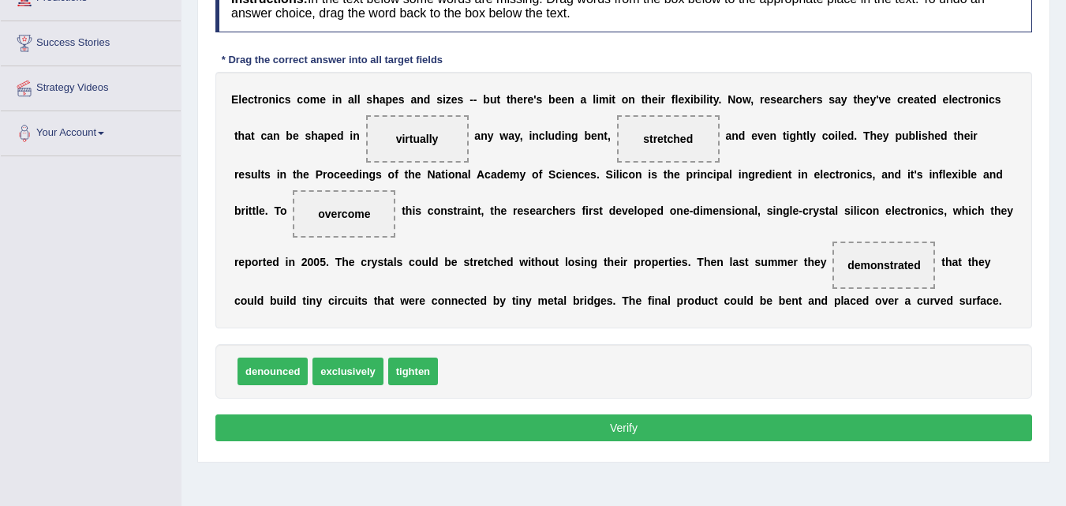
click at [590, 422] on button "Verify" at bounding box center [623, 427] width 816 height 27
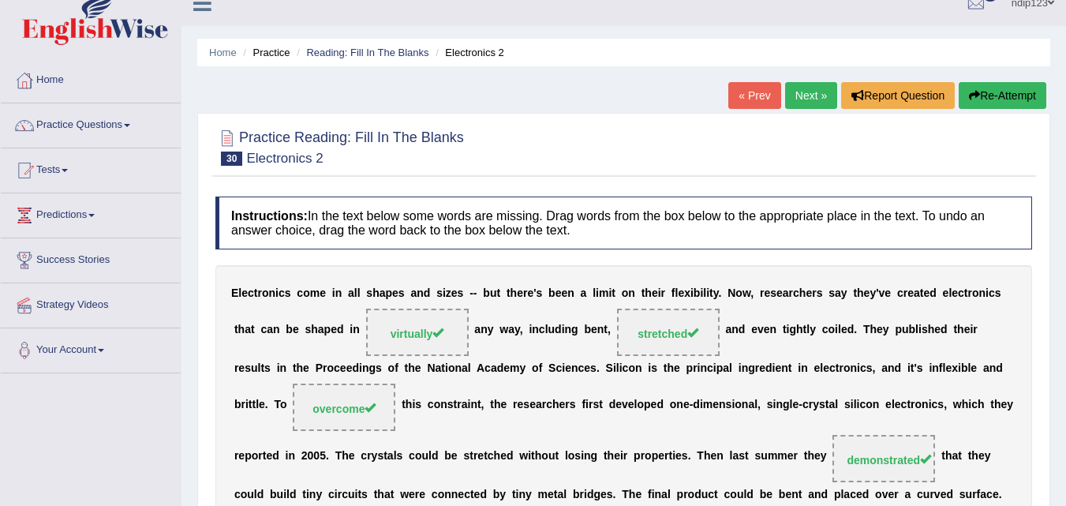
scroll to position [0, 0]
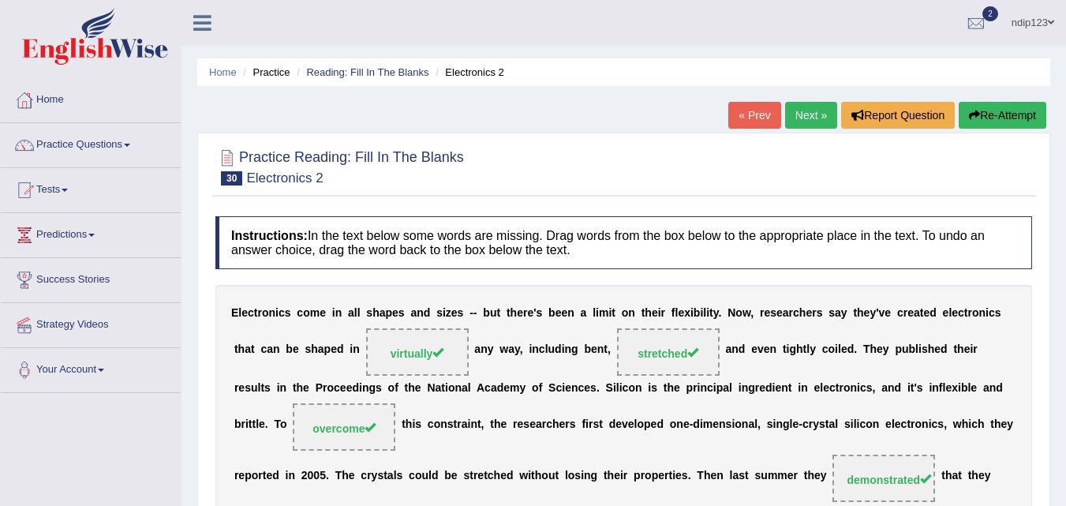
click at [805, 118] on link "Next »" at bounding box center [811, 115] width 52 height 27
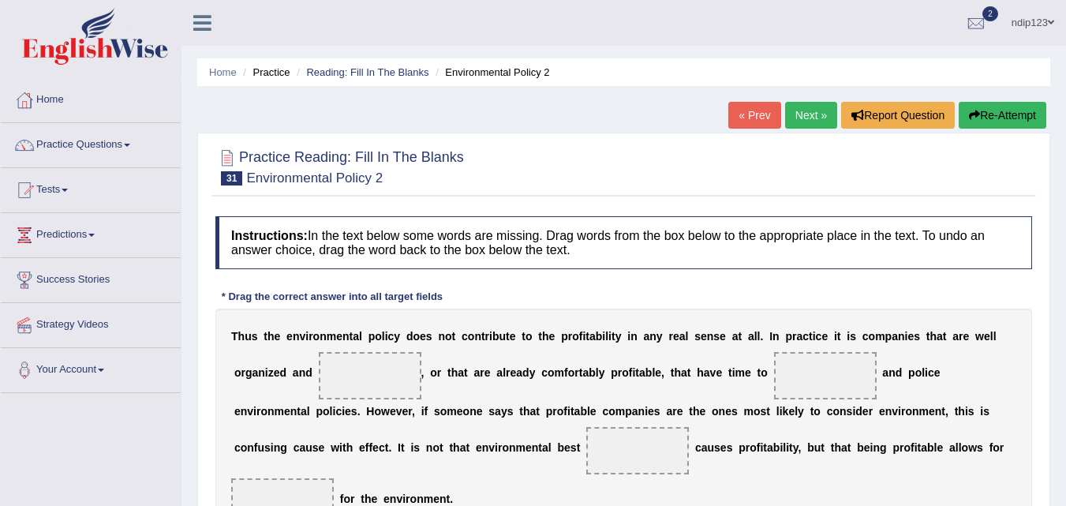
click at [56, 143] on link "Practice Questions" at bounding box center [91, 142] width 180 height 39
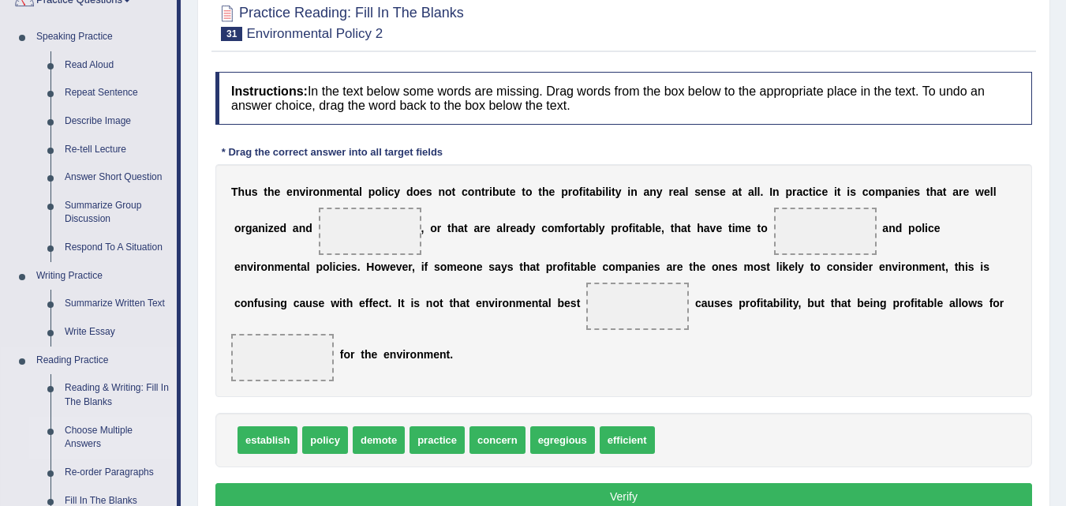
scroll to position [237, 0]
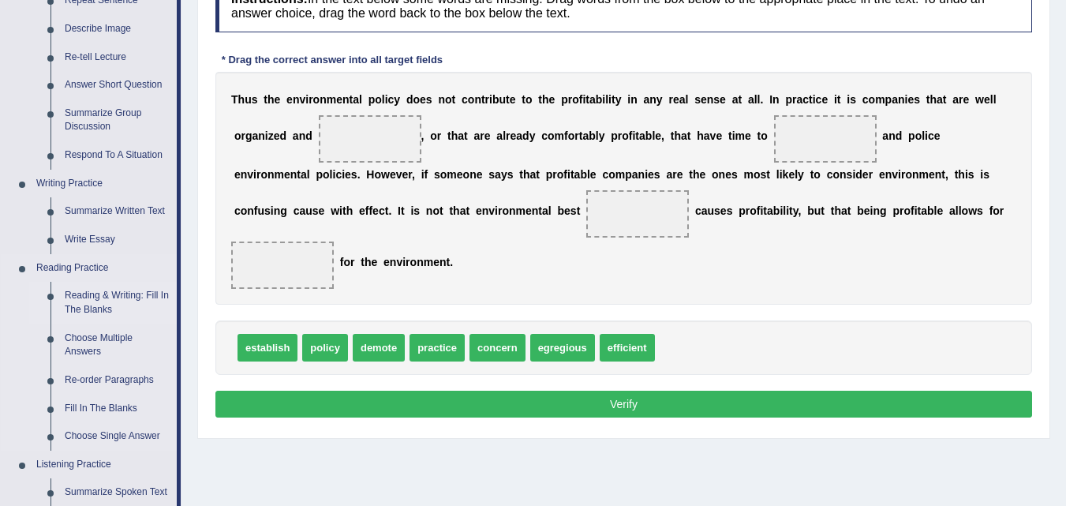
click at [79, 297] on link "Reading & Writing: Fill In The Blanks" at bounding box center [117, 303] width 119 height 42
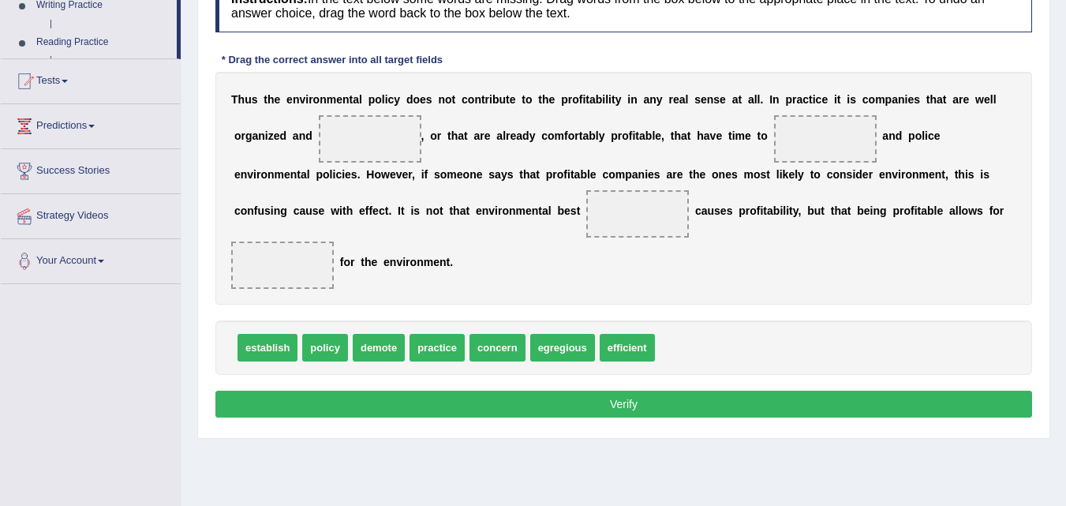
scroll to position [305, 0]
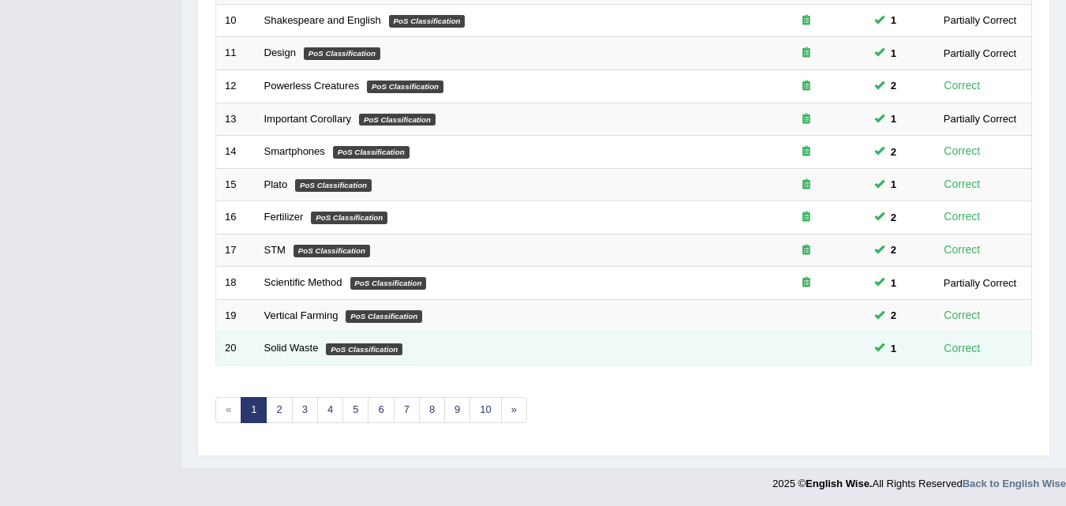
scroll to position [539, 0]
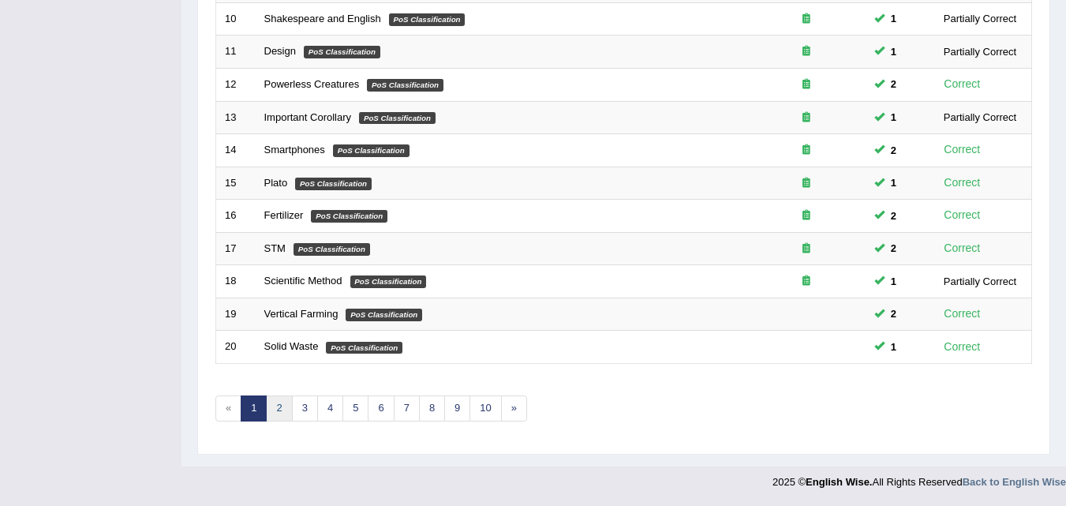
click at [281, 405] on link "2" at bounding box center [279, 408] width 26 height 26
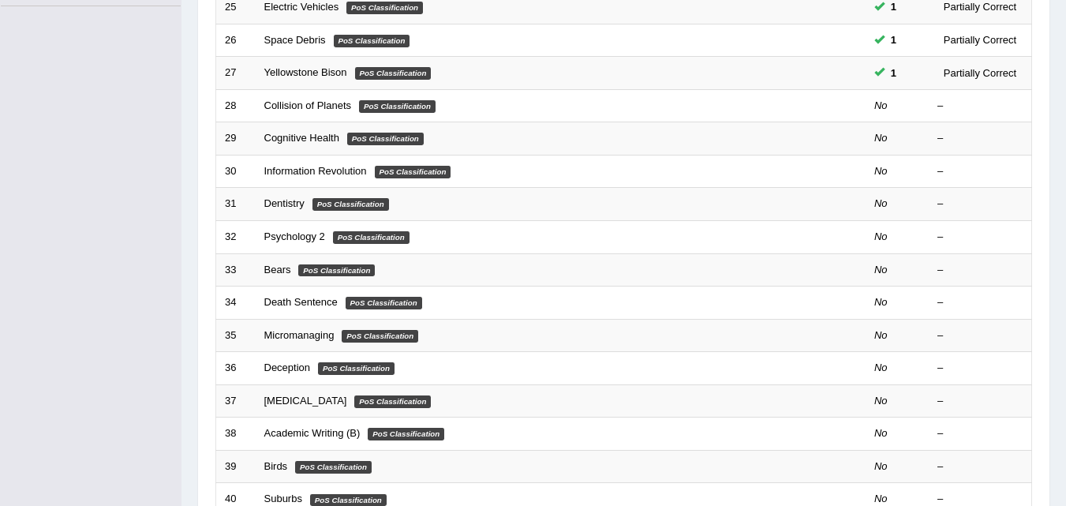
scroll to position [394, 0]
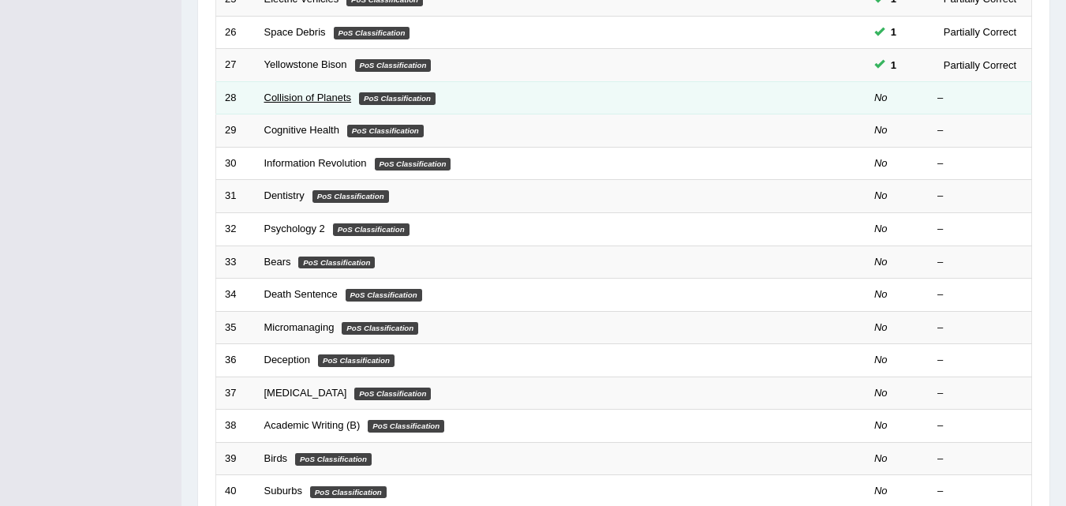
click at [301, 99] on link "Collision of Planets" at bounding box center [308, 98] width 88 height 12
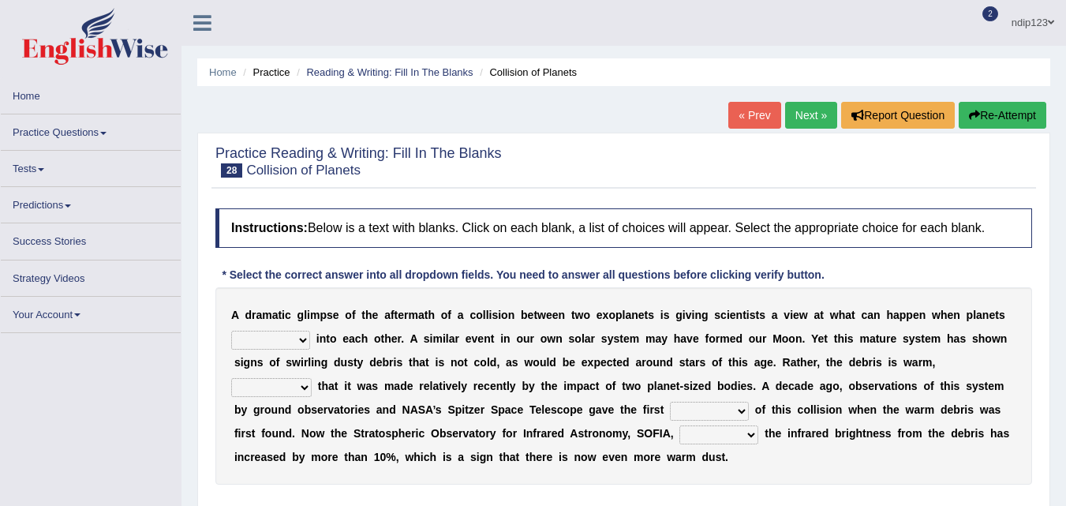
scroll to position [79, 0]
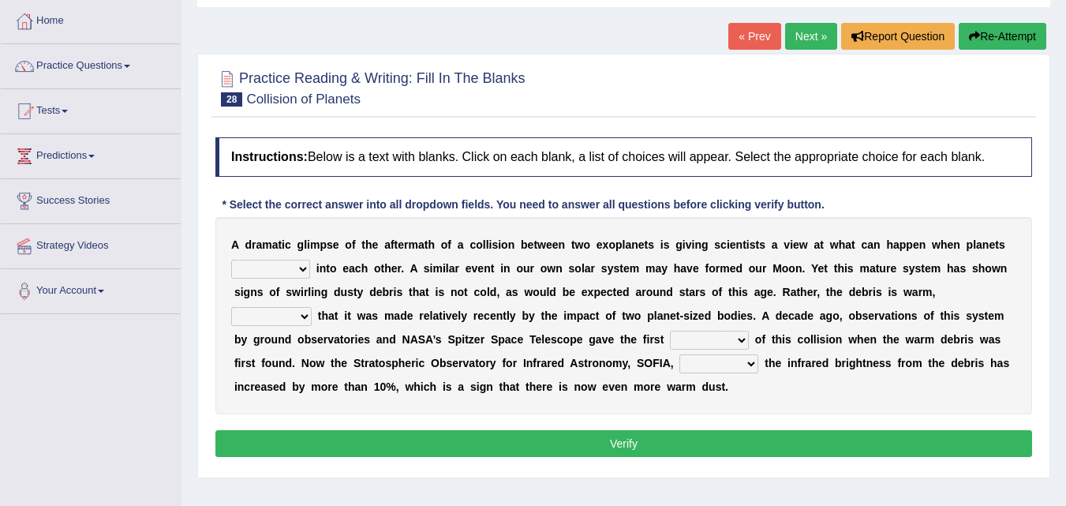
click at [306, 267] on select "crash explore roam implode" at bounding box center [270, 269] width 79 height 19
select select "crash"
click at [231, 260] on select "crash explore roam implode" at bounding box center [270, 269] width 79 height 19
click at [304, 316] on select "reinforcing sentencing forging conducing" at bounding box center [271, 316] width 80 height 19
select select "reinforcing"
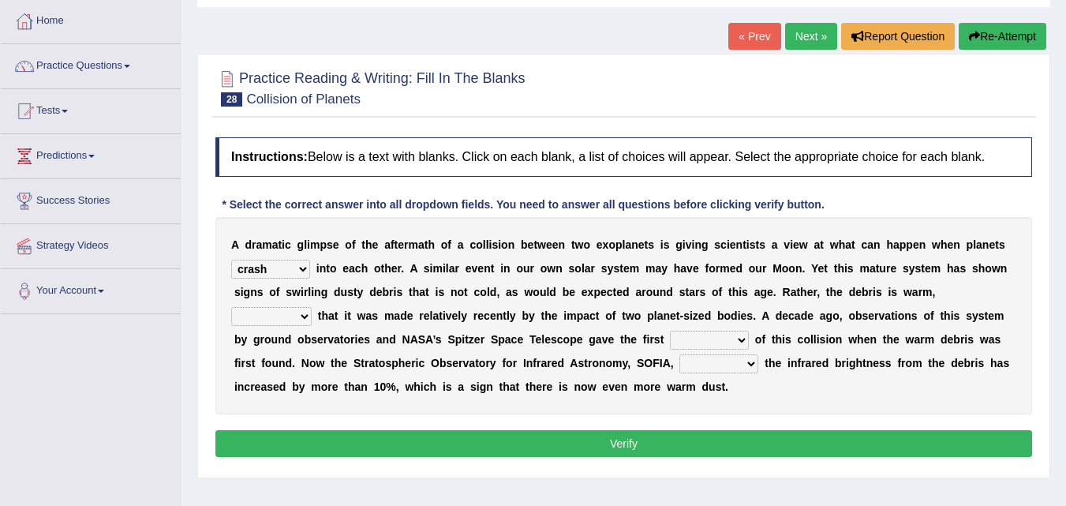
click at [231, 307] on select "reinforcing sentencing forging conducing" at bounding box center [271, 316] width 80 height 19
click at [301, 317] on select "reinforcing sentencing forging conducing" at bounding box center [271, 316] width 80 height 19
click at [742, 339] on select "pints faints hints taints" at bounding box center [709, 340] width 79 height 19
select select "hints"
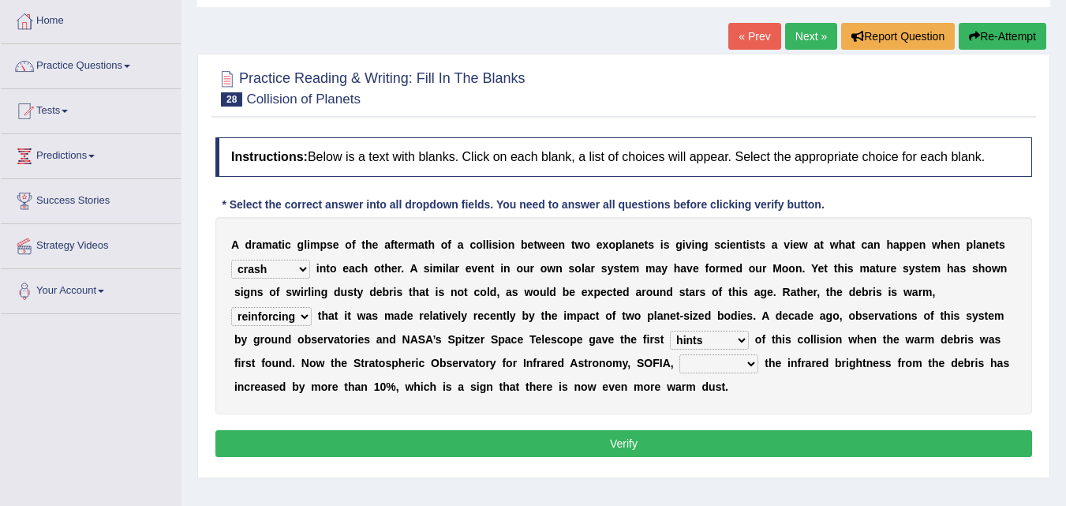
click at [670, 331] on select "pints faints hints taints" at bounding box center [709, 340] width 79 height 19
click at [754, 367] on select "concealed revealed repealed unsealed" at bounding box center [718, 363] width 79 height 19
select select "repealed"
click at [679, 354] on select "concealed revealed repealed unsealed" at bounding box center [718, 363] width 79 height 19
click at [621, 436] on button "Verify" at bounding box center [623, 443] width 816 height 27
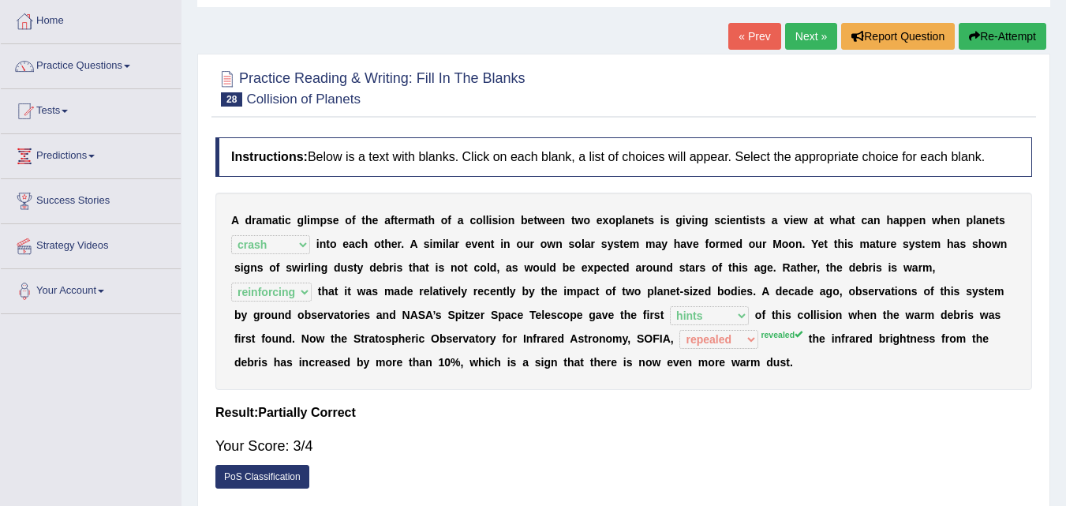
click at [798, 39] on link "Next »" at bounding box center [811, 36] width 52 height 27
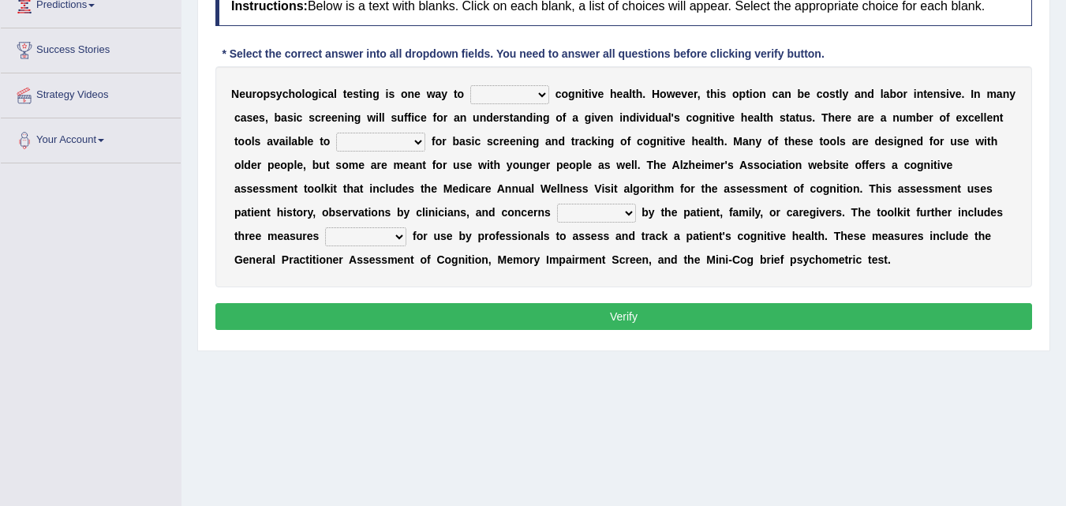
scroll to position [244, 0]
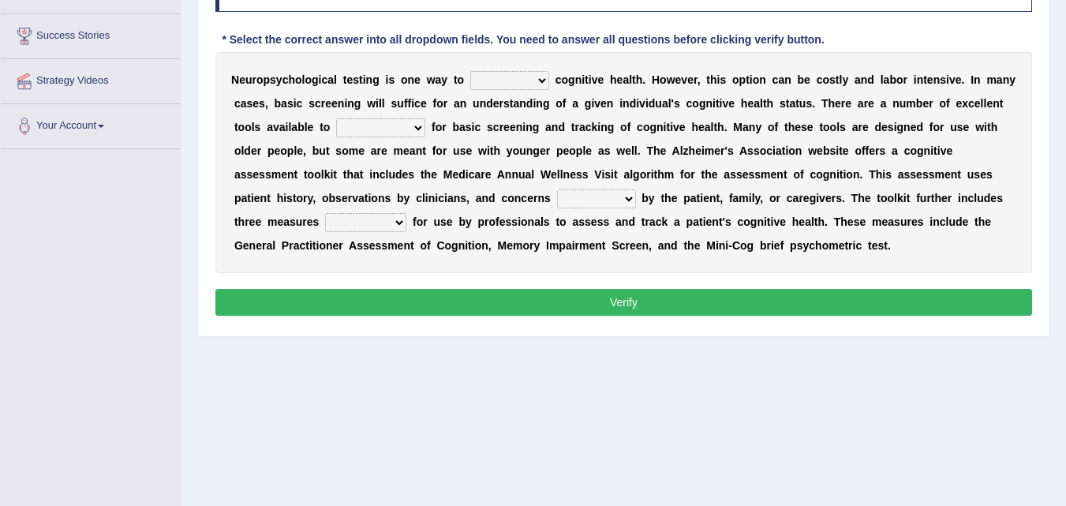
click at [540, 78] on select "obsess assess possess access" at bounding box center [509, 80] width 79 height 19
select select "access"
click at [470, 71] on select "obsess assess possess access" at bounding box center [509, 80] width 79 height 19
click at [413, 130] on select "stationers practitioners petitioners questioners" at bounding box center [380, 127] width 89 height 19
select select "practitioners"
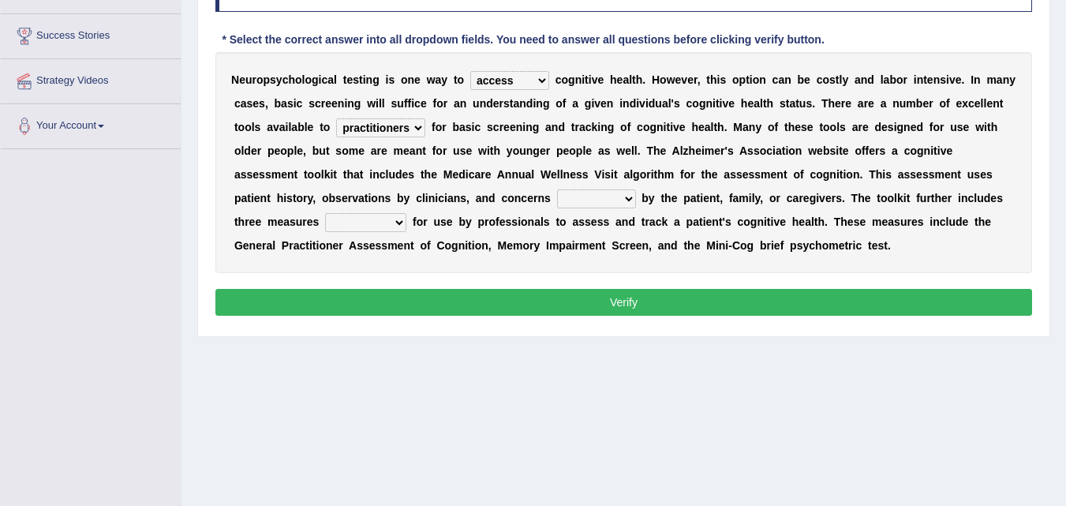
click at [336, 118] on select "stationers practitioners petitioners questioners" at bounding box center [380, 127] width 89 height 19
click at [631, 200] on select "raised rising arising praised" at bounding box center [596, 198] width 79 height 19
select select "raised"
click at [557, 189] on select "raised rising arising praised" at bounding box center [596, 198] width 79 height 19
click at [400, 220] on select "validated intimidated dilapidated antedated" at bounding box center [365, 222] width 81 height 19
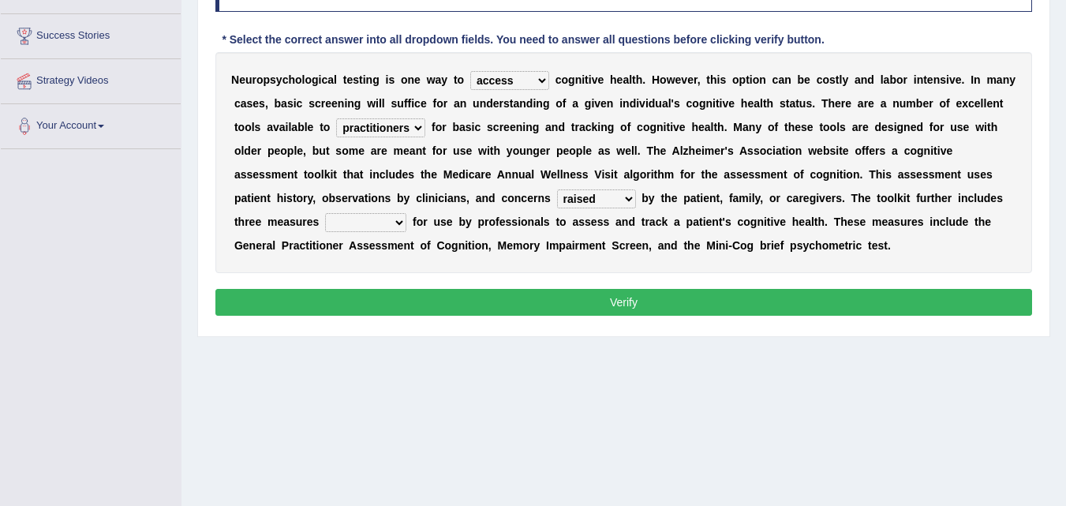
select select "validated"
click at [325, 213] on select "validated intimidated dilapidated antedated" at bounding box center [365, 222] width 81 height 19
click at [622, 301] on button "Verify" at bounding box center [623, 302] width 816 height 27
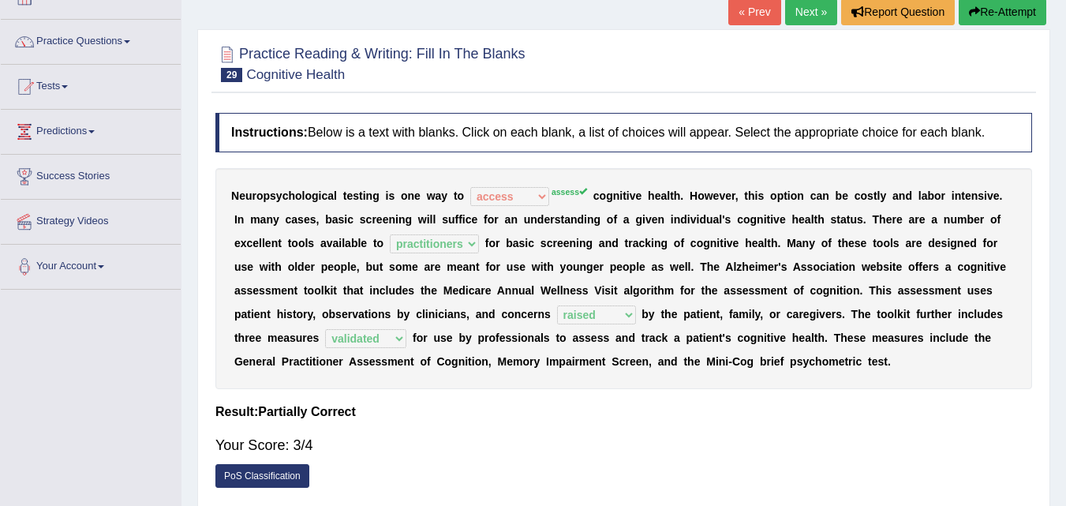
scroll to position [79, 0]
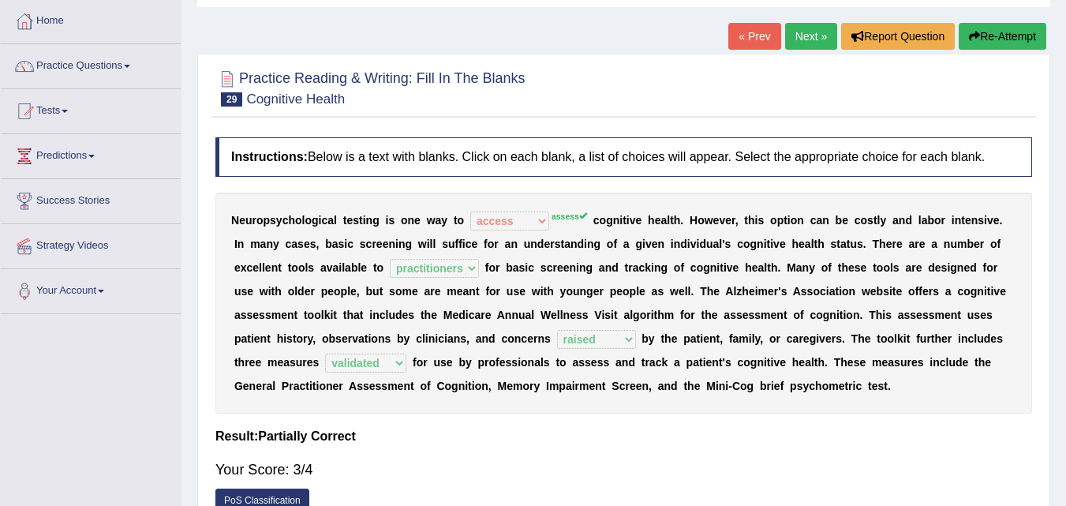
click at [1011, 32] on button "Re-Attempt" at bounding box center [1002, 36] width 88 height 27
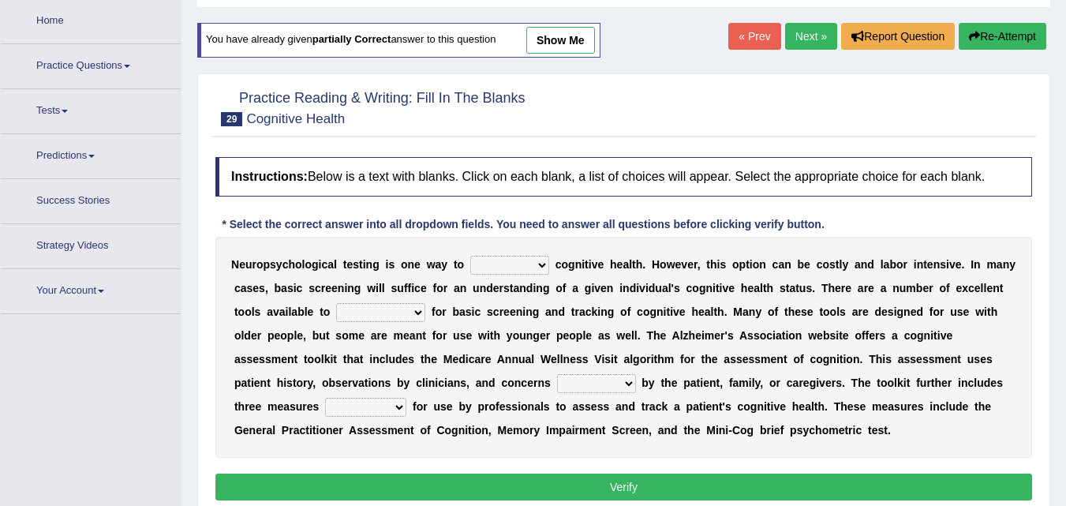
drag, startPoint x: 539, startPoint y: 256, endPoint x: 524, endPoint y: 266, distance: 17.7
click at [539, 256] on select "obsess assess possess access" at bounding box center [509, 265] width 79 height 19
select select "assess"
click at [470, 256] on select "obsess assess possess access" at bounding box center [509, 265] width 79 height 19
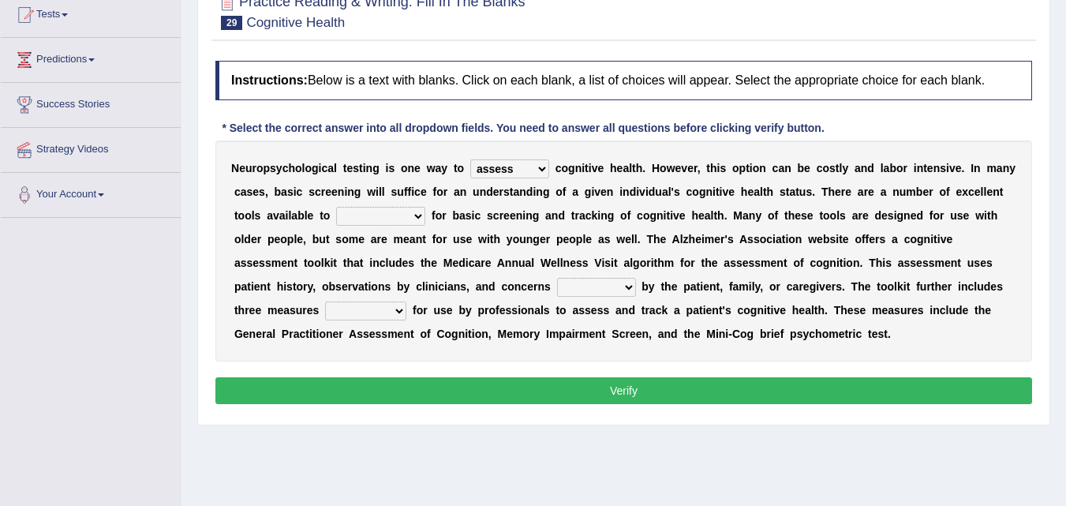
scroll to position [237, 0]
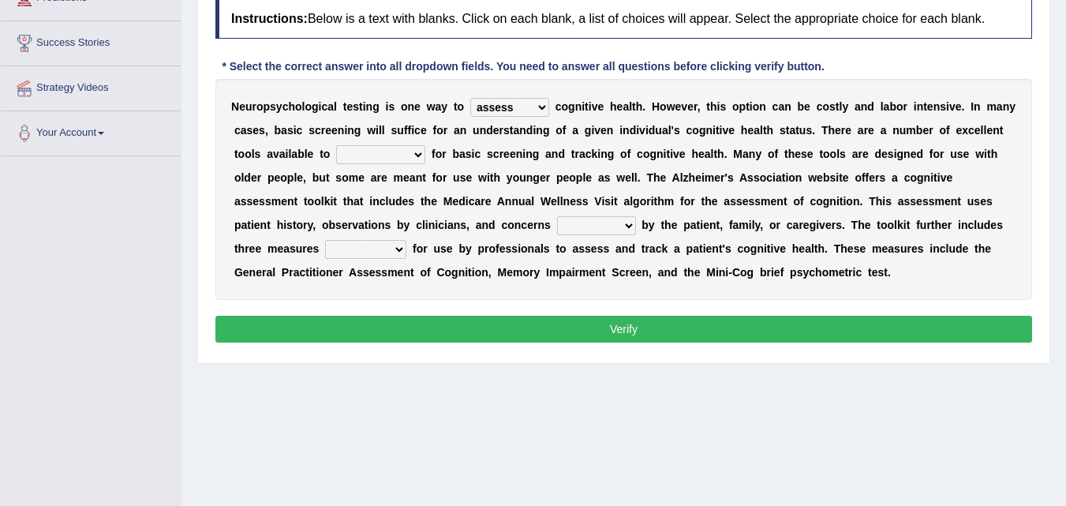
click at [417, 156] on select "stationers practitioners petitioners questioners" at bounding box center [380, 154] width 89 height 19
select select "practitioners"
click at [336, 145] on select "stationers practitioners petitioners questioners" at bounding box center [380, 154] width 89 height 19
click at [630, 228] on select "raised rising arising praised" at bounding box center [596, 225] width 79 height 19
select select "raised"
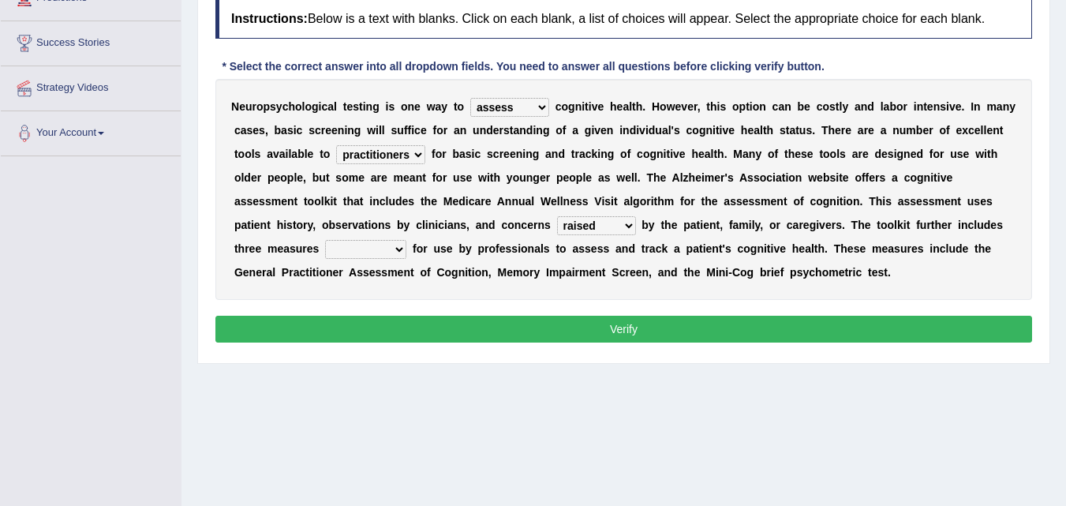
click at [557, 216] on select "raised rising arising praised" at bounding box center [596, 225] width 79 height 19
click at [398, 244] on select "validated intimidated dilapidated antedated" at bounding box center [365, 249] width 81 height 19
select select "validated"
click at [325, 240] on select "validated intimidated dilapidated antedated" at bounding box center [365, 249] width 81 height 19
click at [551, 326] on button "Verify" at bounding box center [623, 329] width 816 height 27
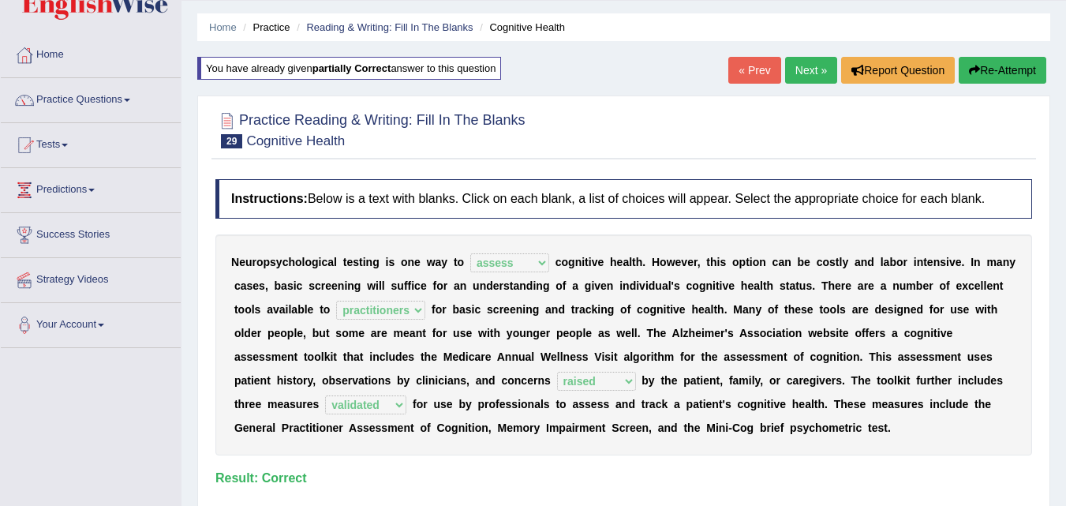
scroll to position [0, 0]
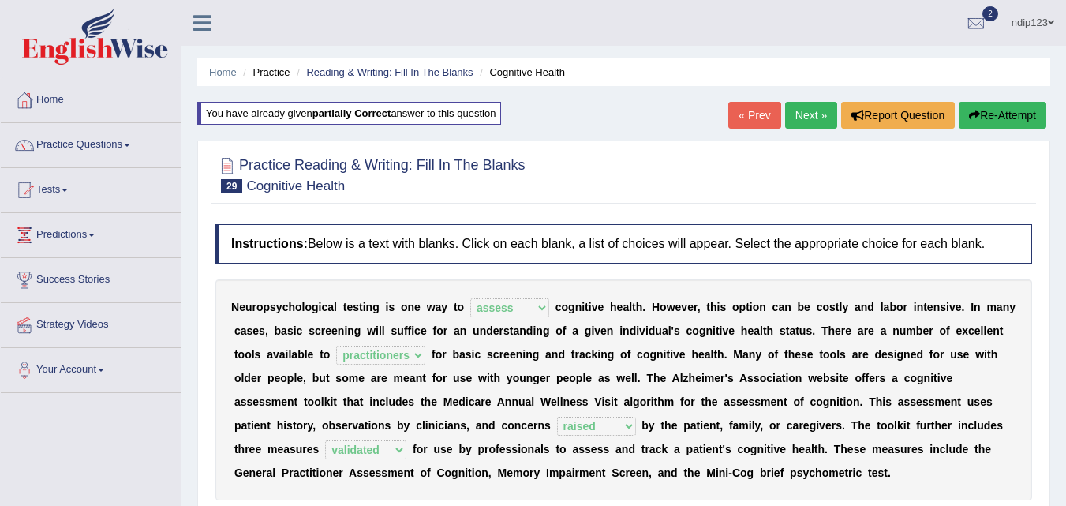
click at [798, 111] on link "Next »" at bounding box center [811, 115] width 52 height 27
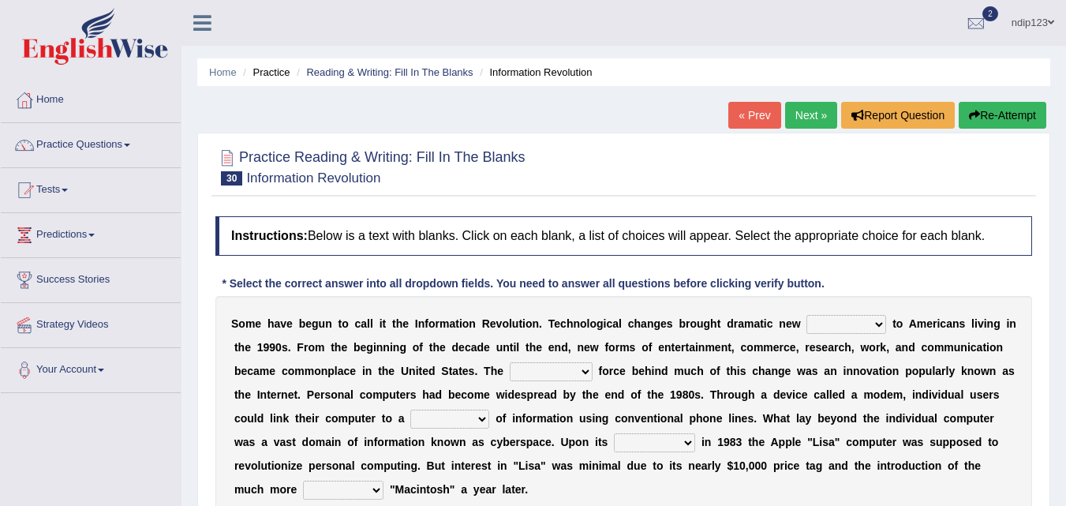
scroll to position [79, 0]
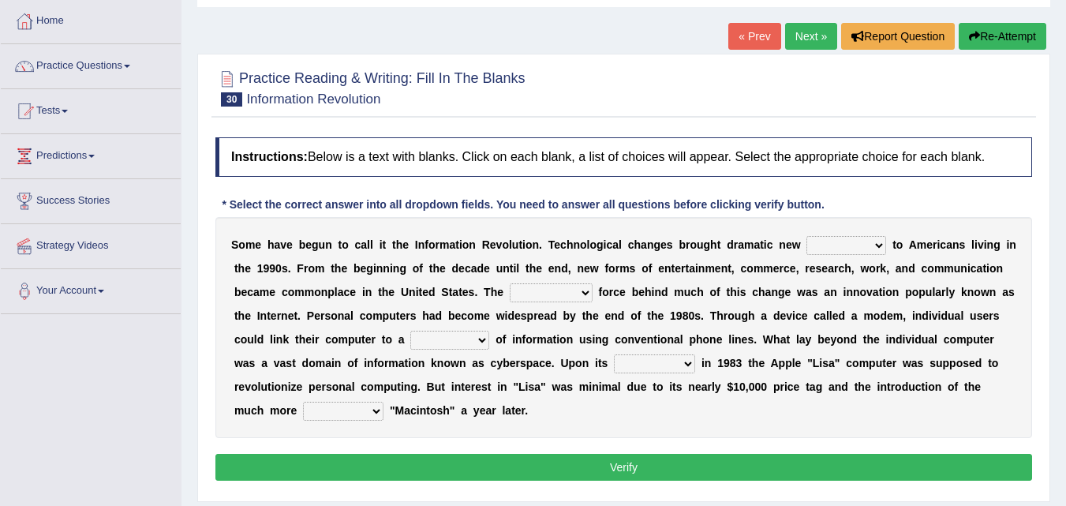
click at [876, 248] on select "challenges puzzles options confusion" at bounding box center [846, 245] width 80 height 19
select select "challenges"
click at [806, 236] on select "challenges puzzles options confusion" at bounding box center [846, 245] width 80 height 19
click at [591, 292] on select "unremitting uninspiring driving insinuating" at bounding box center [551, 292] width 83 height 19
select select "driving"
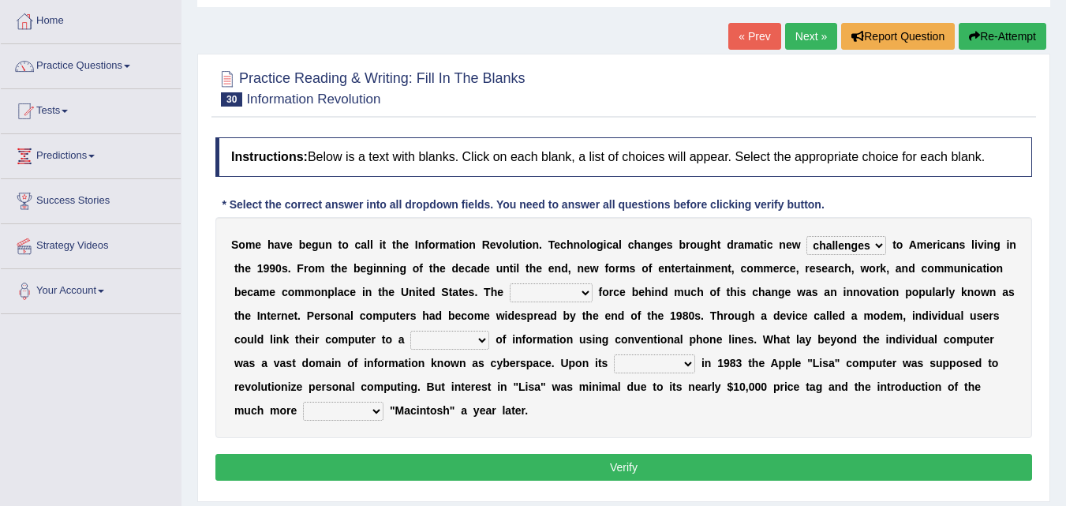
click at [510, 283] on select "unremitting uninspiring driving insinuating" at bounding box center [551, 292] width 83 height 19
click at [485, 342] on select "magnitude bulk wealth volume" at bounding box center [449, 340] width 79 height 19
select select "bulk"
click at [410, 331] on select "magnitude bulk wealth volume" at bounding box center [449, 340] width 79 height 19
click at [484, 338] on select "magnitude bulk wealth volume" at bounding box center [449, 340] width 79 height 19
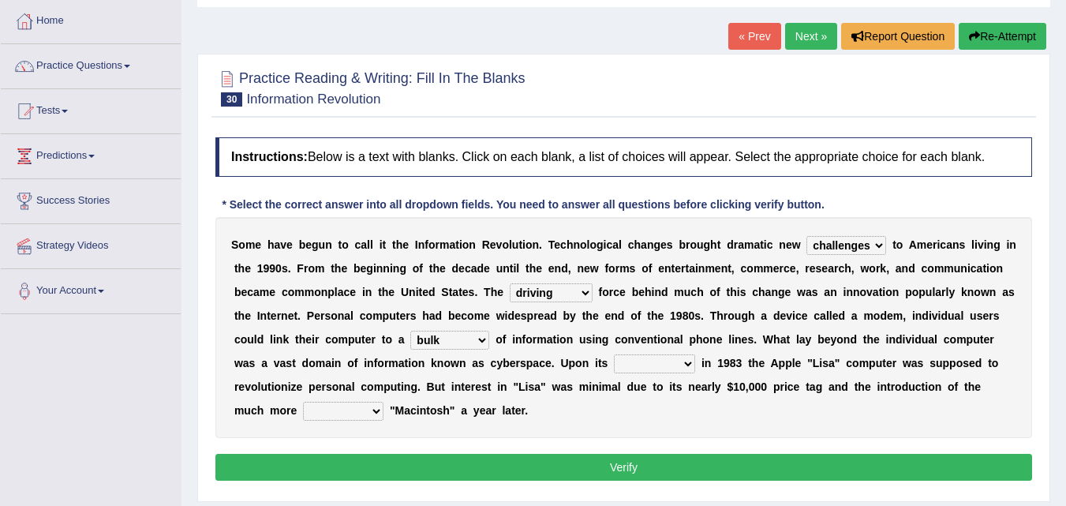
click at [643, 365] on select "relief release publication emission" at bounding box center [654, 363] width 81 height 19
select select "publication"
click at [614, 354] on select "relief release publication emission" at bounding box center [654, 363] width 81 height 19
click at [376, 409] on select "convenient affordable advanced formidable" at bounding box center [343, 411] width 80 height 19
select select "affordable"
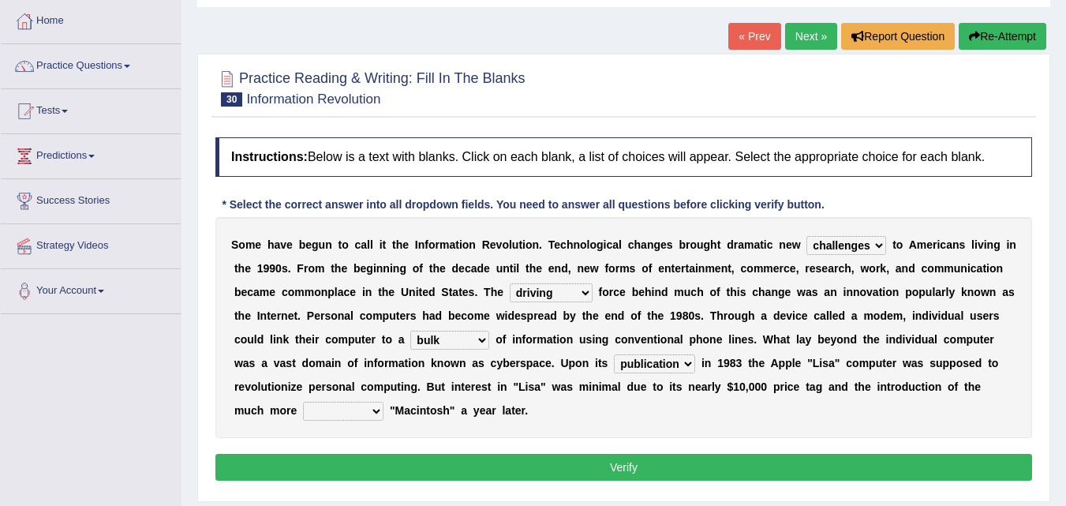
click at [303, 402] on select "convenient affordable advanced formidable" at bounding box center [343, 411] width 80 height 19
click at [574, 464] on button "Verify" at bounding box center [623, 467] width 816 height 27
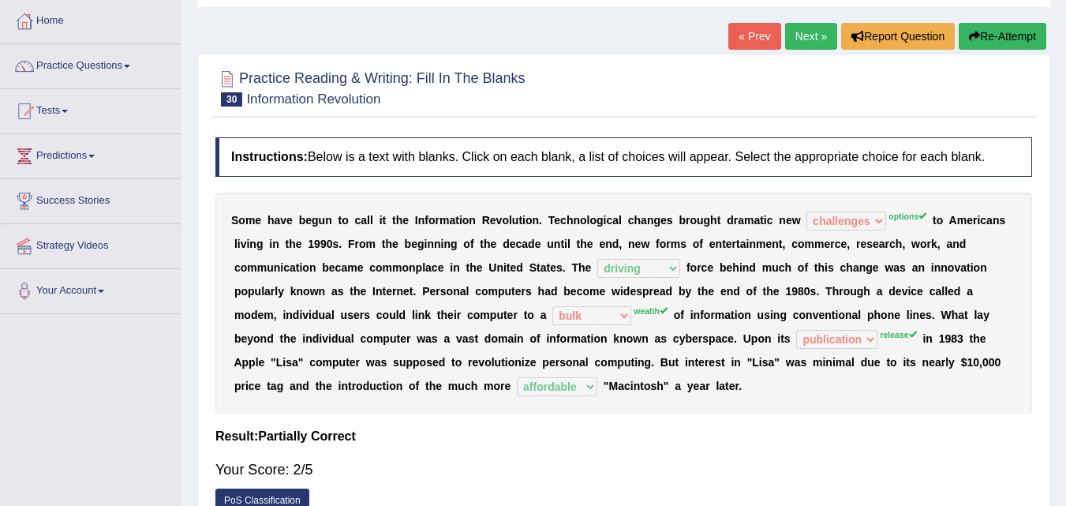
click at [1006, 34] on button "Re-Attempt" at bounding box center [1002, 36] width 88 height 27
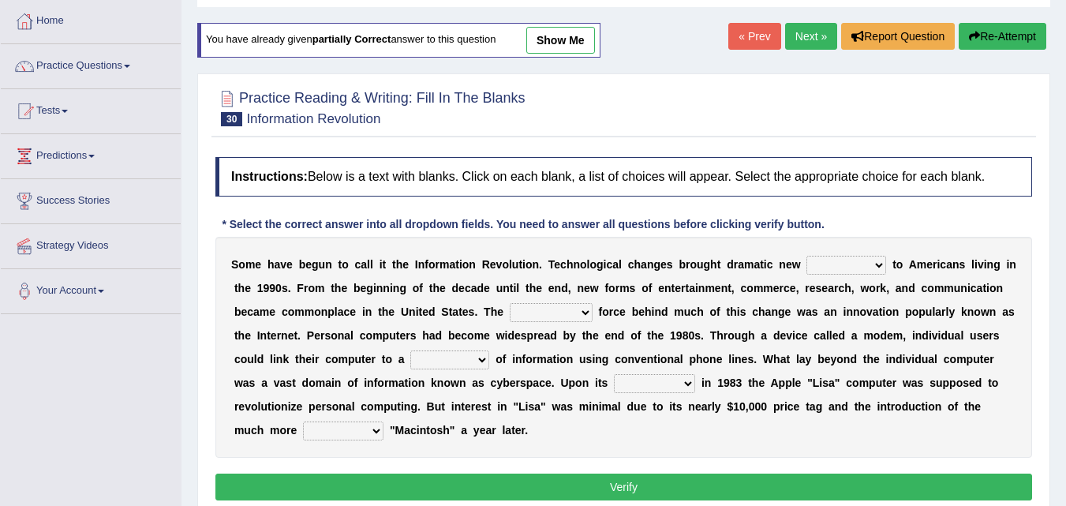
click at [873, 263] on select "challenges puzzles options confusion" at bounding box center [846, 265] width 80 height 19
select select "options"
click at [806, 256] on select "challenges puzzles options confusion" at bounding box center [846, 265] width 80 height 19
click at [585, 311] on select "unremitting uninspiring driving insinuating" at bounding box center [551, 312] width 83 height 19
select select "driving"
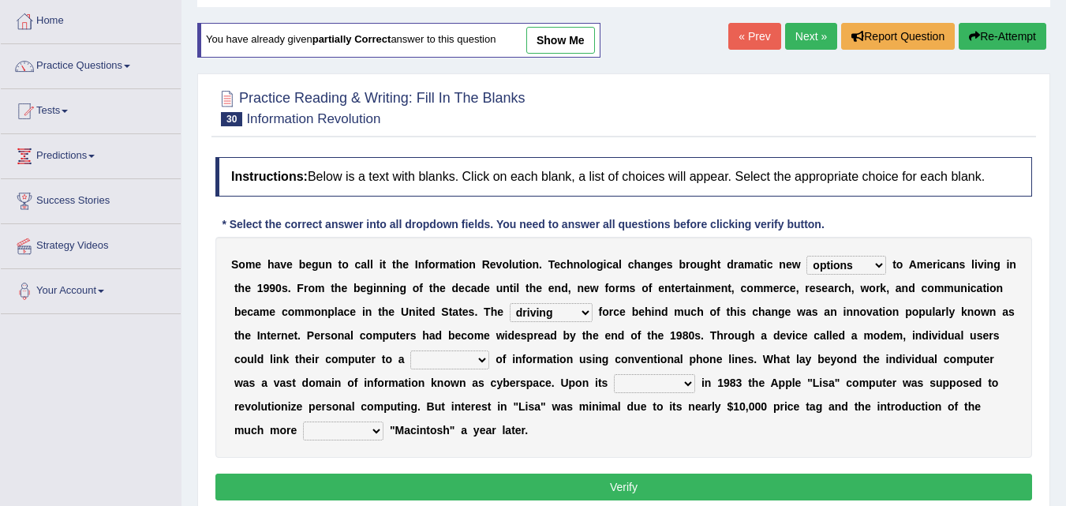
click at [510, 303] on select "unremitting uninspiring driving insinuating" at bounding box center [551, 312] width 83 height 19
click at [484, 359] on select "magnitude bulk wealth volume" at bounding box center [449, 359] width 79 height 19
select select "wealth"
click at [410, 350] on select "magnitude bulk wealth volume" at bounding box center [449, 359] width 79 height 19
click at [695, 386] on b at bounding box center [698, 382] width 6 height 13
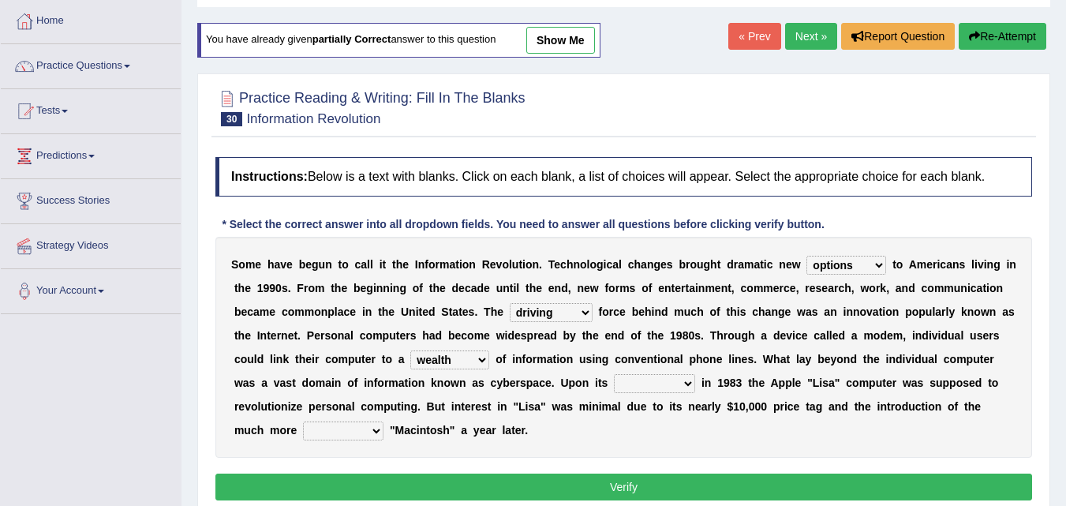
click at [686, 383] on select "relief release publication emission" at bounding box center [654, 383] width 81 height 19
select select "release"
click at [614, 374] on select "relief release publication emission" at bounding box center [654, 383] width 81 height 19
click at [376, 431] on select "convenient affordable advanced formidable" at bounding box center [343, 430] width 80 height 19
select select "affordable"
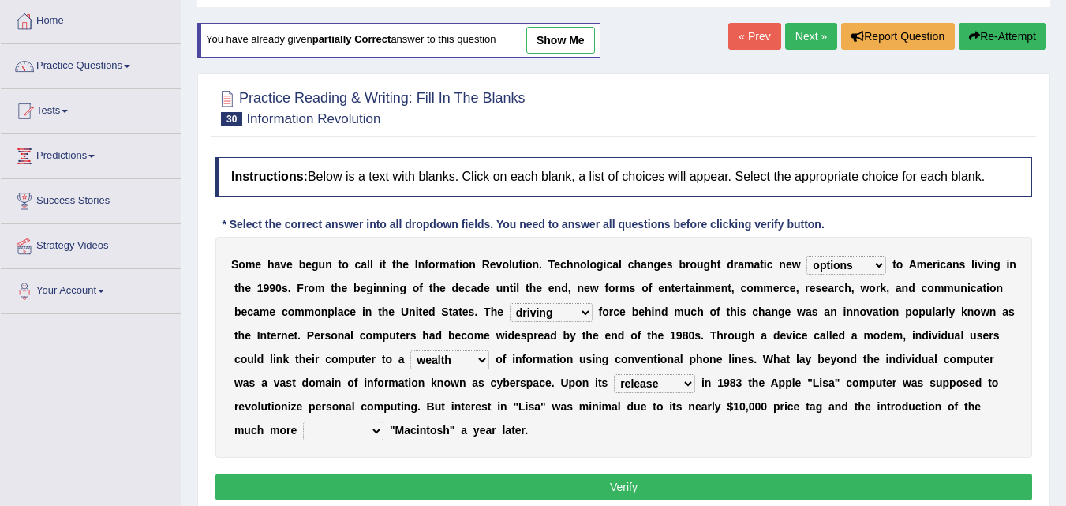
click at [303, 421] on select "convenient affordable advanced formidable" at bounding box center [343, 430] width 80 height 19
click at [539, 490] on button "Verify" at bounding box center [623, 486] width 816 height 27
